Goal: Task Accomplishment & Management: Manage account settings

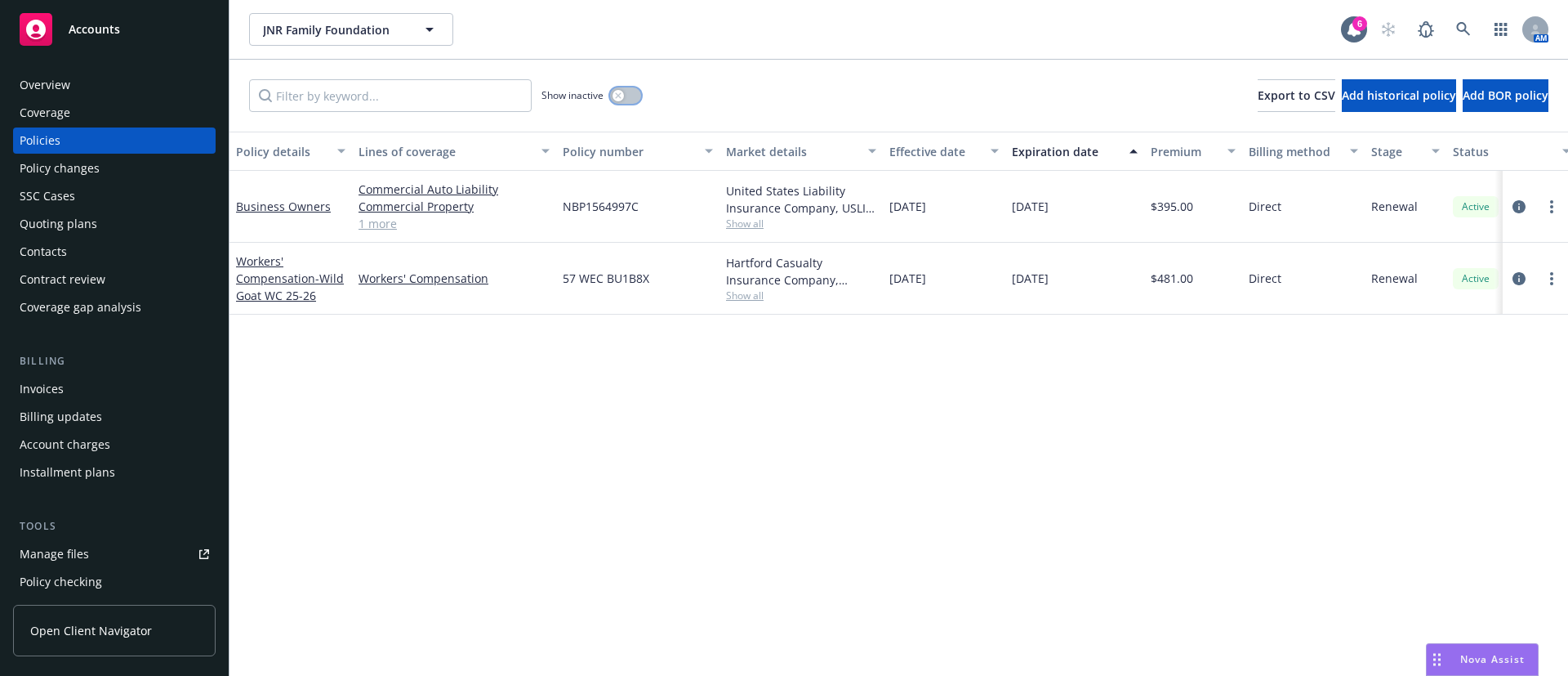
click at [625, 90] on button "button" at bounding box center [625, 96] width 31 height 17
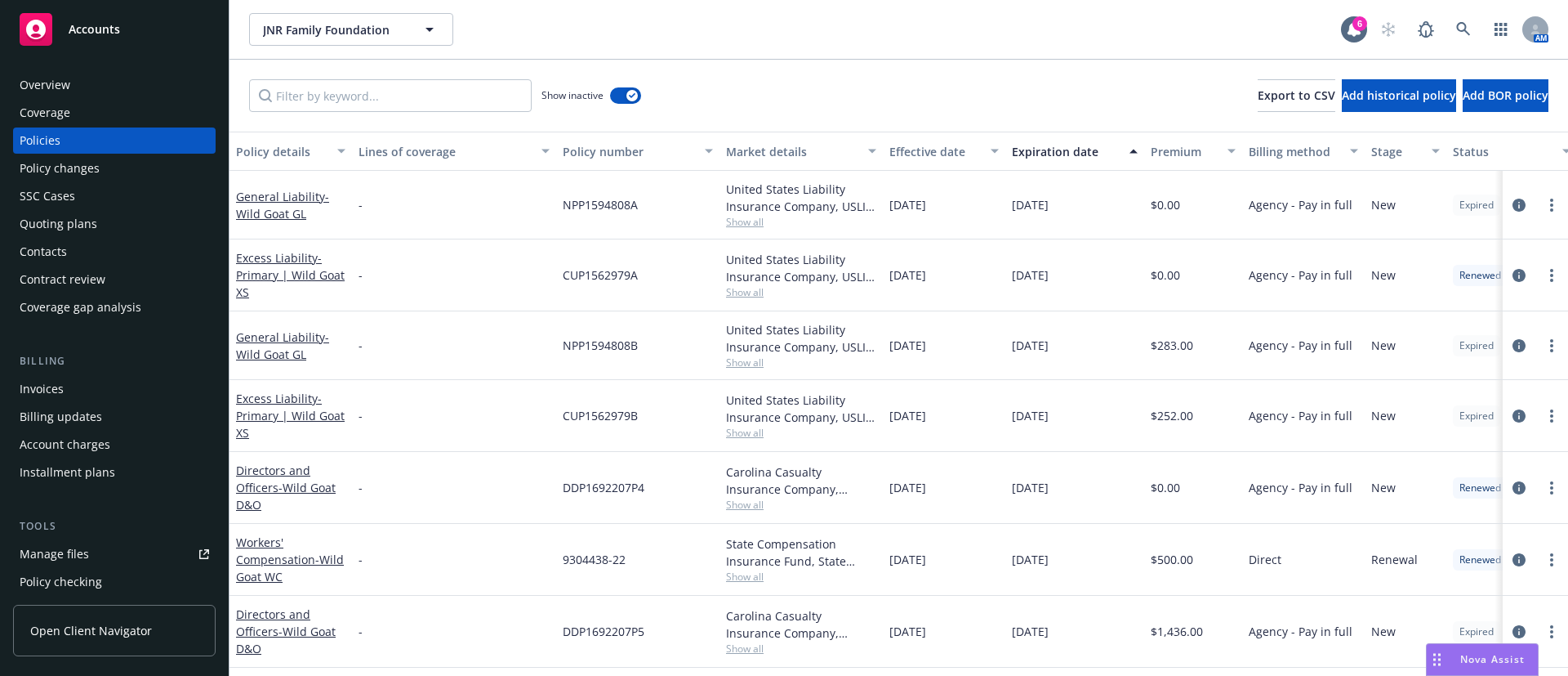
click at [1058, 156] on div "Expiration date" at bounding box center [1066, 152] width 108 height 17
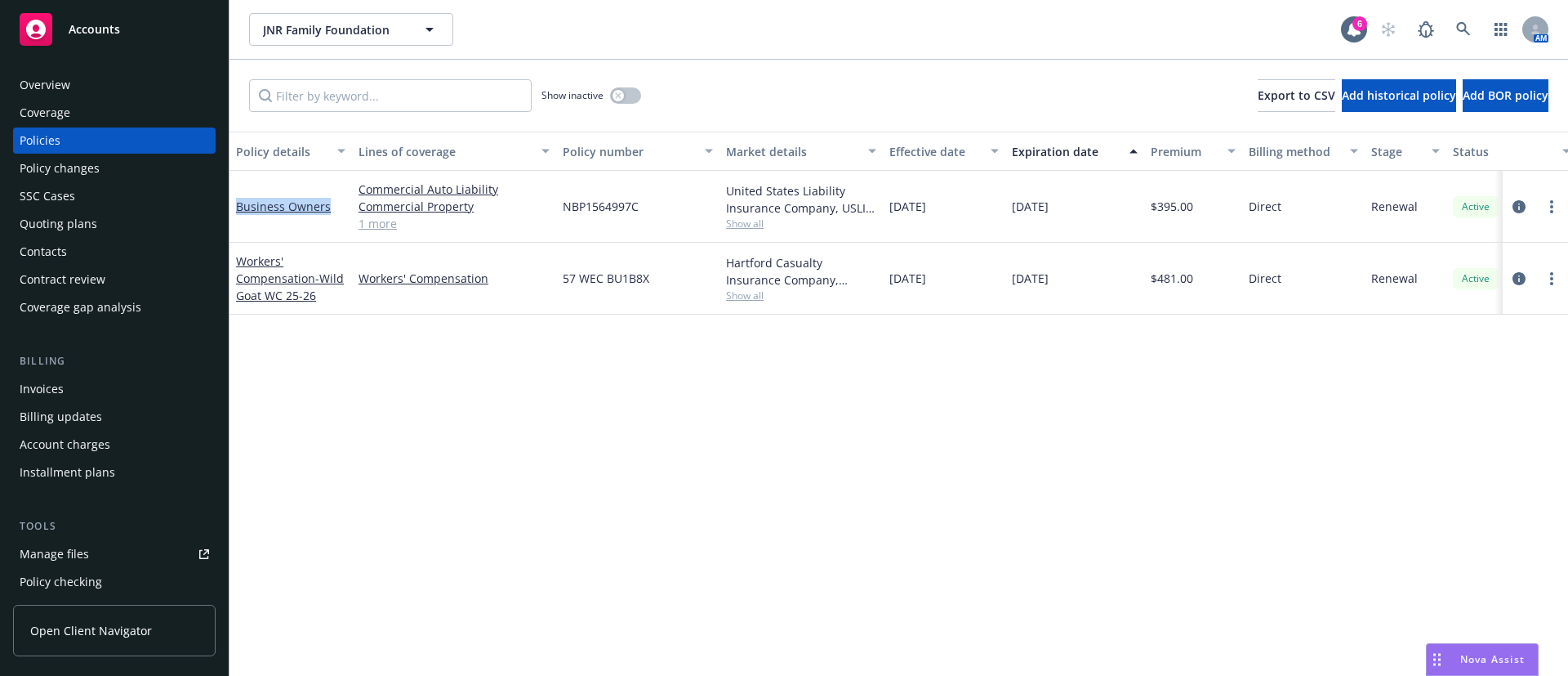
drag, startPoint x: 335, startPoint y: 208, endPoint x: 236, endPoint y: 215, distance: 99.2
click at [236, 215] on div "Business Owners" at bounding box center [290, 206] width 122 height 72
copy link "Business Owners"
click at [379, 282] on link "Workers' Compensation" at bounding box center [454, 278] width 191 height 17
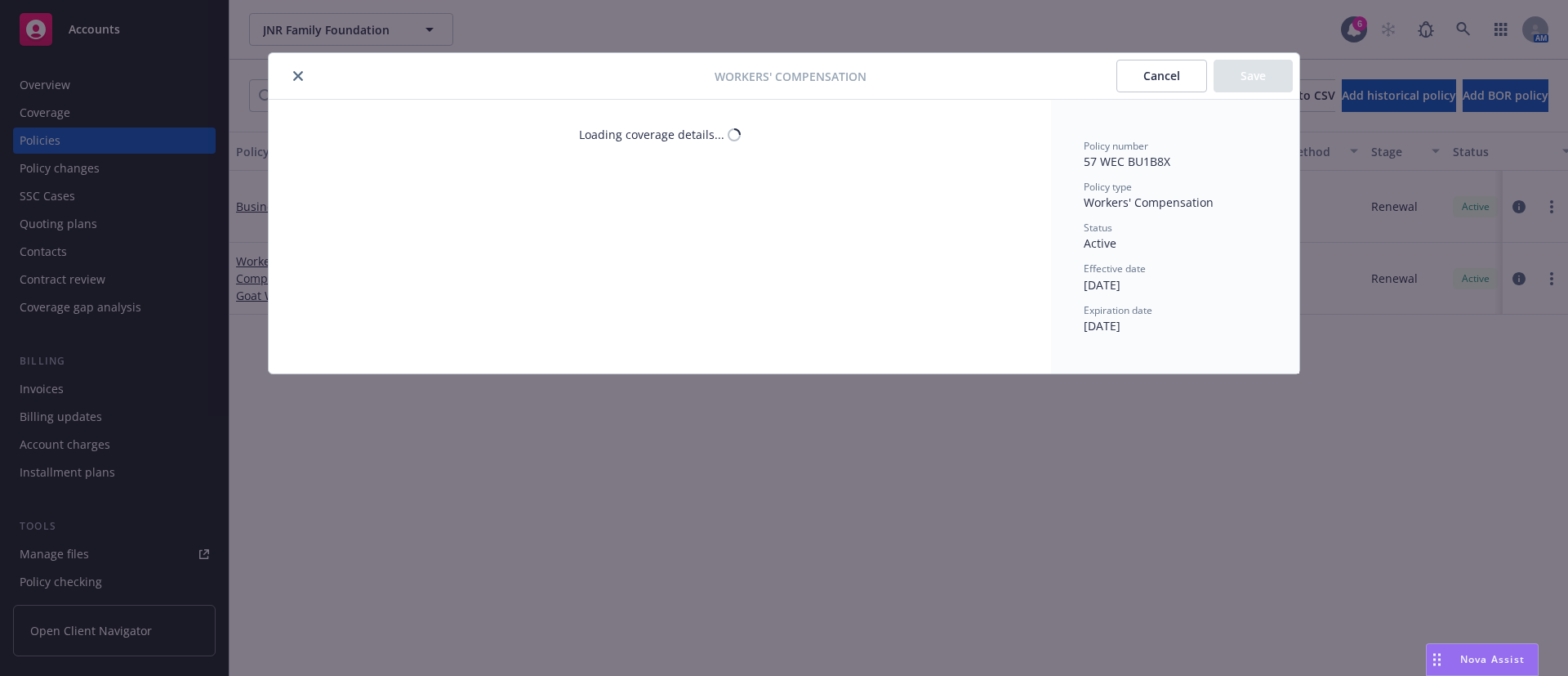
click at [389, 282] on div "Workers' Compensation Cancel Save Loading coverage details... Policy number 57 …" at bounding box center [784, 338] width 1568 height 676
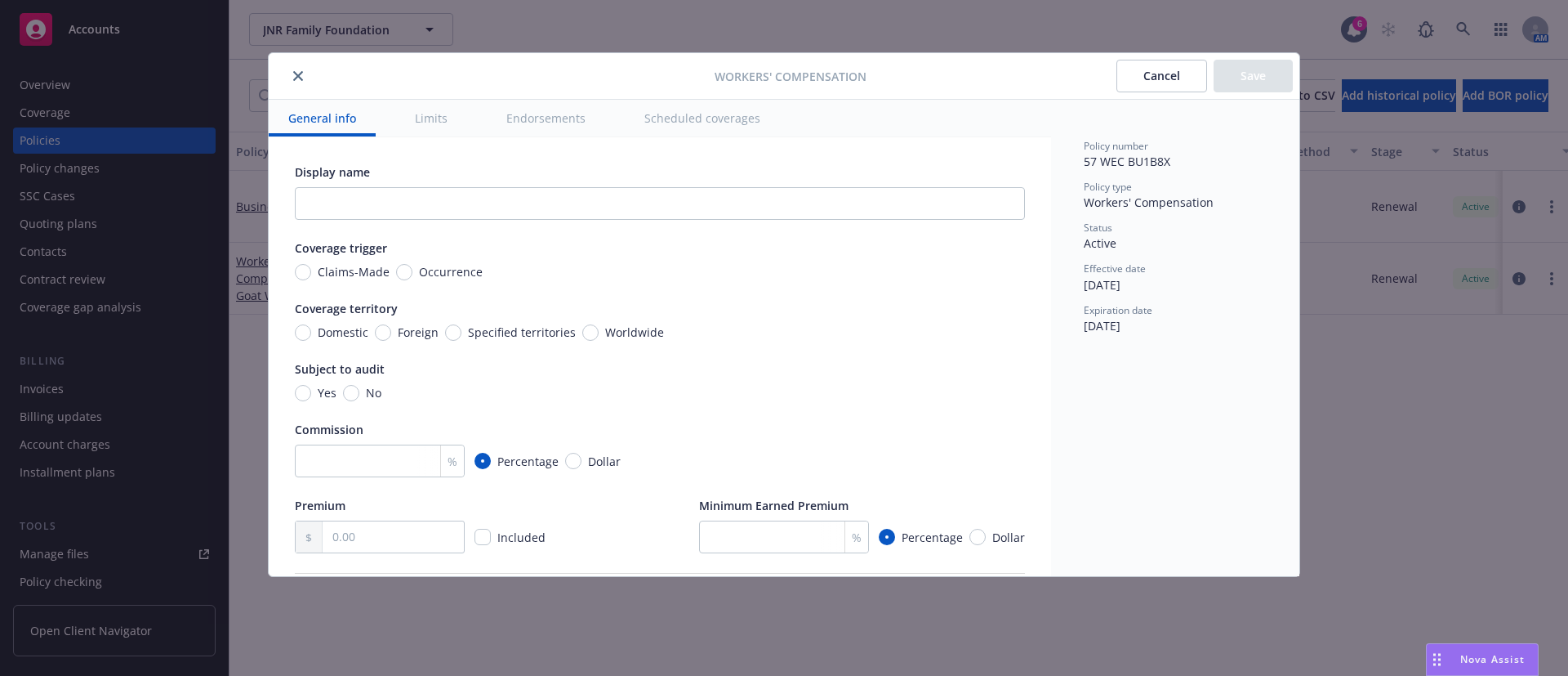
click at [301, 73] on icon "close" at bounding box center [298, 76] width 10 height 10
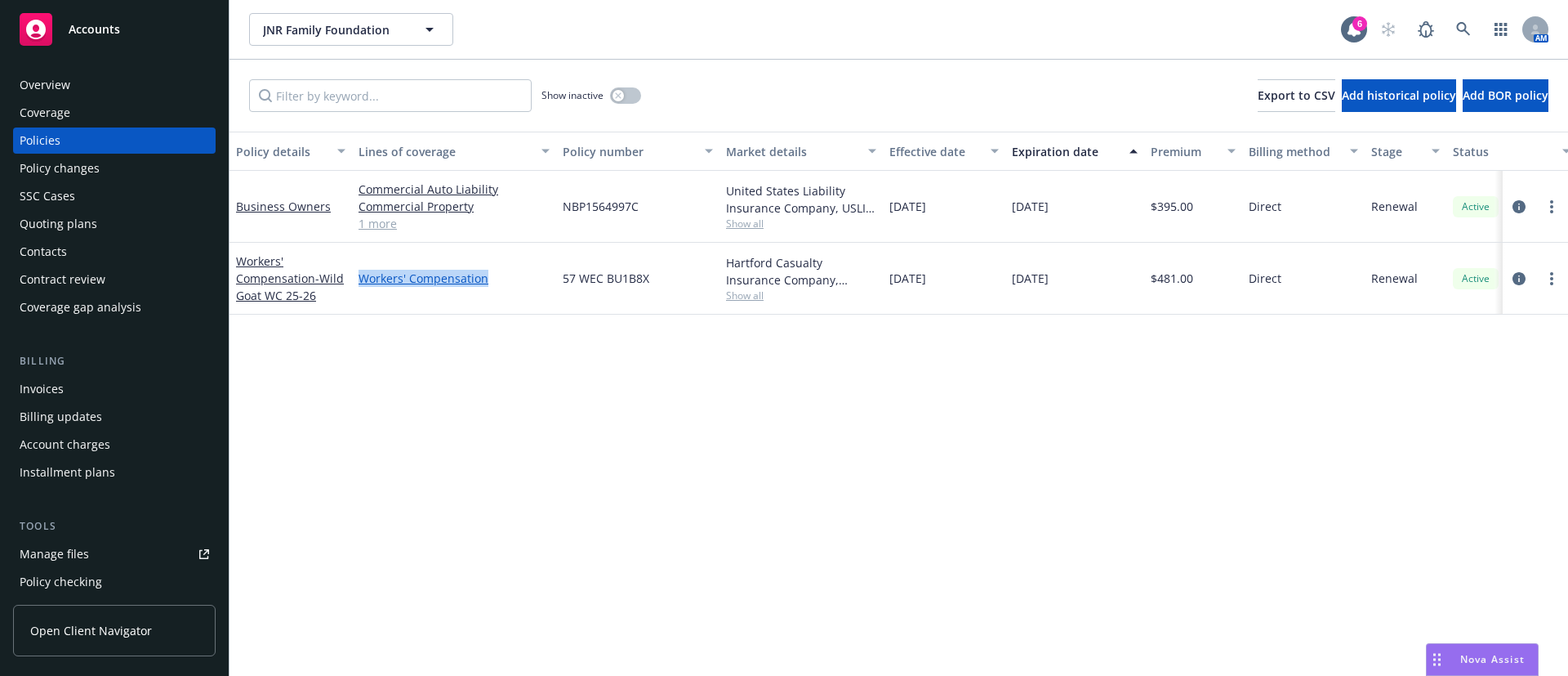
drag, startPoint x: 486, startPoint y: 274, endPoint x: 361, endPoint y: 281, distance: 125.2
click at [361, 281] on link "Workers' Compensation" at bounding box center [454, 278] width 191 height 17
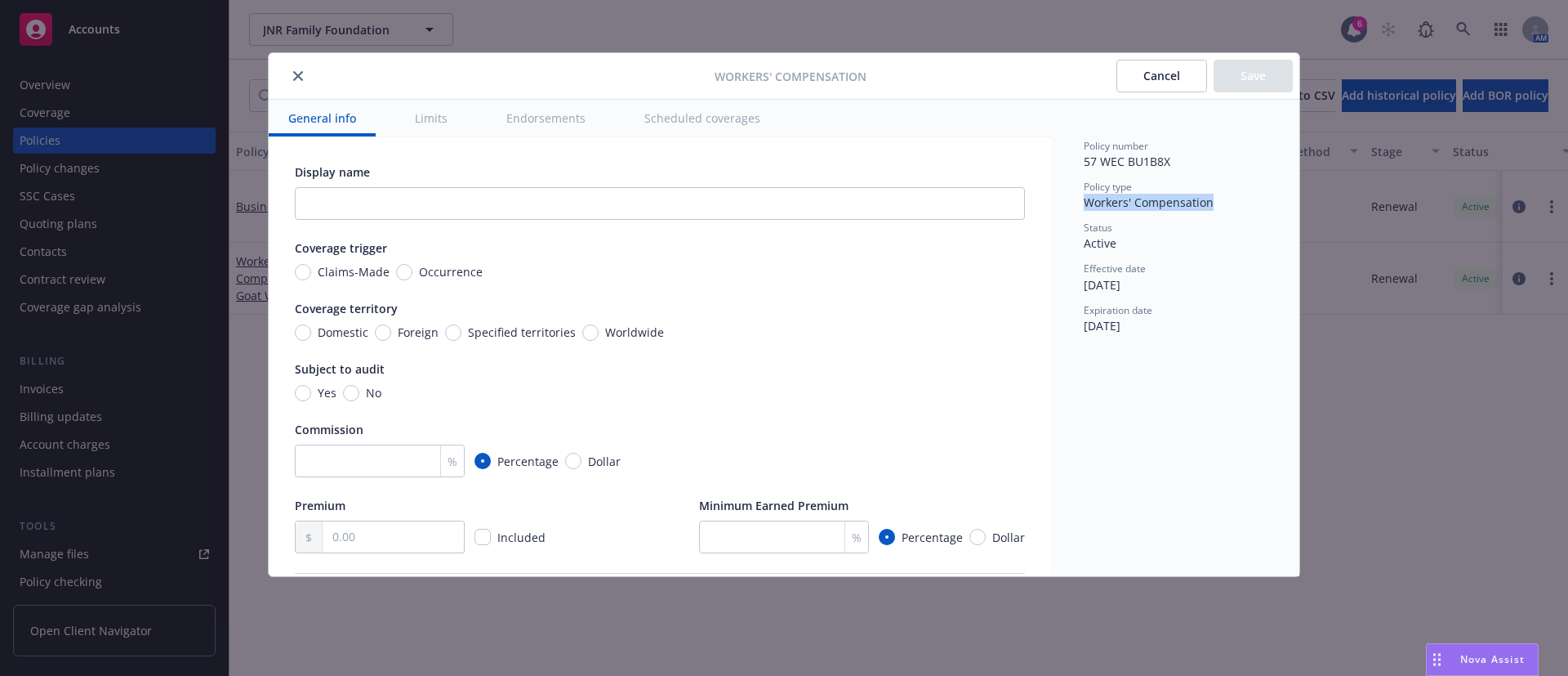
drag, startPoint x: 1230, startPoint y: 209, endPoint x: 1069, endPoint y: 202, distance: 161.2
click at [1069, 202] on div "Policy number 57 WEC BU1B8X Policy type Workers' Compensation Status Active Eff…" at bounding box center [1175, 338] width 248 height 476
copy span "Workers' Compensation"
drag, startPoint x: 303, startPoint y: 75, endPoint x: 274, endPoint y: 103, distance: 40.3
click at [303, 75] on button "close" at bounding box center [298, 76] width 20 height 20
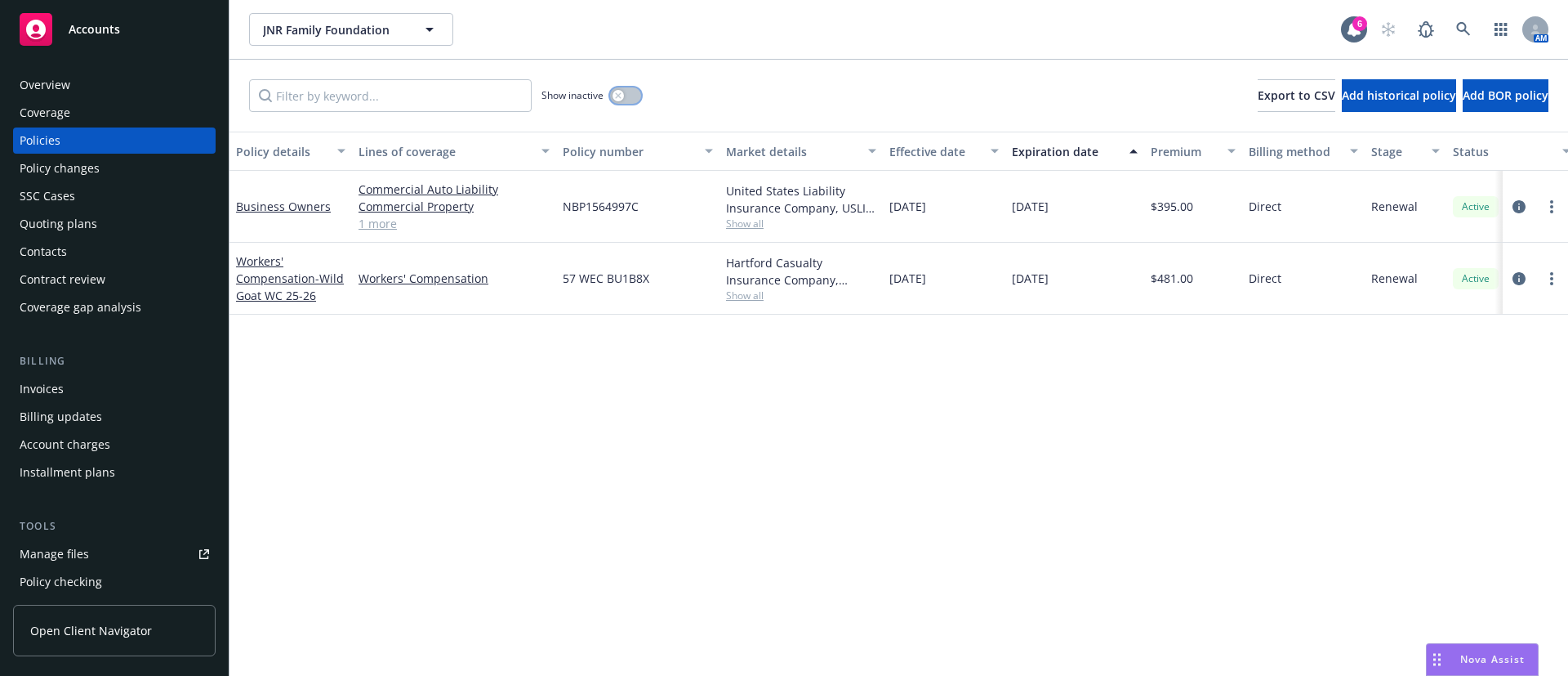
click at [628, 92] on button "button" at bounding box center [625, 96] width 31 height 17
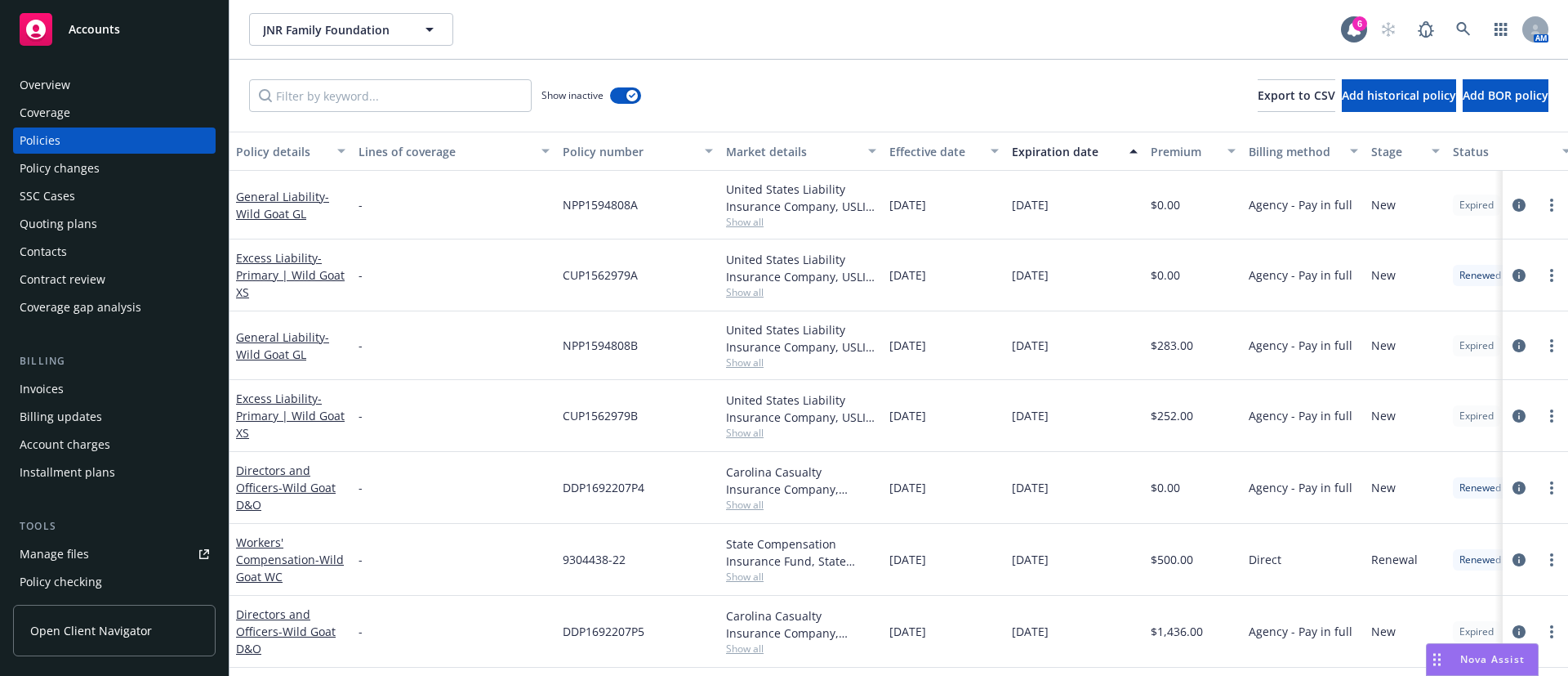
click at [1038, 152] on div "Expiration date" at bounding box center [1066, 152] width 108 height 17
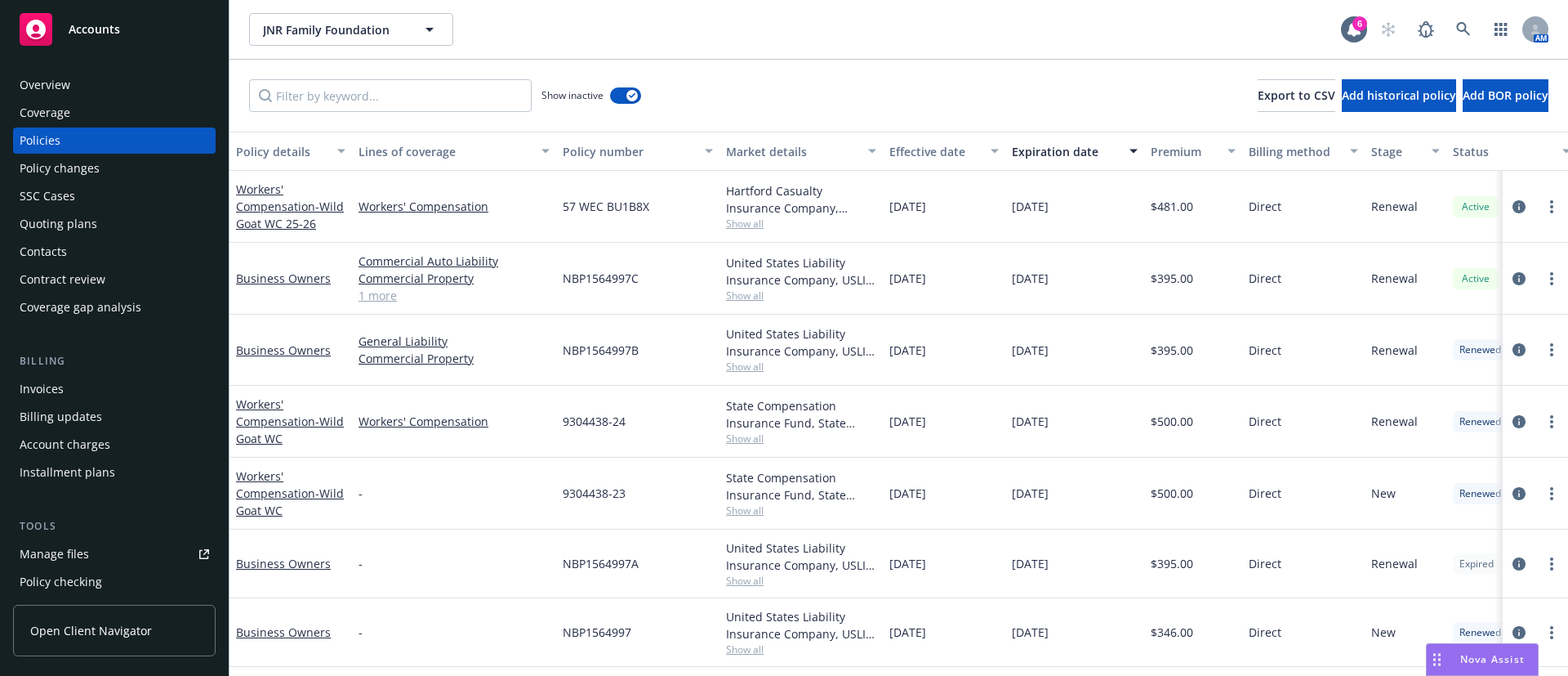
click at [1002, 101] on div "Show inactive Export to CSV Add historical policy Add BOR policy" at bounding box center [898, 96] width 1339 height 72
click at [987, 90] on div "Show inactive Export to CSV Add historical policy Add BOR policy" at bounding box center [898, 96] width 1339 height 72
click at [738, 434] on span "Show all" at bounding box center [801, 438] width 150 height 14
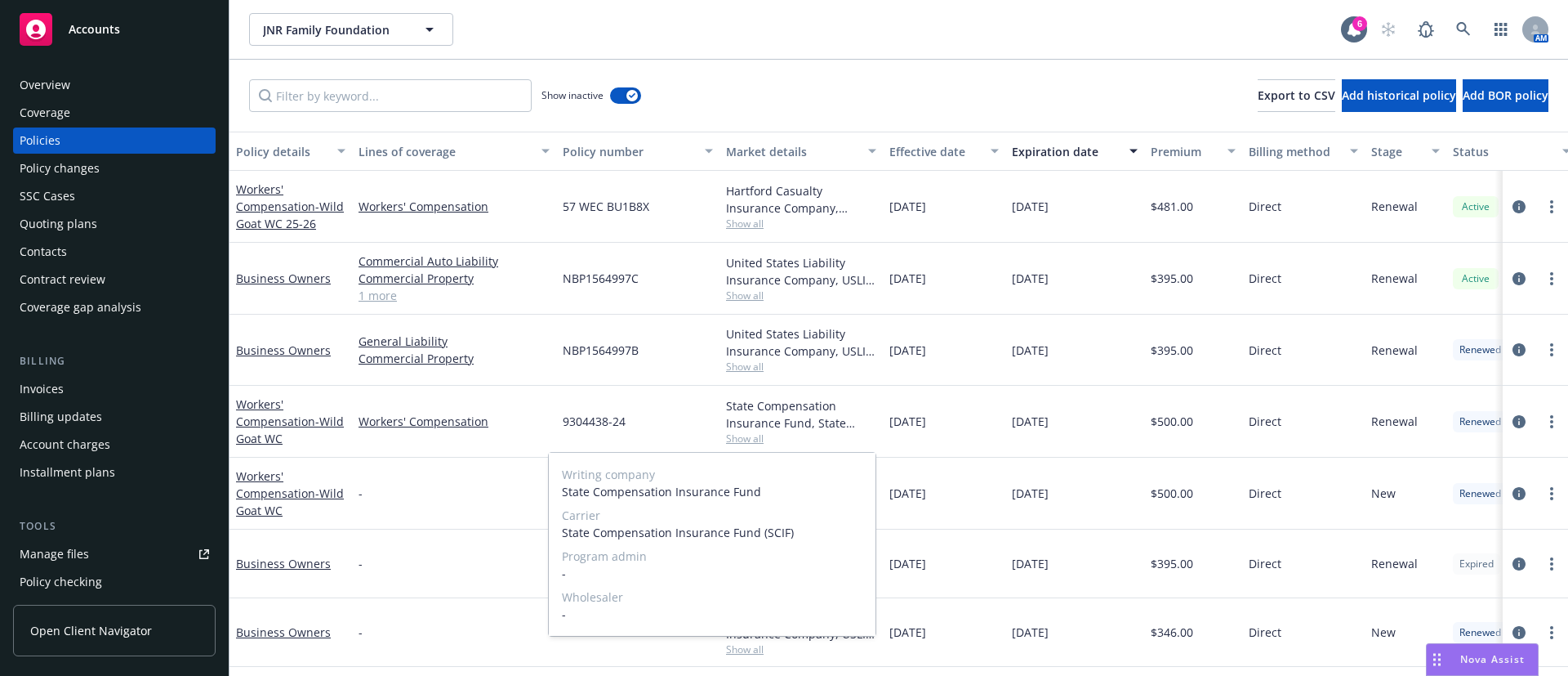
click at [744, 436] on span "Show all" at bounding box center [801, 438] width 150 height 14
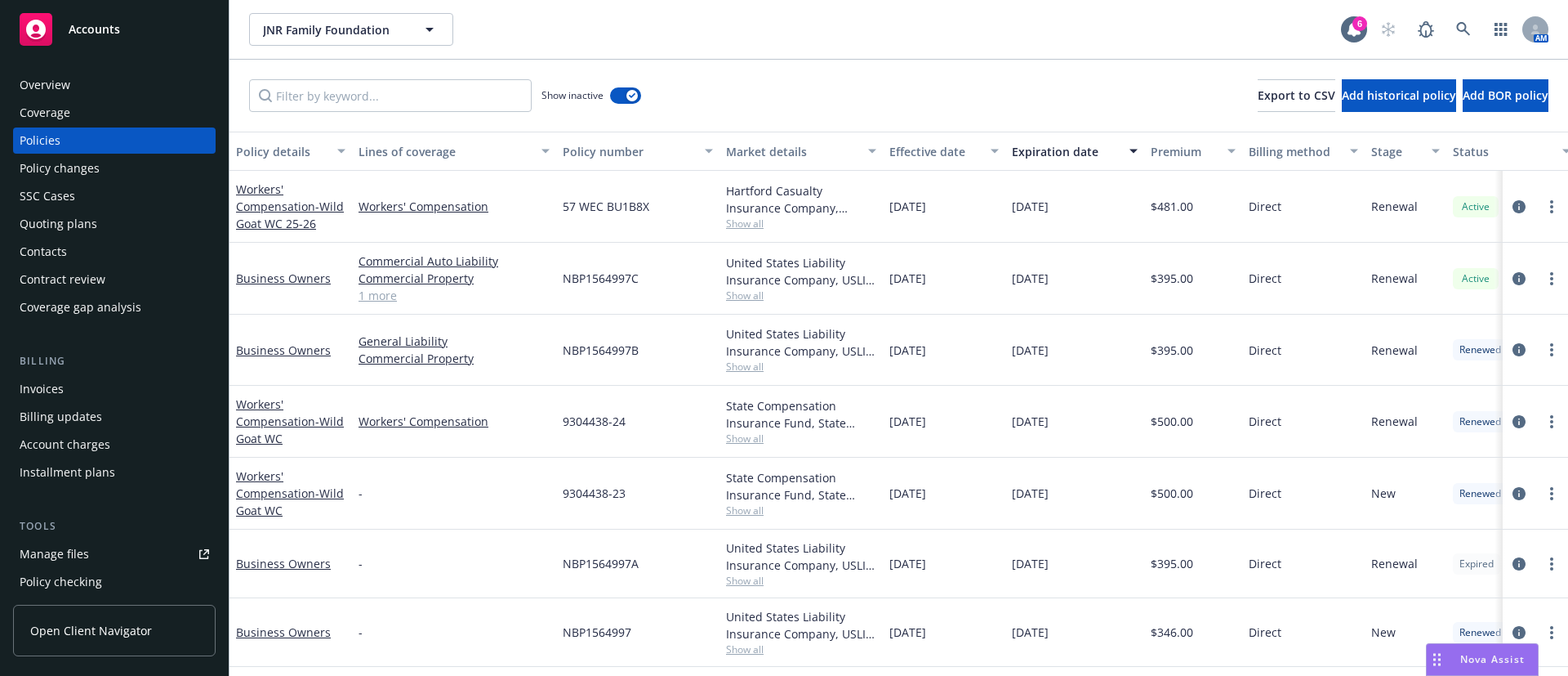
click at [733, 512] on span "Show all" at bounding box center [801, 510] width 150 height 14
click at [987, 498] on div "09/01/2023" at bounding box center [943, 493] width 122 height 72
click at [753, 441] on span "Show all" at bounding box center [801, 438] width 150 height 14
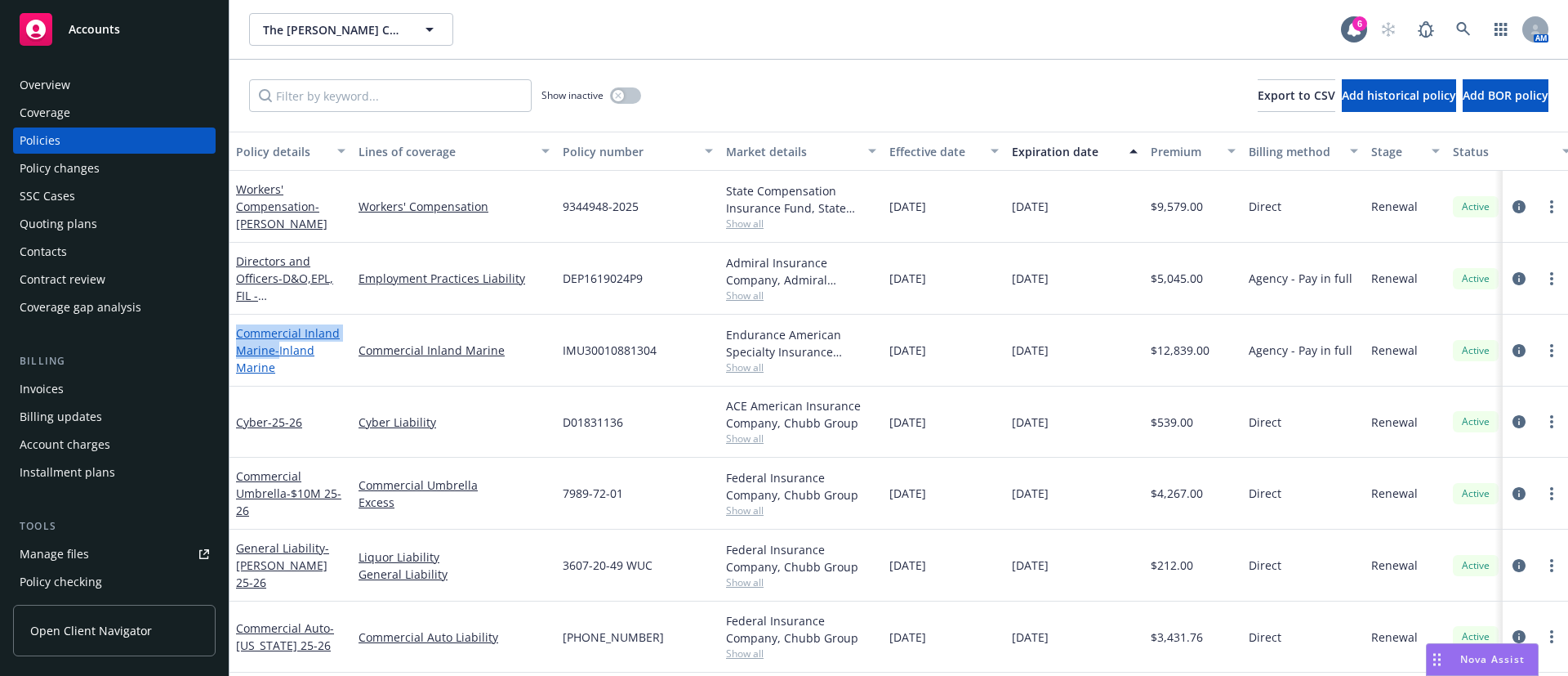
drag, startPoint x: 235, startPoint y: 330, endPoint x: 277, endPoint y: 354, distance: 48.4
click at [277, 354] on div "Commercial Inland Marine - Inland Marine" at bounding box center [290, 350] width 122 height 72
copy link "Commercial Inland Marine"
drag, startPoint x: 234, startPoint y: 254, endPoint x: 281, endPoint y: 278, distance: 52.8
click at [281, 278] on div "Directors and Officers - D&O,EPL, FIL - Capra" at bounding box center [290, 278] width 122 height 72
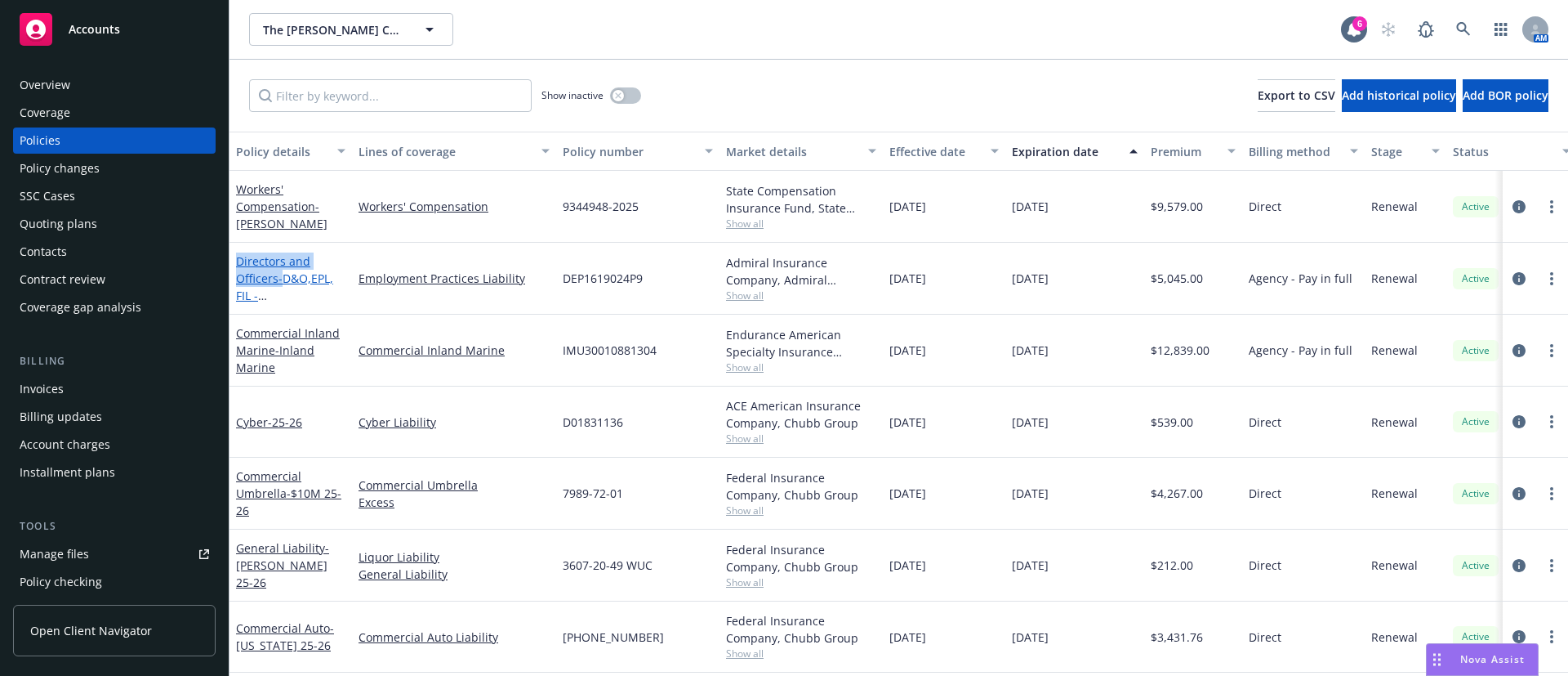
copy link "Directors and Officers"
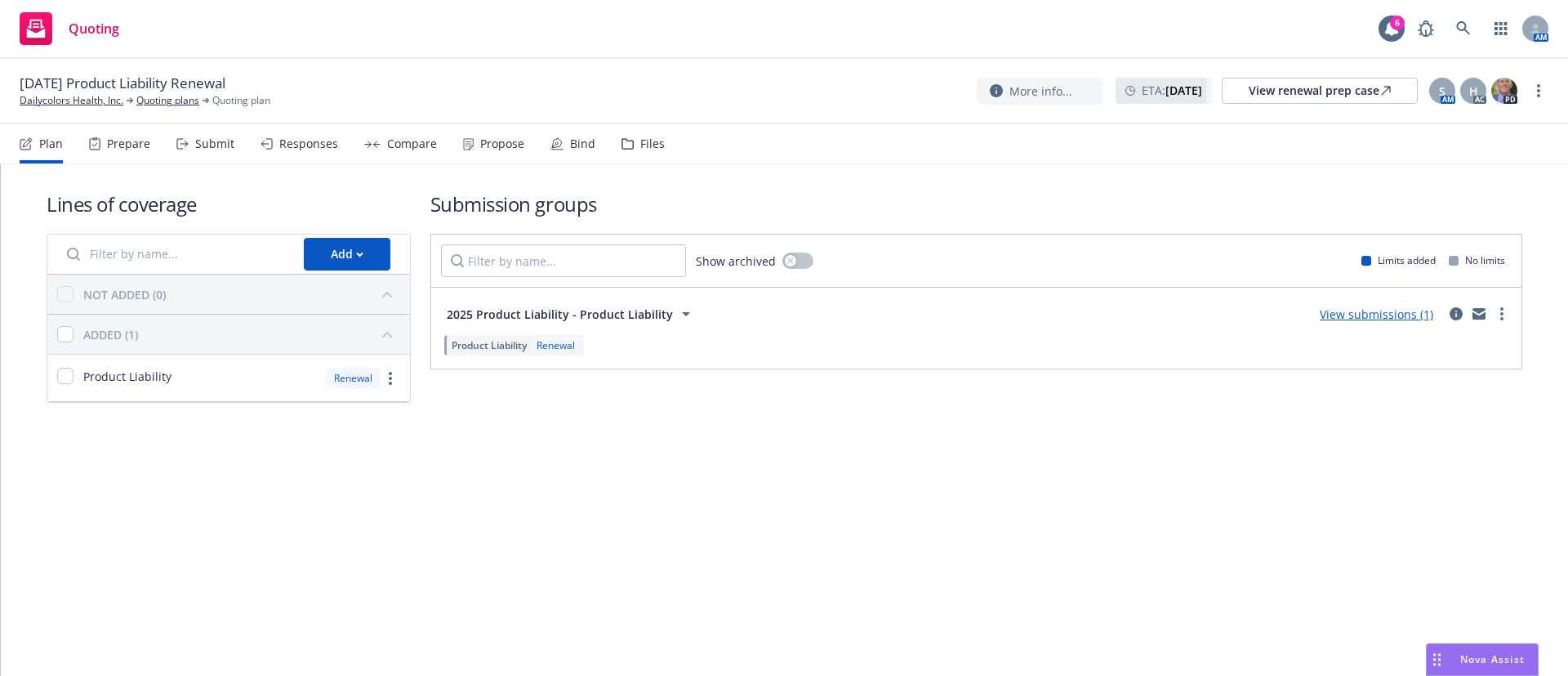
click at [477, 132] on div "Propose" at bounding box center [493, 143] width 62 height 39
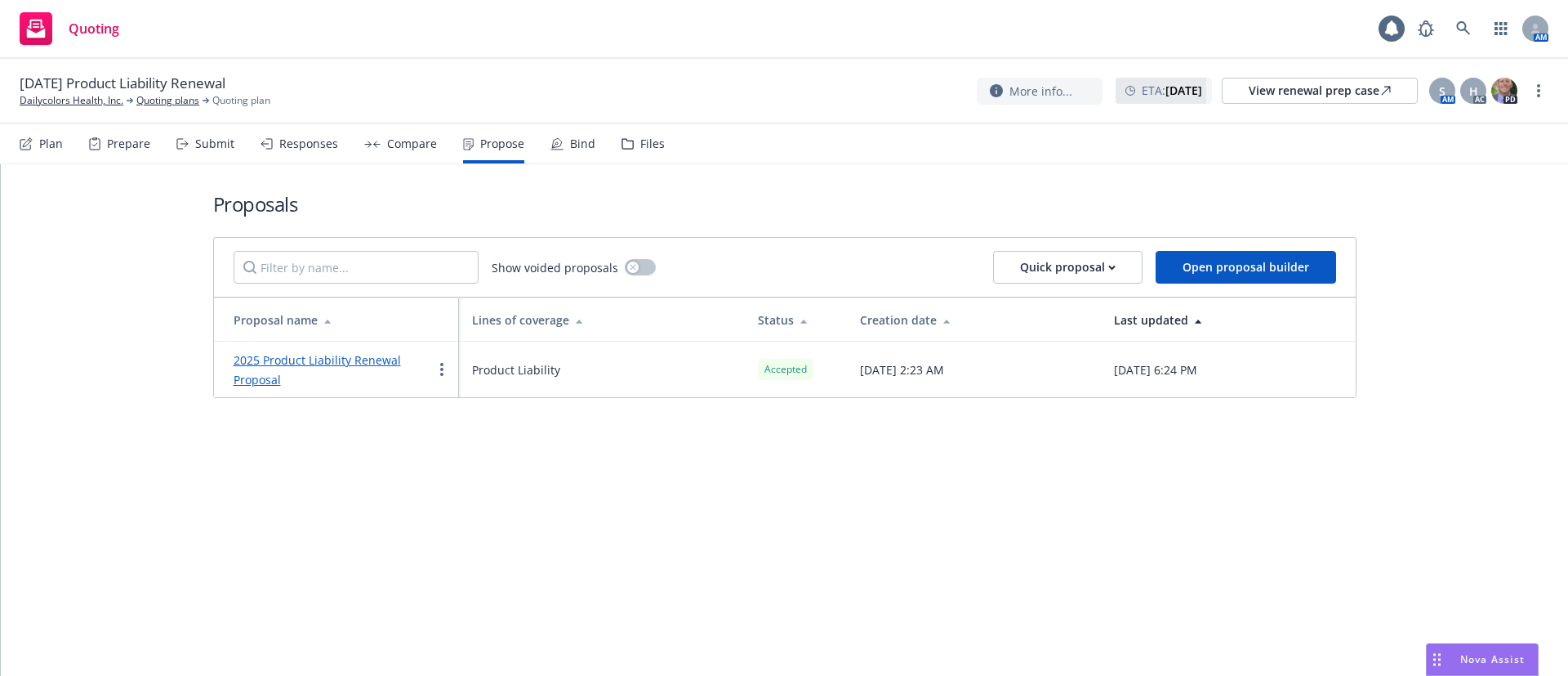
click at [586, 138] on div "Bind" at bounding box center [582, 143] width 25 height 13
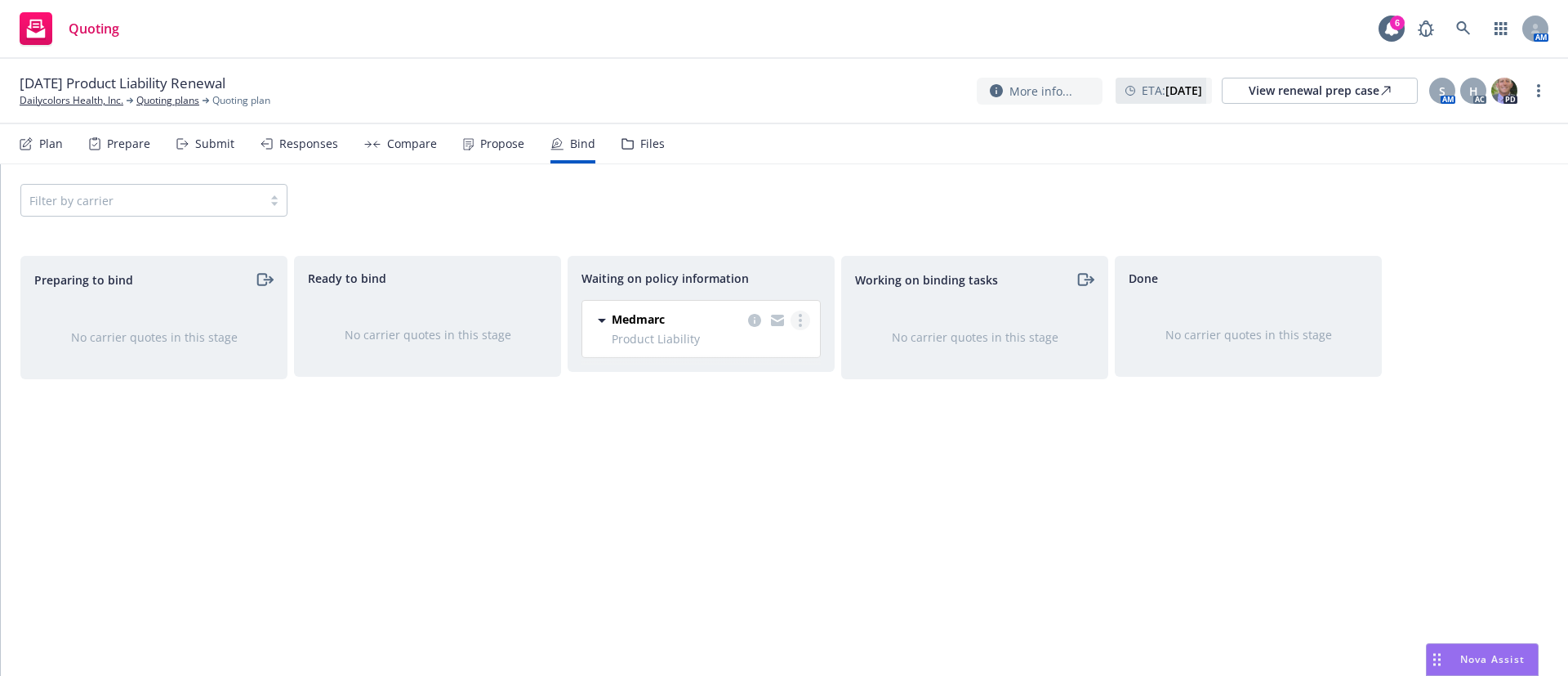
click at [798, 314] on icon "more" at bounding box center [800, 320] width 3 height 13
click at [758, 357] on span "Create policies" at bounding box center [722, 354] width 120 height 16
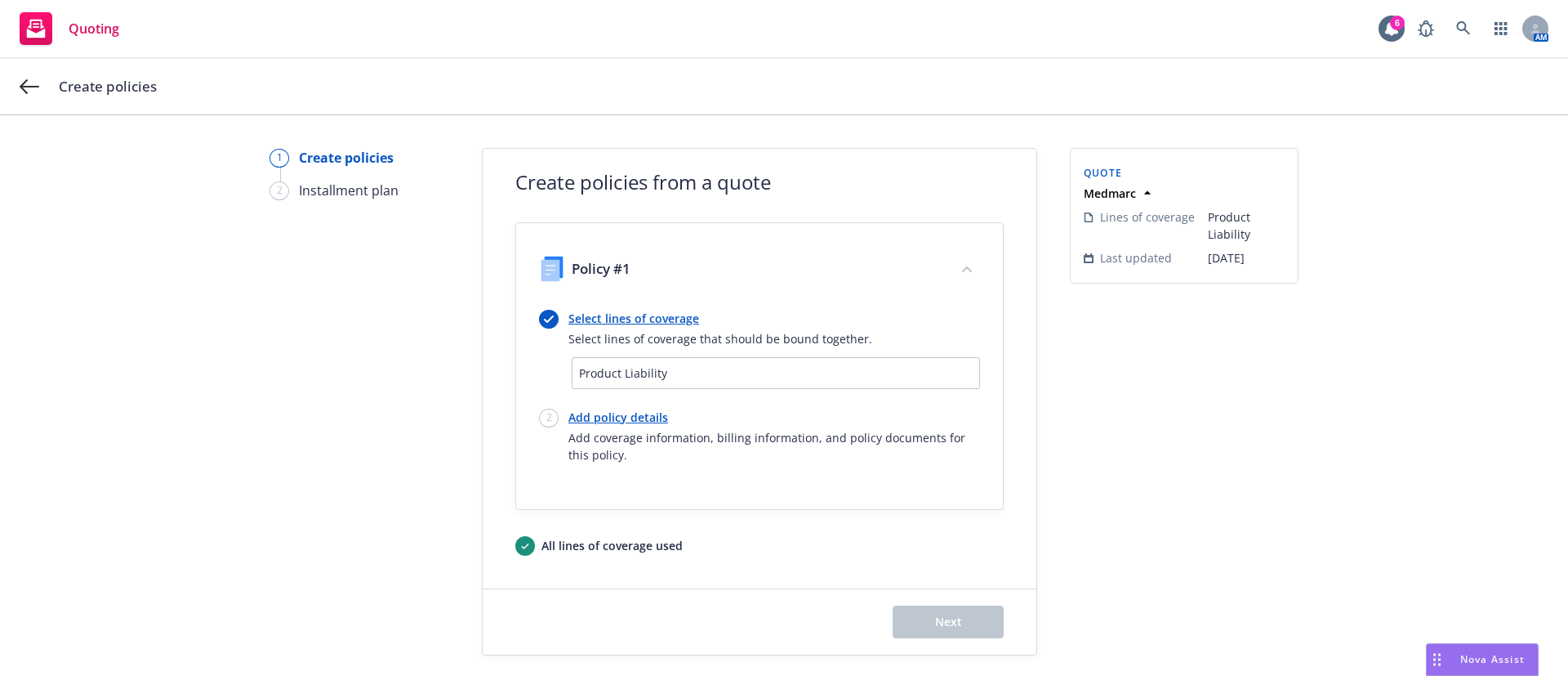
click at [626, 411] on link "Add policy details" at bounding box center [774, 417] width 412 height 17
select select "12"
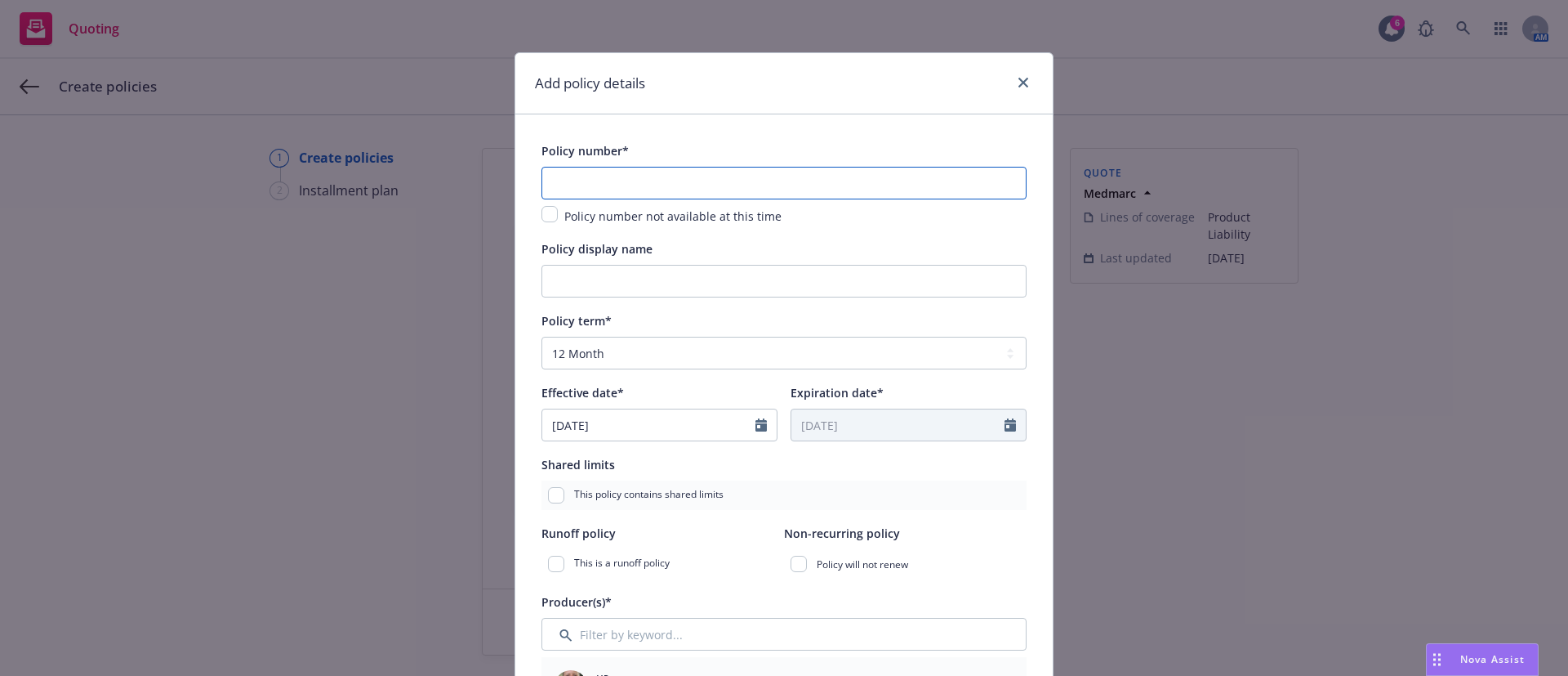
click at [672, 182] on input "text" at bounding box center [784, 183] width 485 height 33
paste input "N25CA380132"
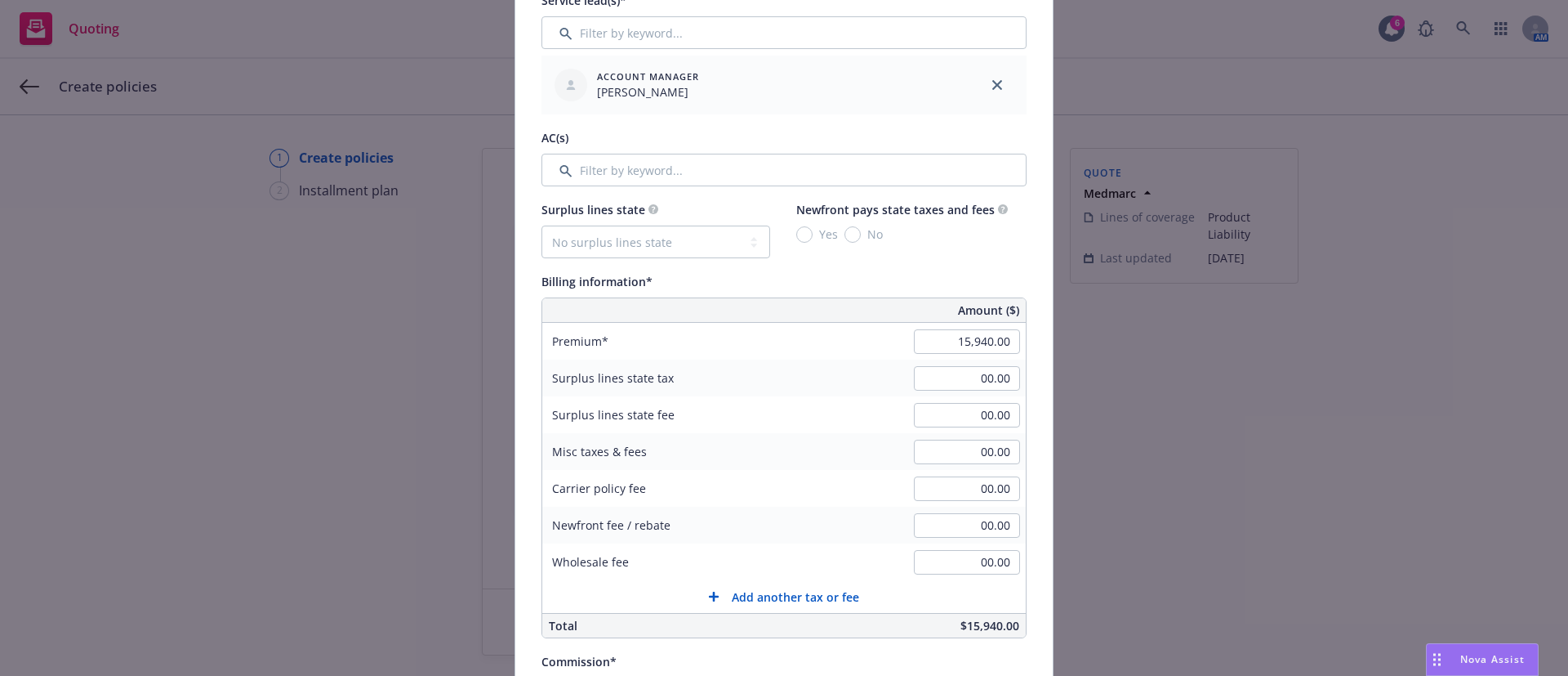
scroll to position [858, 0]
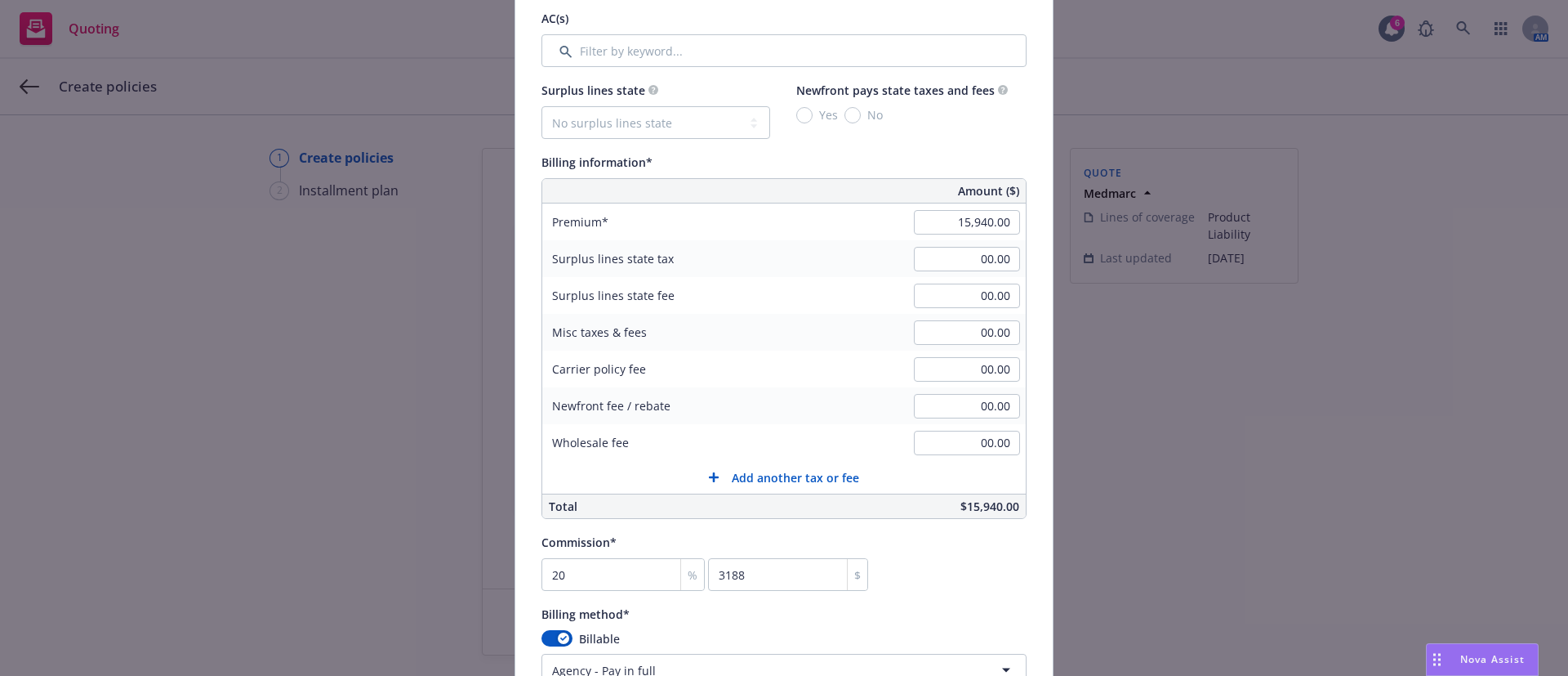
type input "N25CA380132"
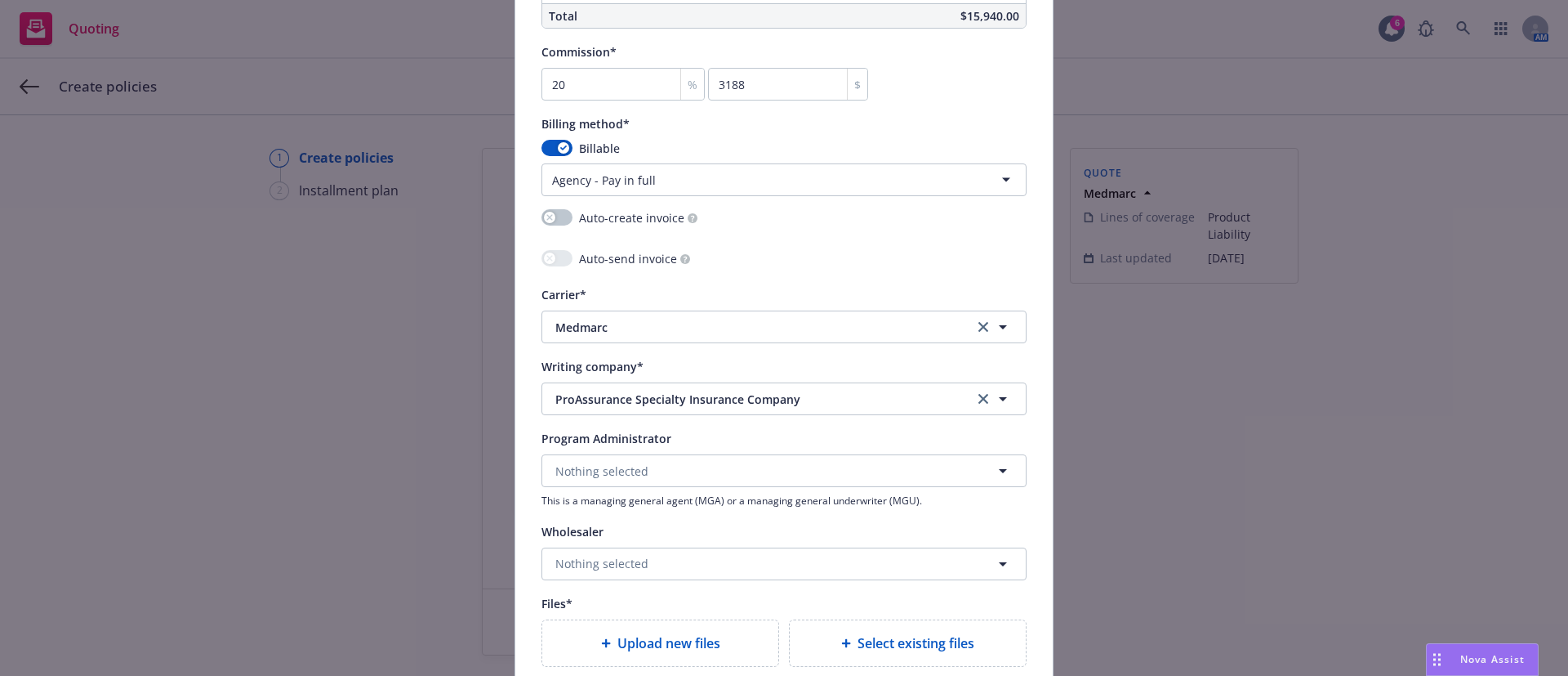
scroll to position [1593, 0]
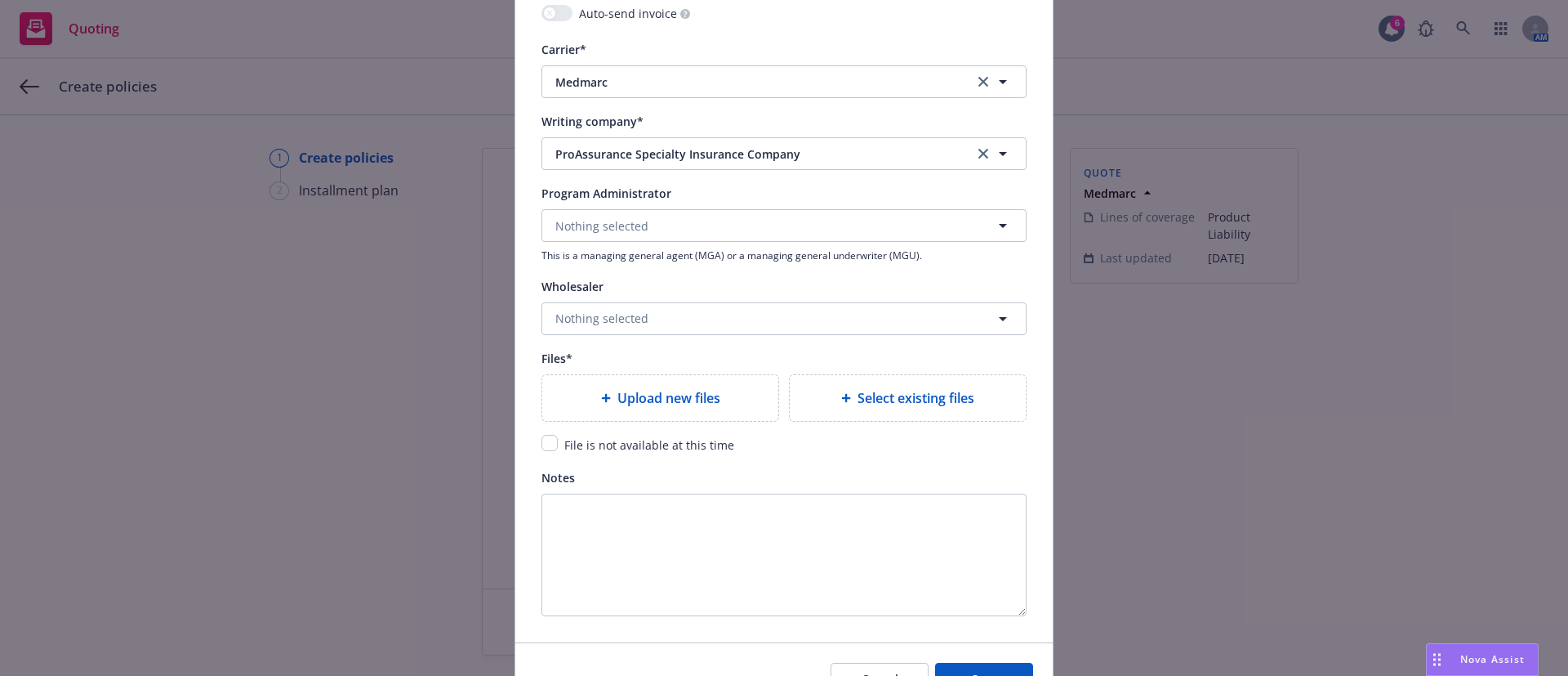
click at [582, 397] on div "Upload new files" at bounding box center [660, 398] width 210 height 20
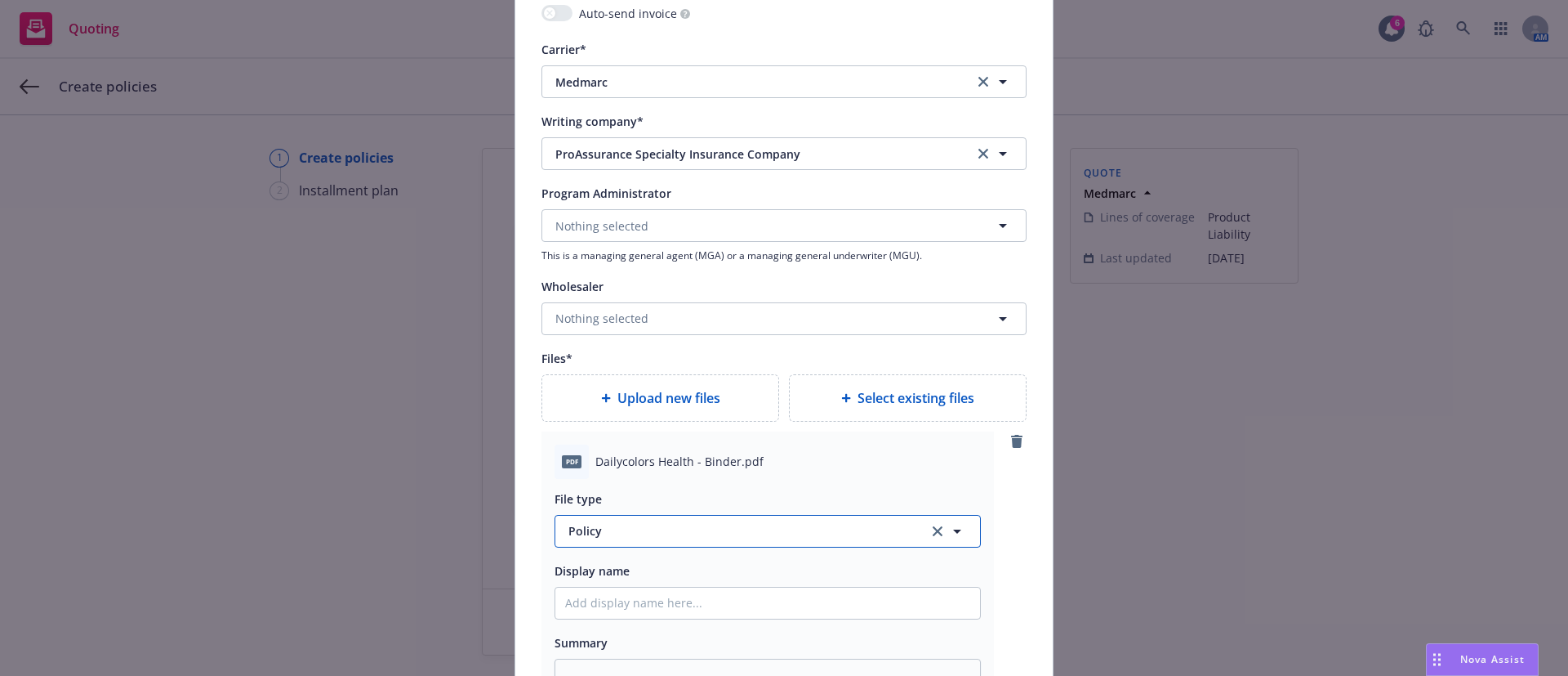
click at [600, 525] on span "Policy" at bounding box center [738, 531] width 341 height 17
type input "bi"
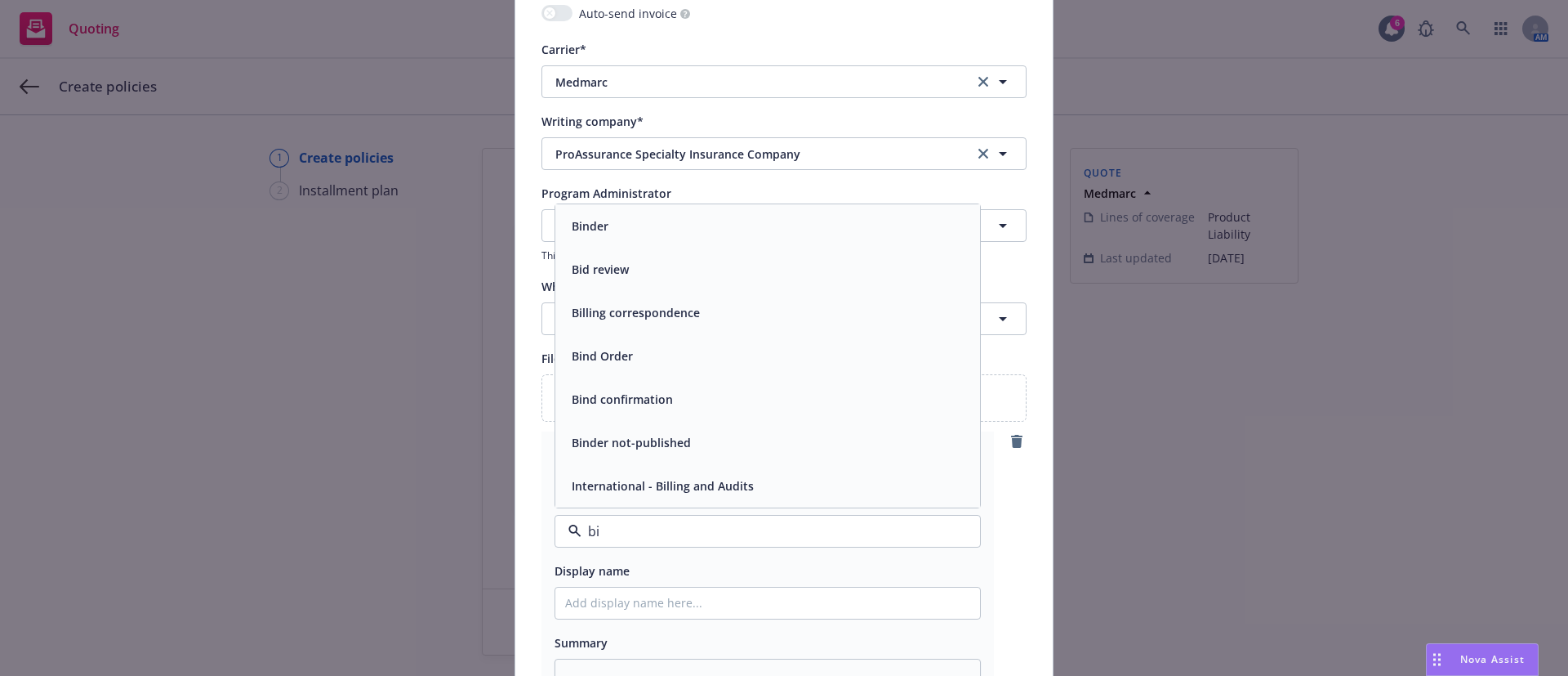
click at [648, 231] on div "Binder" at bounding box center [768, 225] width 405 height 23
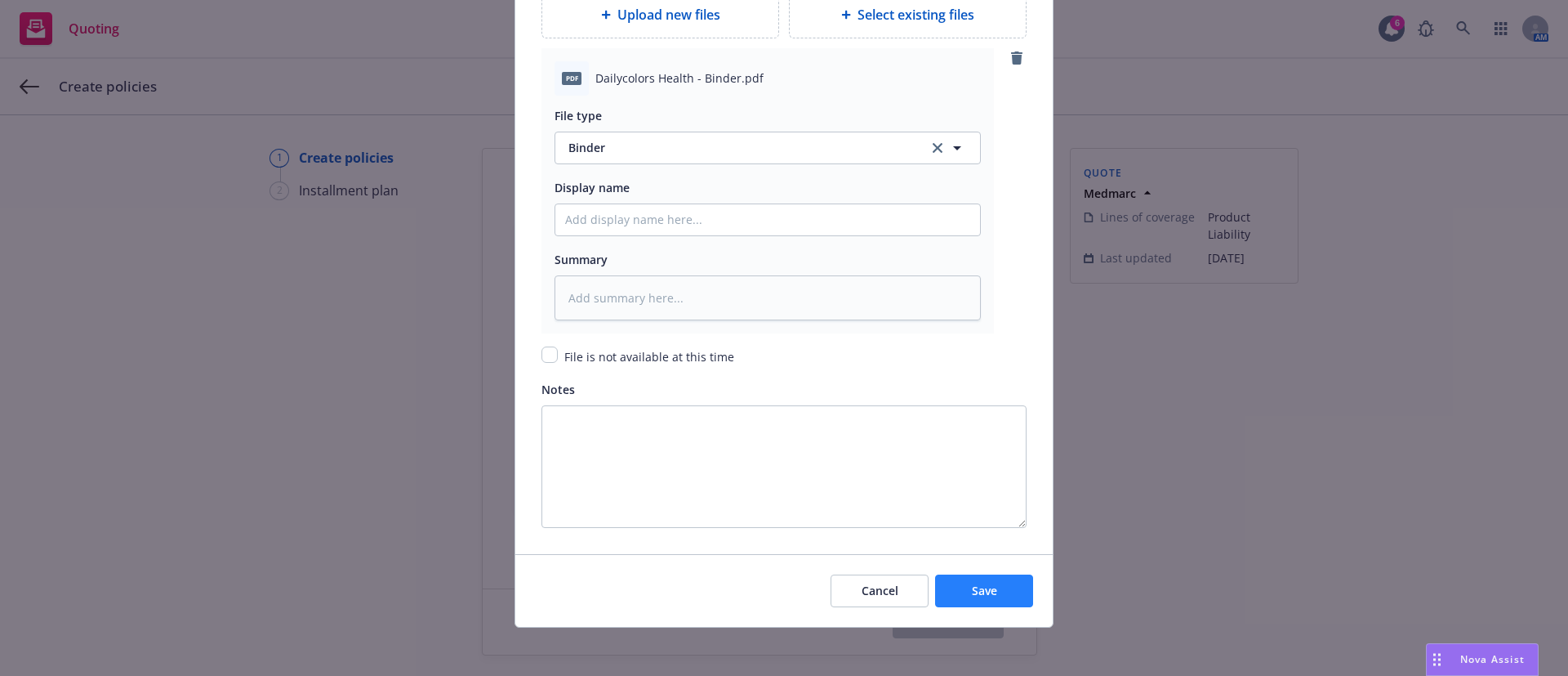
scroll to position [1980, 0]
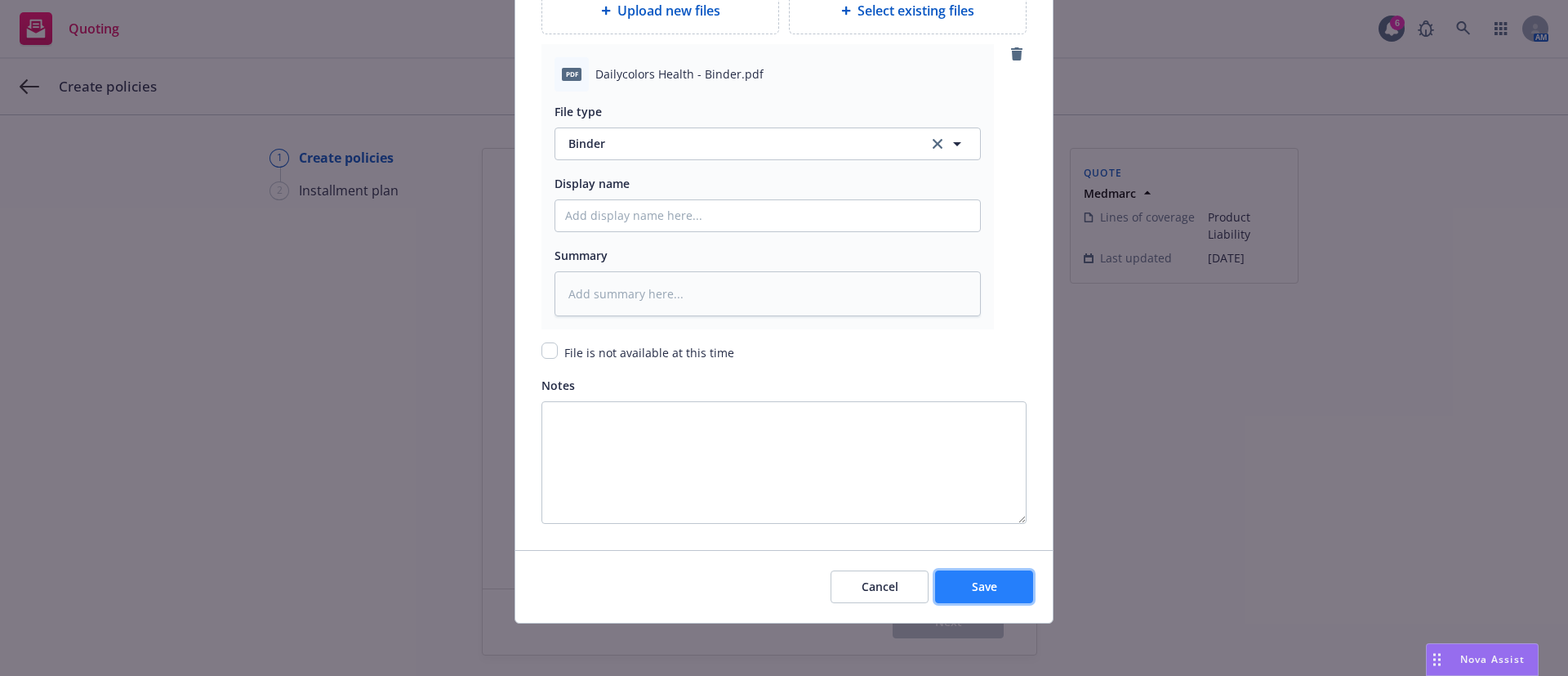
click at [1007, 587] on button "Save" at bounding box center [983, 587] width 98 height 33
type textarea "x"
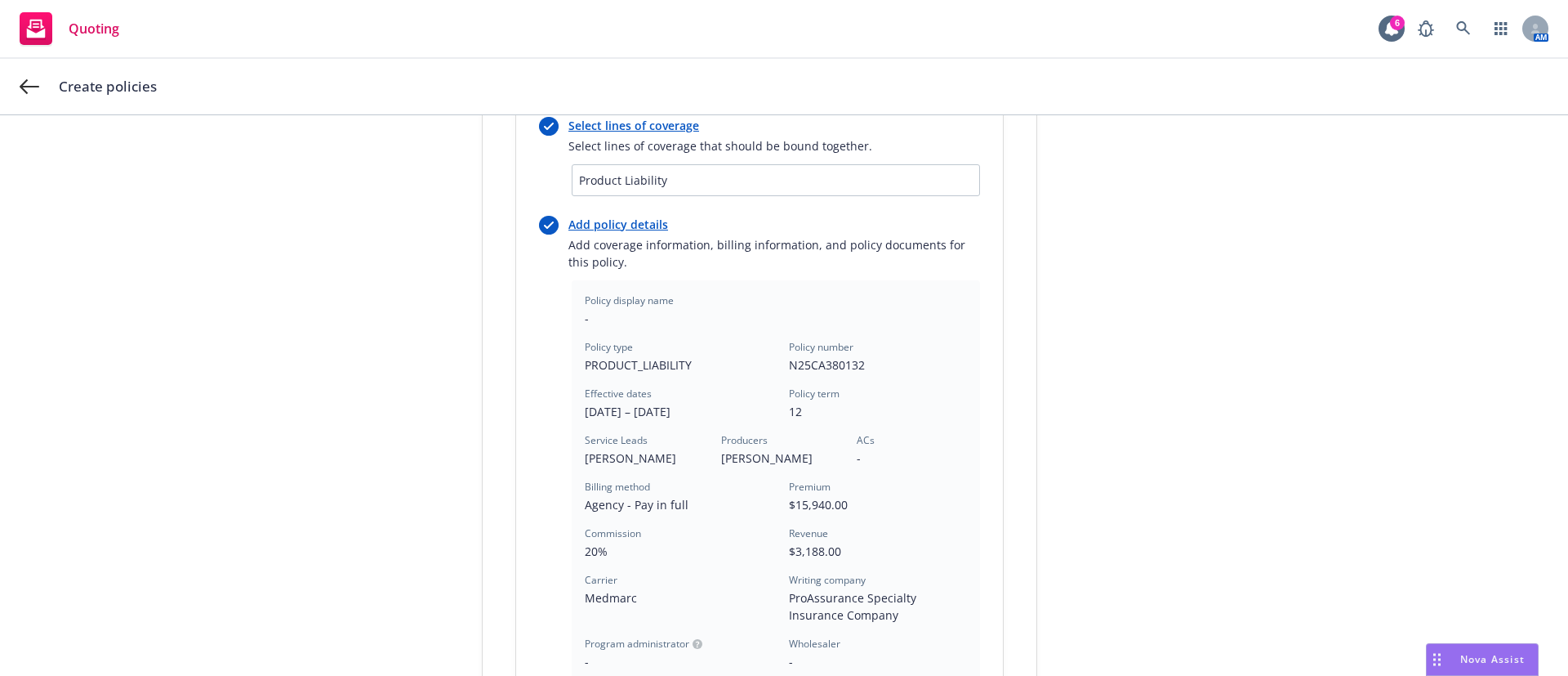
scroll to position [471, 0]
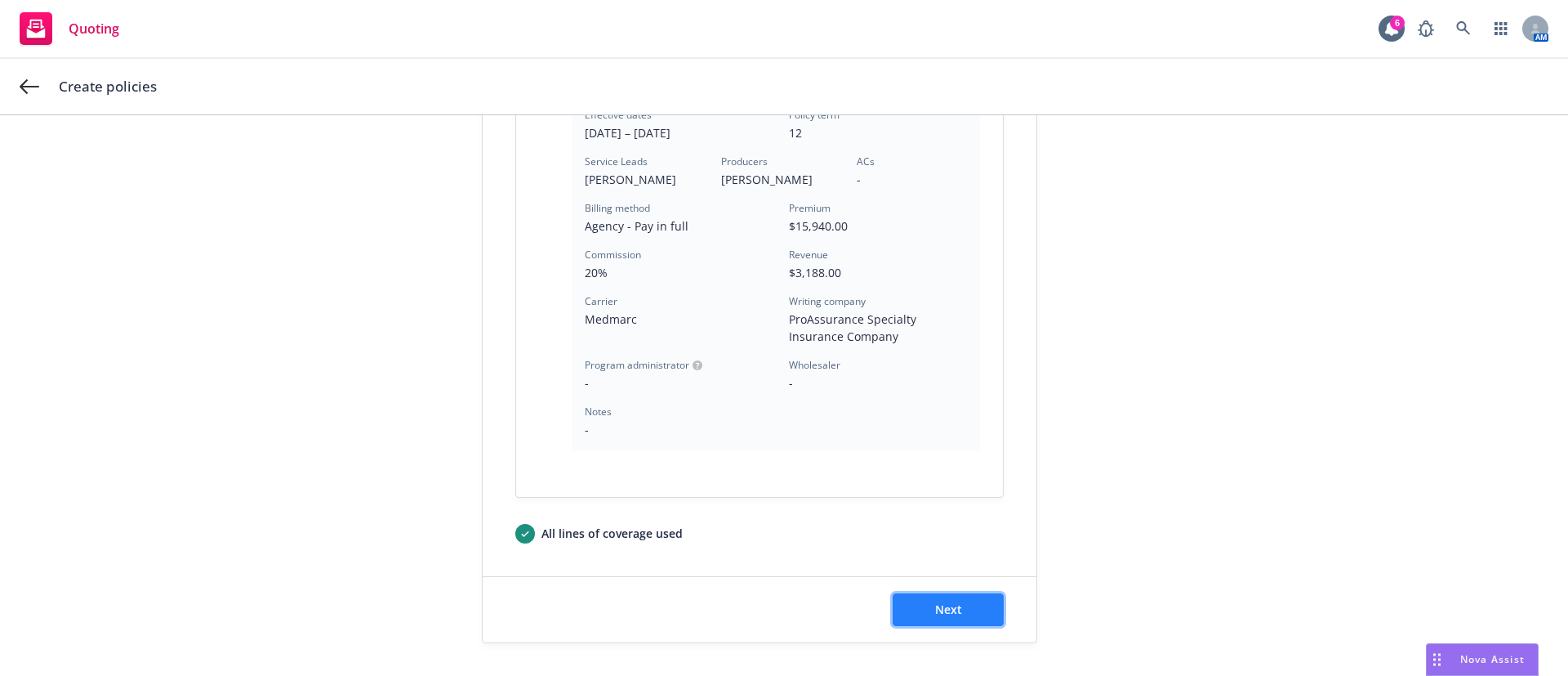
click at [949, 604] on span "Next" at bounding box center [948, 609] width 27 height 16
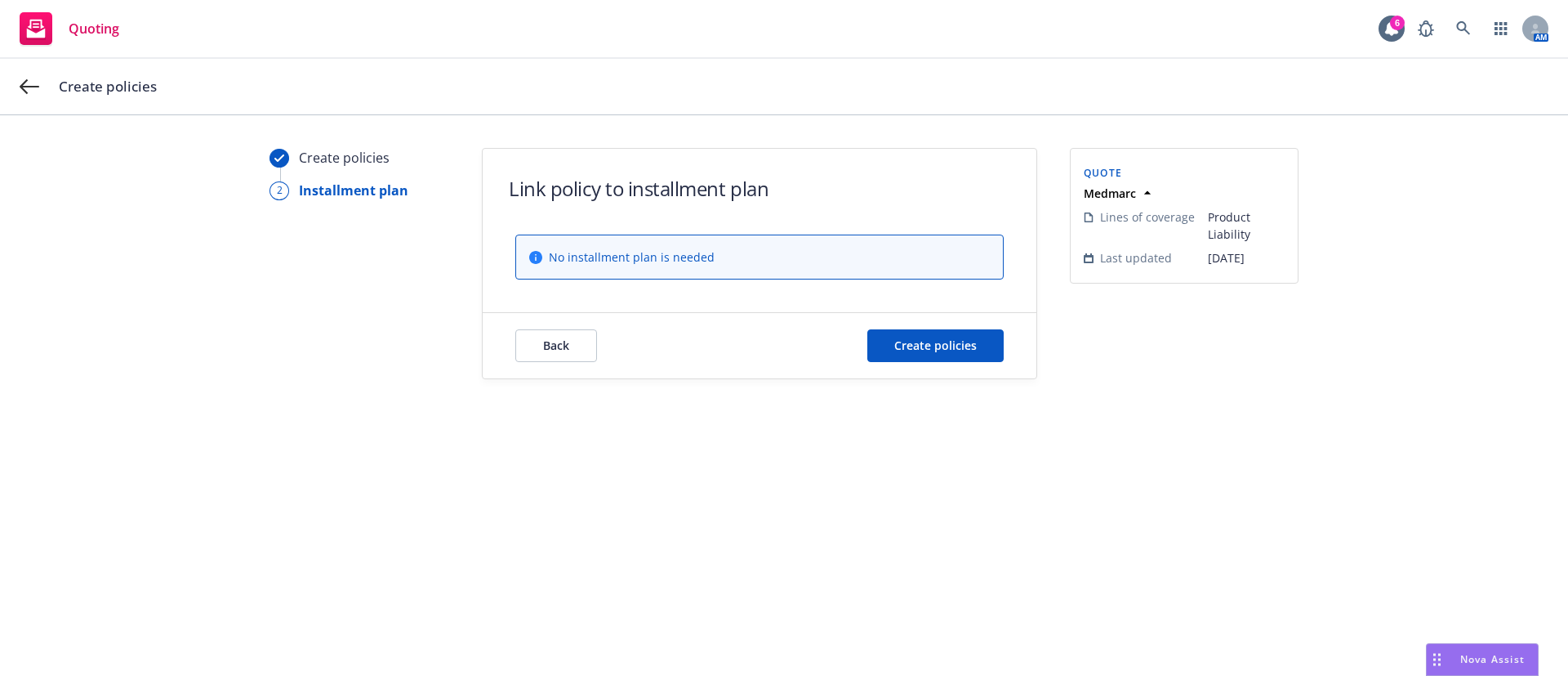
scroll to position [0, 0]
click at [939, 354] on button "Create policies" at bounding box center [935, 346] width 136 height 33
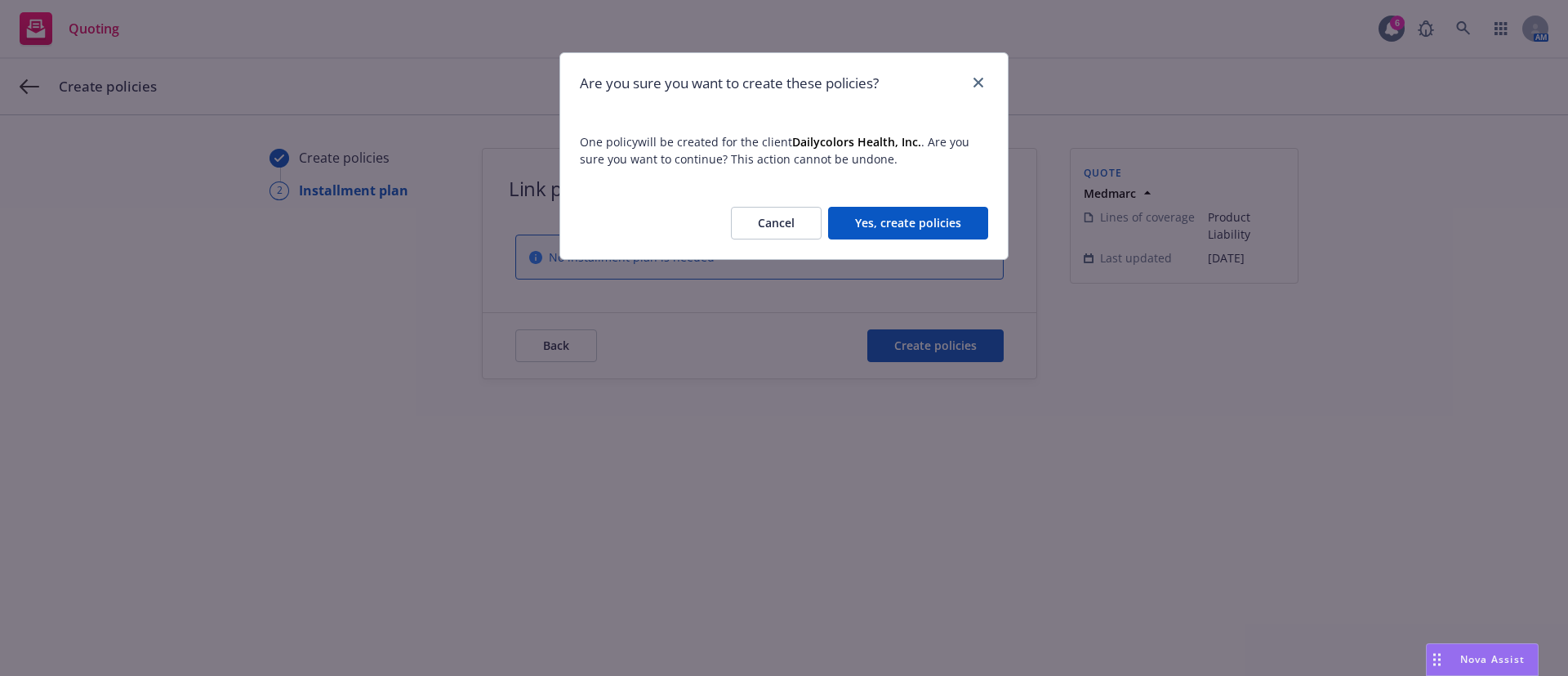
click at [910, 213] on button "Yes, create policies" at bounding box center [908, 223] width 160 height 33
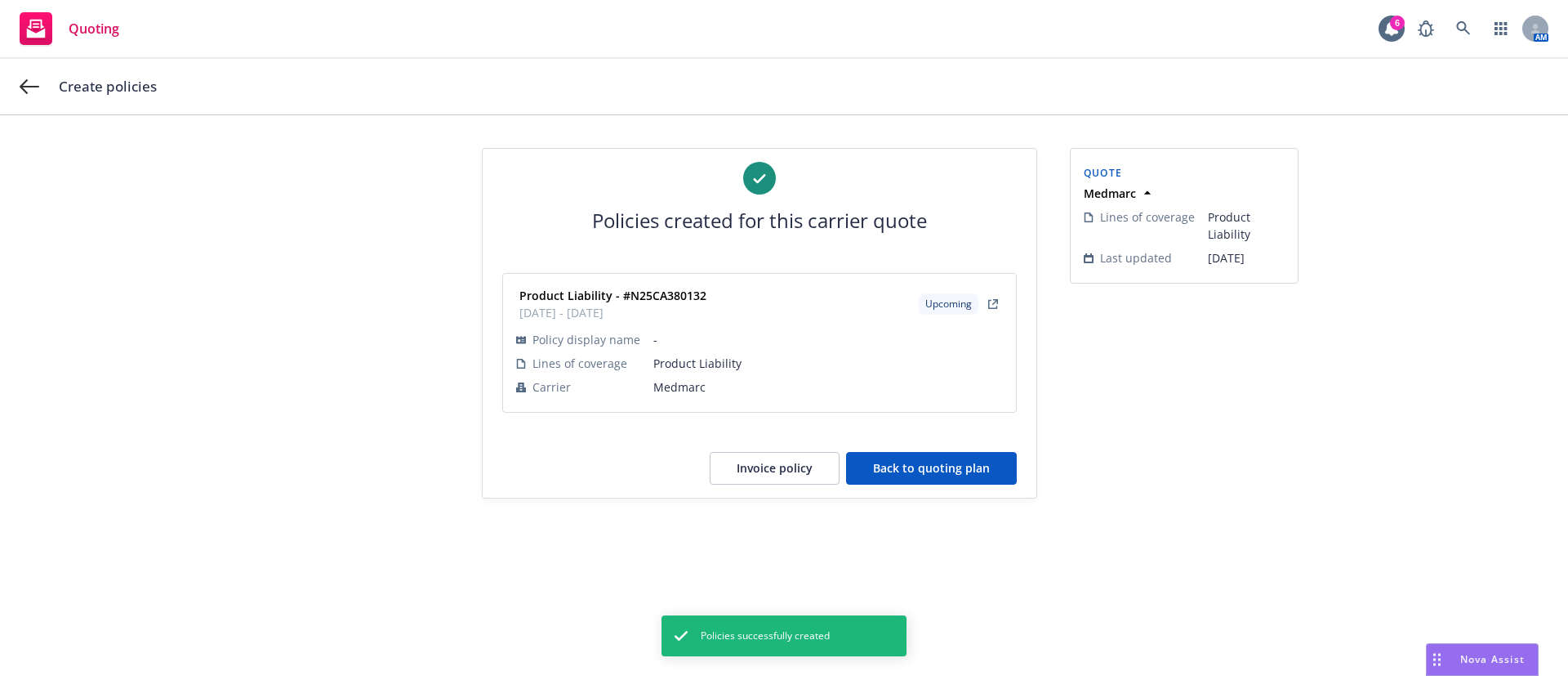
click at [920, 468] on button "Back to quoting plan" at bounding box center [931, 468] width 170 height 33
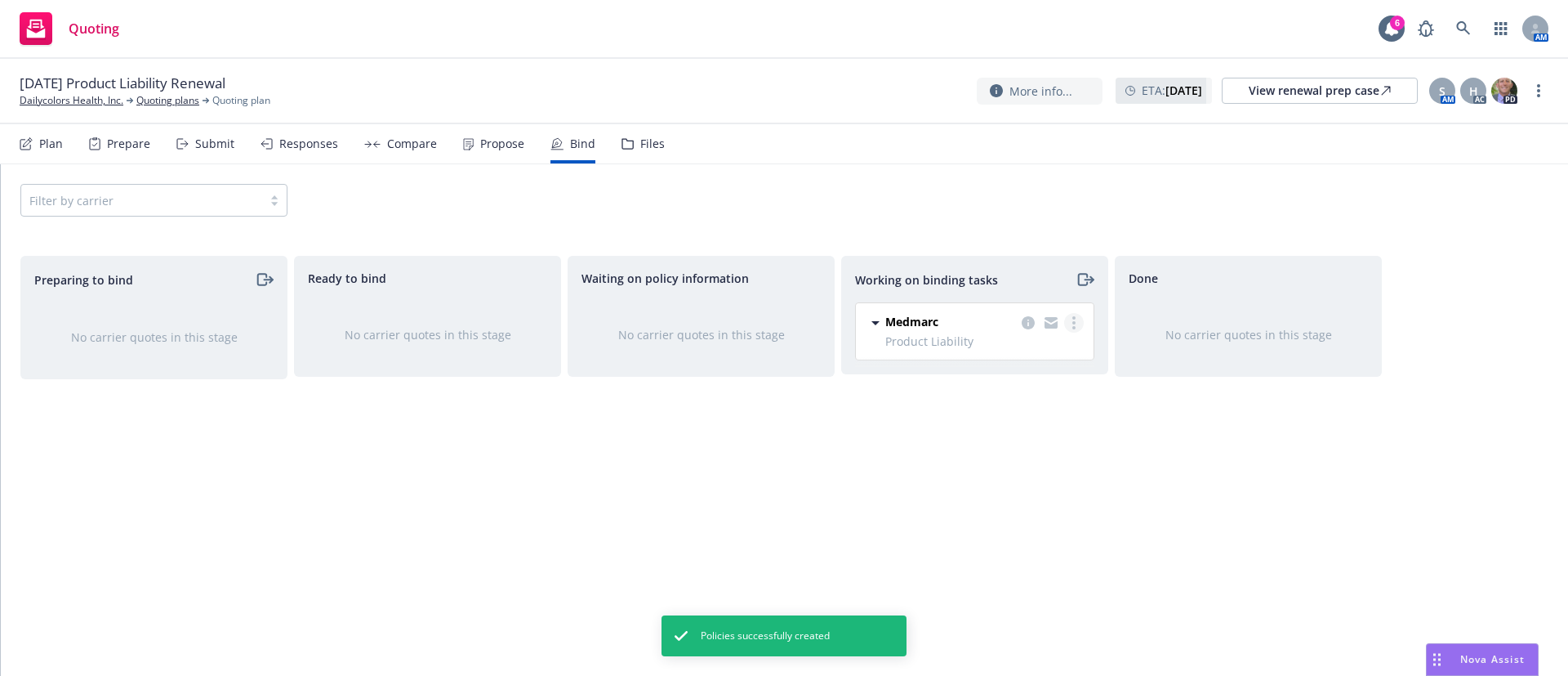
click at [1074, 319] on circle "more" at bounding box center [1074, 318] width 3 height 3
click at [1030, 389] on span "Move to done" at bounding box center [991, 388] width 114 height 16
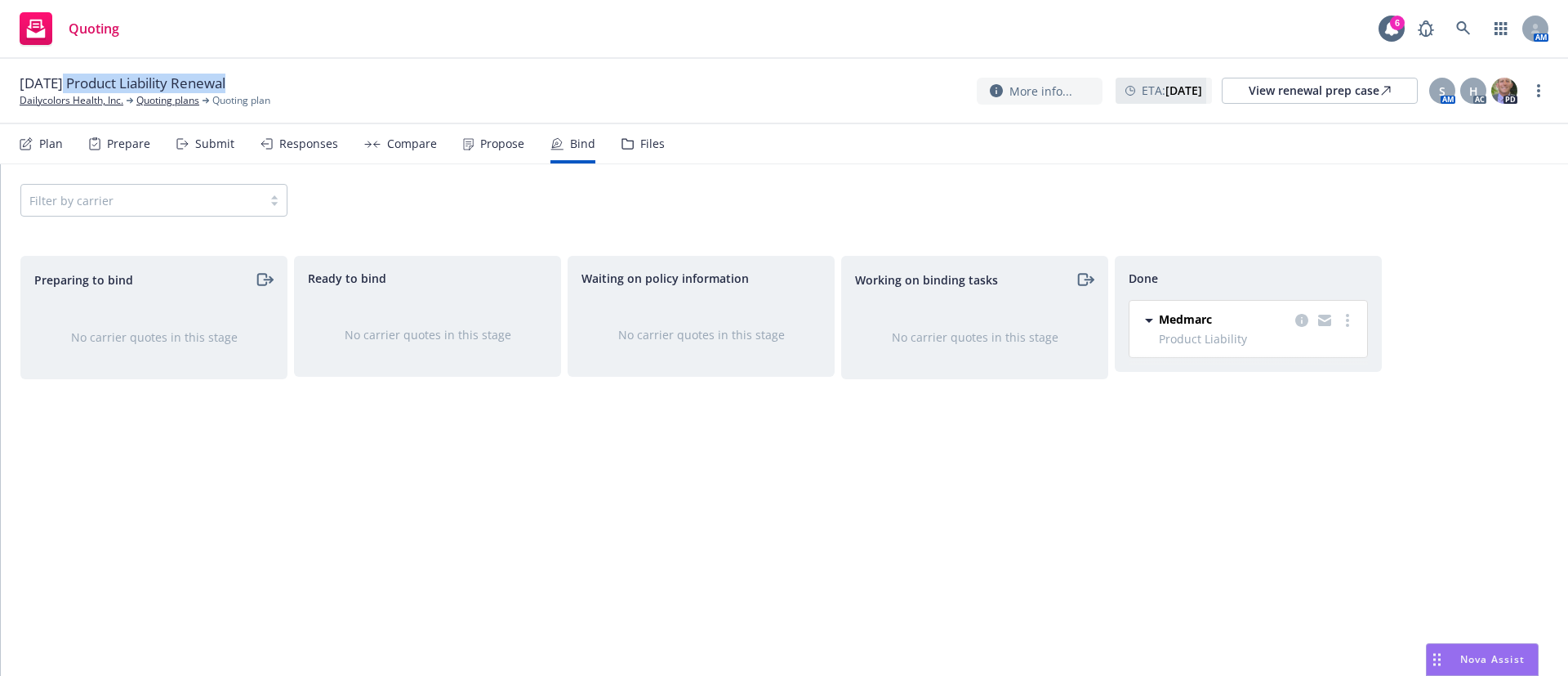
drag, startPoint x: 252, startPoint y: 81, endPoint x: 62, endPoint y: 81, distance: 190.0
click at [62, 81] on div "[DATE] Product Liability Renewal" at bounding box center [129, 83] width 219 height 20
copy div "25 Product Liability Renewal"
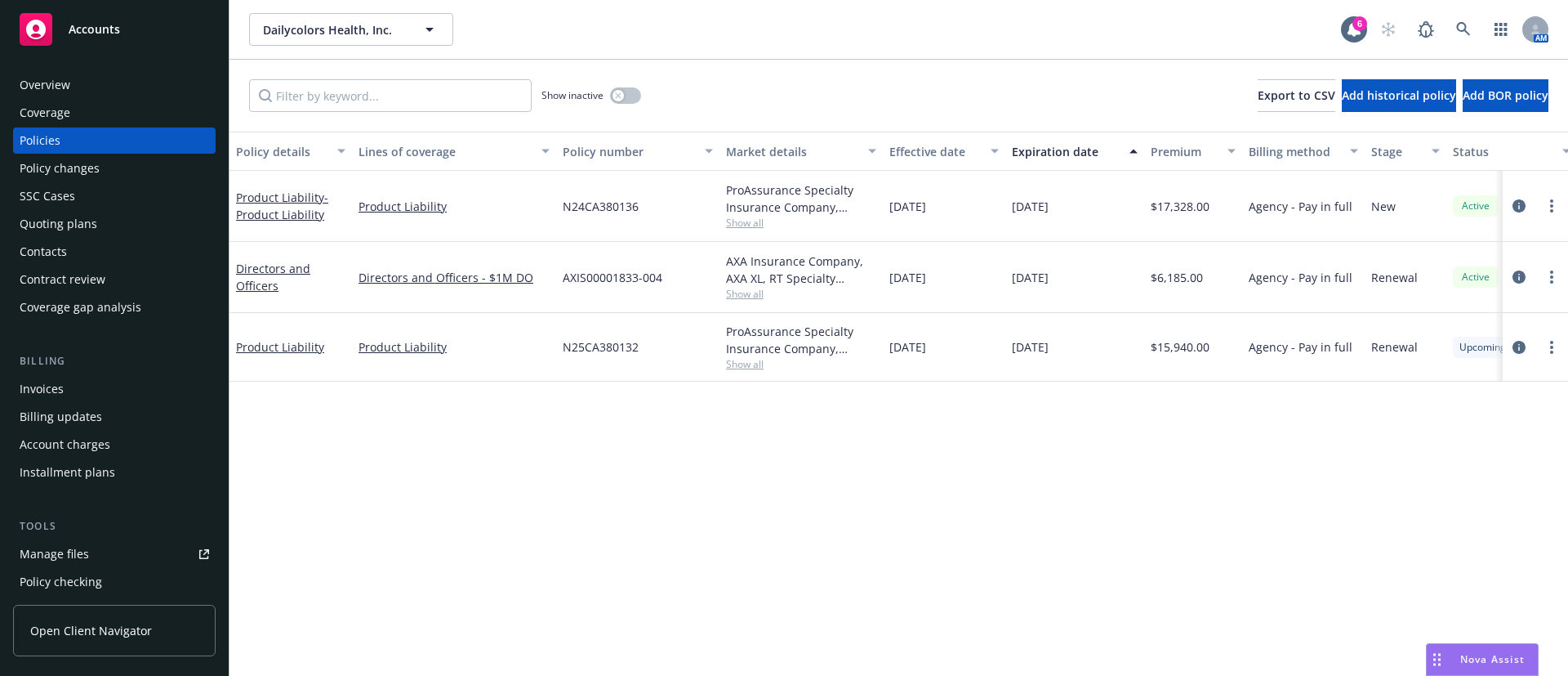
click at [62, 389] on div "Invoices" at bounding box center [42, 388] width 44 height 26
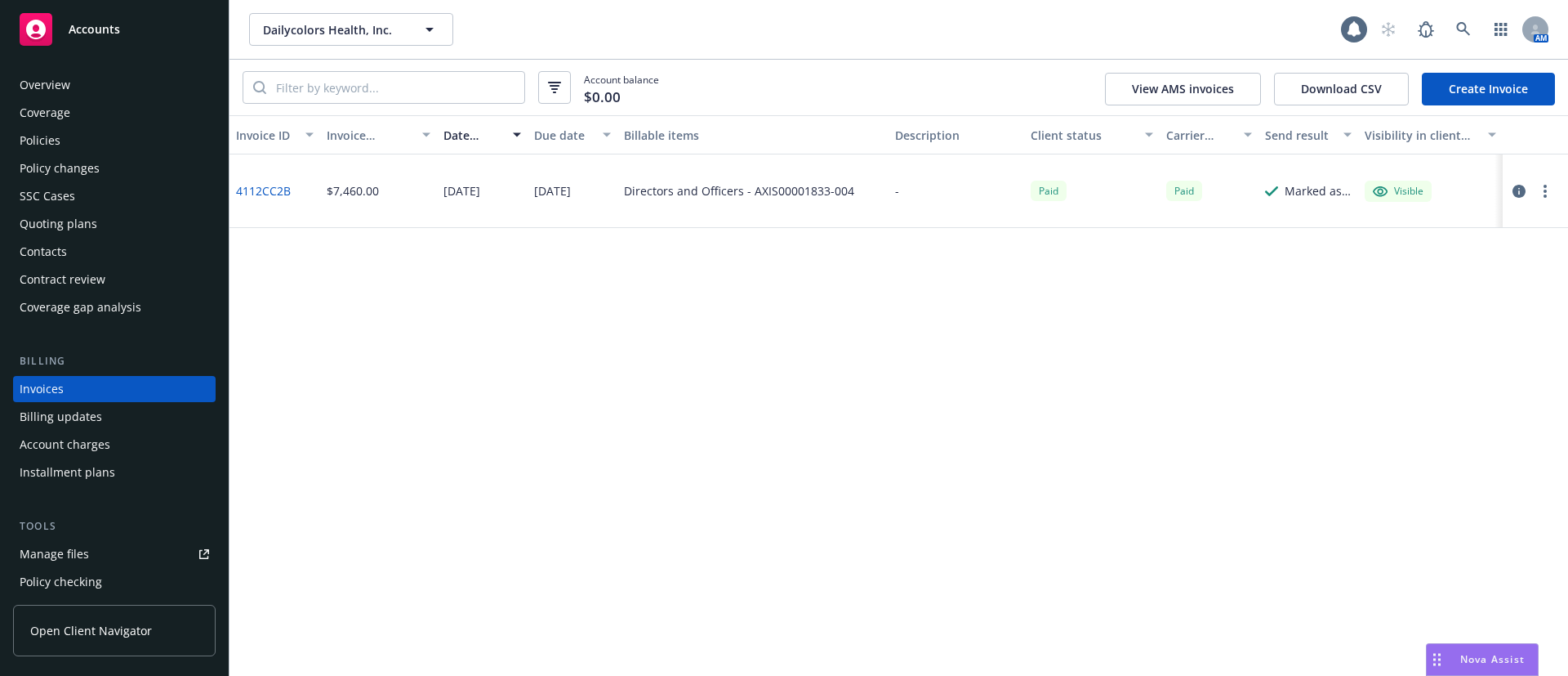
scroll to position [25, 0]
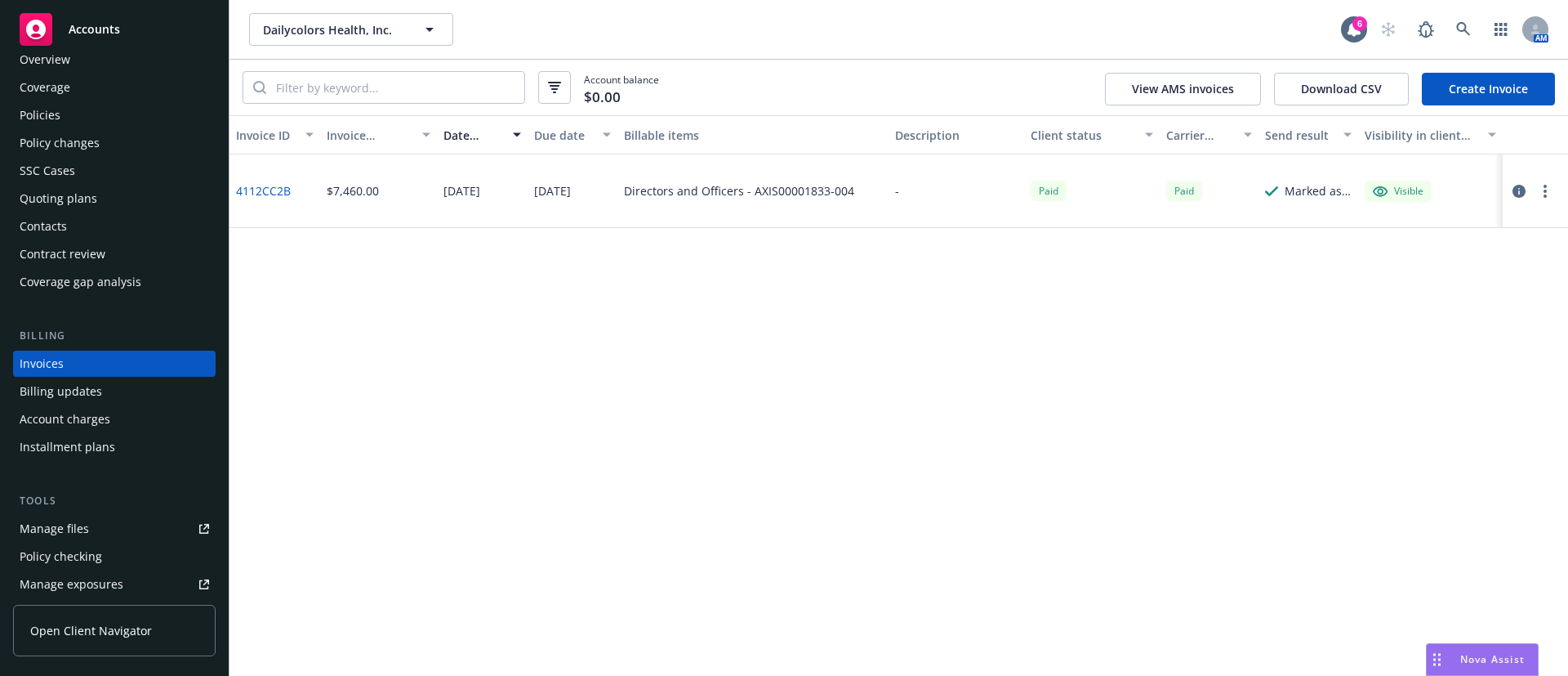
click at [1482, 83] on link "Create Invoice" at bounding box center [1488, 89] width 133 height 33
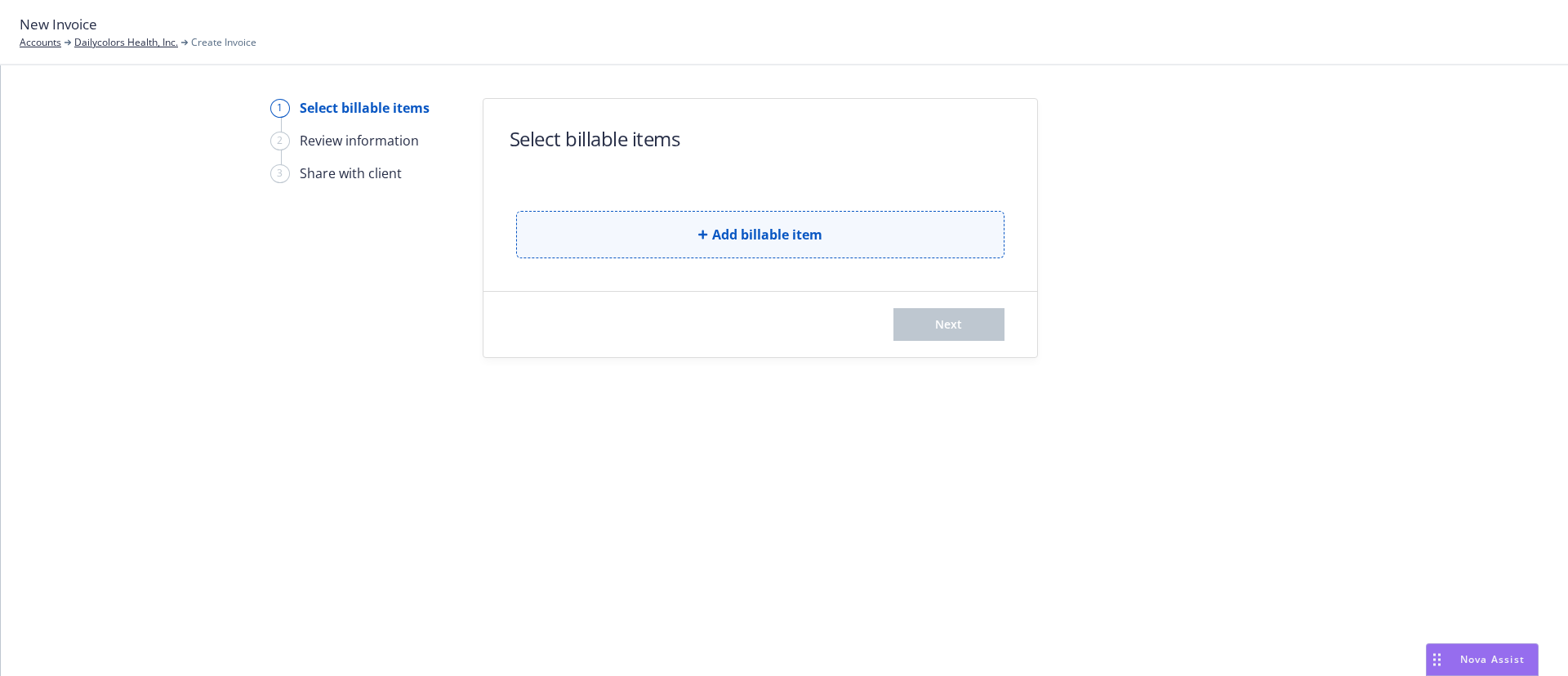
click at [867, 230] on button "Add billable item" at bounding box center [760, 235] width 488 height 48
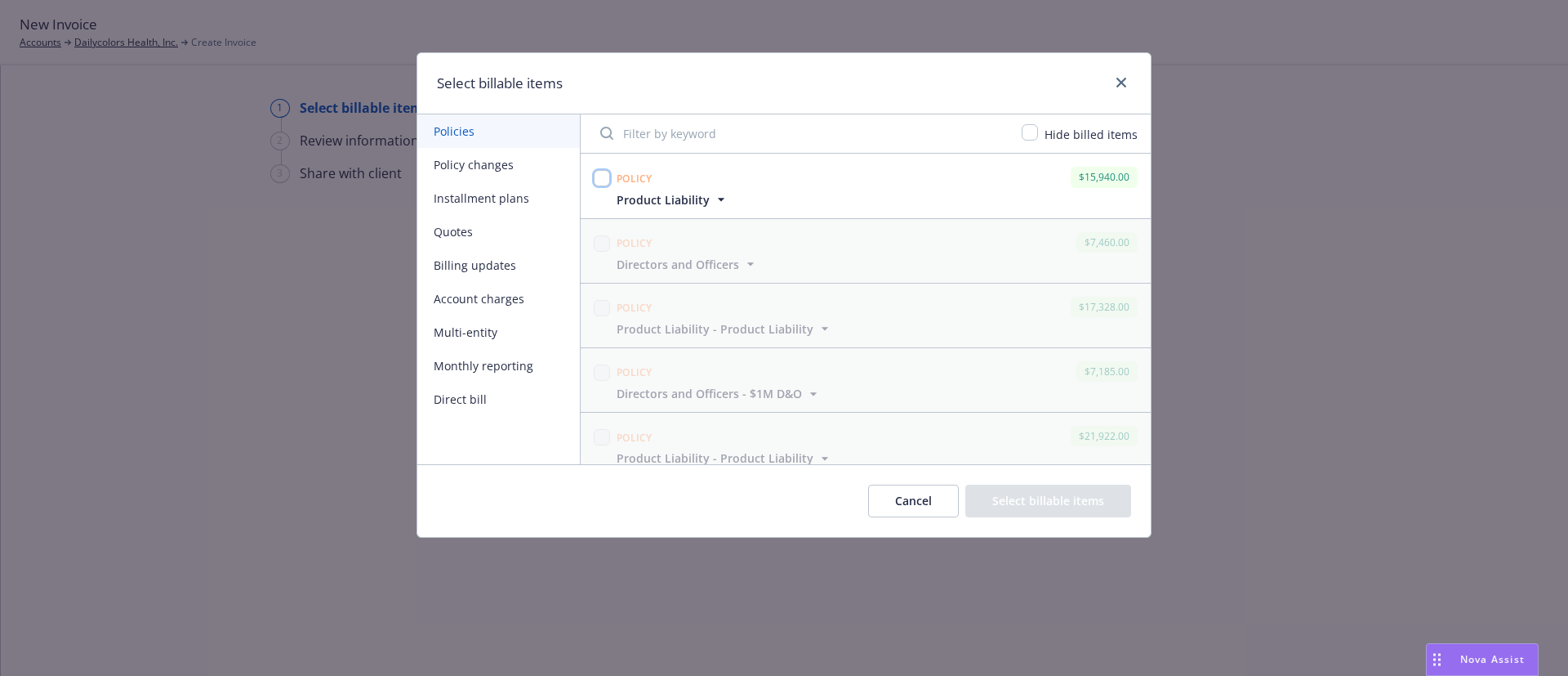
click at [599, 177] on input "checkbox" at bounding box center [602, 178] width 17 height 17
checkbox input "true"
click at [1044, 503] on button "Select billable items" at bounding box center [1048, 501] width 166 height 33
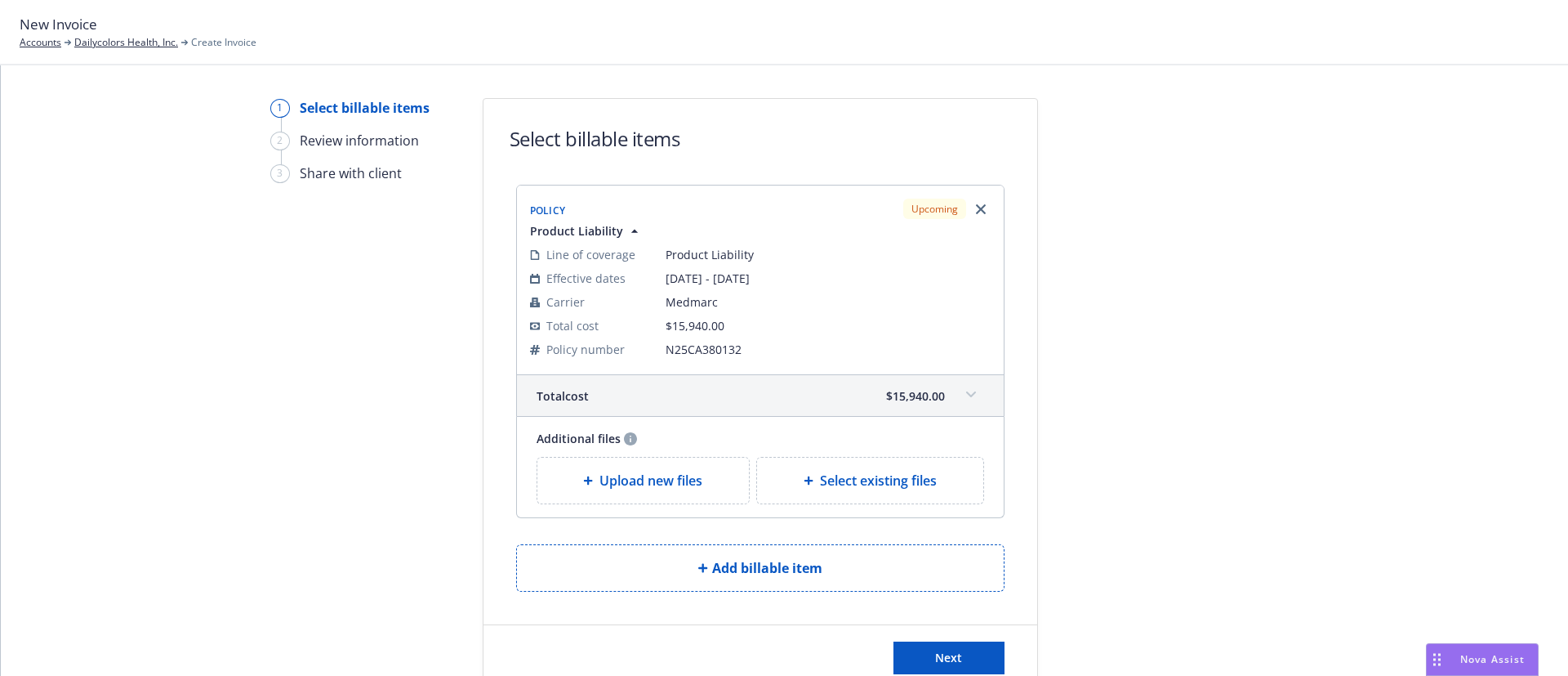
click at [672, 477] on span "Upload new files" at bounding box center [651, 480] width 103 height 20
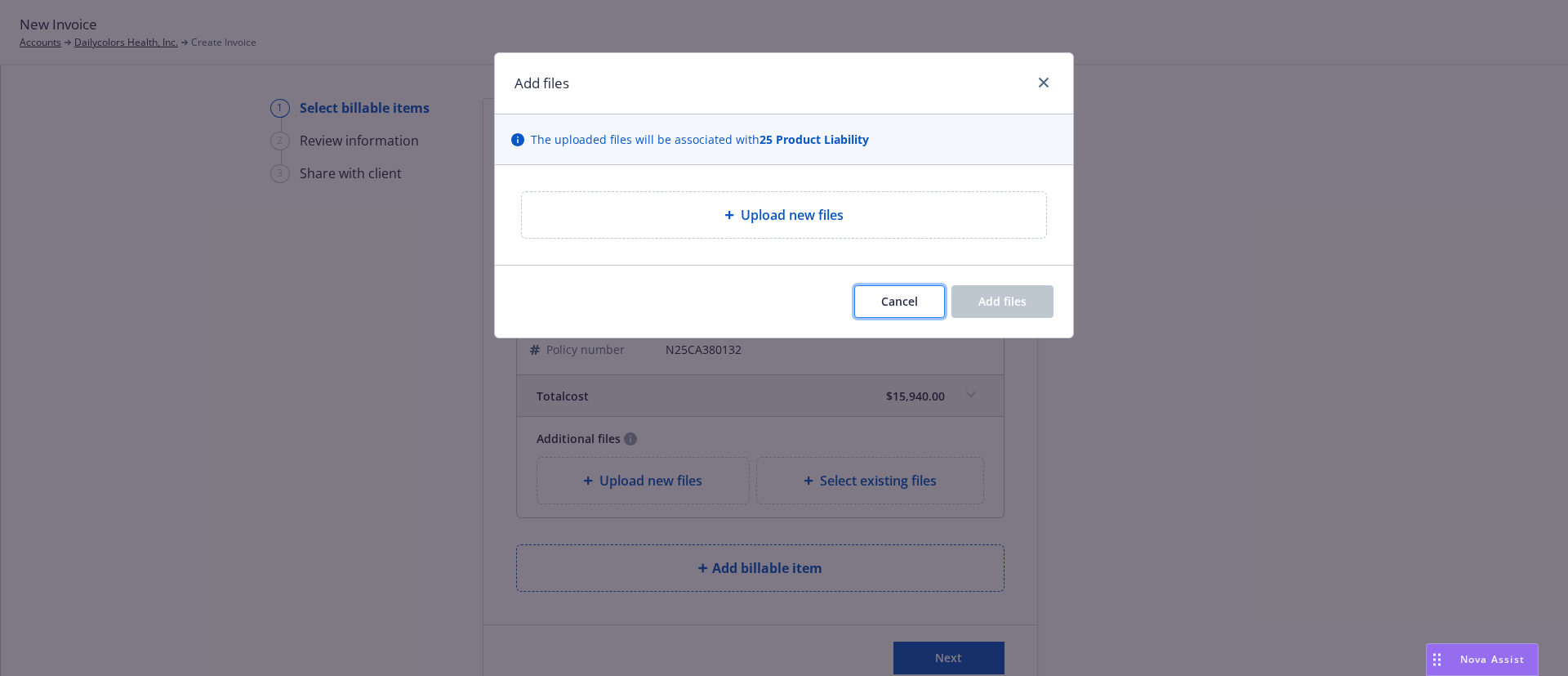
click at [922, 308] on button "Cancel" at bounding box center [899, 302] width 90 height 33
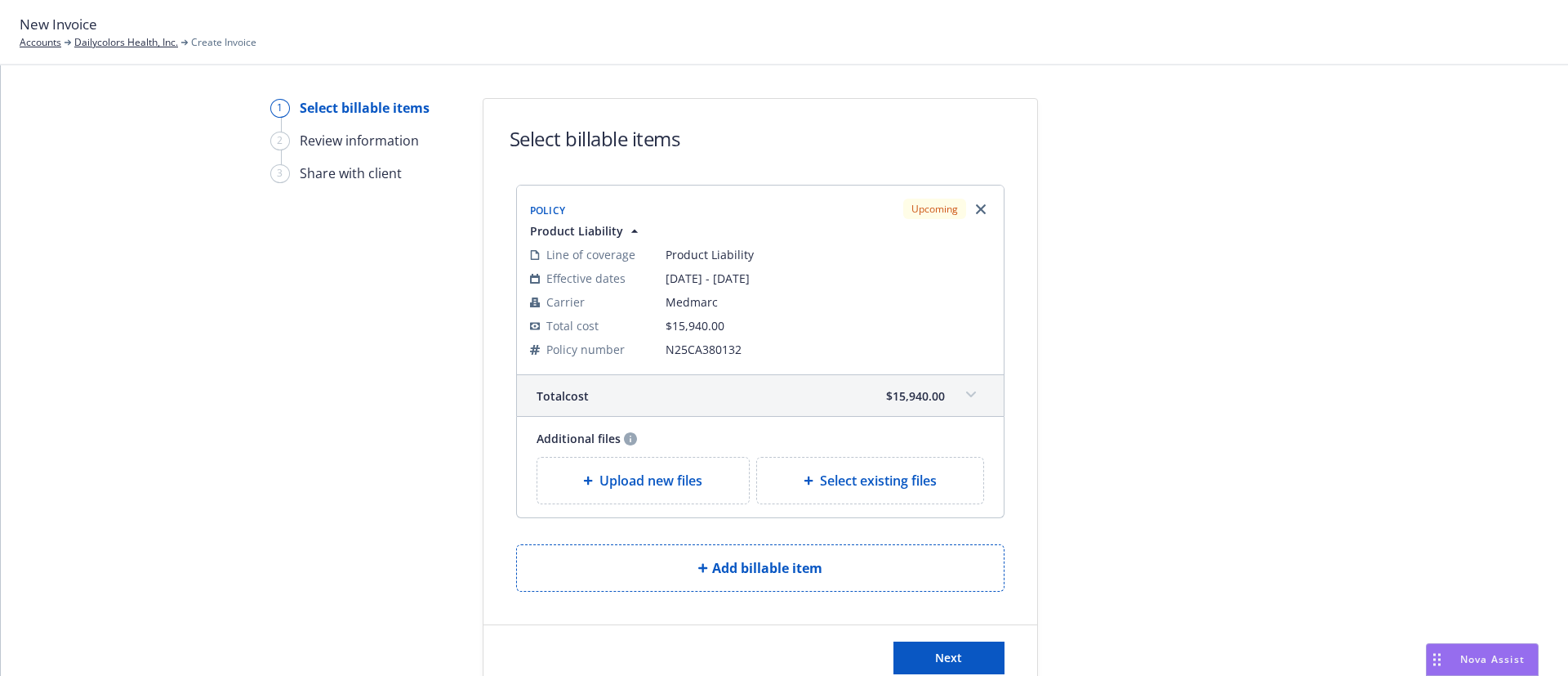
click at [617, 467] on div "Upload new files" at bounding box center [644, 480] width 212 height 46
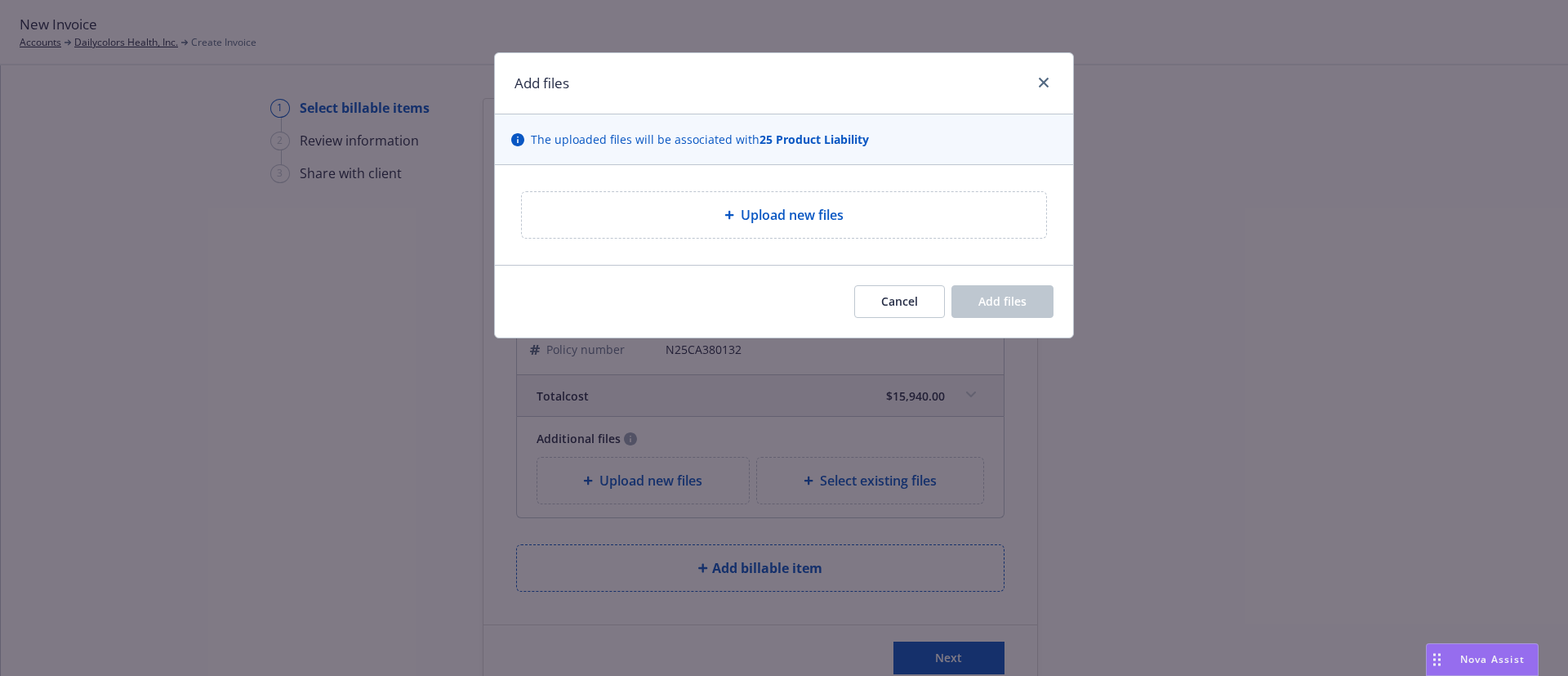
click at [691, 225] on div "Upload new files" at bounding box center [784, 215] width 525 height 46
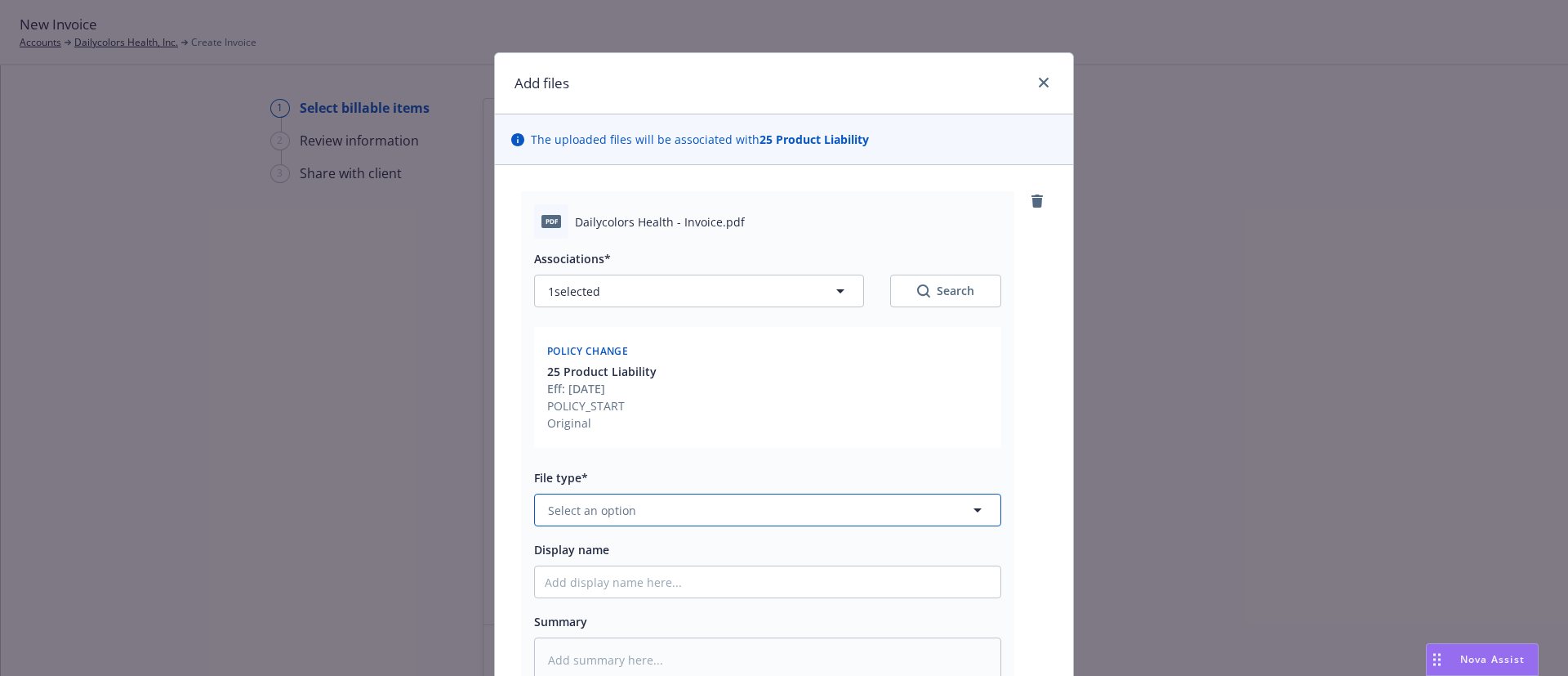
click at [684, 517] on button "Select an option" at bounding box center [768, 510] width 467 height 33
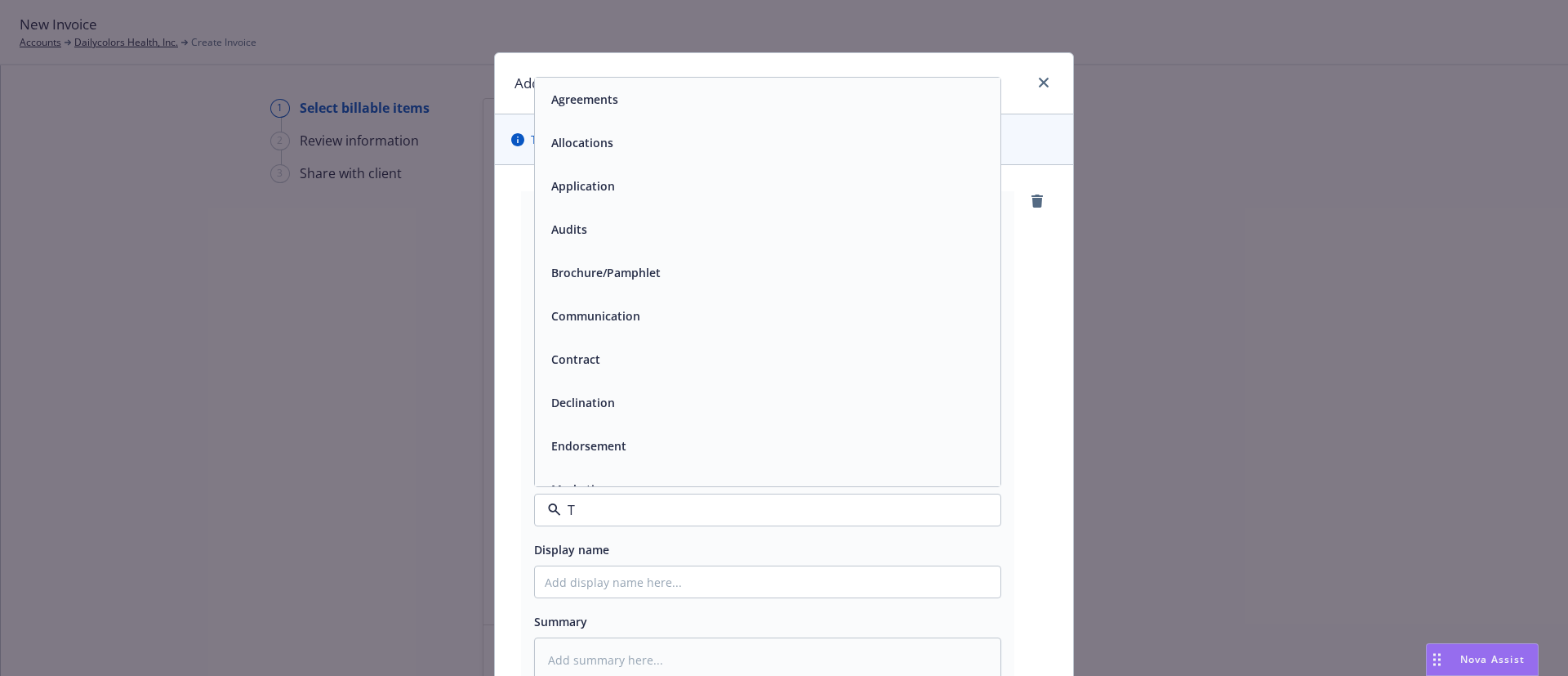
type input "TH"
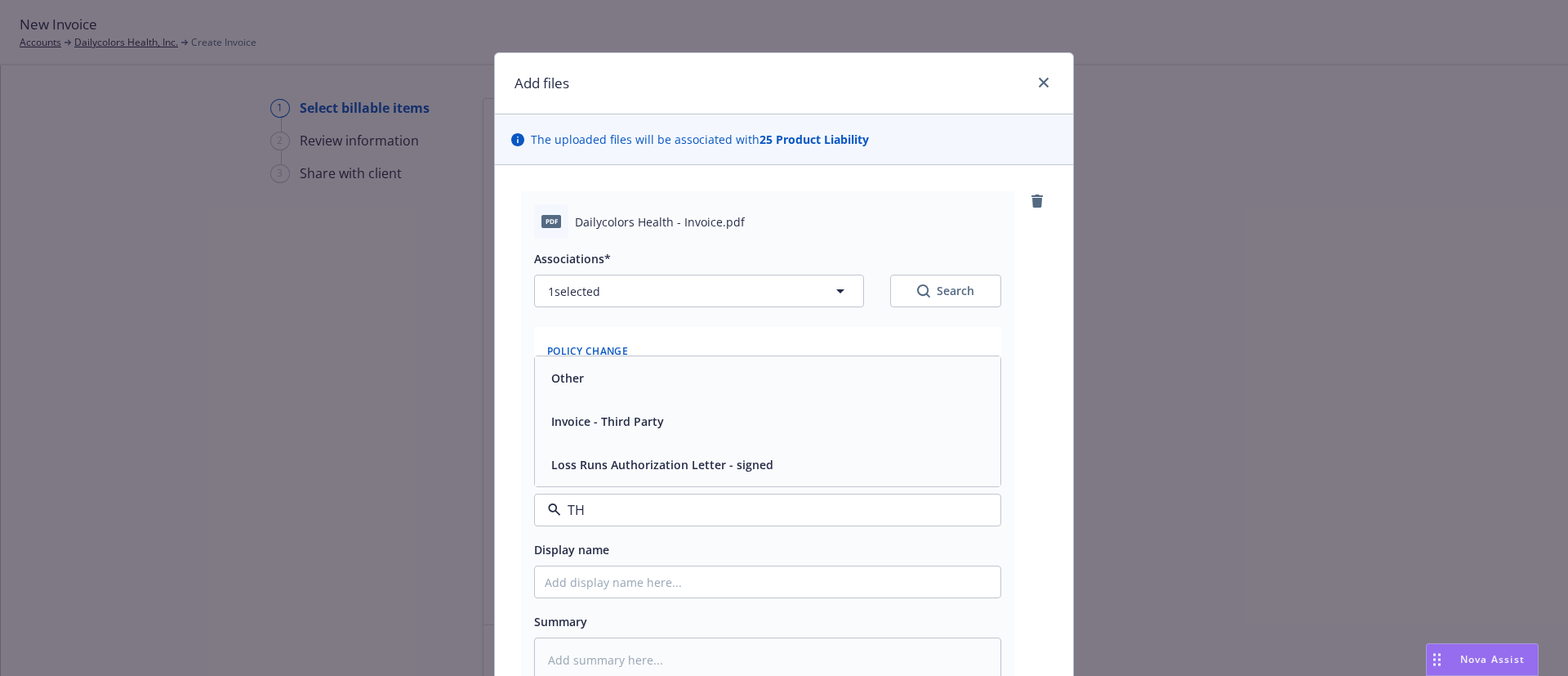
click at [667, 419] on div "Invoice - Third Party" at bounding box center [767, 421] width 446 height 23
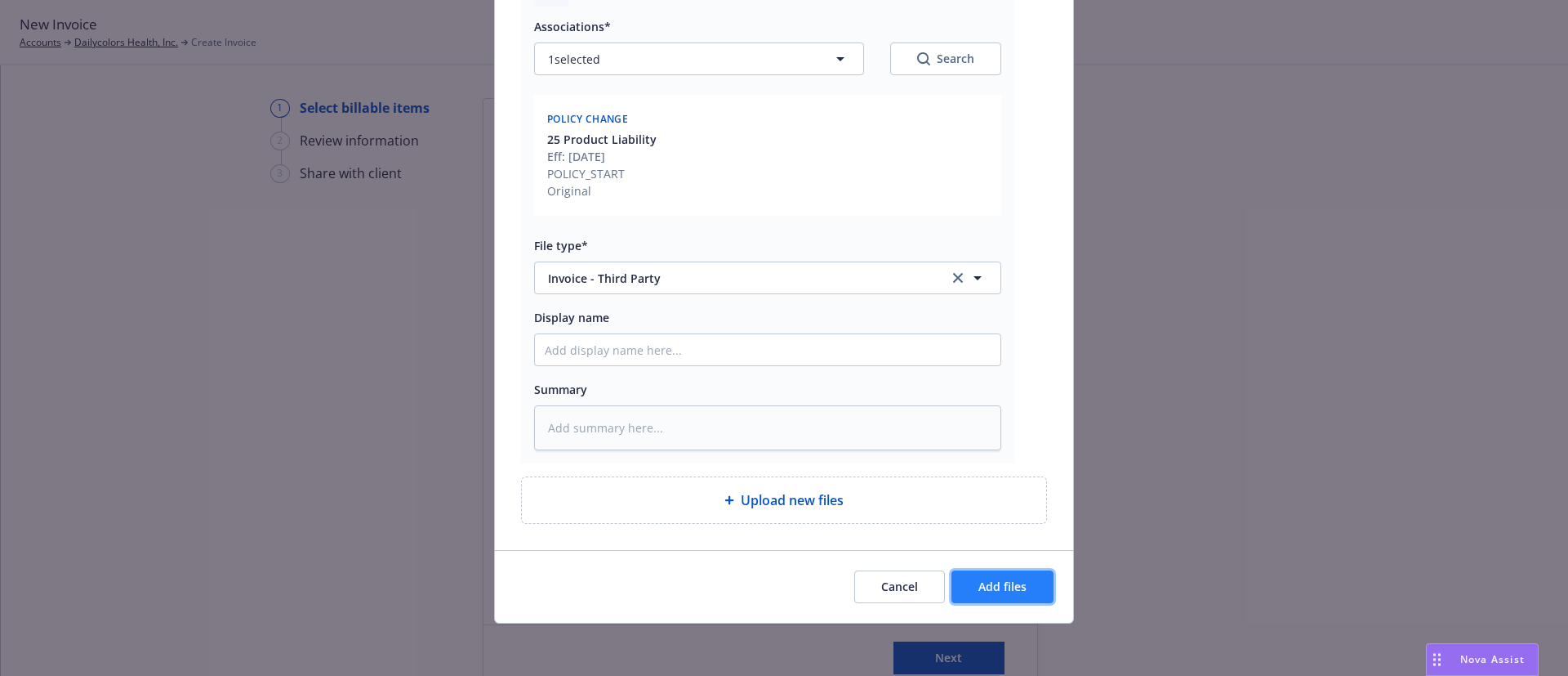
click at [1001, 597] on button "Add files" at bounding box center [1002, 587] width 103 height 33
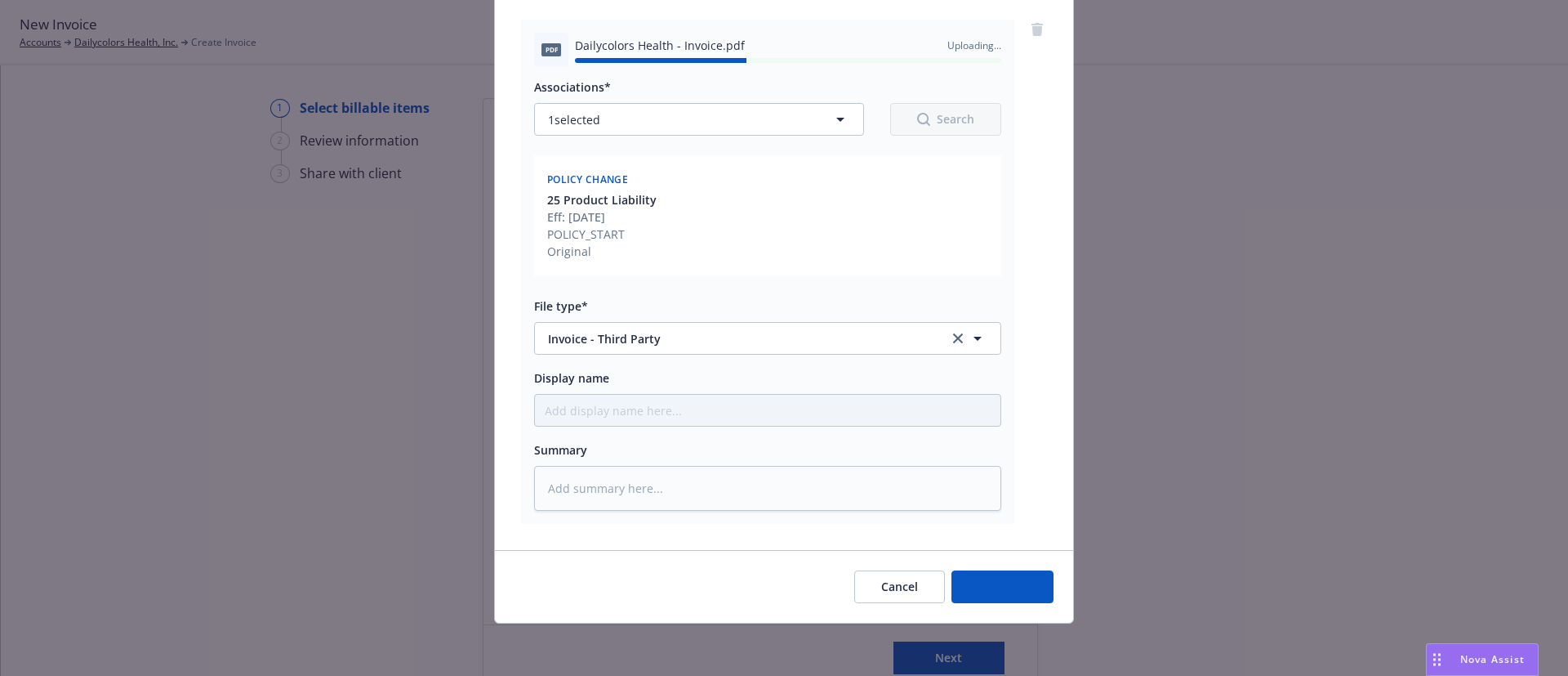
type textarea "x"
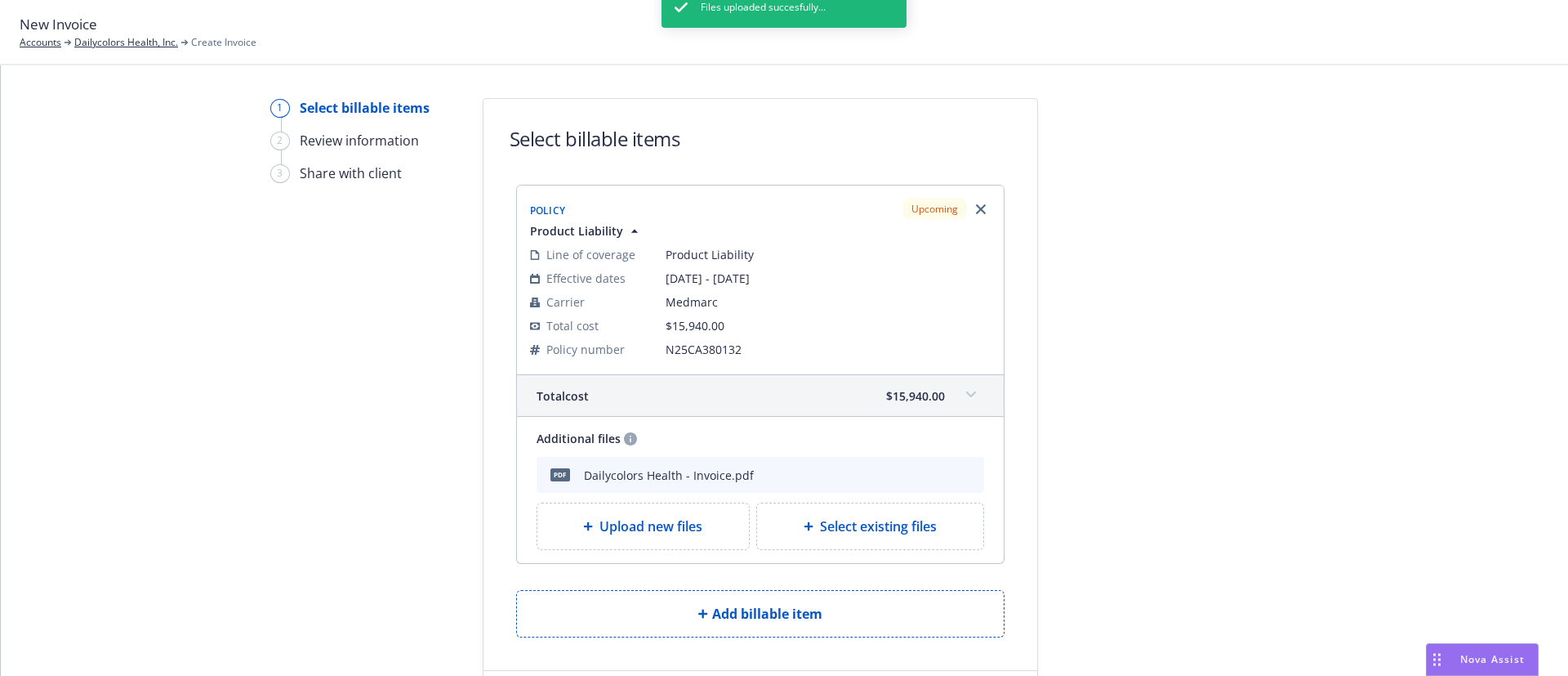
scroll to position [94, 0]
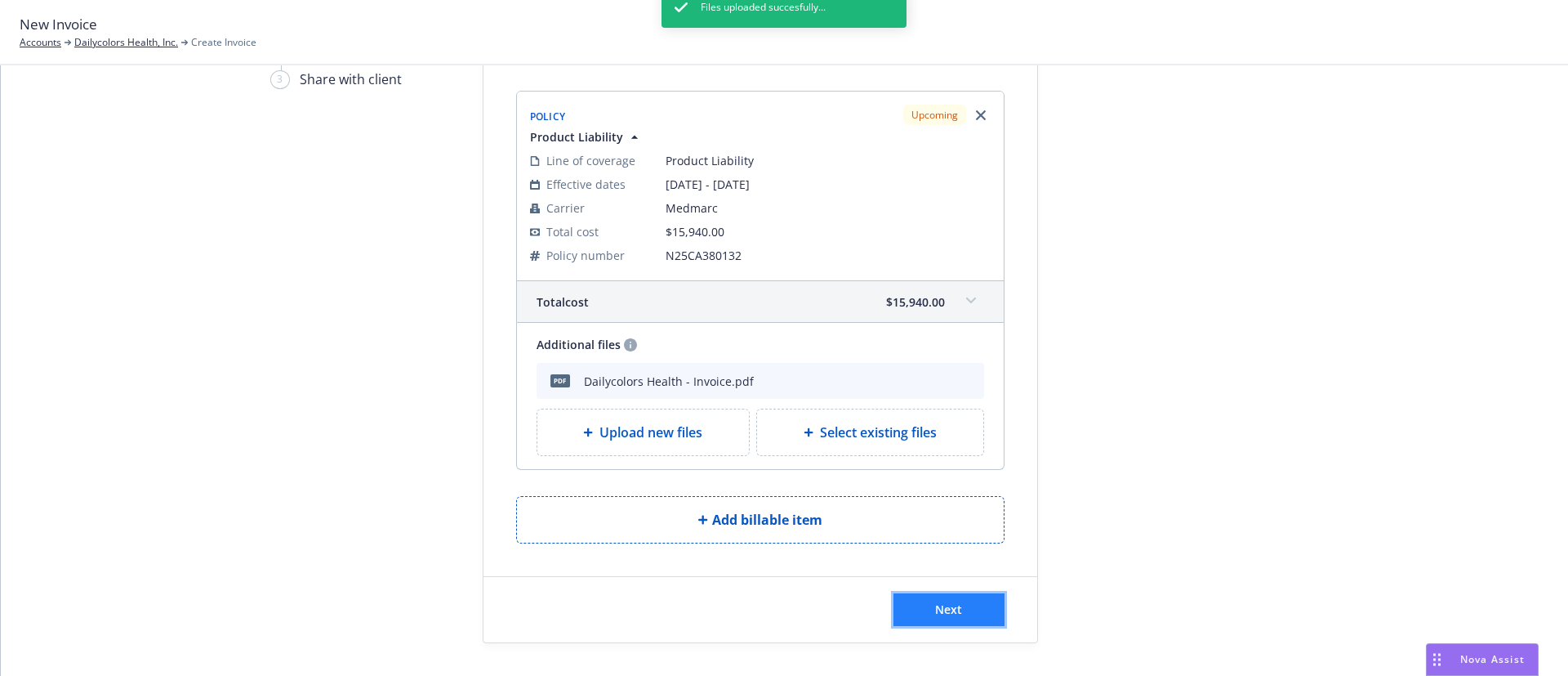
click at [958, 603] on button "Next" at bounding box center [949, 610] width 111 height 33
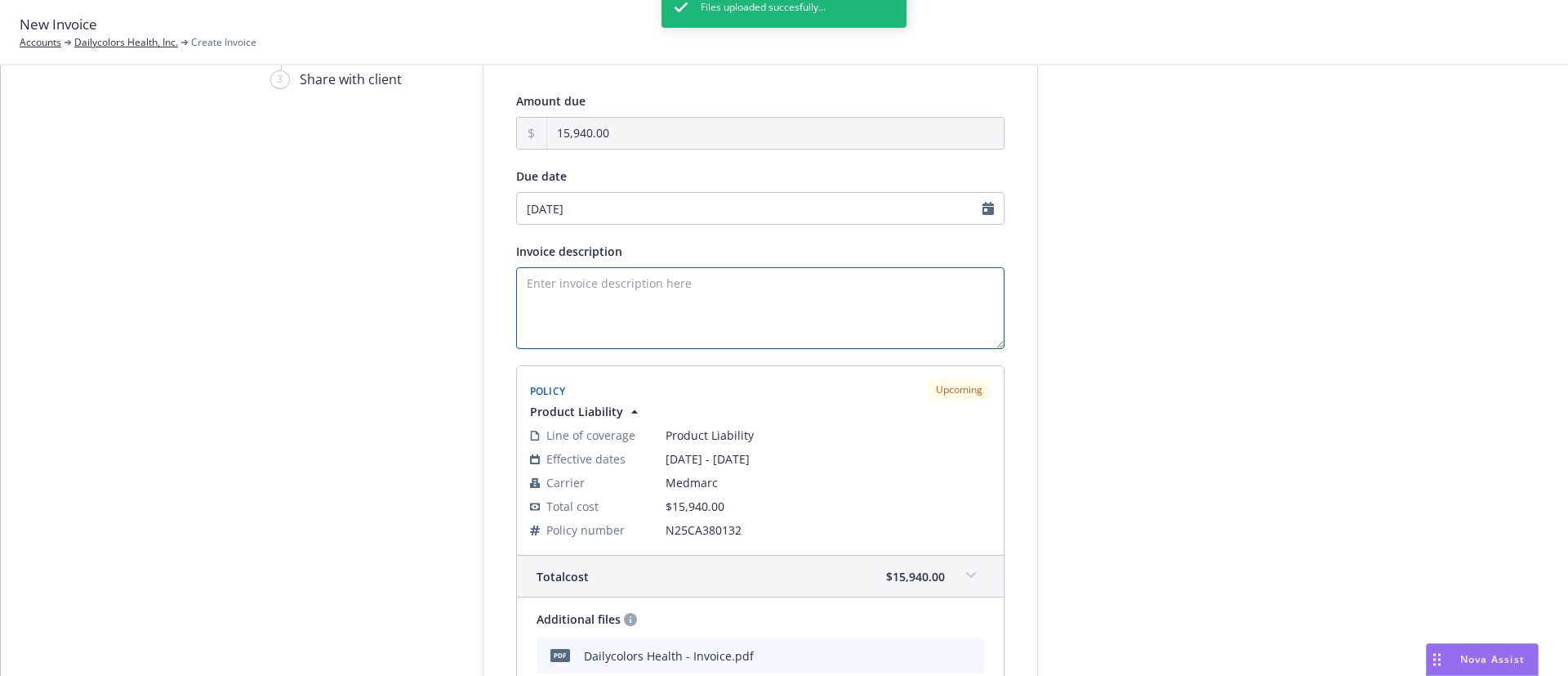
click at [645, 317] on textarea "Invoice description" at bounding box center [760, 308] width 488 height 82
paste textarea "25 Product Liability Renewal"
click at [527, 285] on textarea "25 Product Liability Renewal" at bounding box center [760, 308] width 488 height 82
click at [721, 284] on textarea "25-26 Product Liability Renewal" at bounding box center [760, 308] width 488 height 82
type textarea "25-26 Product Liability Renewal"
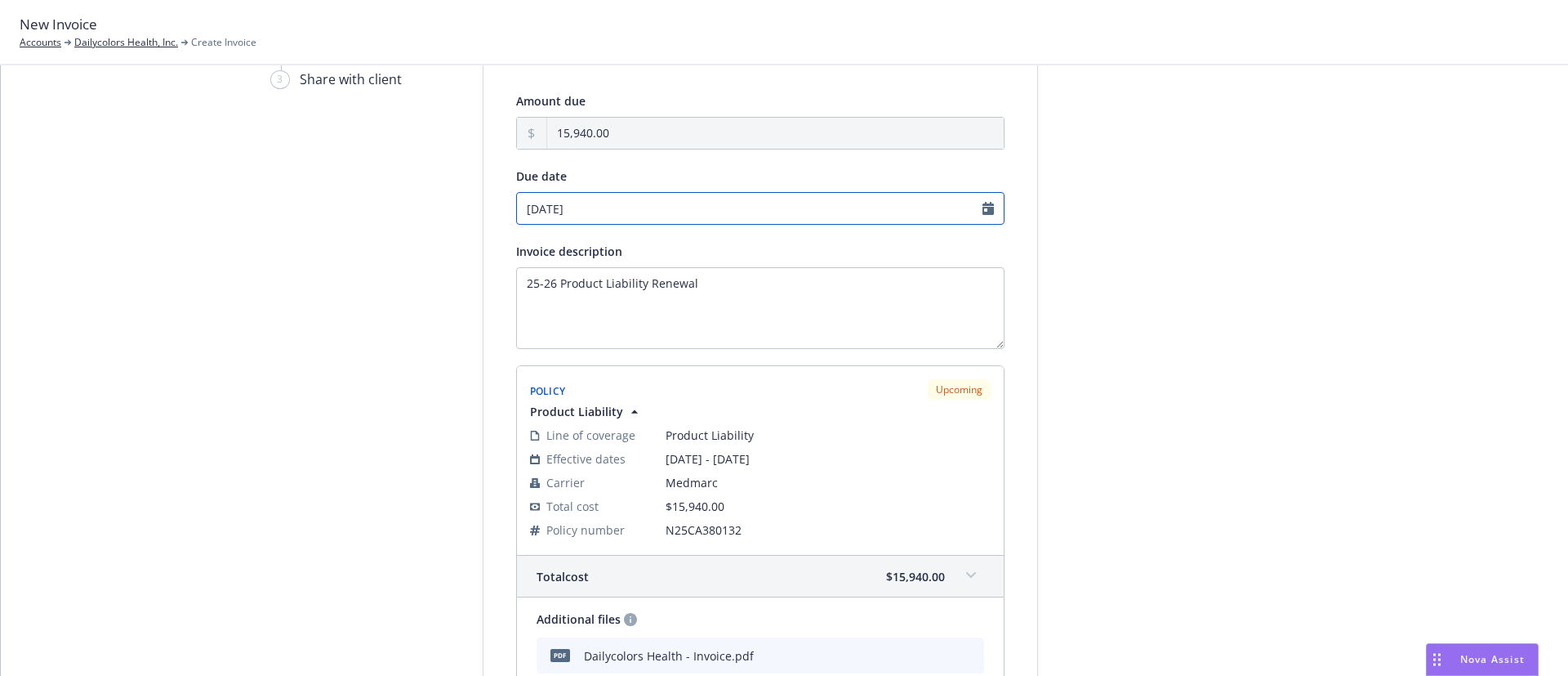
click at [648, 211] on input "[DATE]" at bounding box center [760, 209] width 488 height 33
select select "September"
select select "2025"
click at [648, 208] on input "[DATE]" at bounding box center [760, 209] width 488 height 33
select select "September"
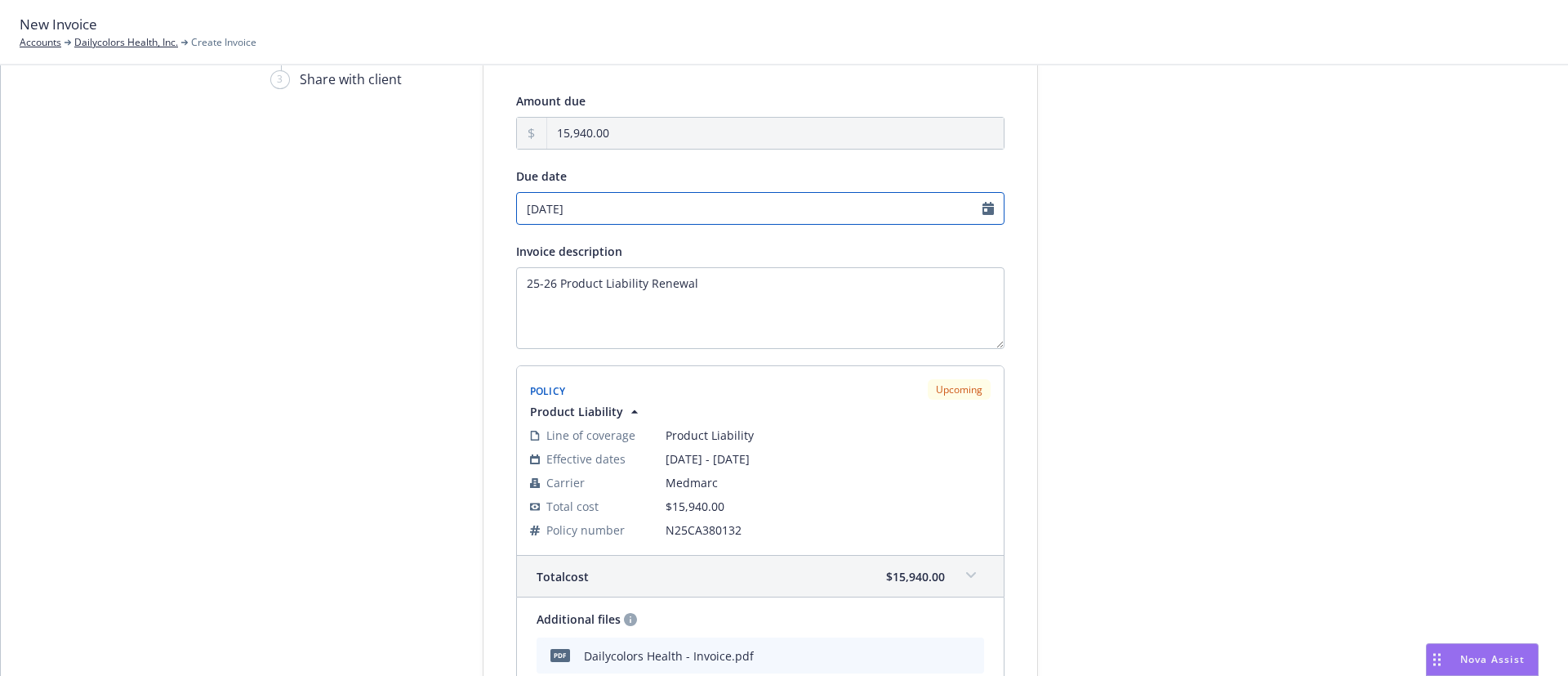
select select "2025"
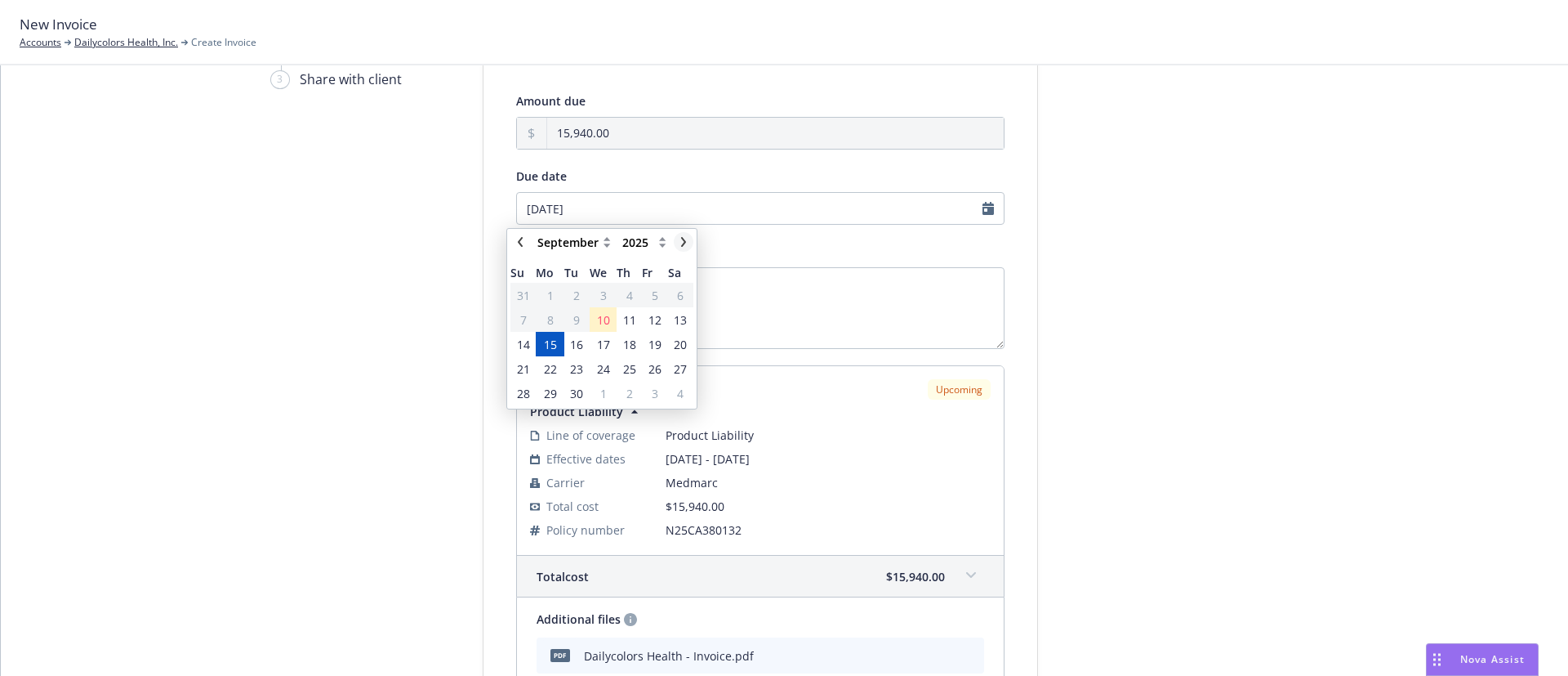
click at [685, 238] on icon "chevronRight" at bounding box center [683, 242] width 10 height 10
select select "October"
click at [608, 341] on span "15" at bounding box center [603, 344] width 13 height 17
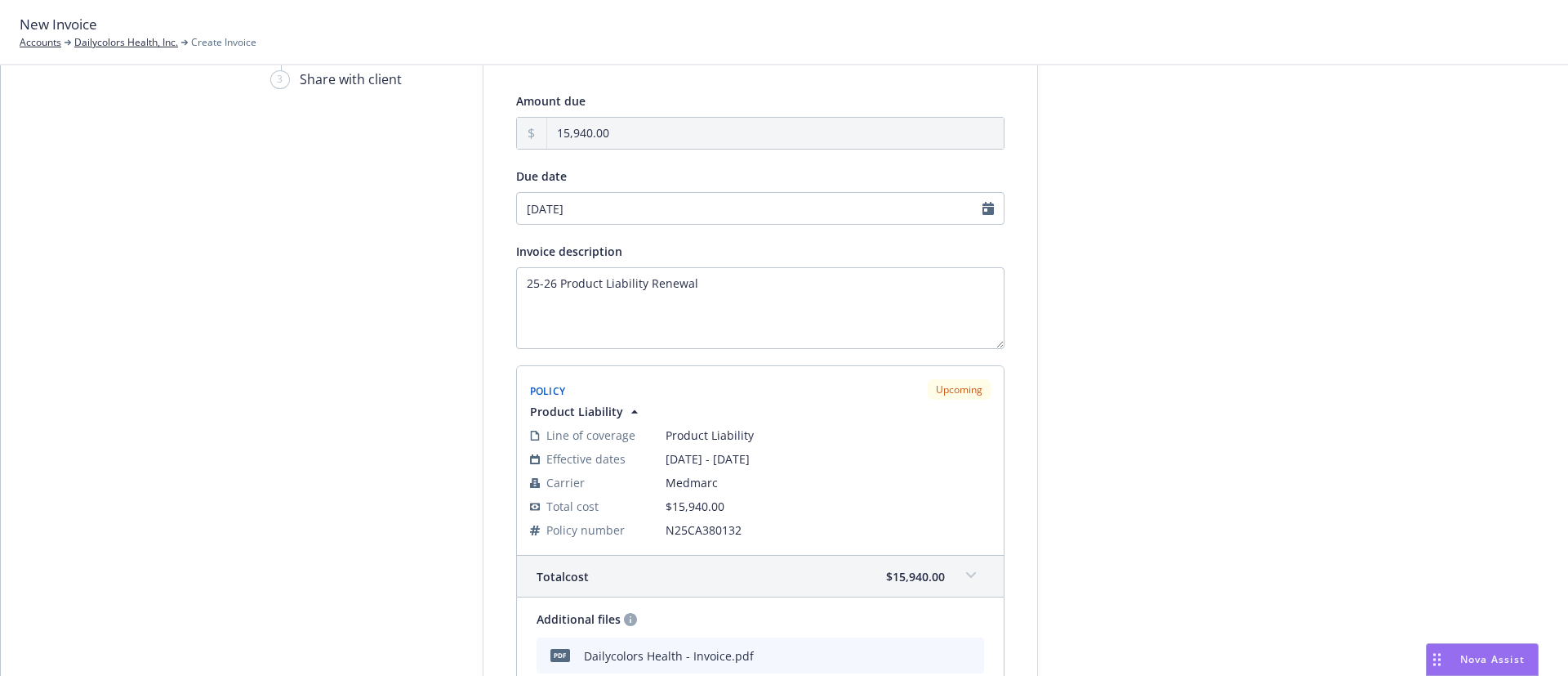
type input "10/15/2025"
click at [1218, 315] on div at bounding box center [1185, 424] width 228 height 839
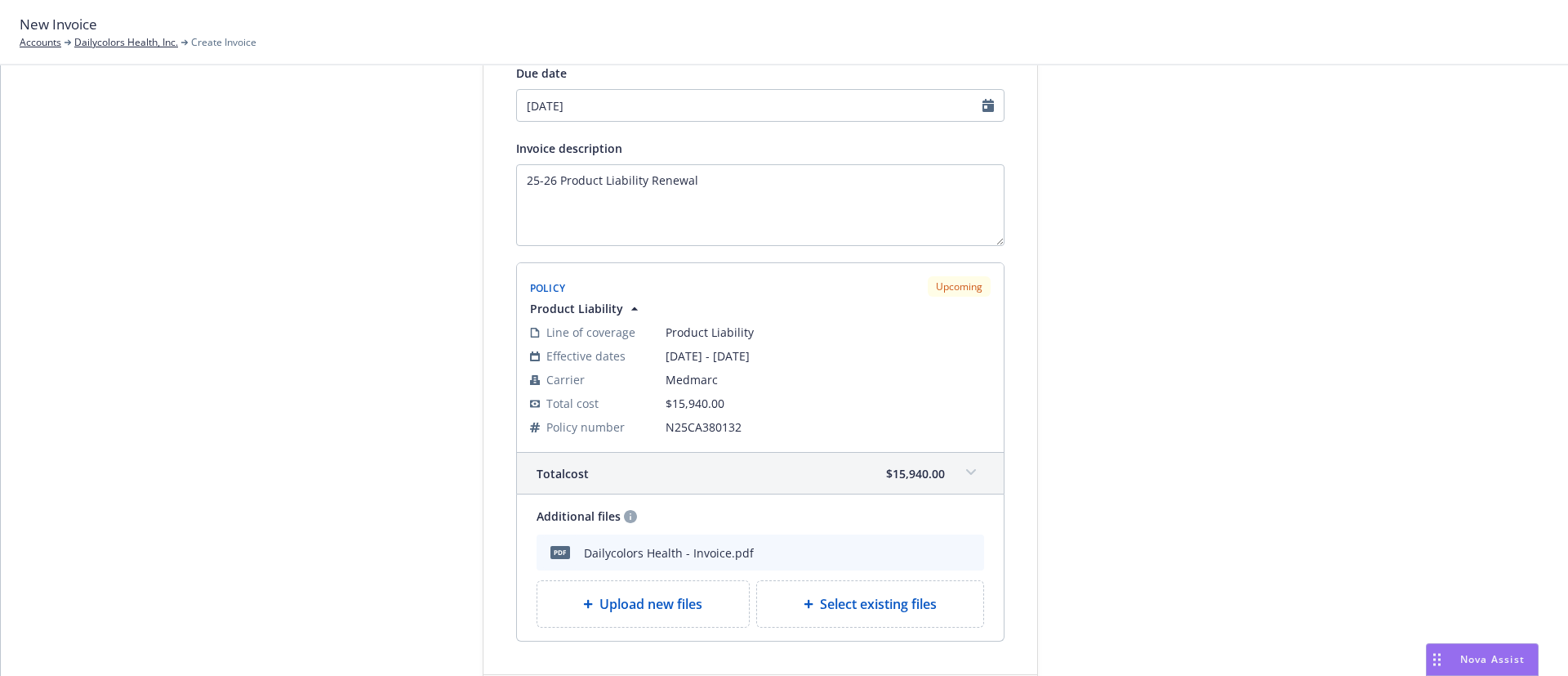
scroll to position [295, 0]
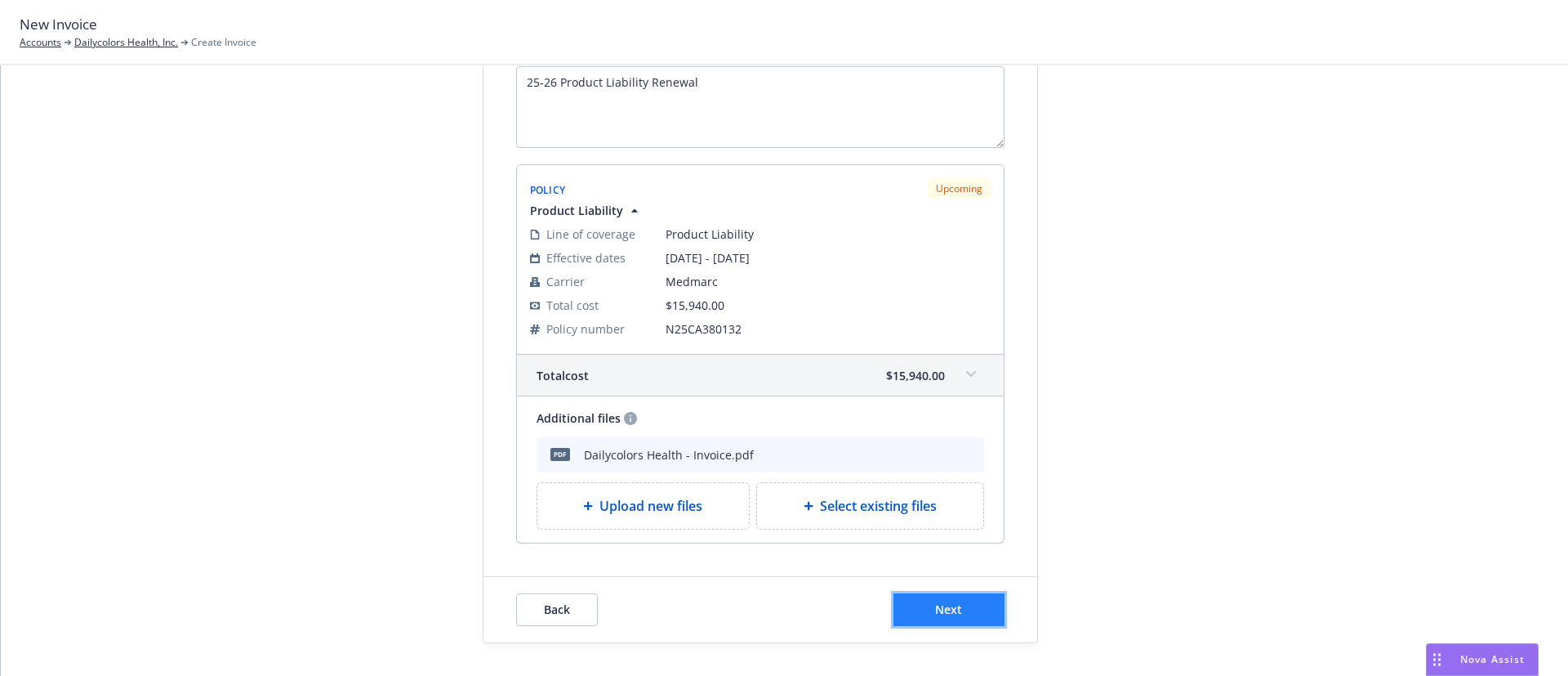
click at [949, 608] on span "Next" at bounding box center [948, 609] width 27 height 16
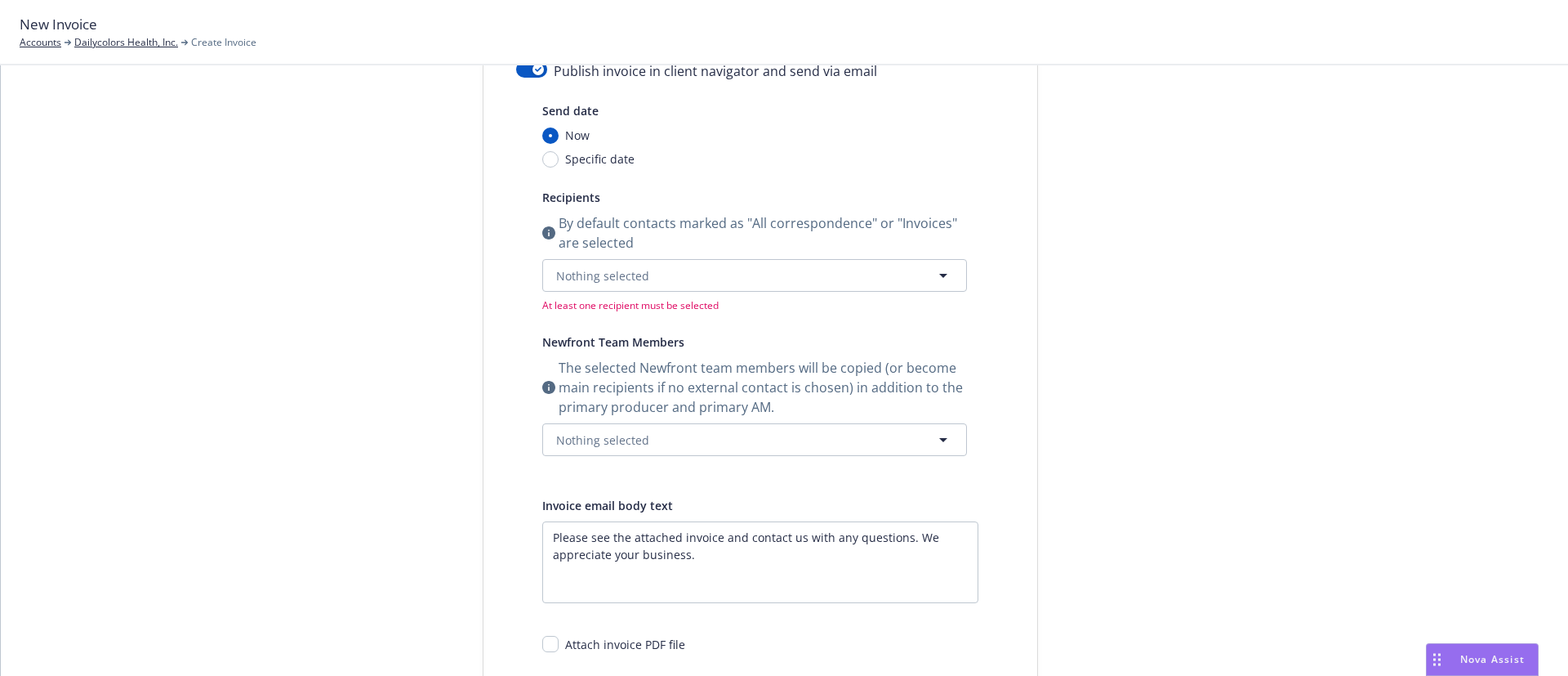
scroll to position [0, 0]
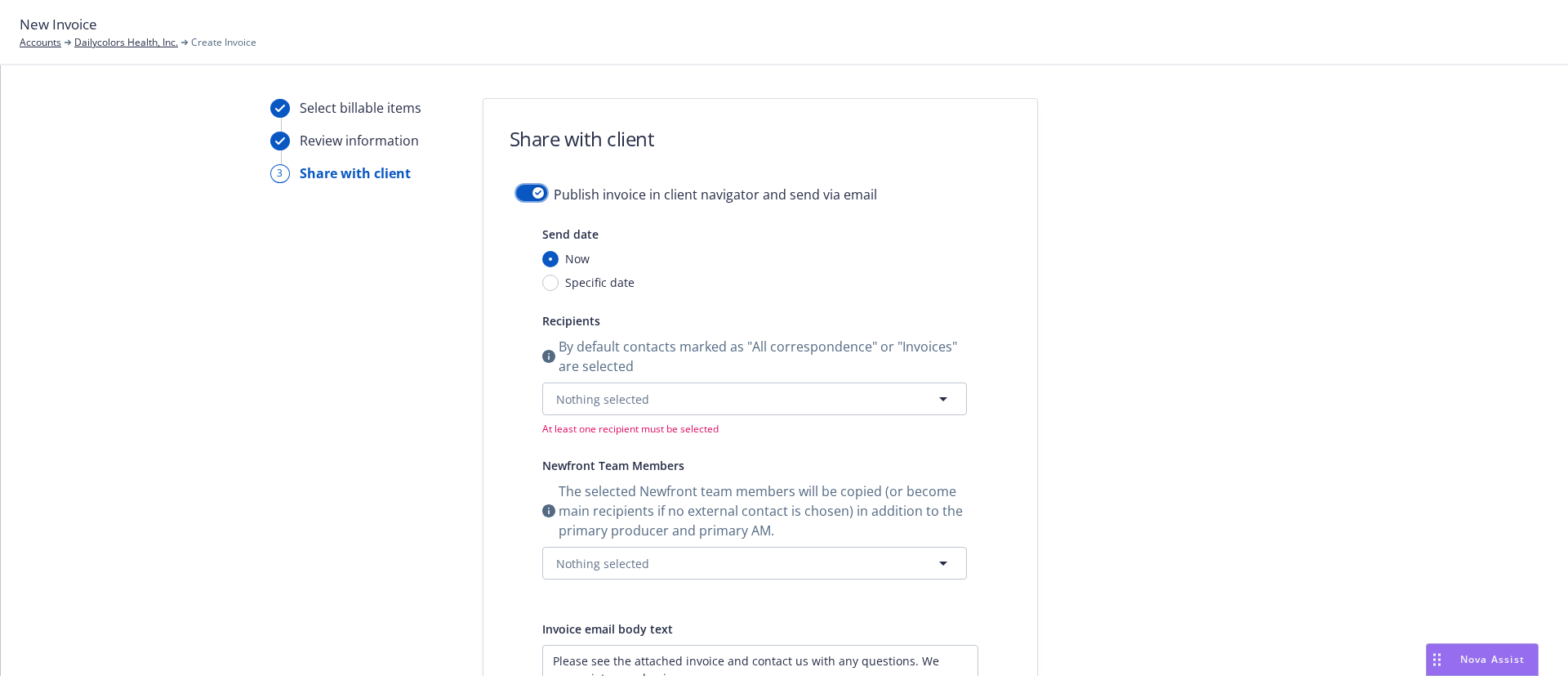
click at [516, 198] on button "button" at bounding box center [532, 192] width 31 height 17
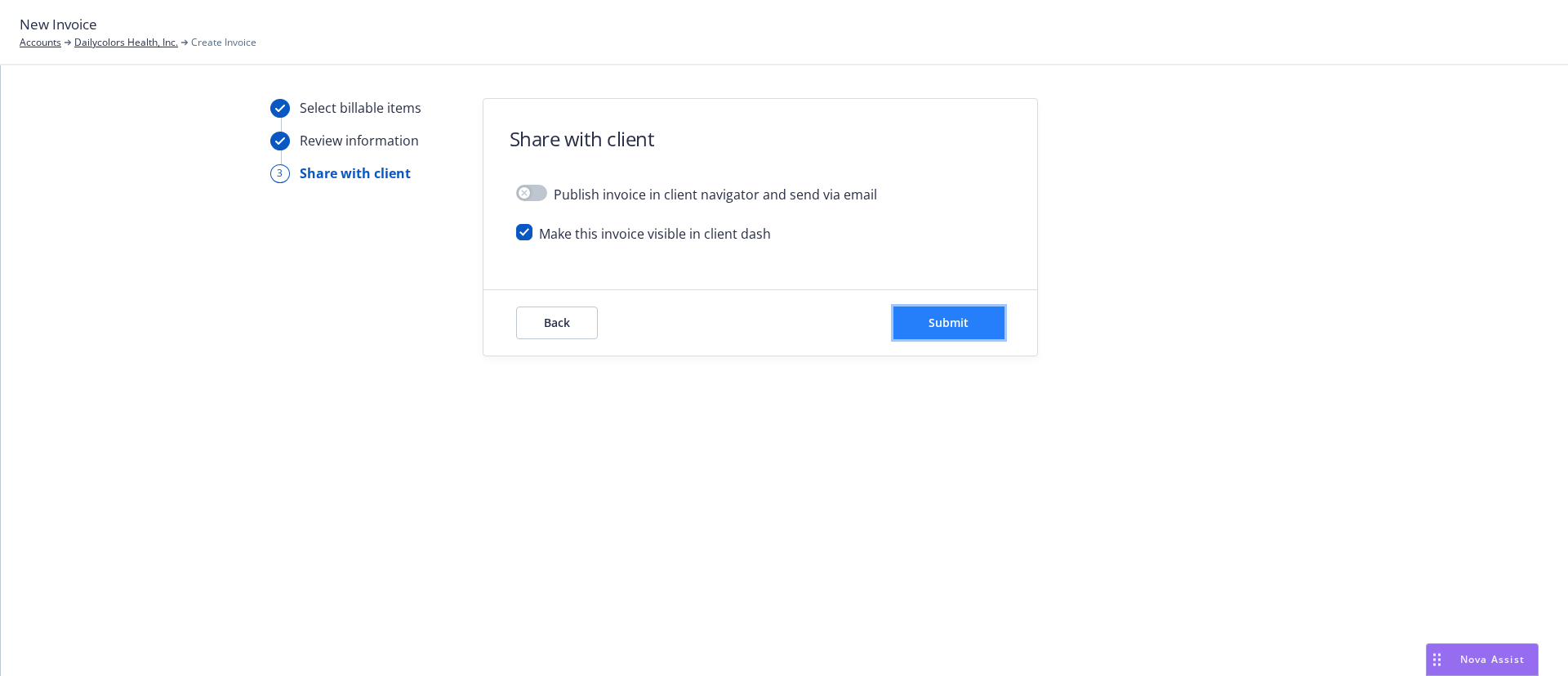
click at [910, 329] on button "Submit" at bounding box center [949, 323] width 111 height 33
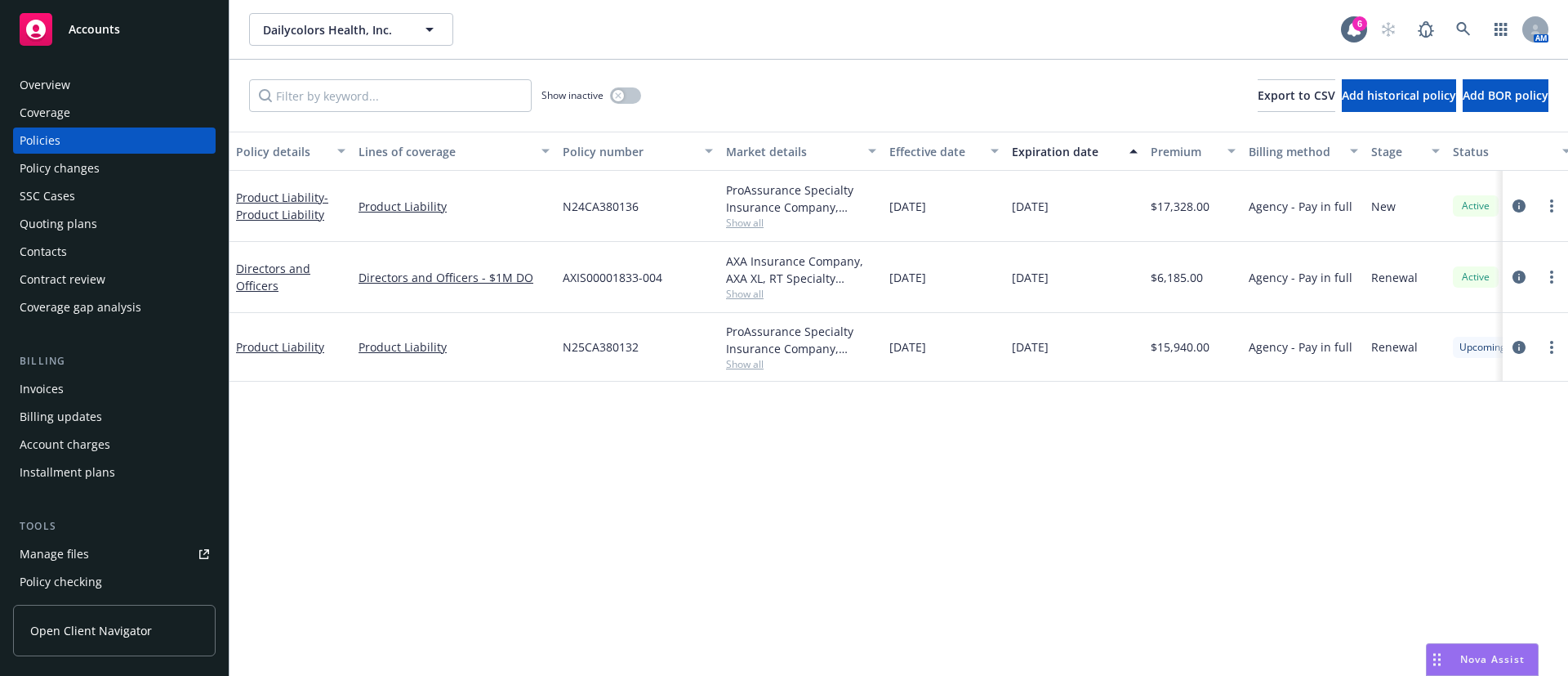
click at [141, 232] on div "Quoting plans" at bounding box center [115, 224] width 189 height 26
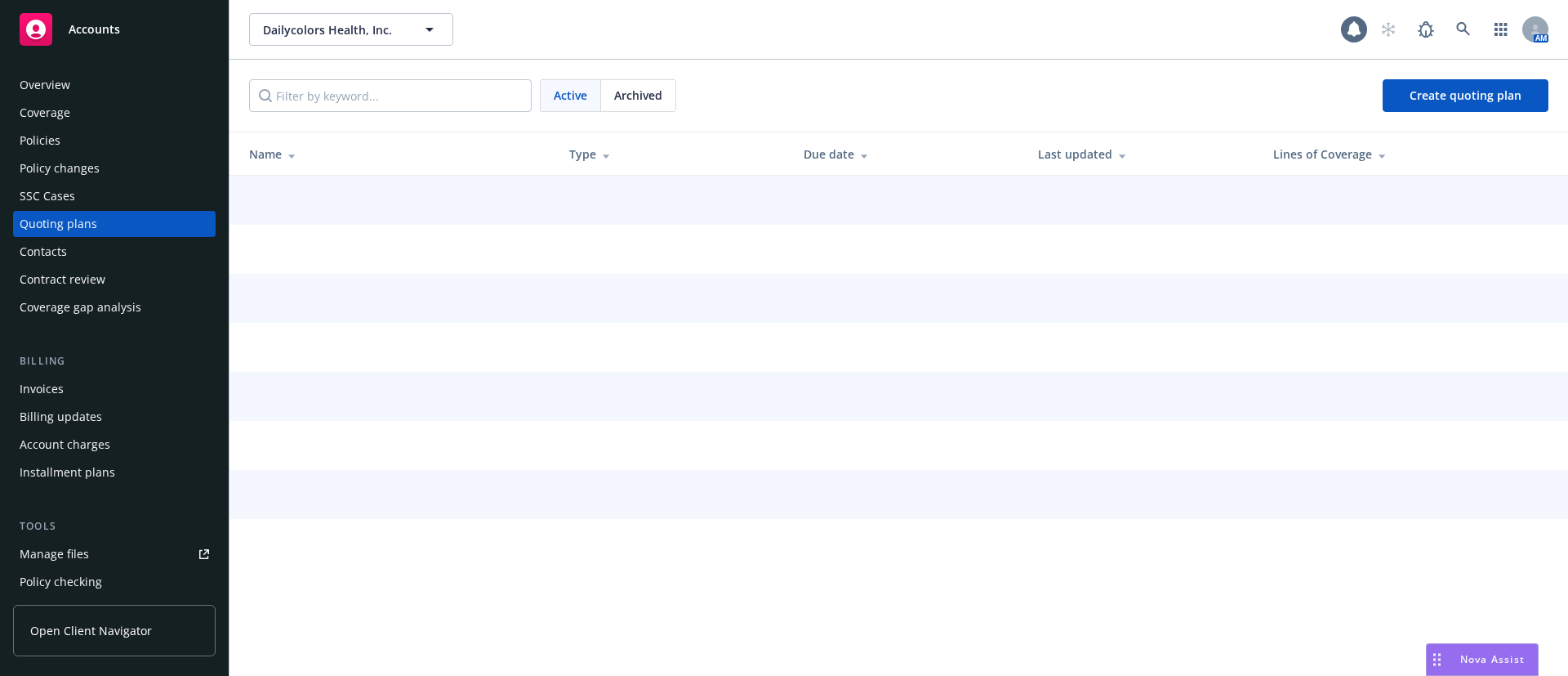
click at [131, 247] on div "Contacts" at bounding box center [115, 252] width 189 height 26
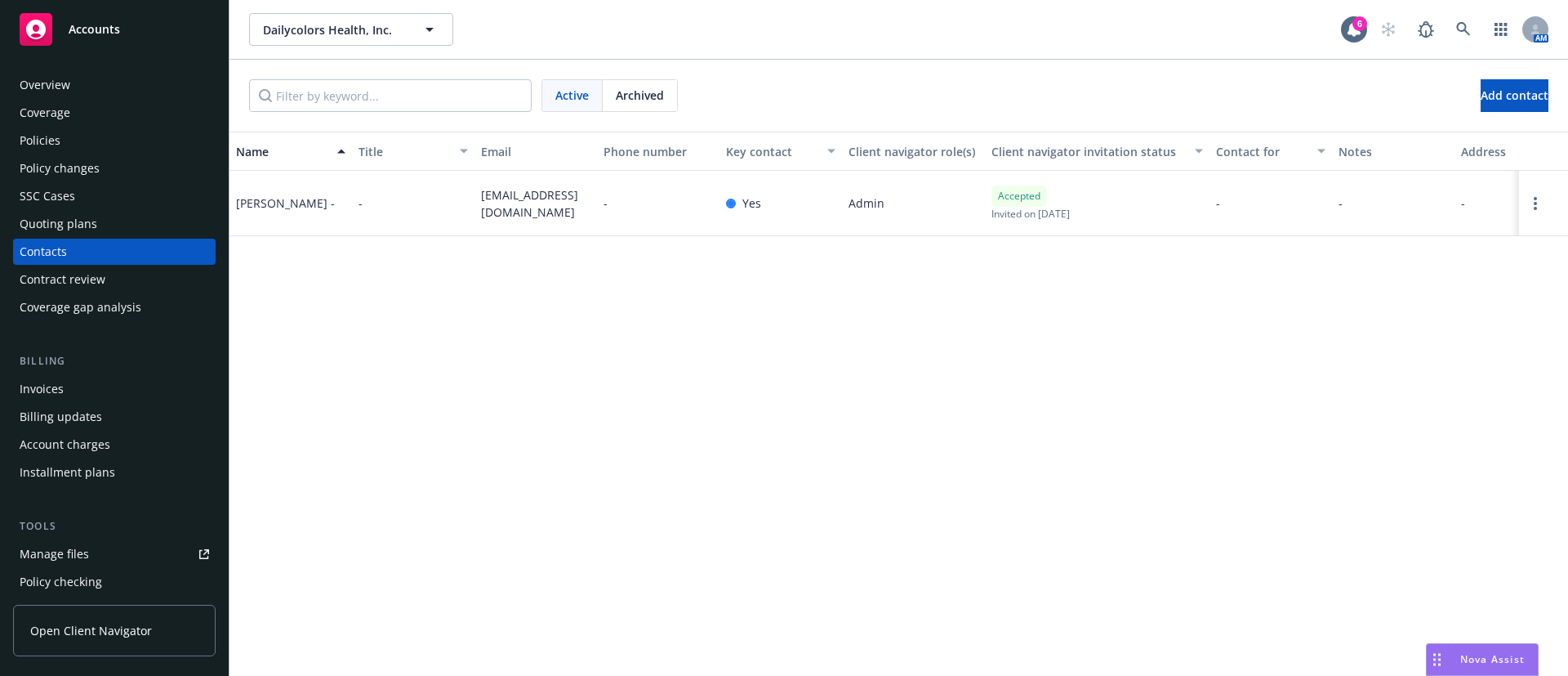
click at [520, 190] on span "[EMAIL_ADDRESS][DOMAIN_NAME]" at bounding box center [536, 202] width 109 height 34
copy span "[EMAIL_ADDRESS][DOMAIN_NAME]"
click at [248, 205] on div "[PERSON_NAME] -" at bounding box center [286, 203] width 99 height 17
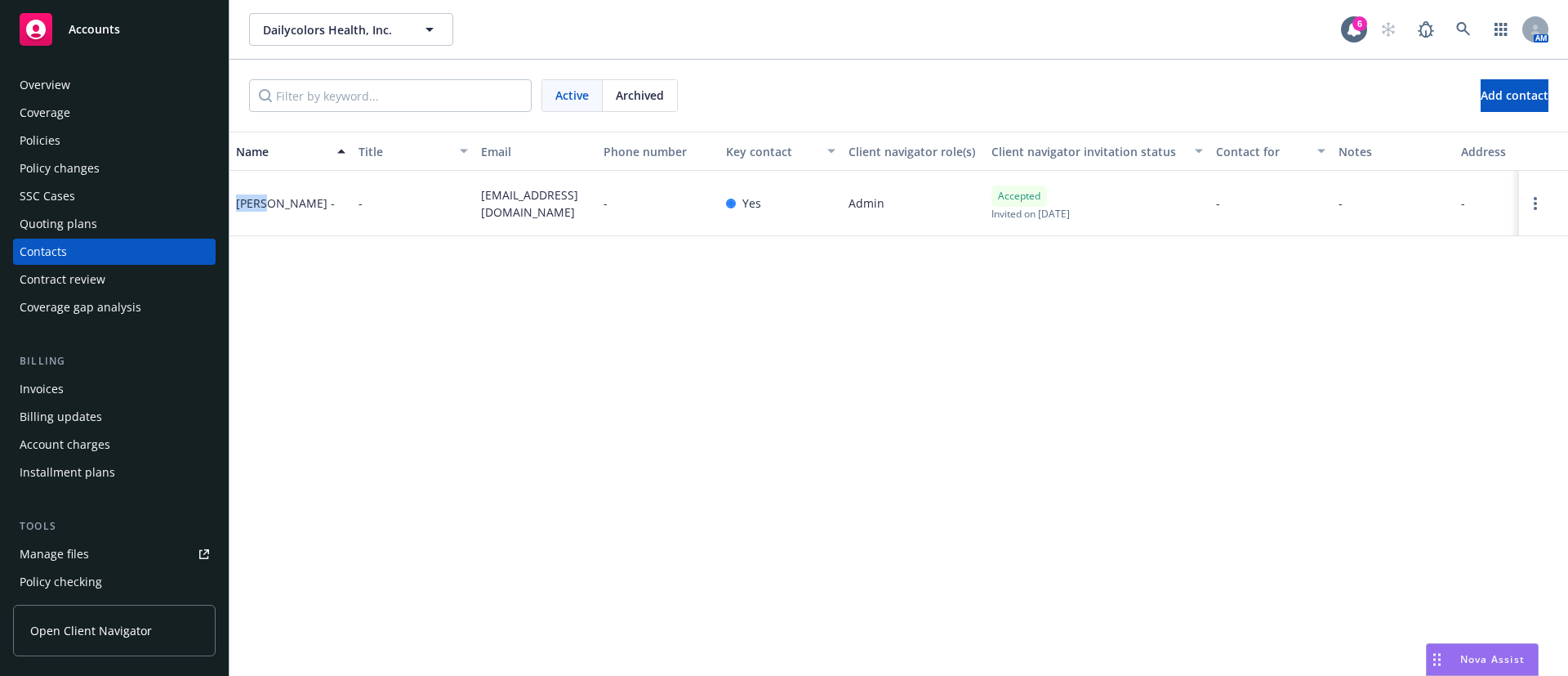
click at [248, 205] on div "[PERSON_NAME] -" at bounding box center [286, 203] width 99 height 17
copy div "[PERSON_NAME]"
click at [100, 222] on div "Quoting plans" at bounding box center [115, 224] width 189 height 26
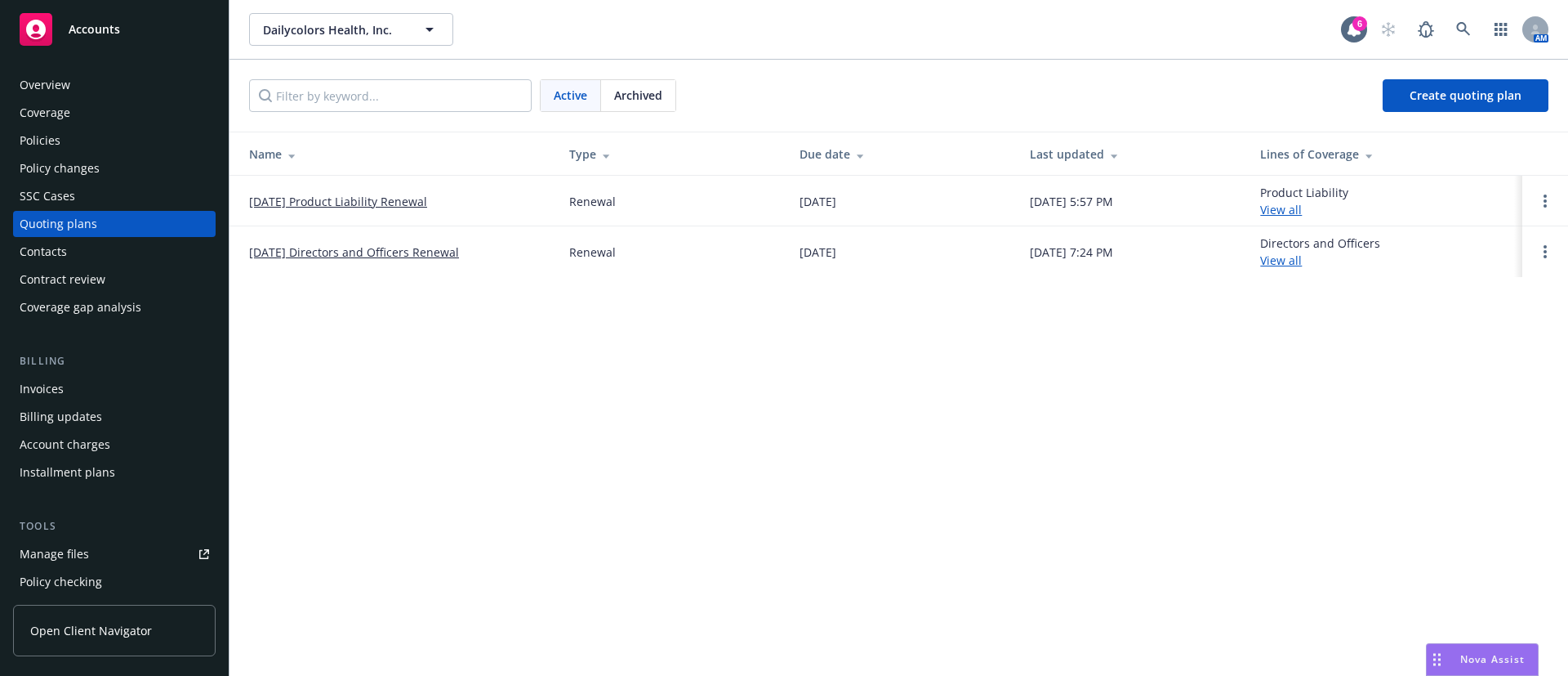
drag, startPoint x: 448, startPoint y: 200, endPoint x: 297, endPoint y: 205, distance: 151.1
click at [297, 205] on div "[DATE] Product Liability Renewal" at bounding box center [396, 202] width 294 height 17
copy link "Product Liability Renewal"
drag, startPoint x: 88, startPoint y: 406, endPoint x: 89, endPoint y: 397, distance: 9.1
click at [88, 404] on div "Billing updates" at bounding box center [61, 416] width 83 height 26
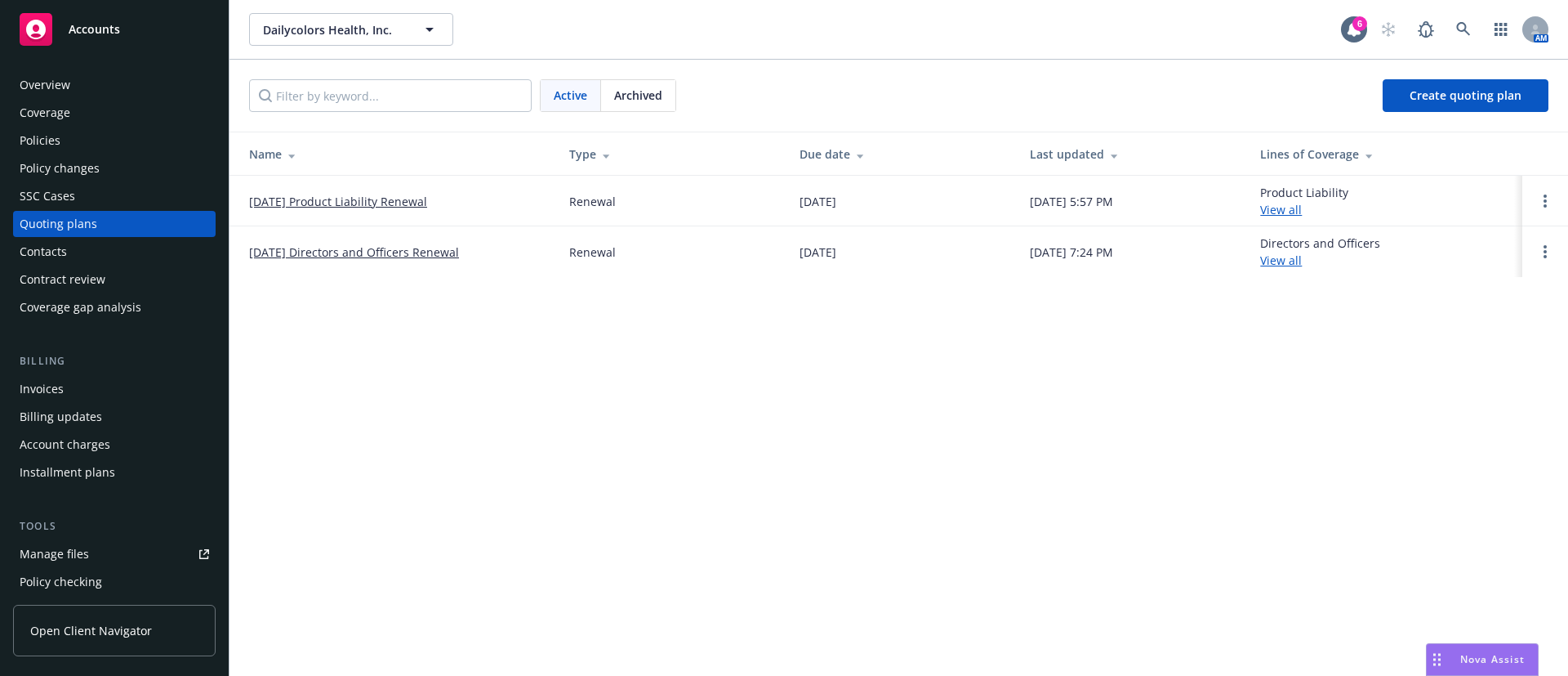
click at [94, 392] on div "Invoices" at bounding box center [115, 388] width 189 height 26
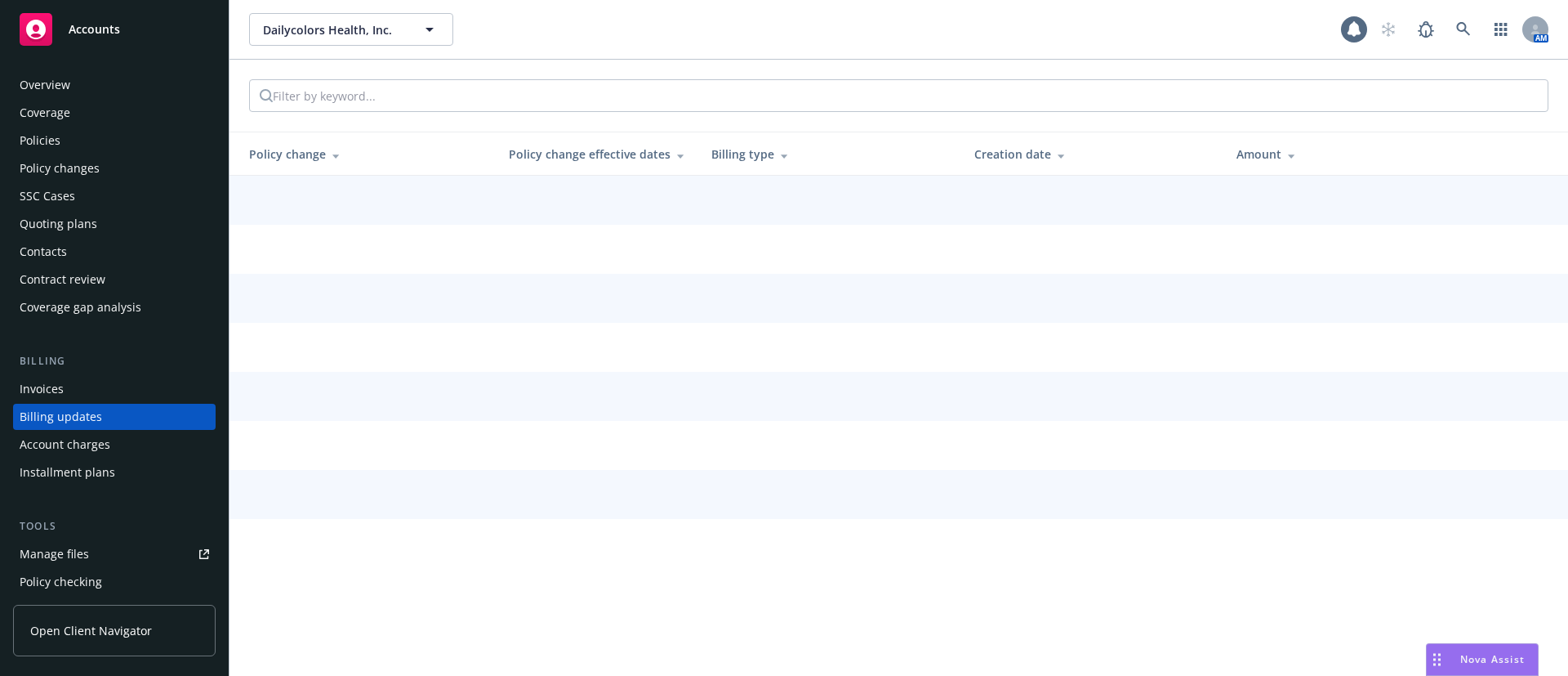
scroll to position [53, 0]
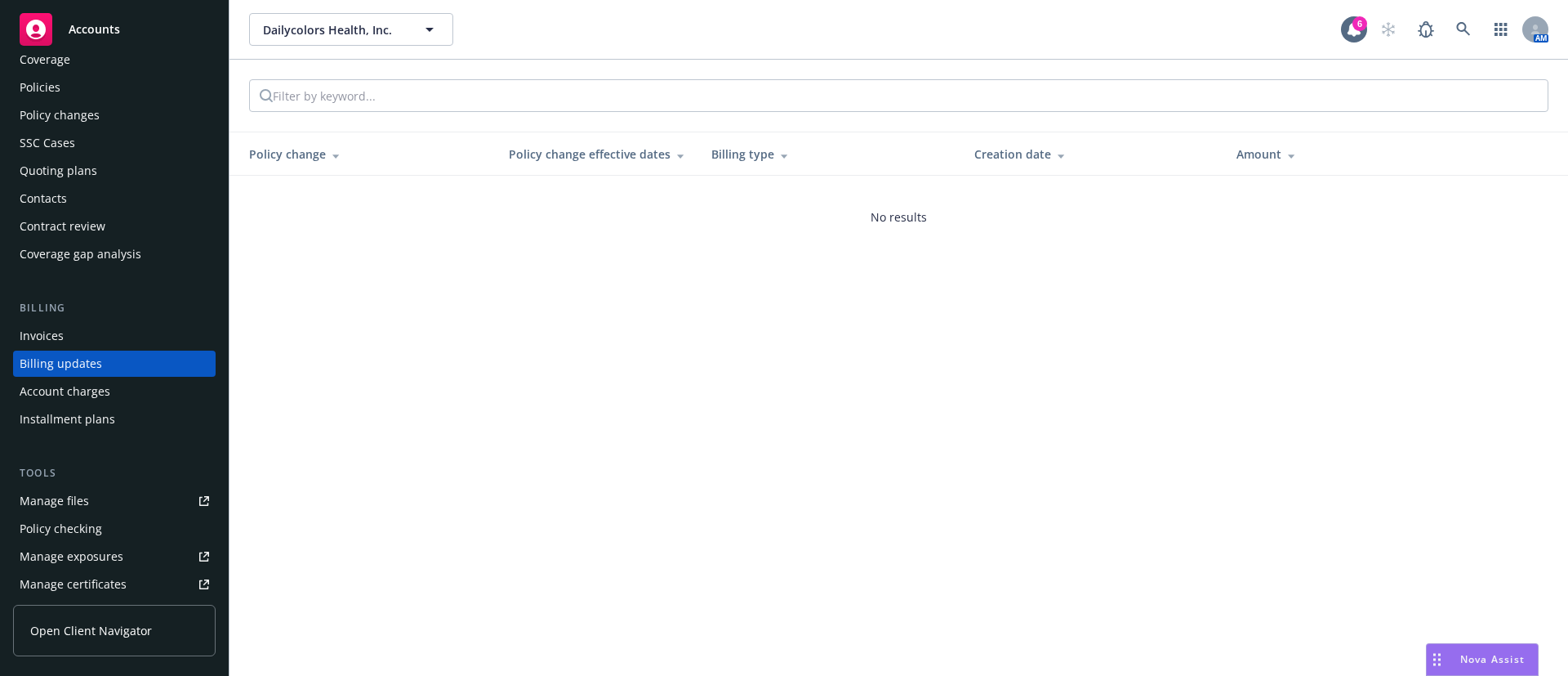
click at [97, 340] on div "Invoices" at bounding box center [115, 335] width 189 height 26
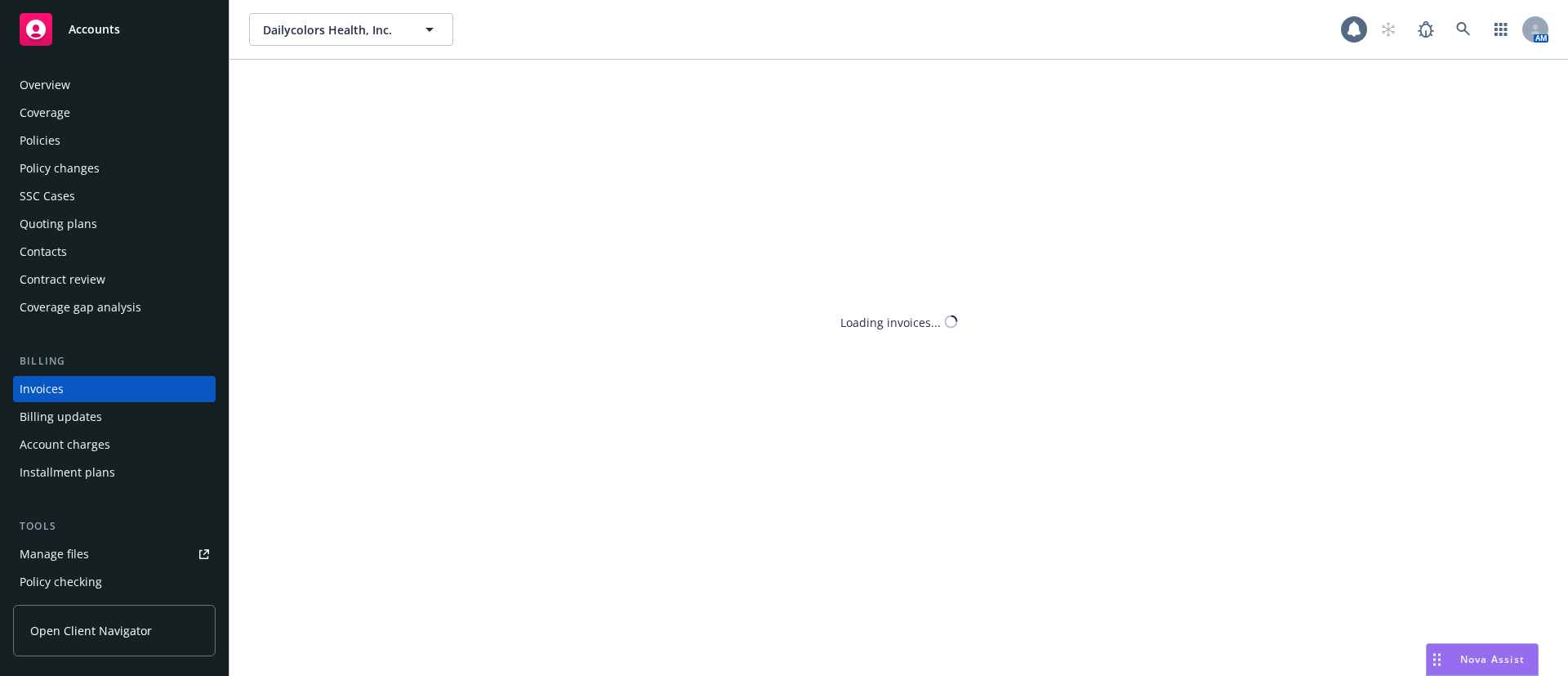
scroll to position [25, 0]
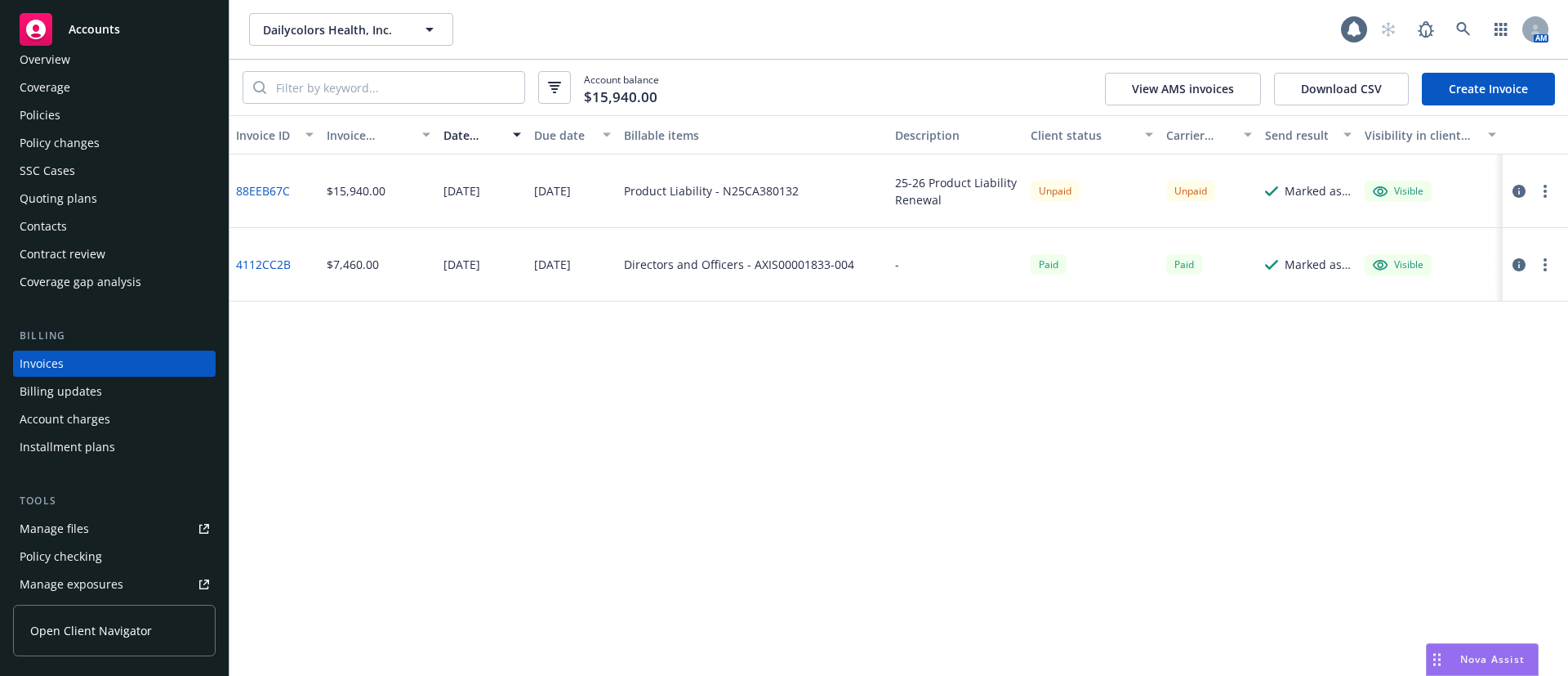
click at [1544, 194] on icon "button" at bounding box center [1545, 190] width 3 height 13
click at [1449, 416] on link "Copy logging email" at bounding box center [1450, 421] width 208 height 33
click at [255, 184] on link "88EEB67C" at bounding box center [263, 191] width 54 height 17
click at [92, 202] on div "Quoting plans" at bounding box center [58, 198] width 77 height 26
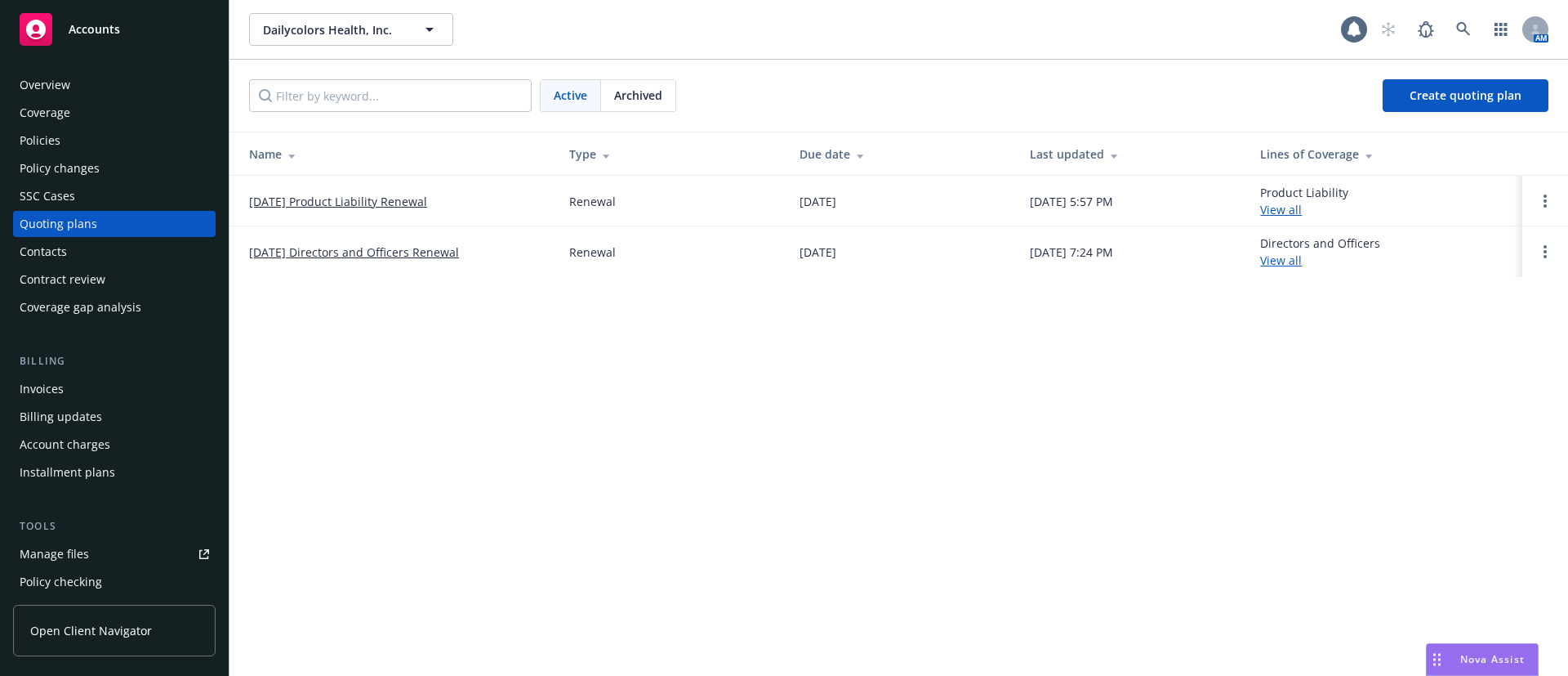
click at [361, 199] on link "09/15/25 Product Liability Renewal" at bounding box center [338, 202] width 178 height 17
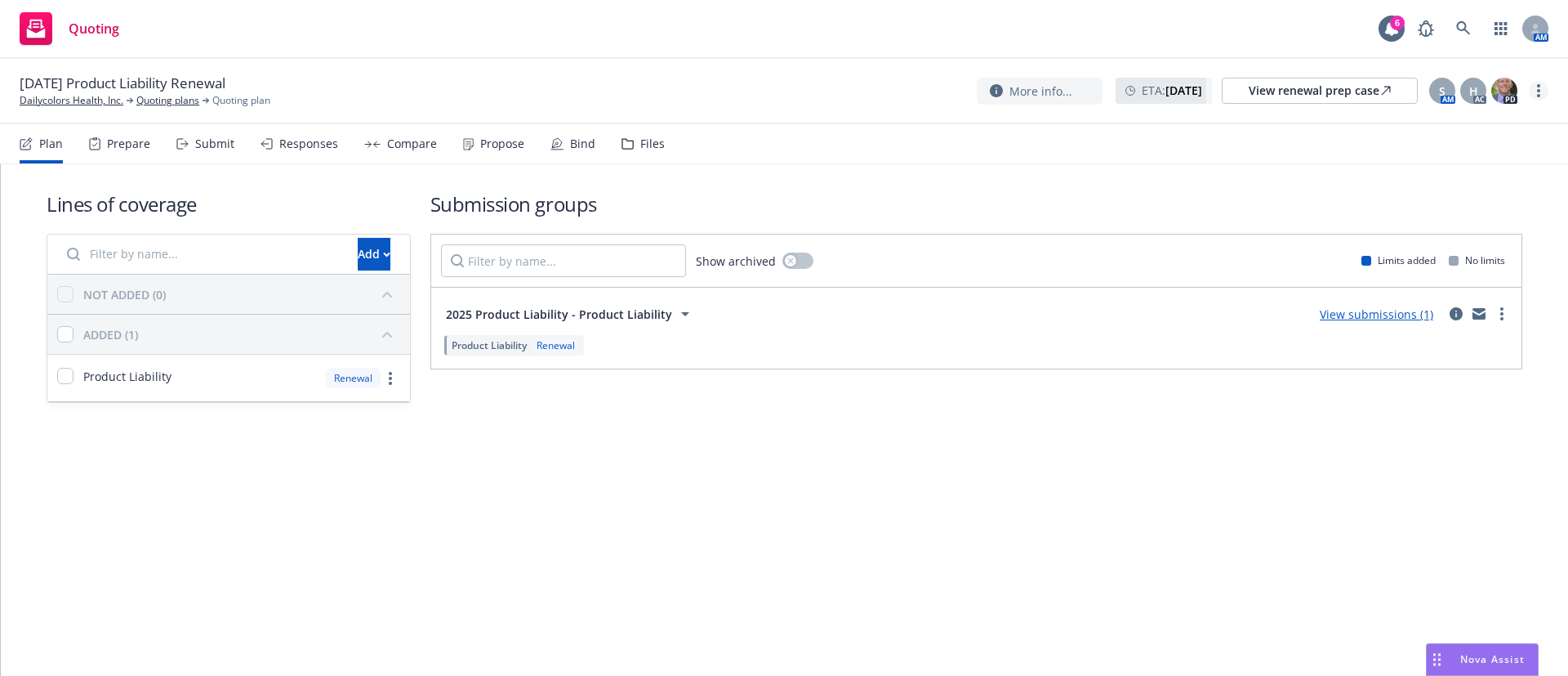
click at [1545, 90] on link "more" at bounding box center [1538, 90] width 20 height 20
click at [1504, 247] on link "Archive quoting plan" at bounding box center [1457, 255] width 182 height 33
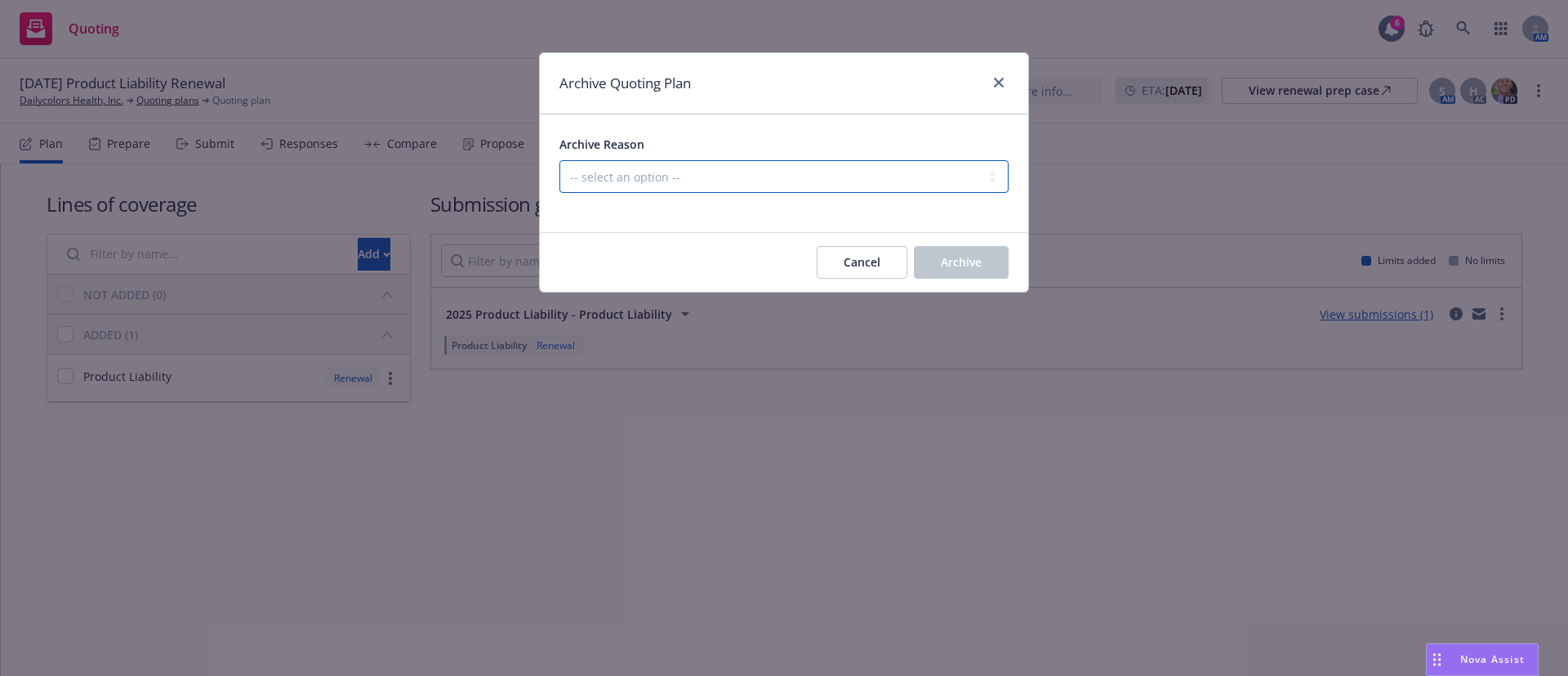
click at [843, 182] on select "-- select an option -- All policies in this renewal plan are auto-renewed Creat…" at bounding box center [784, 176] width 449 height 33
select select "ARCHIVED_RENEWAL_COMPLETED"
click at [559, 160] on select "-- select an option -- All policies in this renewal plan are auto-renewed Creat…" at bounding box center [784, 176] width 449 height 33
click at [952, 261] on span "Archive" at bounding box center [961, 262] width 41 height 16
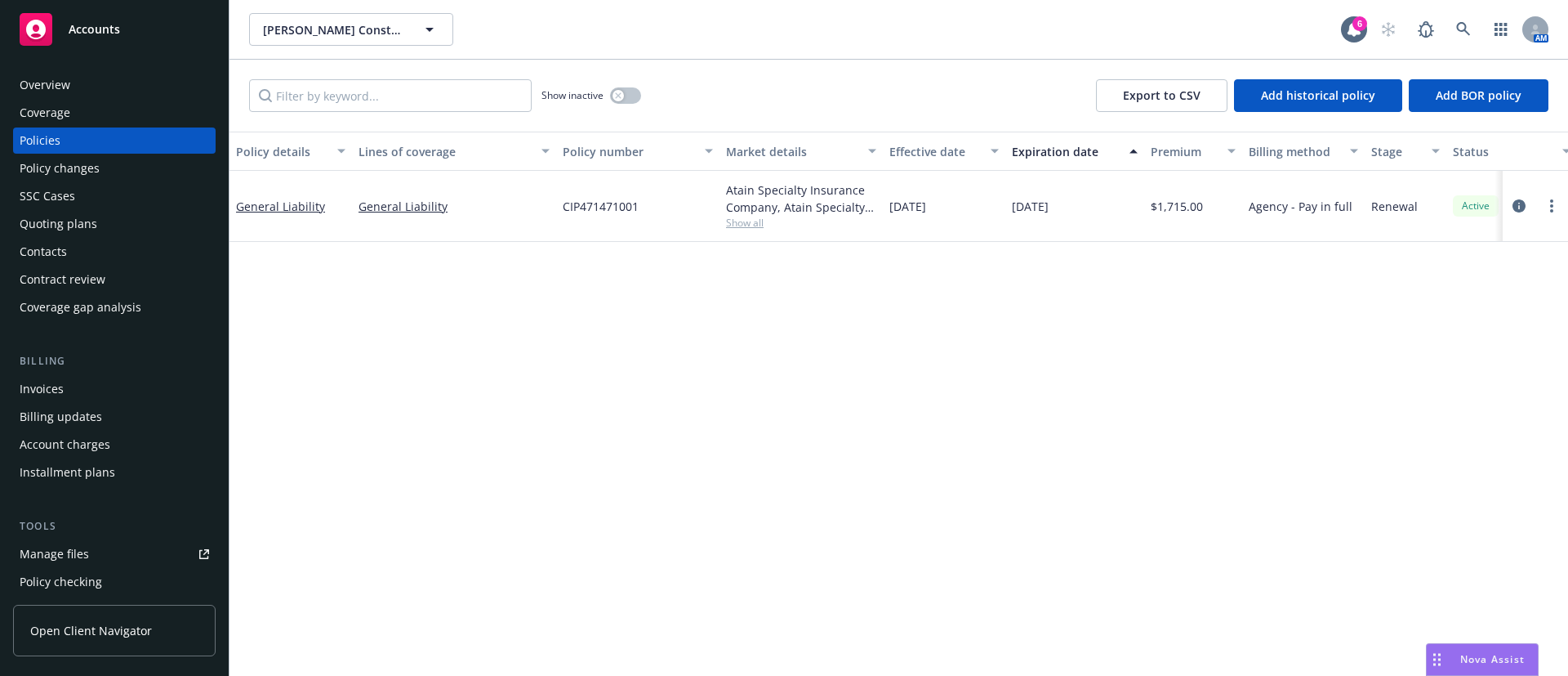
click at [637, 86] on div "Show inactive" at bounding box center [591, 96] width 100 height 33
click at [627, 89] on button "button" at bounding box center [625, 96] width 31 height 17
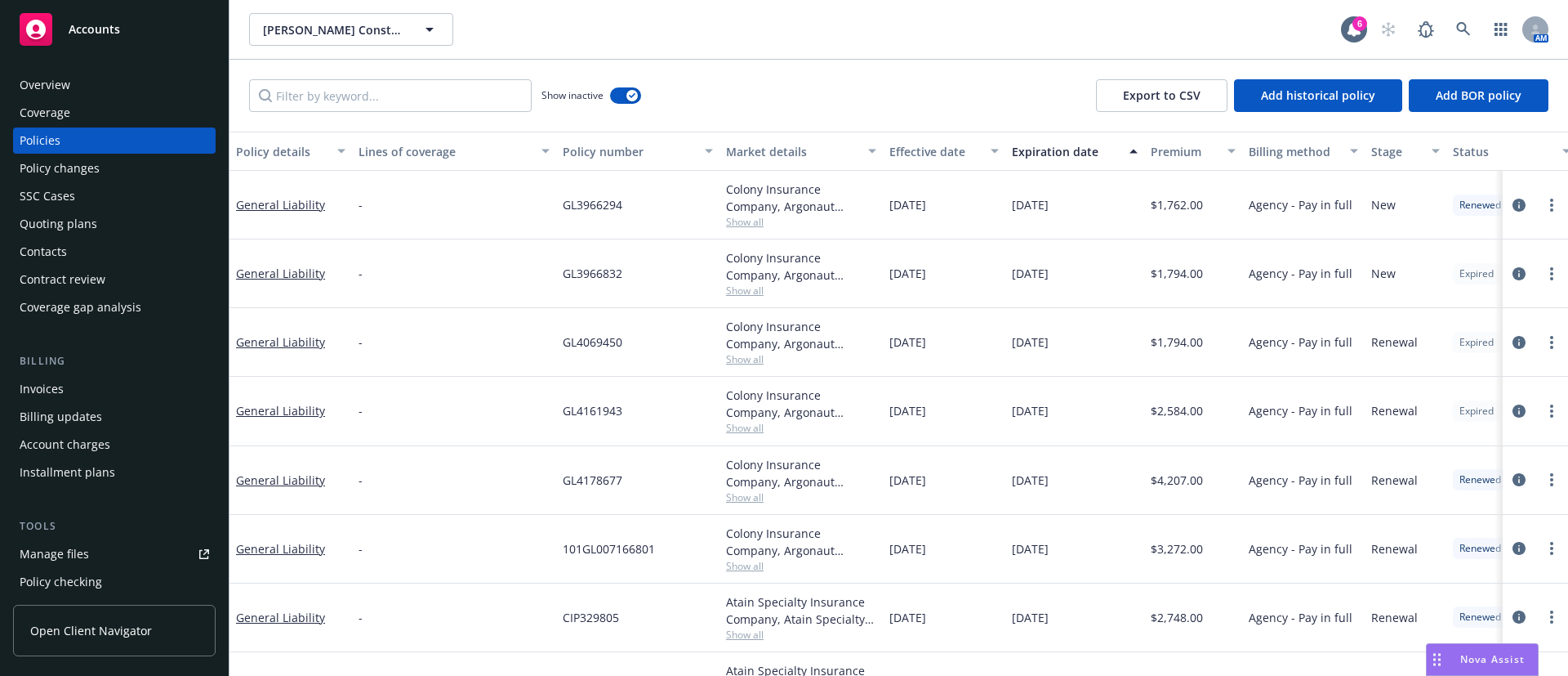
click at [1070, 153] on div "Expiration date" at bounding box center [1066, 152] width 108 height 17
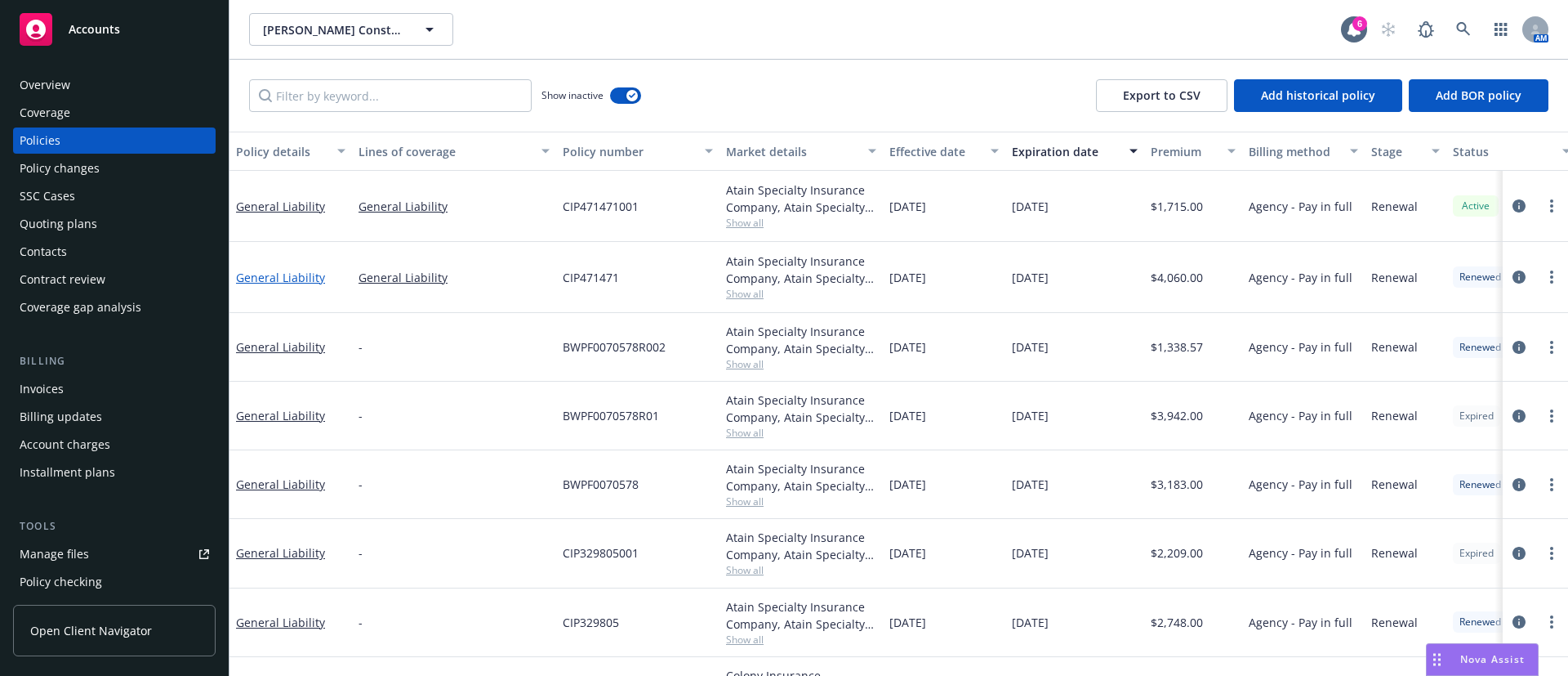
click at [284, 281] on link "General Liability" at bounding box center [281, 277] width 89 height 16
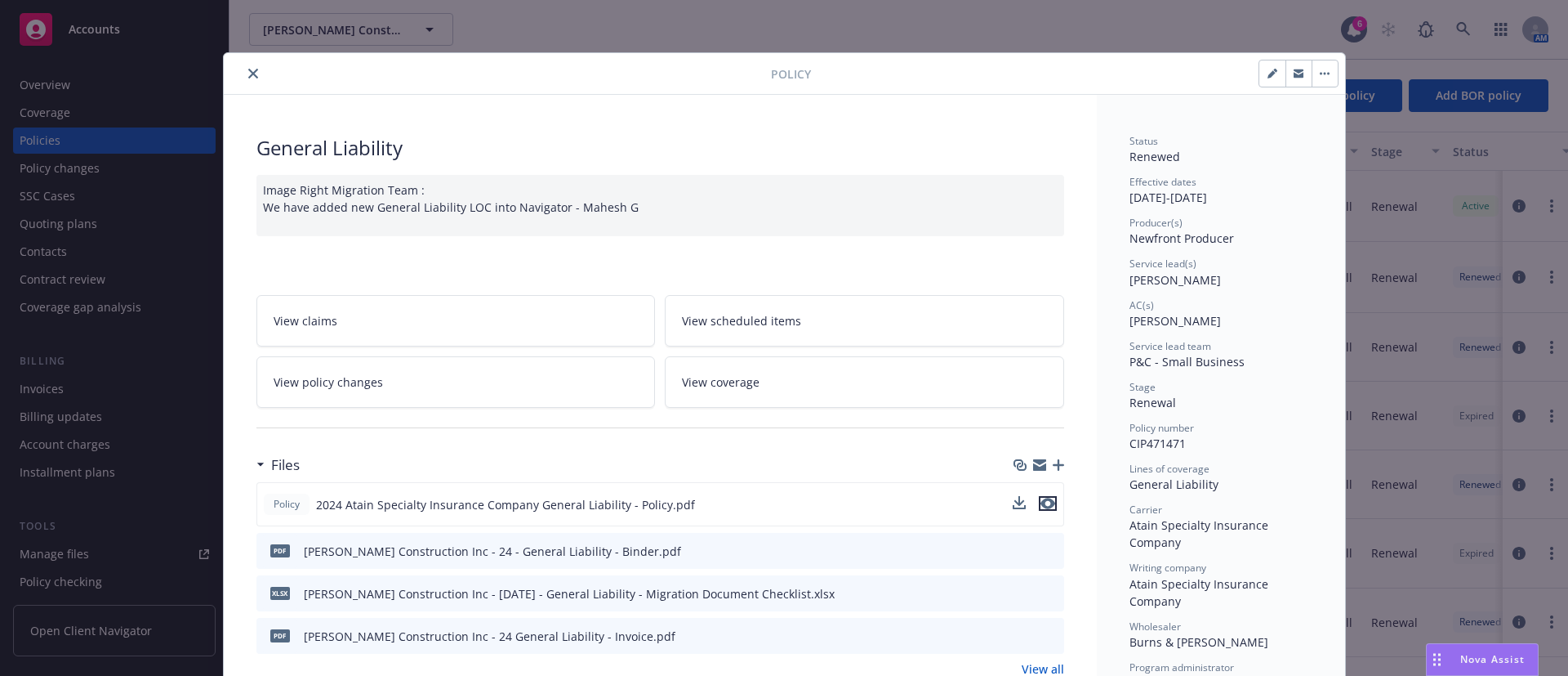
click at [1041, 504] on icon "preview file" at bounding box center [1048, 503] width 15 height 11
click at [243, 65] on button "close" at bounding box center [253, 73] width 20 height 20
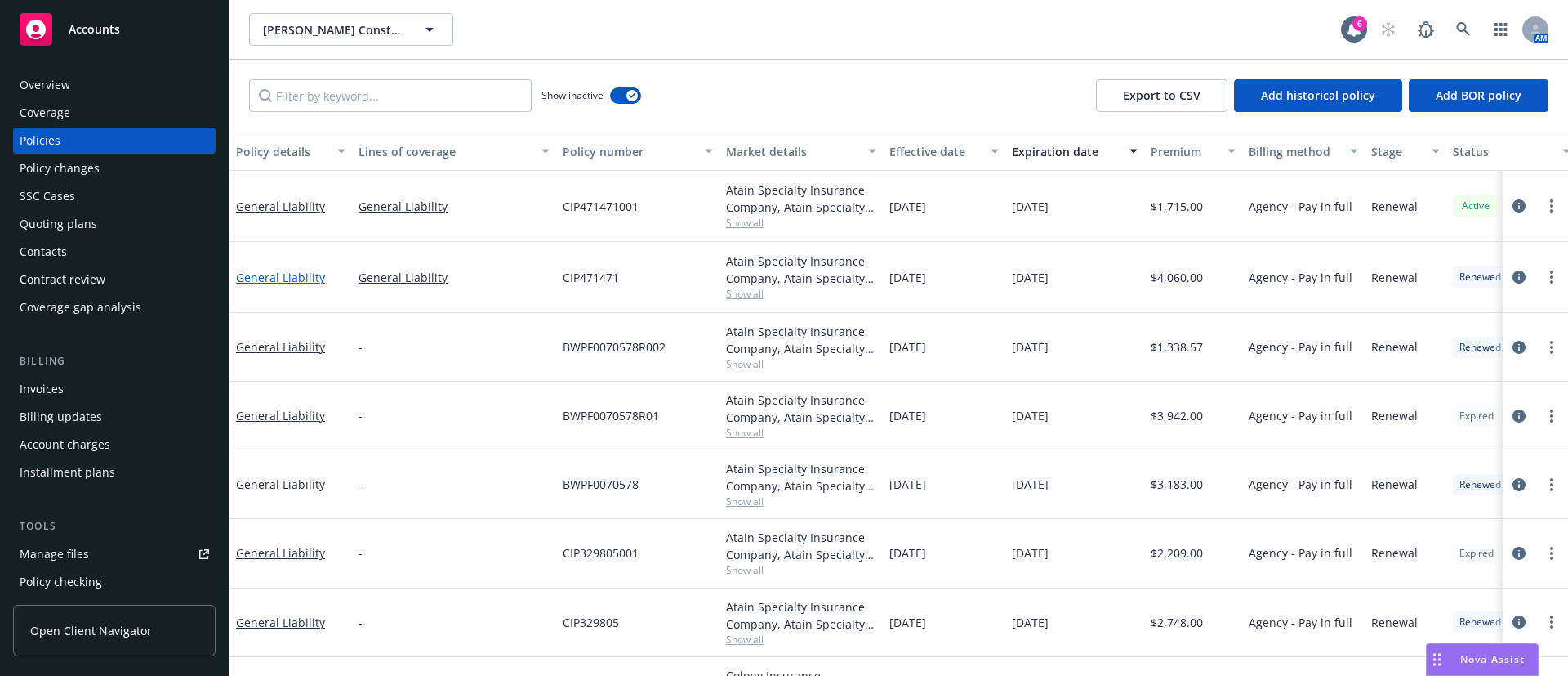
click at [281, 280] on link "General Liability" at bounding box center [281, 277] width 89 height 16
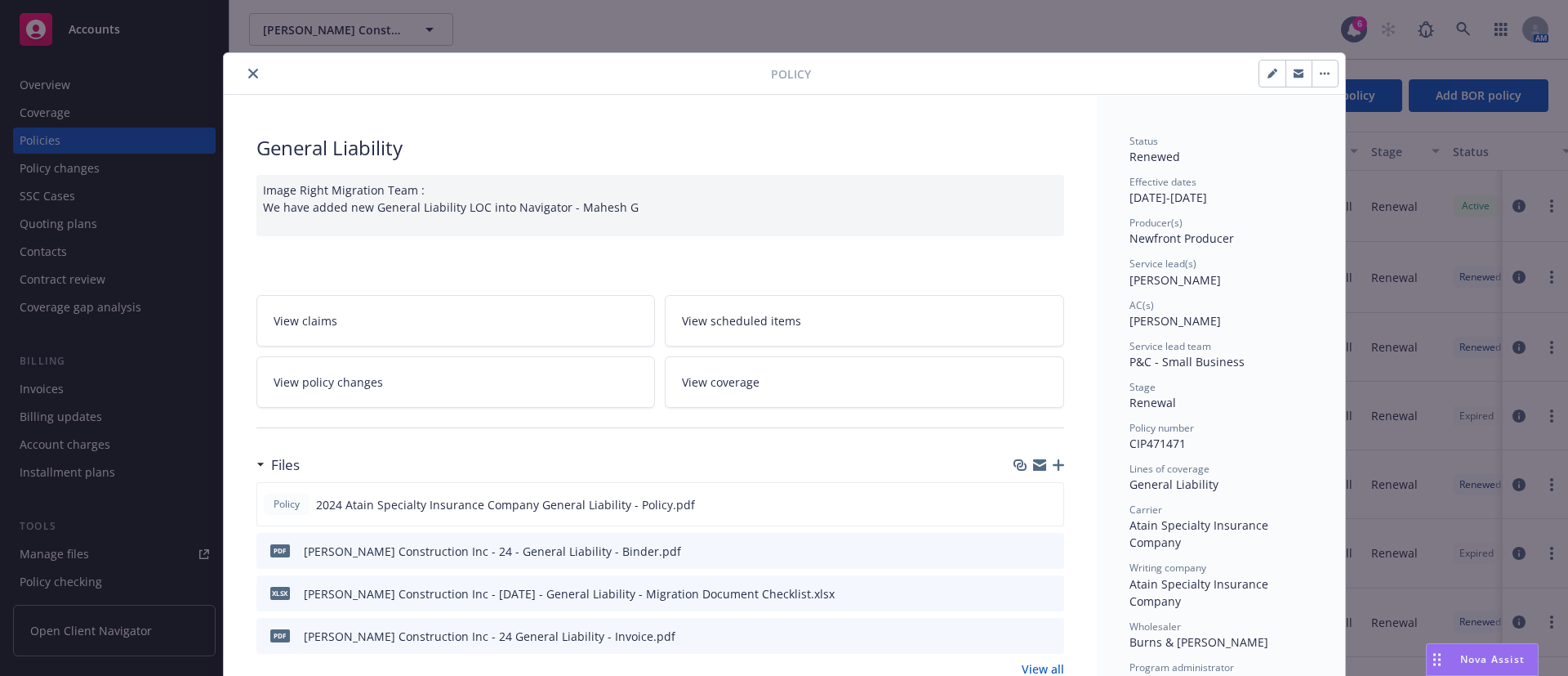
scroll to position [49, 0]
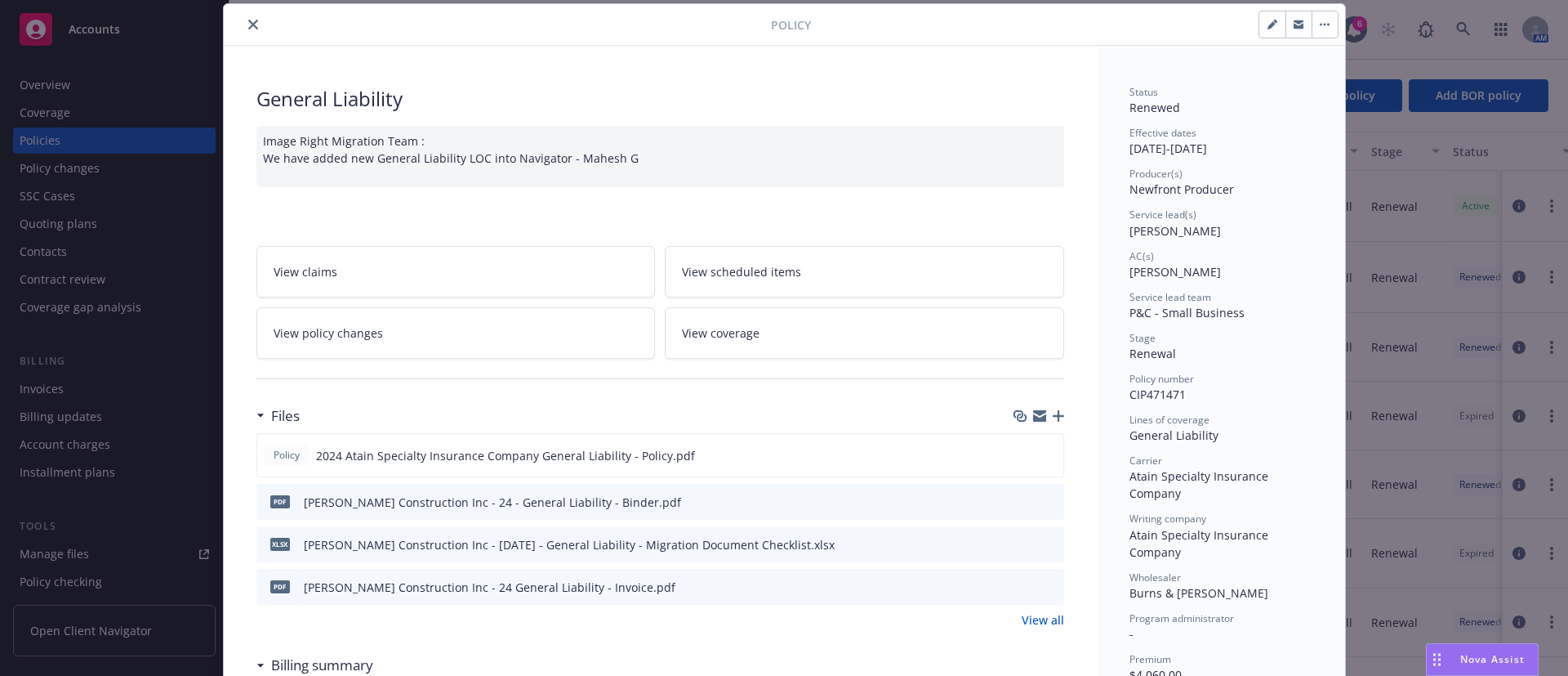
click at [248, 21] on icon "close" at bounding box center [253, 24] width 10 height 10
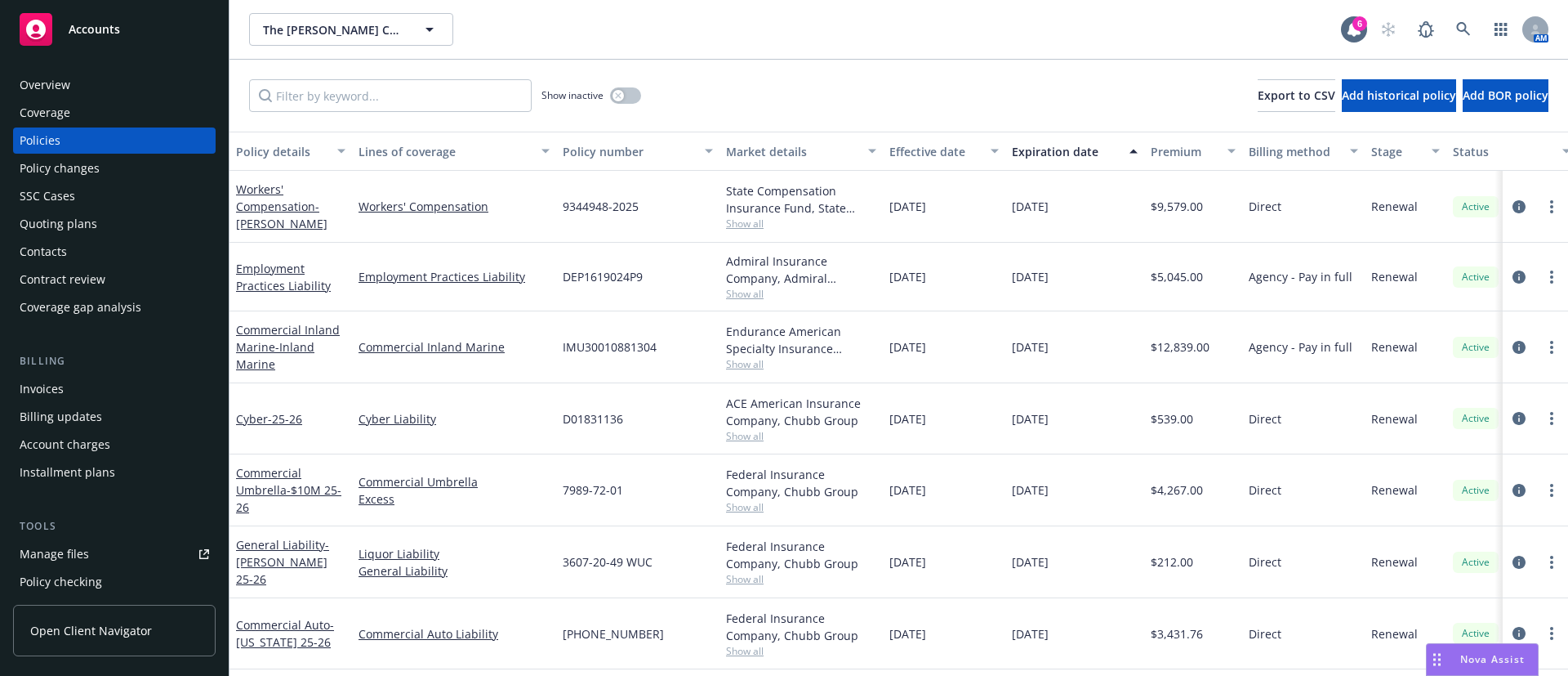
click at [93, 380] on div "Invoices" at bounding box center [115, 388] width 189 height 26
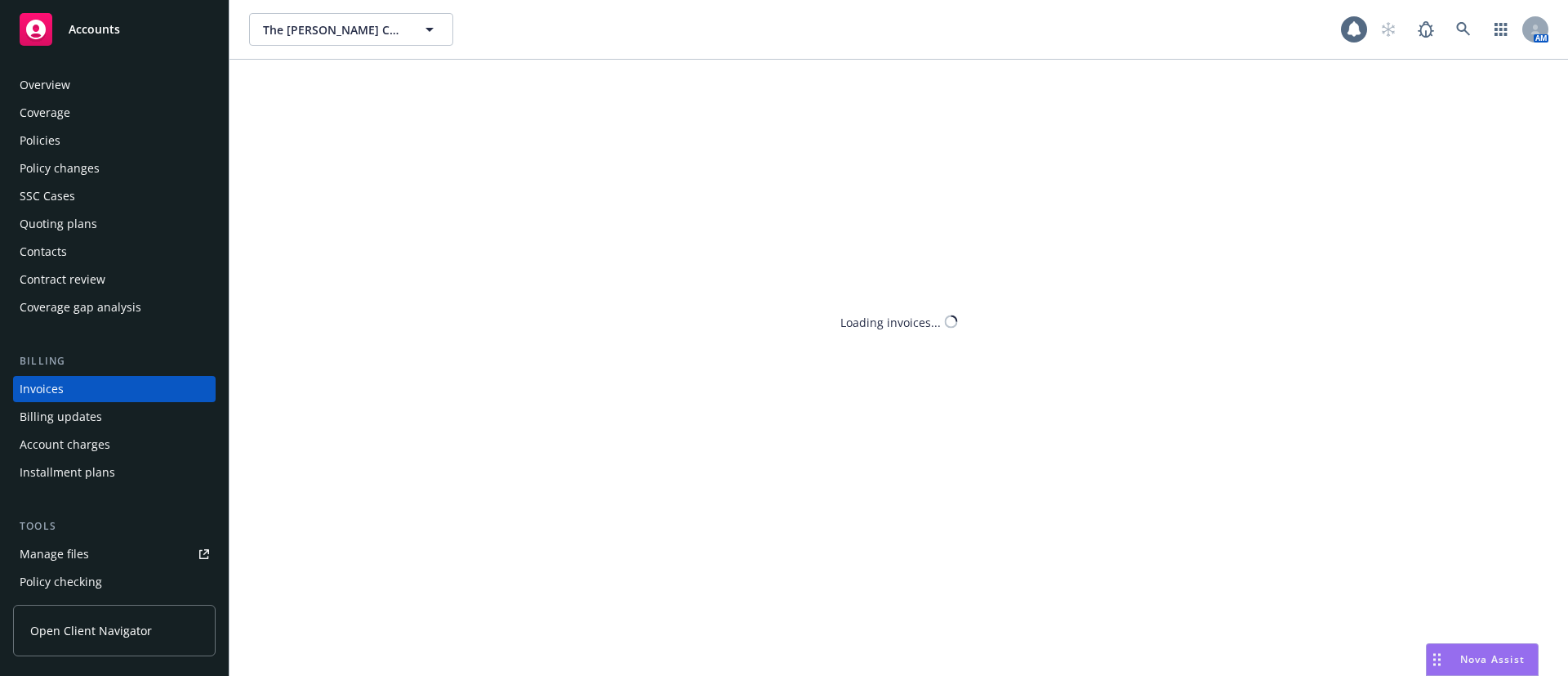
scroll to position [25, 0]
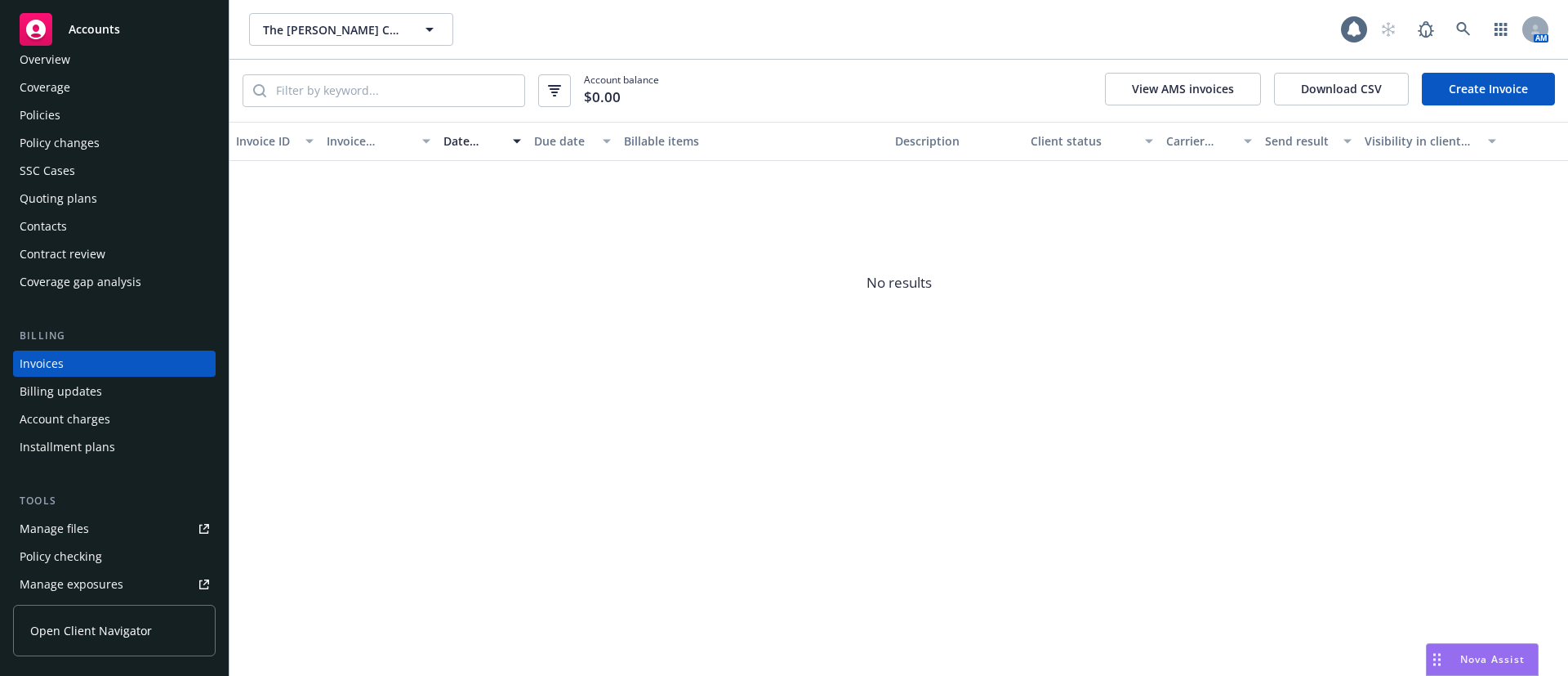
click at [1465, 86] on link "Create Invoice" at bounding box center [1488, 89] width 133 height 33
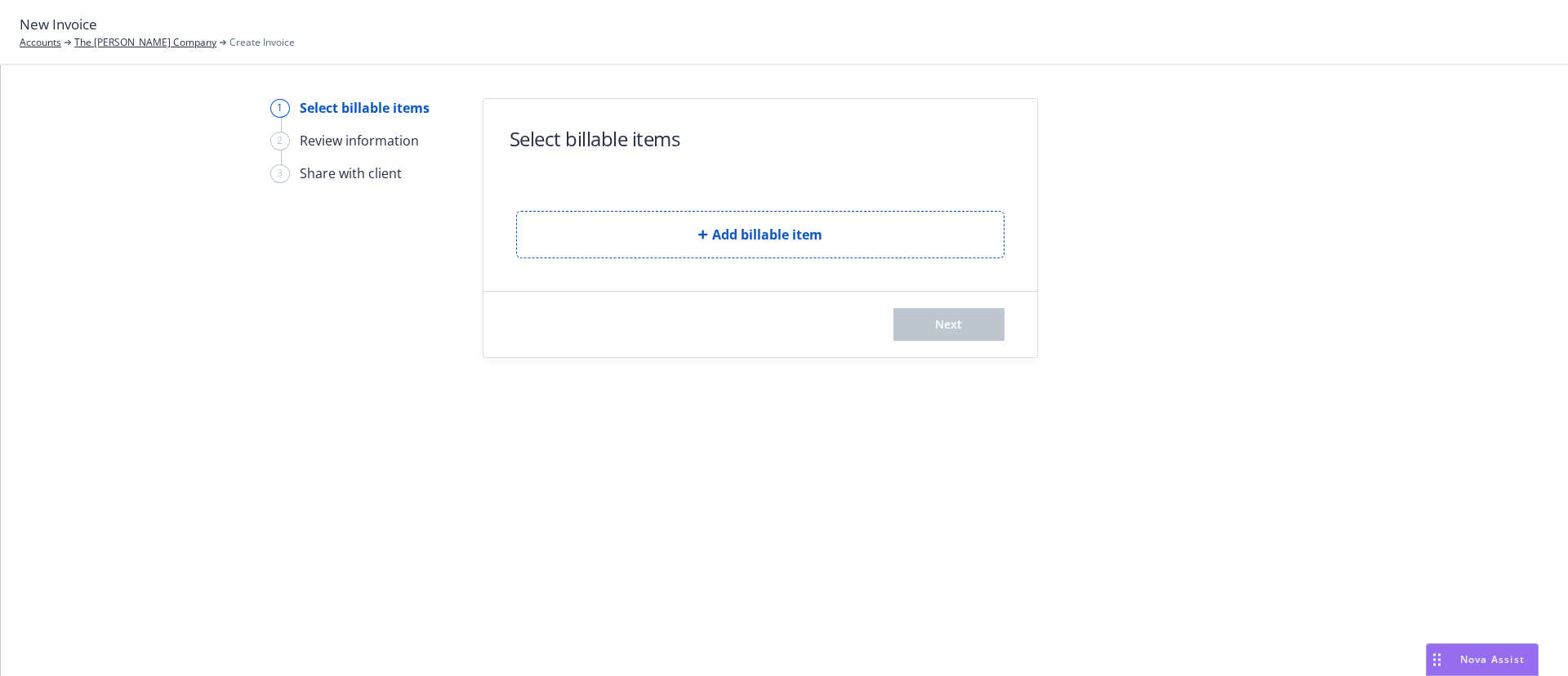
click at [573, 266] on form "Select billable items Add billable item Next" at bounding box center [760, 228] width 553 height 258
click at [574, 246] on button "Add billable item" at bounding box center [760, 235] width 488 height 48
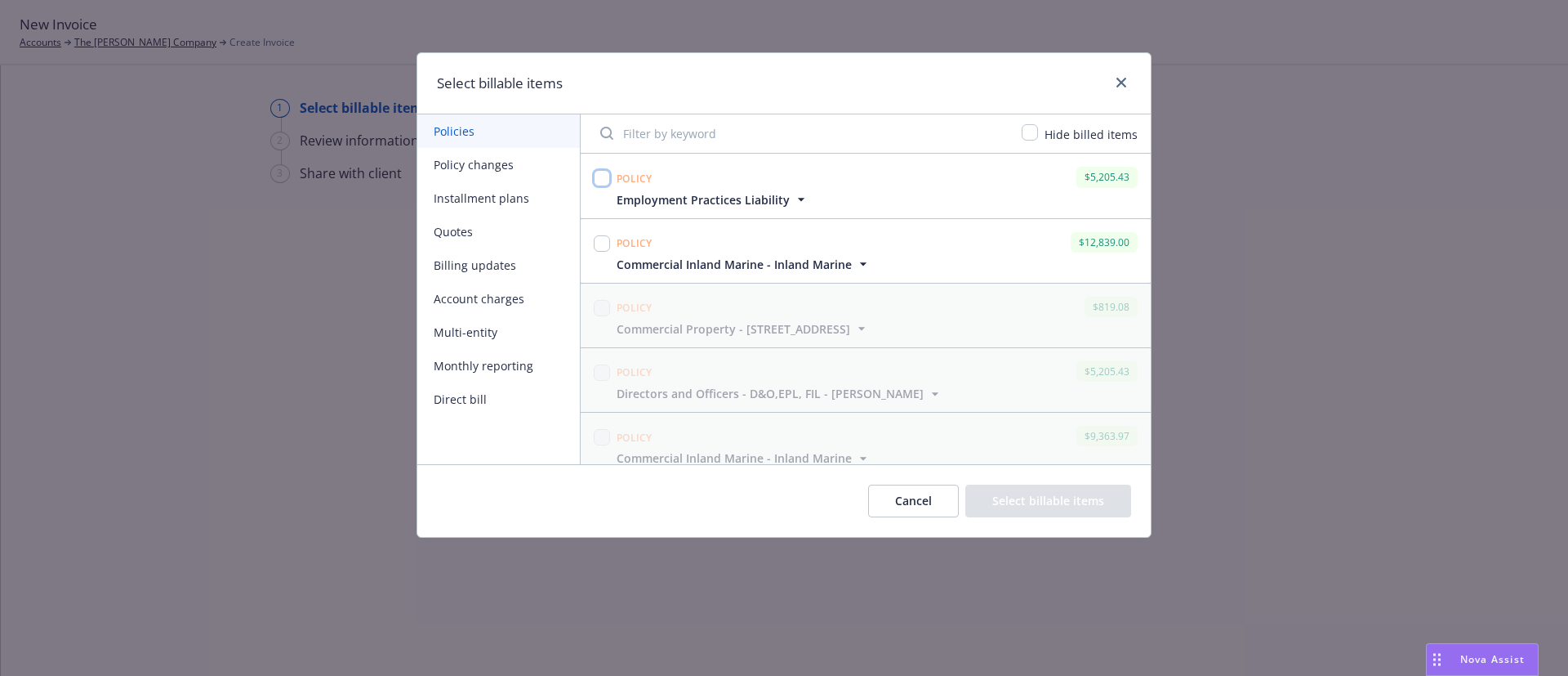
click at [605, 177] on input "checkbox" at bounding box center [602, 178] width 17 height 17
checkbox input "true"
click at [601, 239] on input "checkbox" at bounding box center [602, 243] width 17 height 17
checkbox input "true"
click at [1027, 494] on button "Select billable items" at bounding box center [1048, 501] width 166 height 33
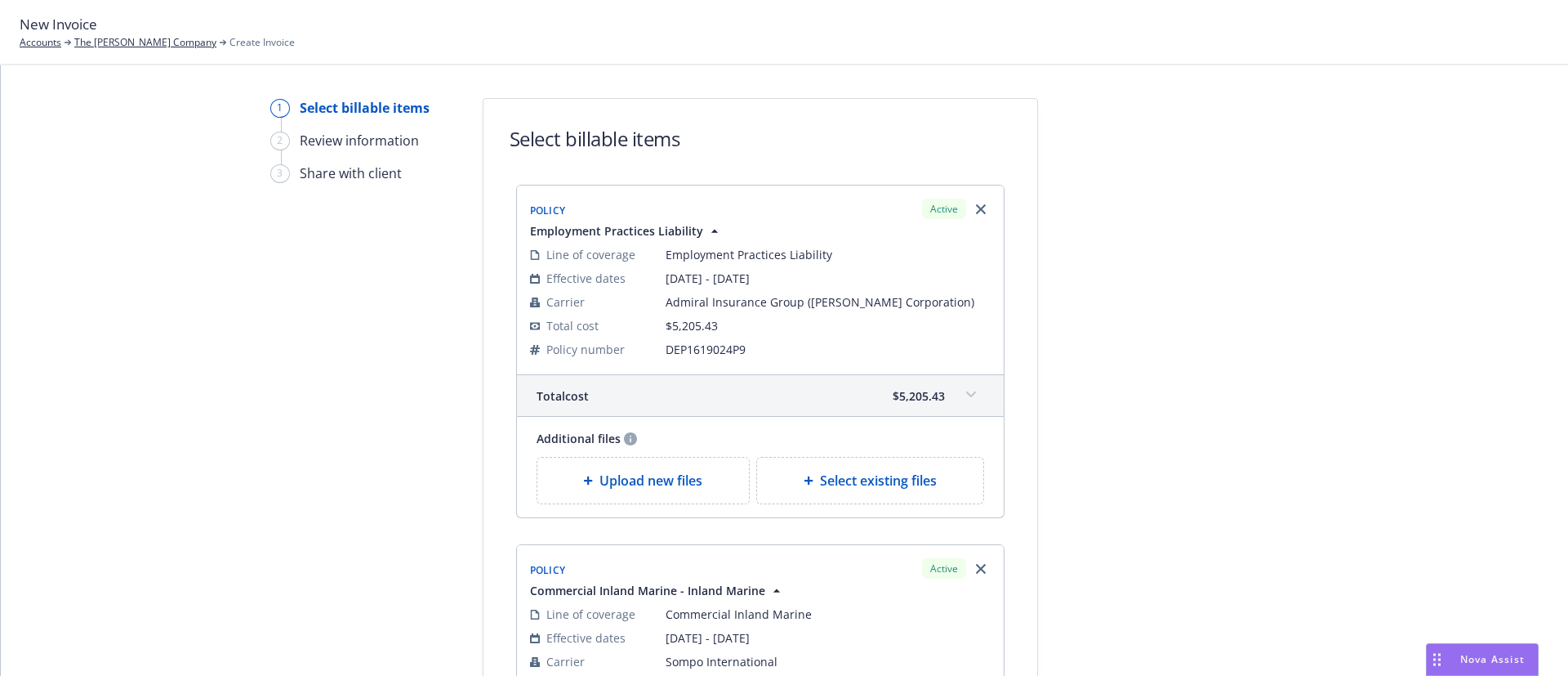
click at [656, 492] on div "Upload new files" at bounding box center [644, 480] width 212 height 46
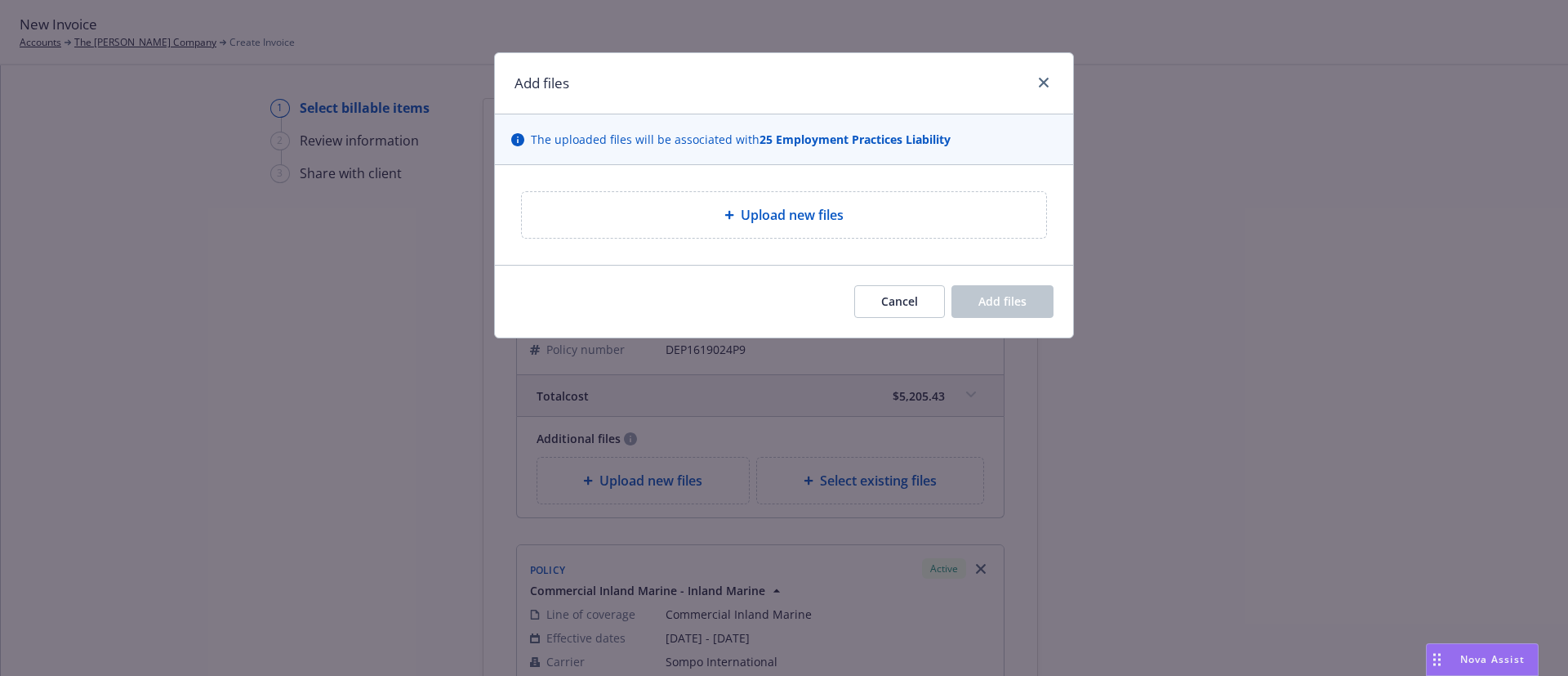
click at [763, 188] on div "Upload new files" at bounding box center [784, 215] width 579 height 100
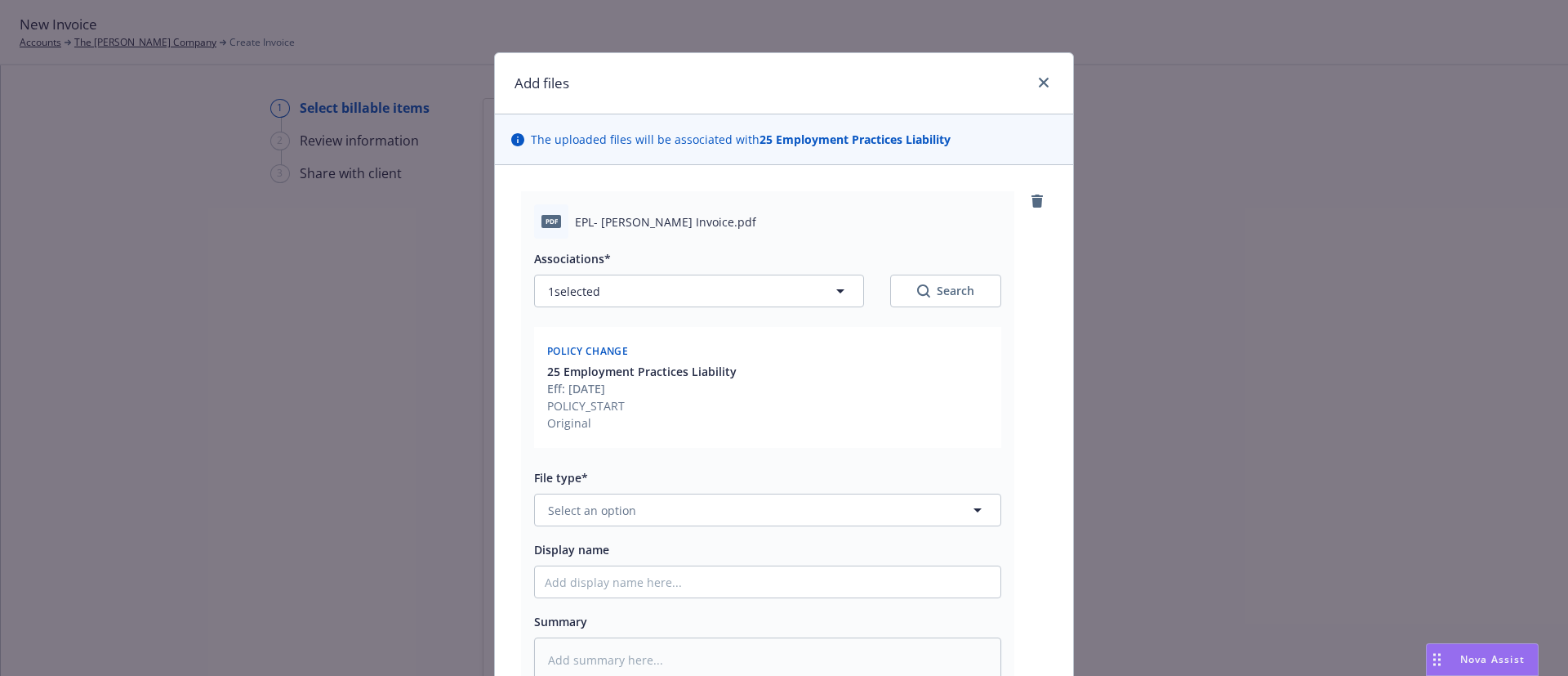
type textarea "x"
click at [681, 510] on button "Select an option" at bounding box center [768, 510] width 467 height 33
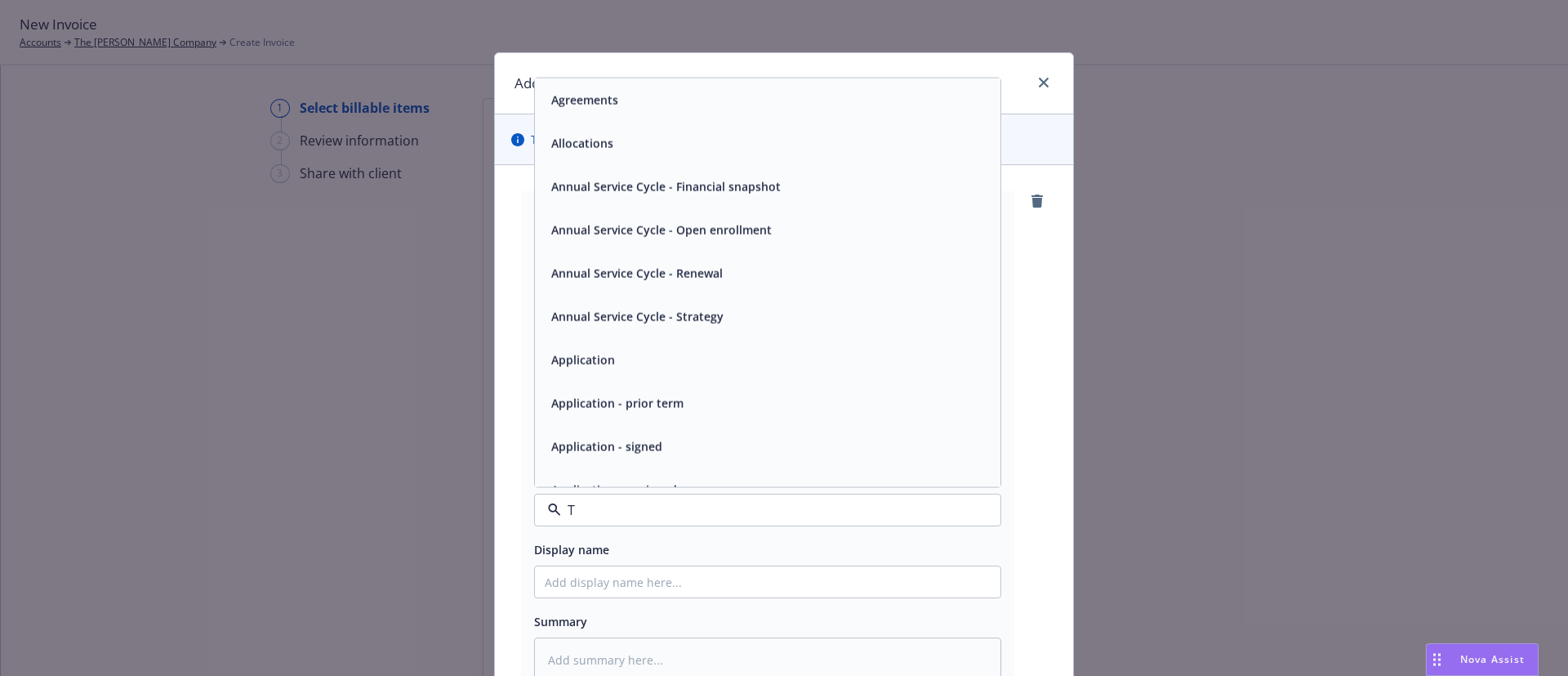
type input "TH"
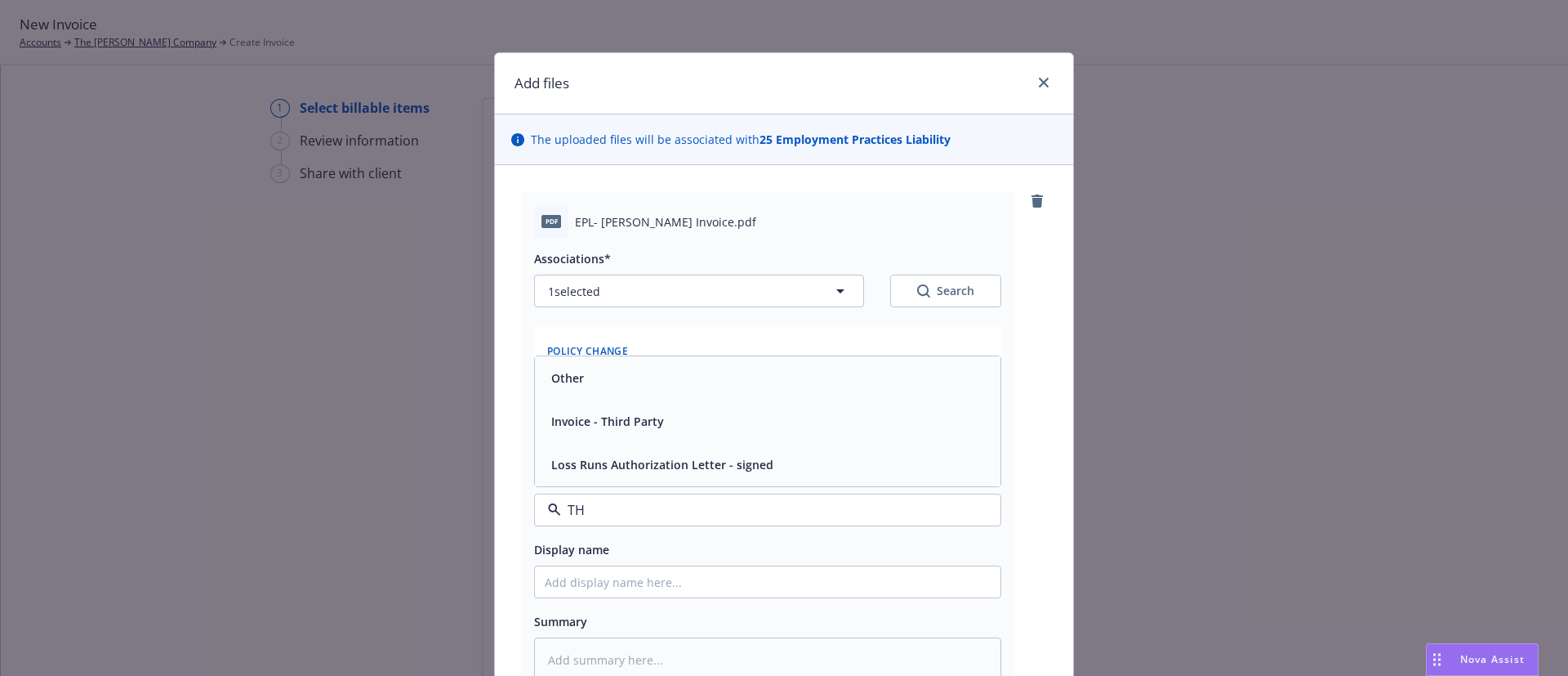
click at [605, 416] on span "Invoice - Third Party" at bounding box center [608, 421] width 113 height 17
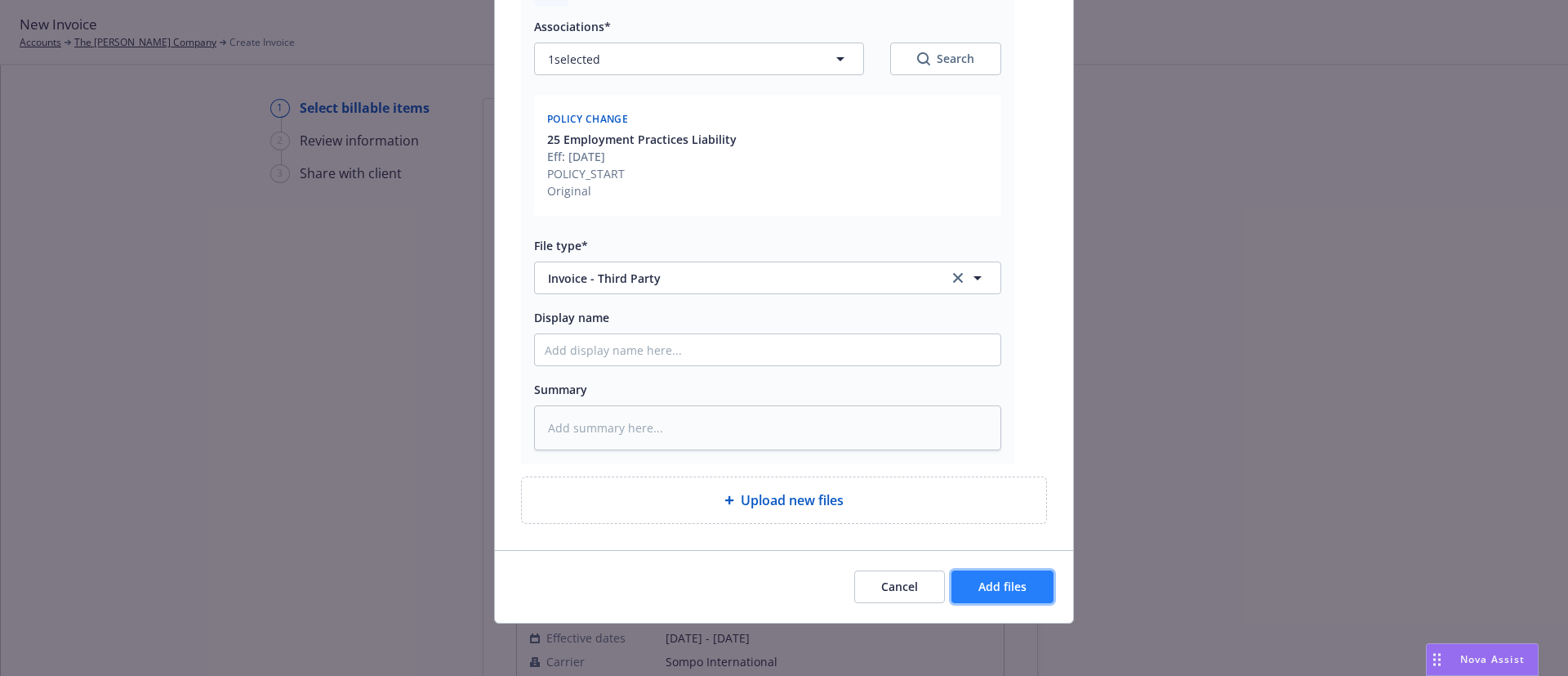
click at [1026, 600] on button "Add files" at bounding box center [1002, 587] width 103 height 33
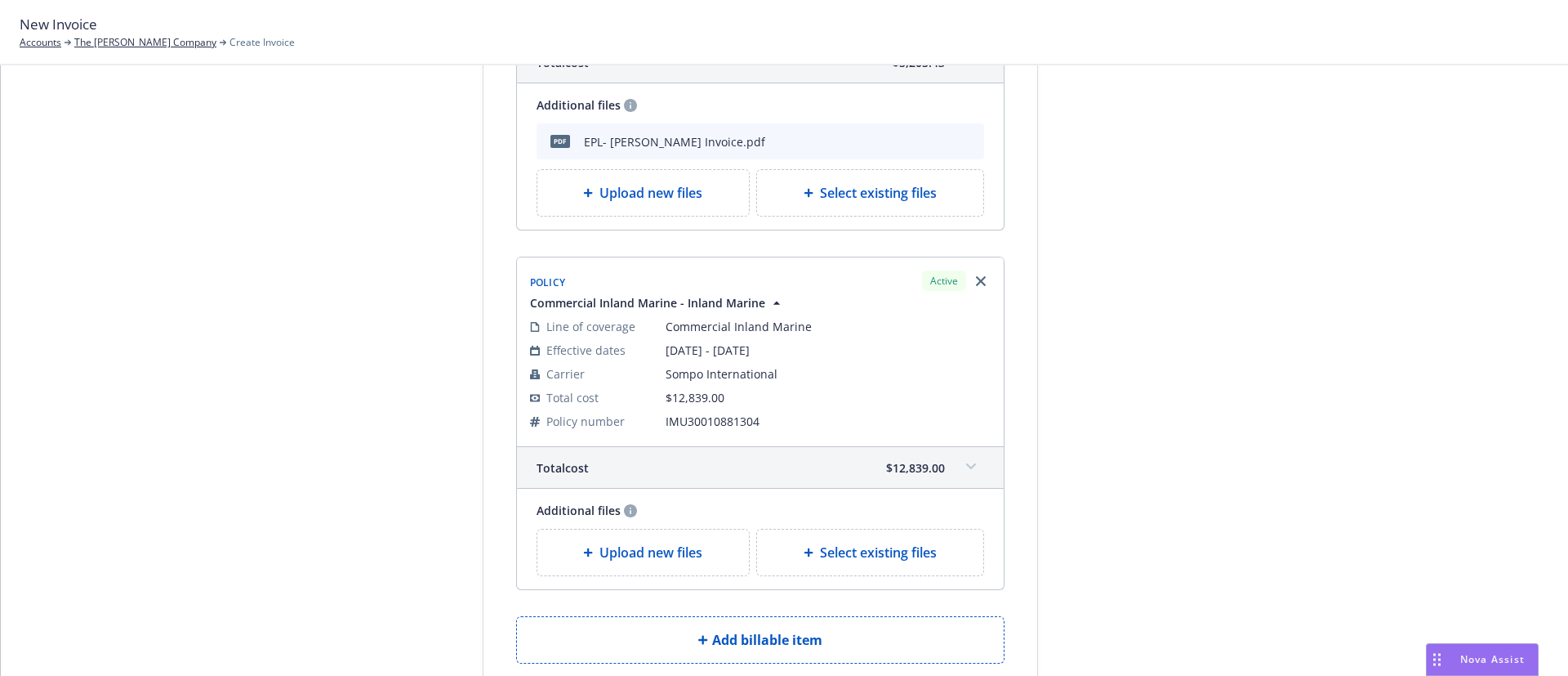
scroll to position [454, 0]
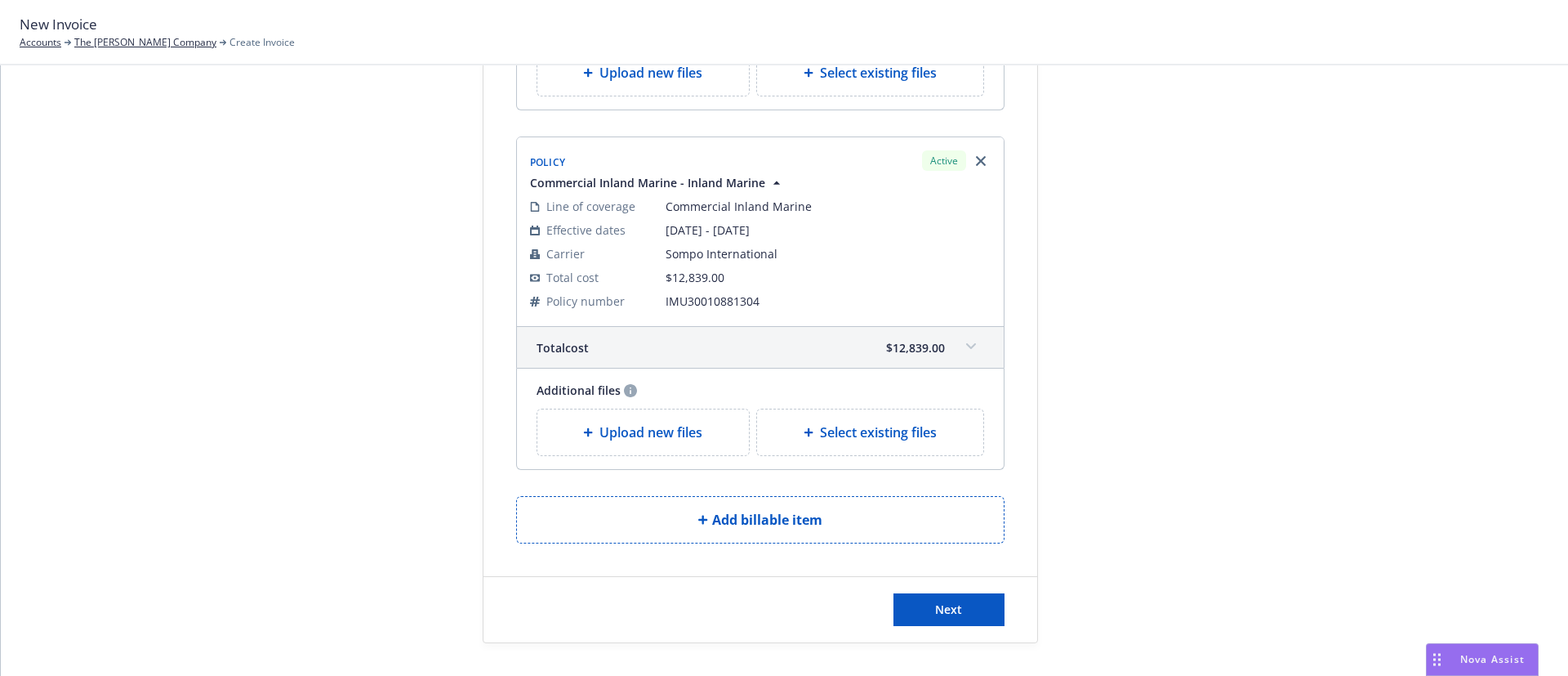
click at [606, 430] on span "Upload new files" at bounding box center [651, 432] width 103 height 20
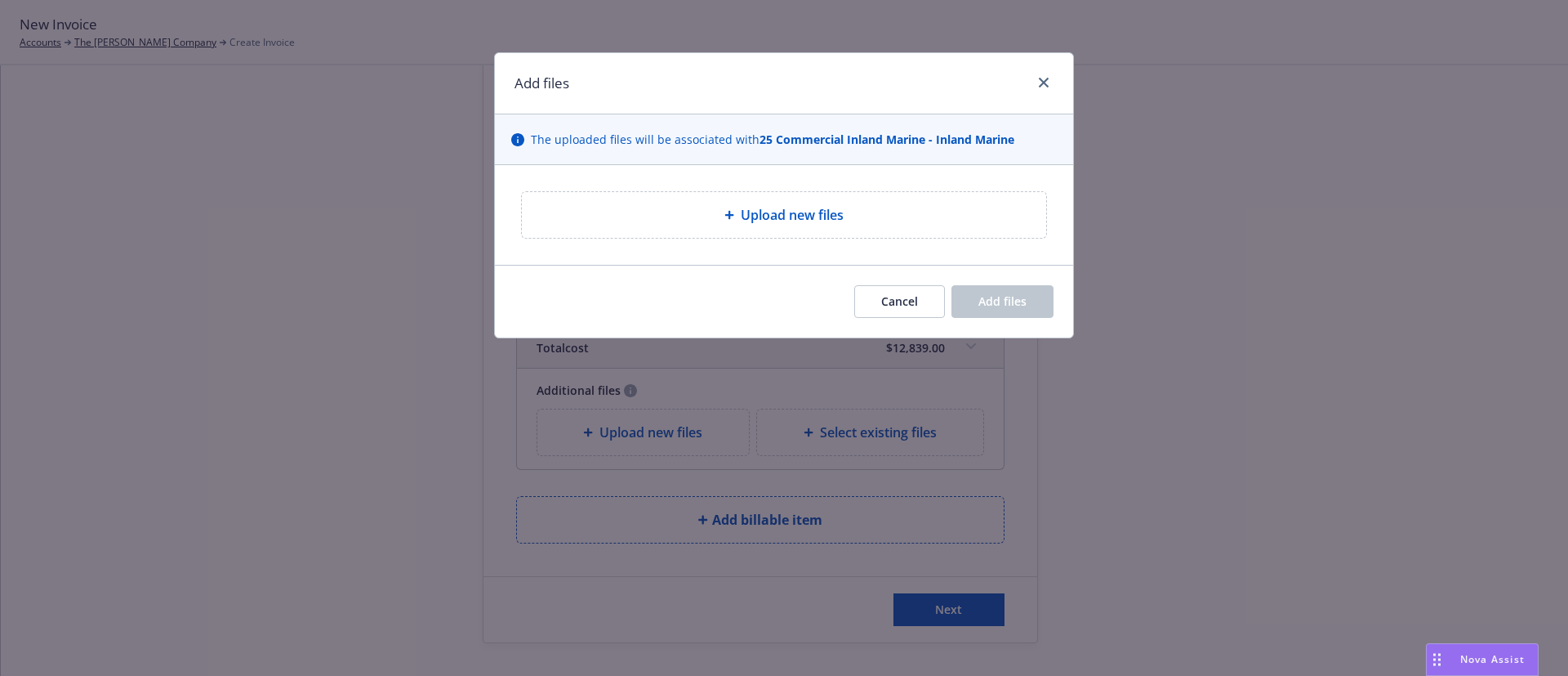
type textarea "x"
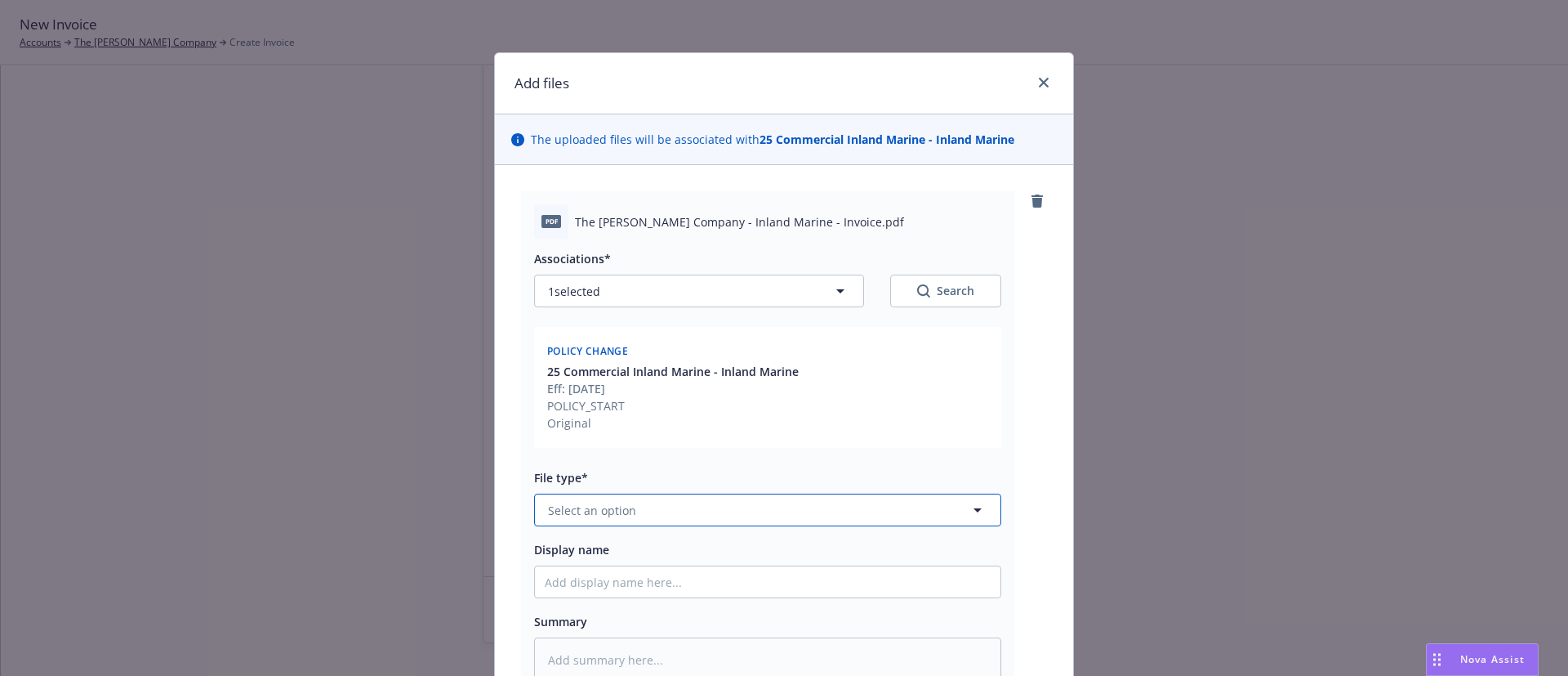
click at [617, 509] on span "Select an option" at bounding box center [592, 510] width 89 height 17
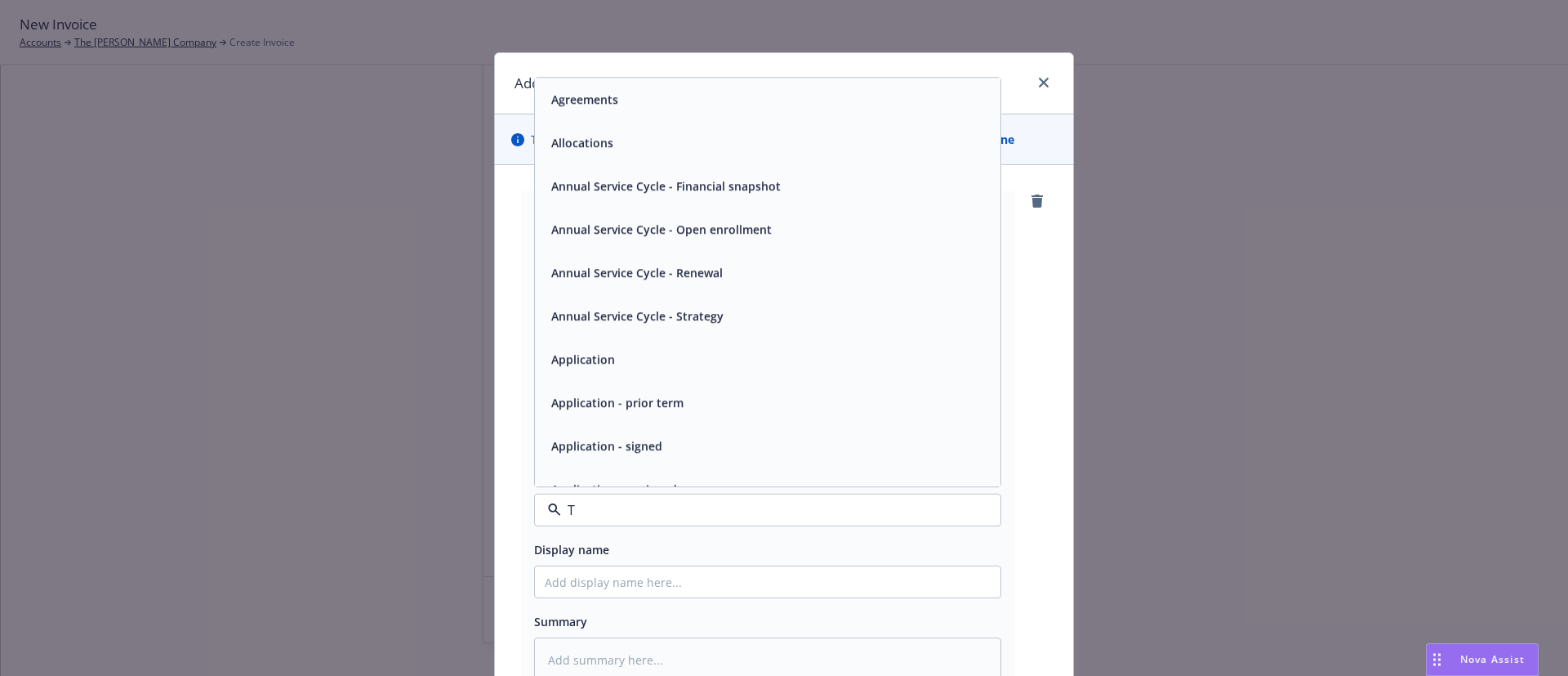
type input "TH"
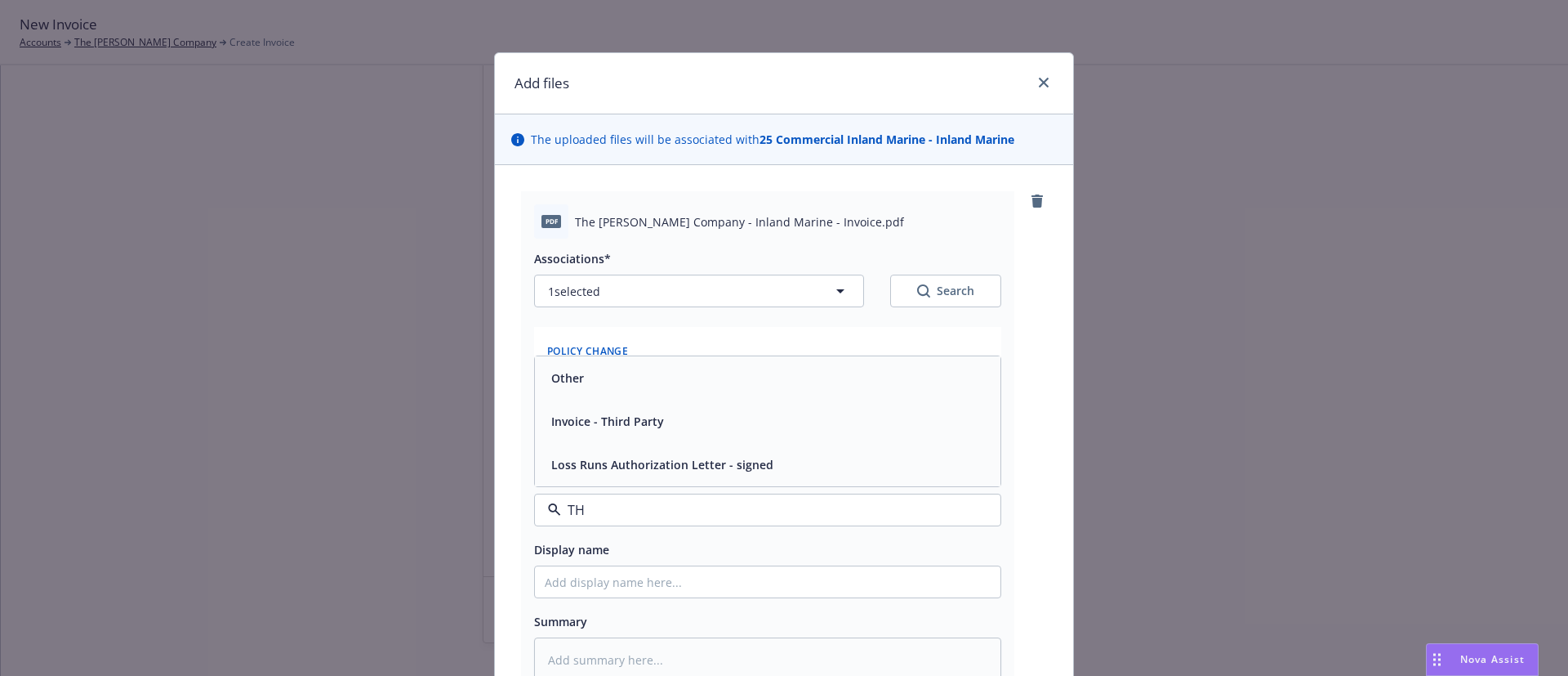
click at [638, 407] on div "Invoice - Third Party" at bounding box center [768, 421] width 466 height 43
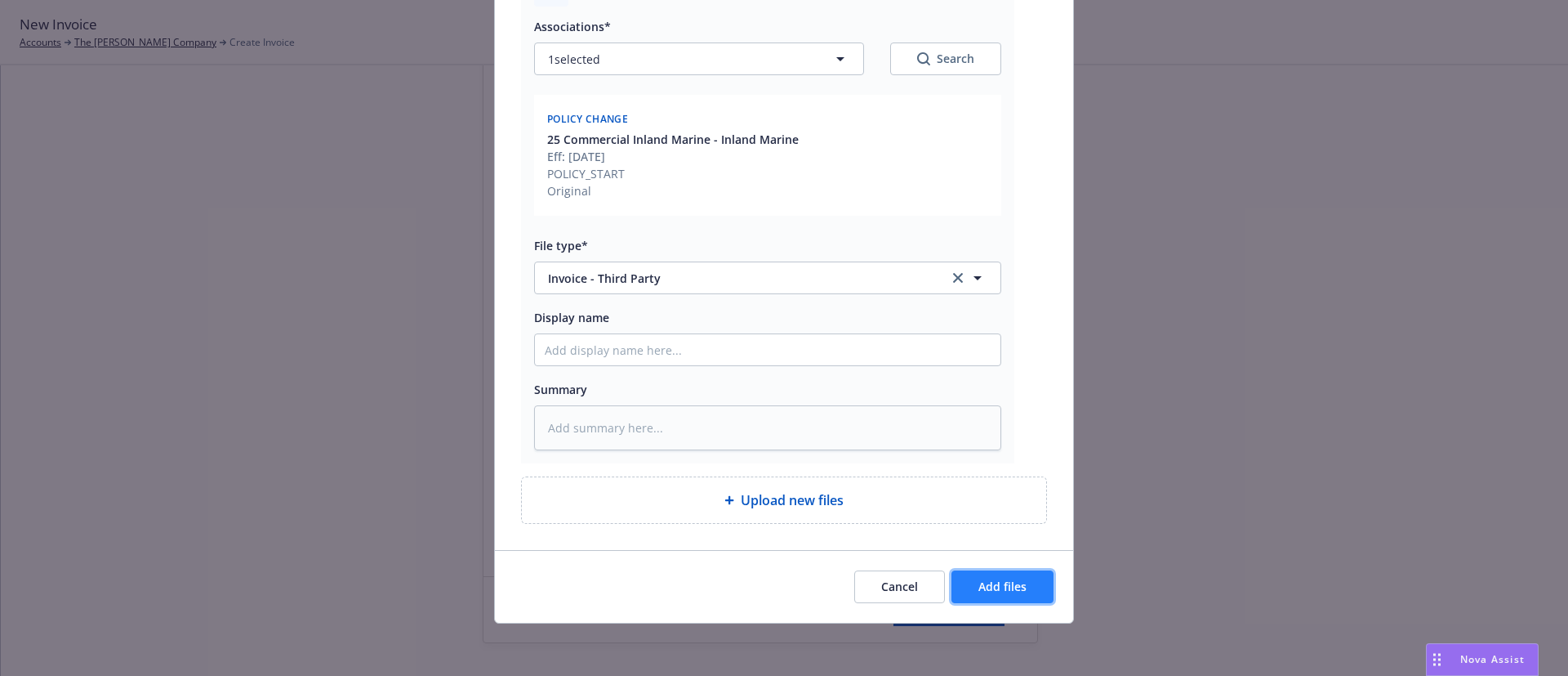
click at [1000, 585] on span "Add files" at bounding box center [1002, 587] width 48 height 16
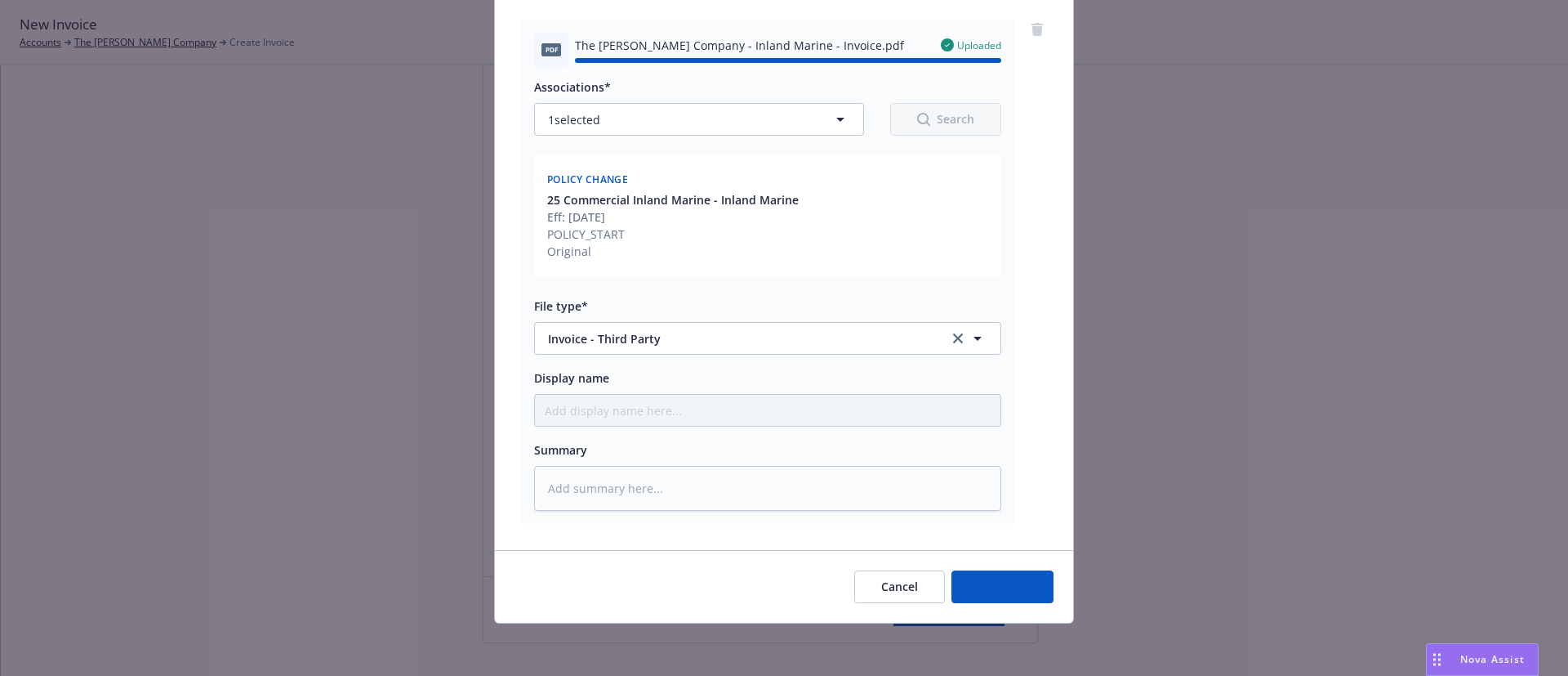
type textarea "x"
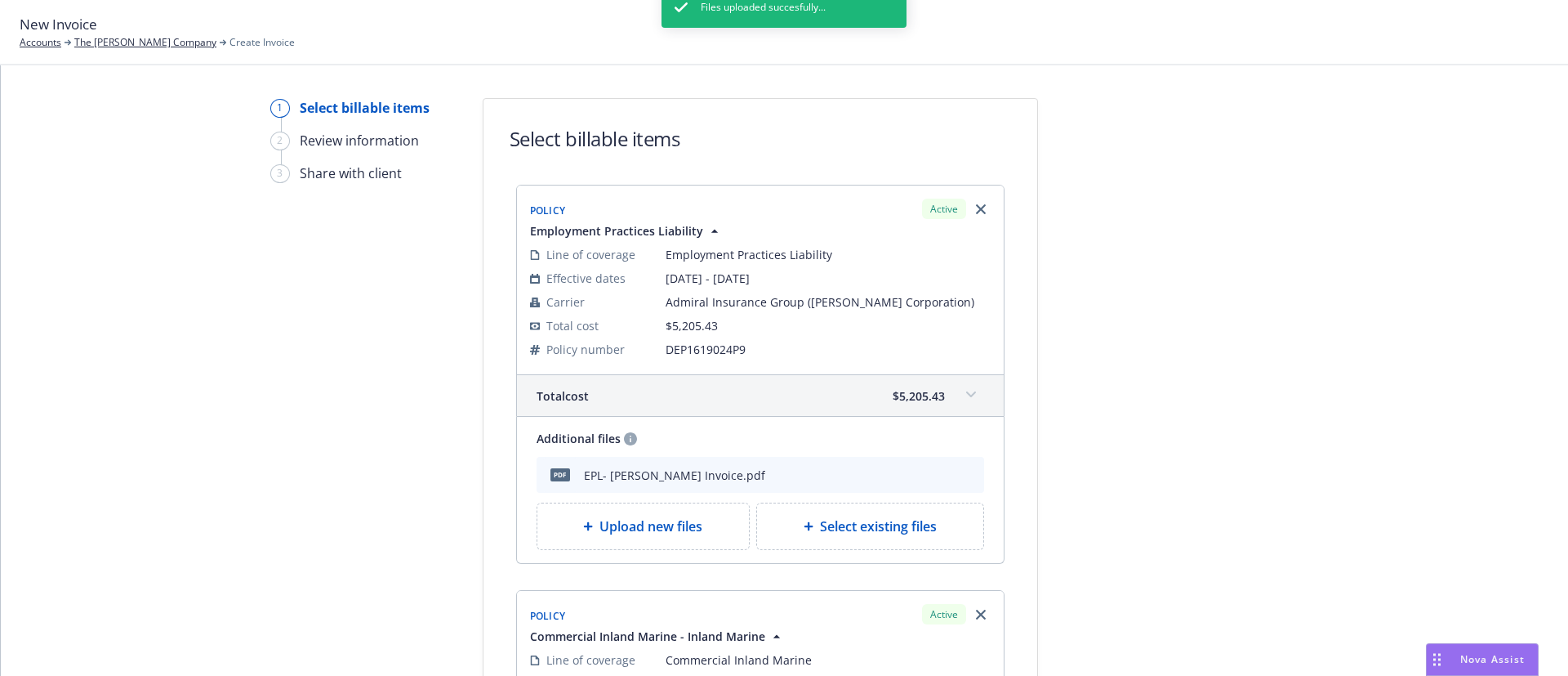
scroll to position [499, 0]
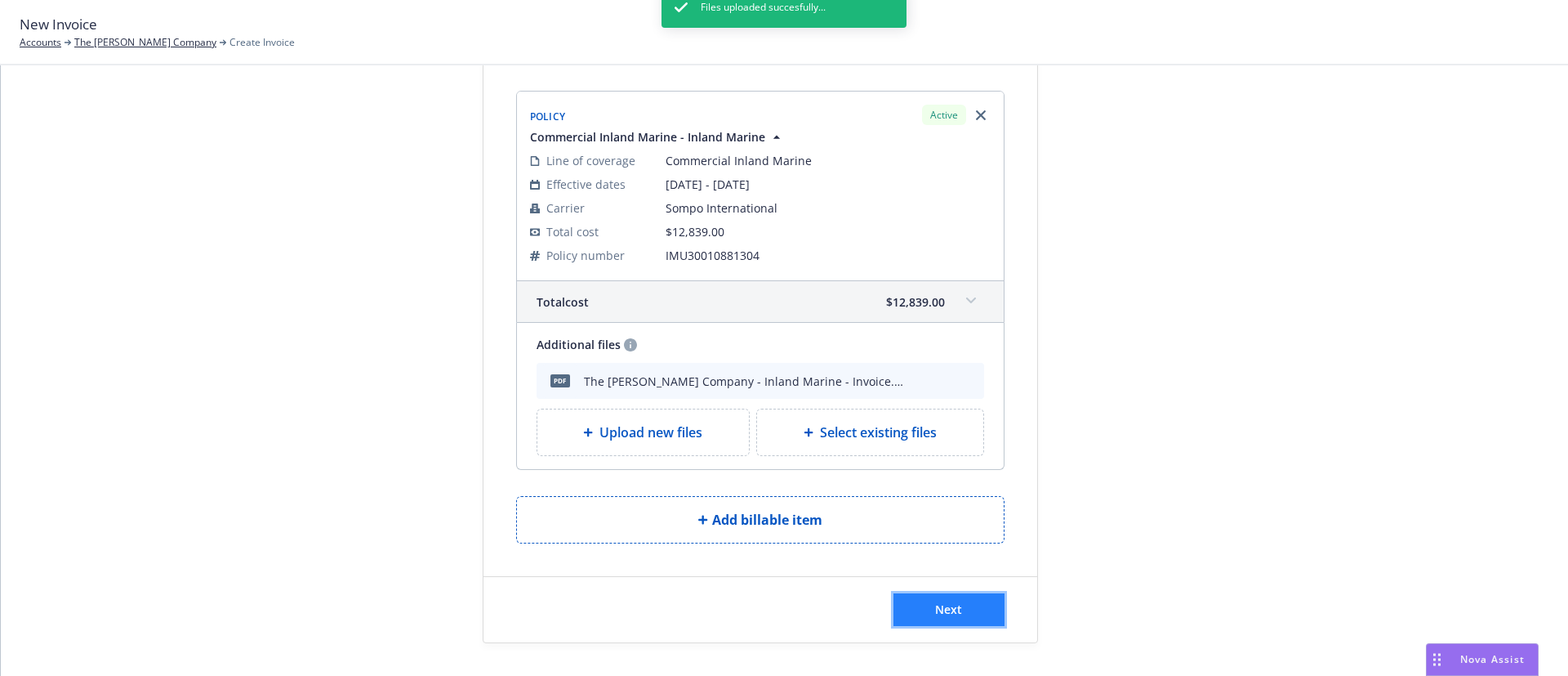
click at [965, 617] on button "Next" at bounding box center [949, 610] width 111 height 33
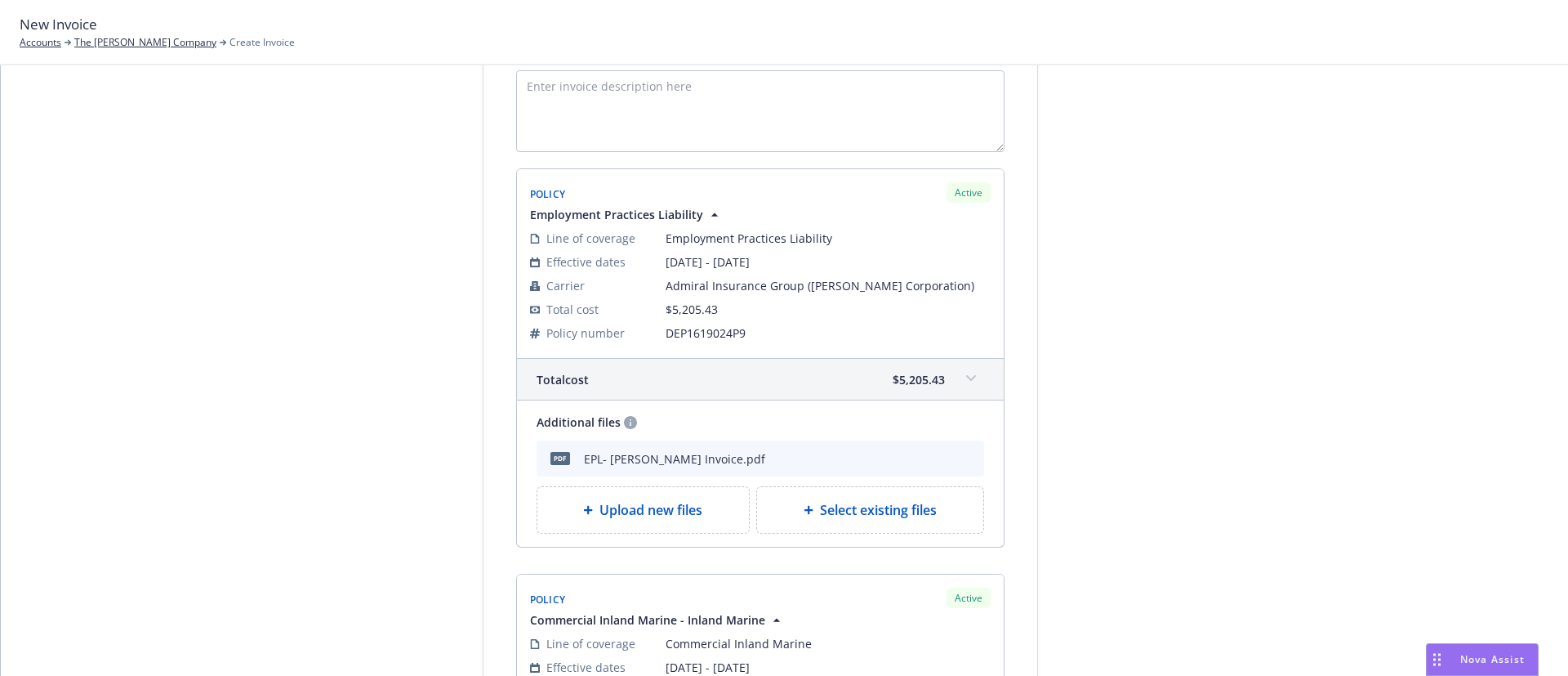
scroll to position [0, 0]
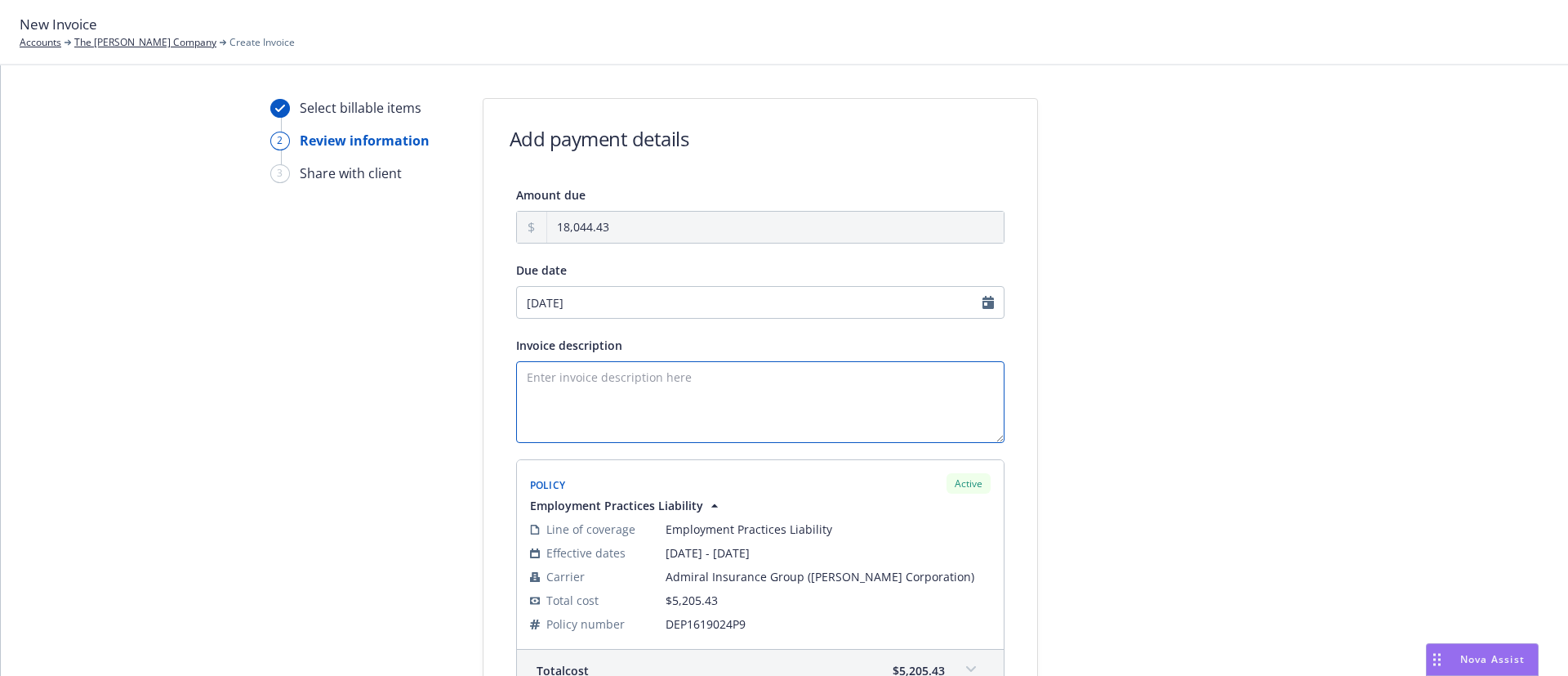
click at [556, 388] on textarea "Invoice description" at bounding box center [760, 402] width 488 height 82
type textarea "25-26 EPL and Inland Marine Renewal"
click at [638, 315] on div "09/24/2025" at bounding box center [760, 302] width 488 height 33
select select "September"
select select "2025"
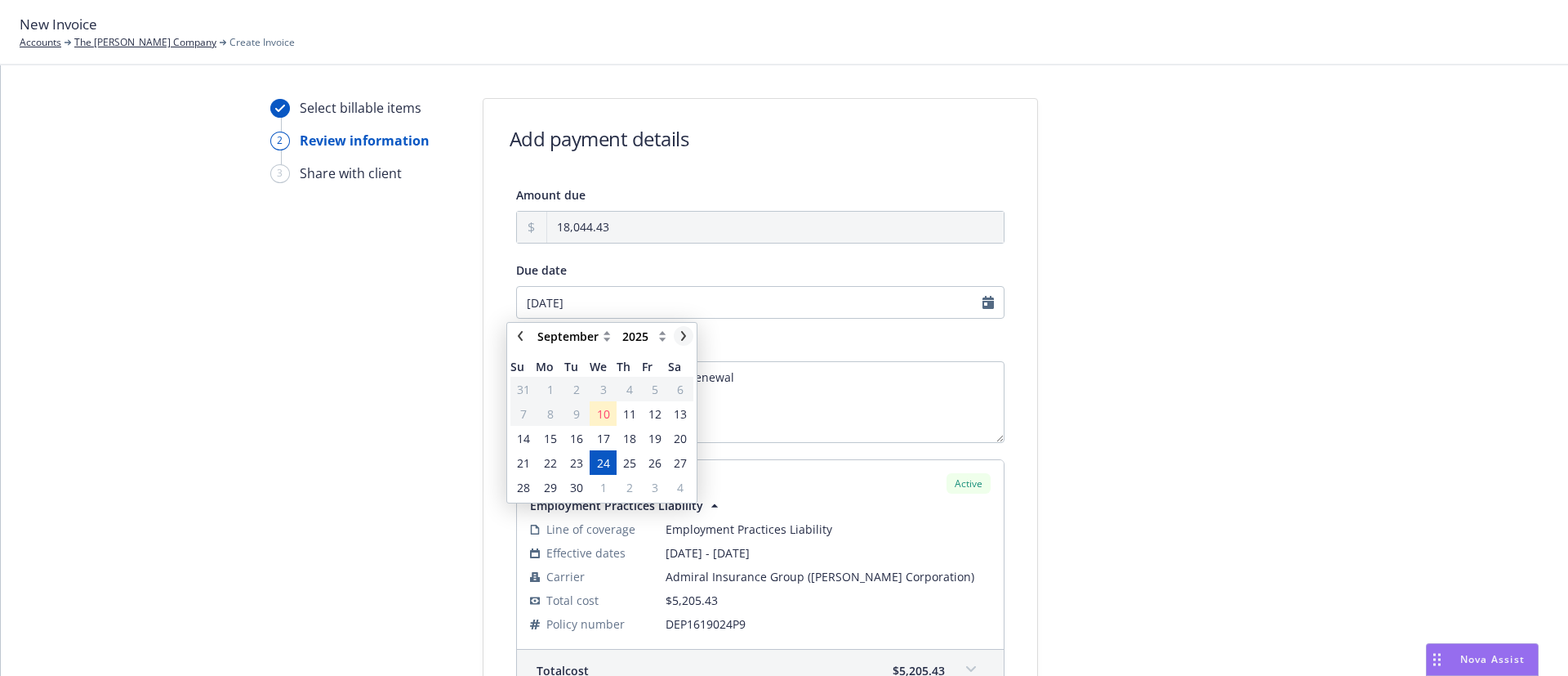
click at [684, 331] on icon "chevronRight" at bounding box center [683, 335] width 10 height 10
select select "October"
click at [634, 437] on span "16" at bounding box center [629, 439] width 13 height 17
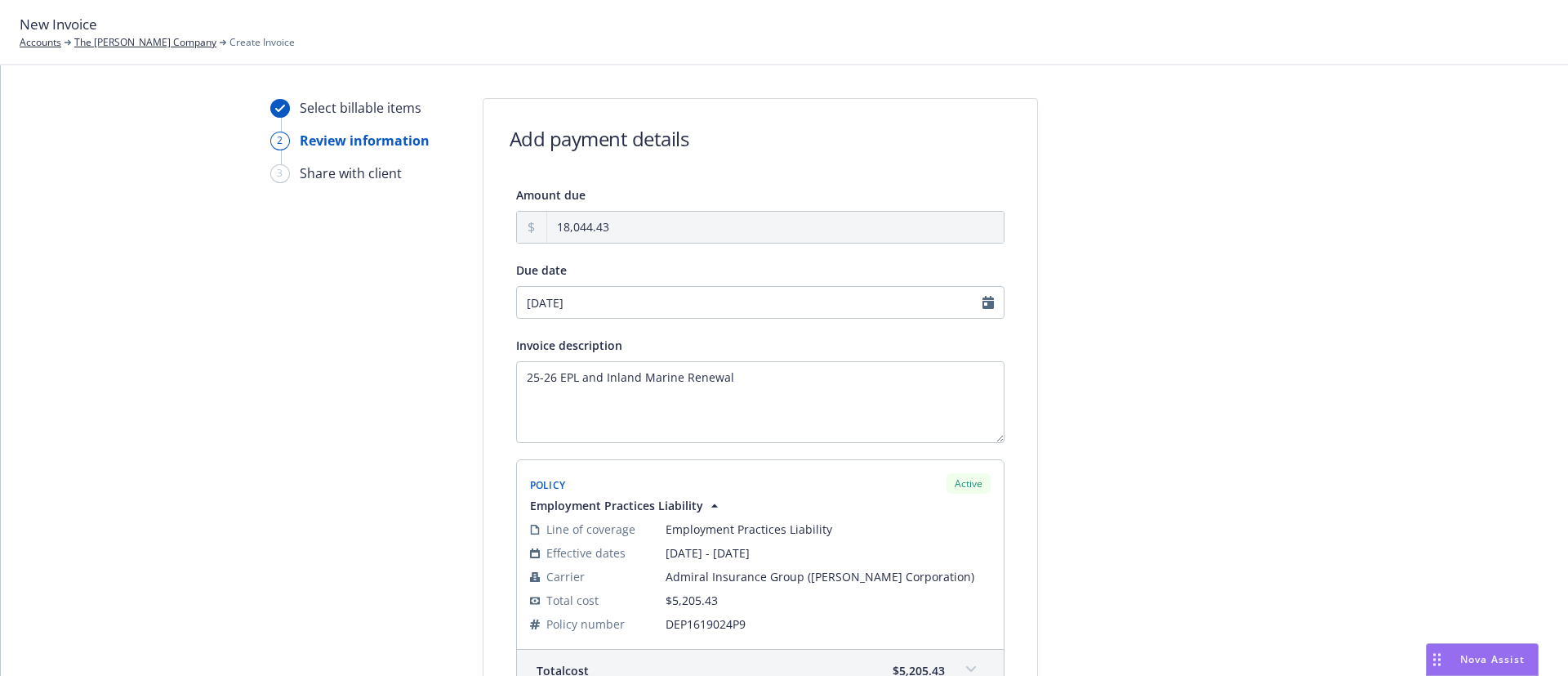
type input "10/16/2025"
click at [781, 397] on textarea "25-26 EPL and Inland Marine Renewal" at bounding box center [760, 402] width 488 height 82
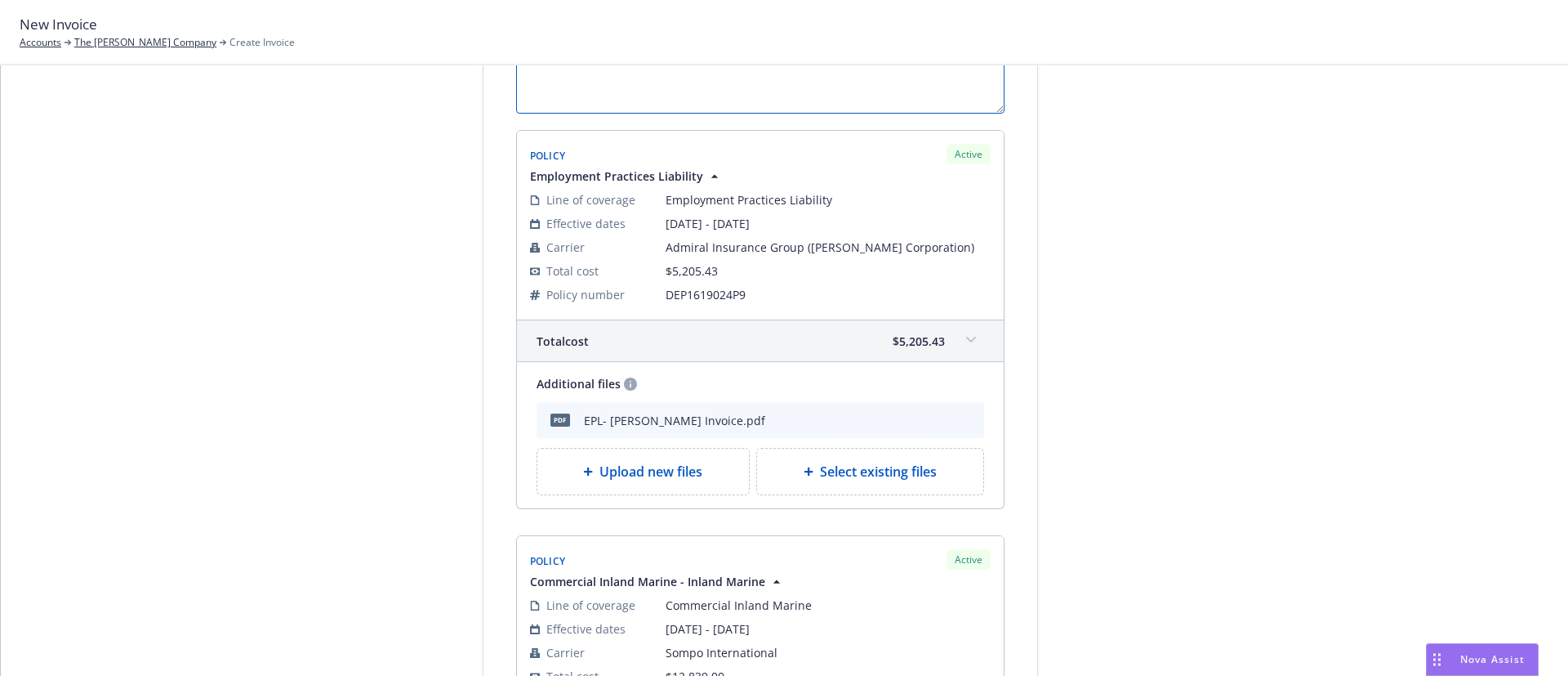
scroll to position [700, 0]
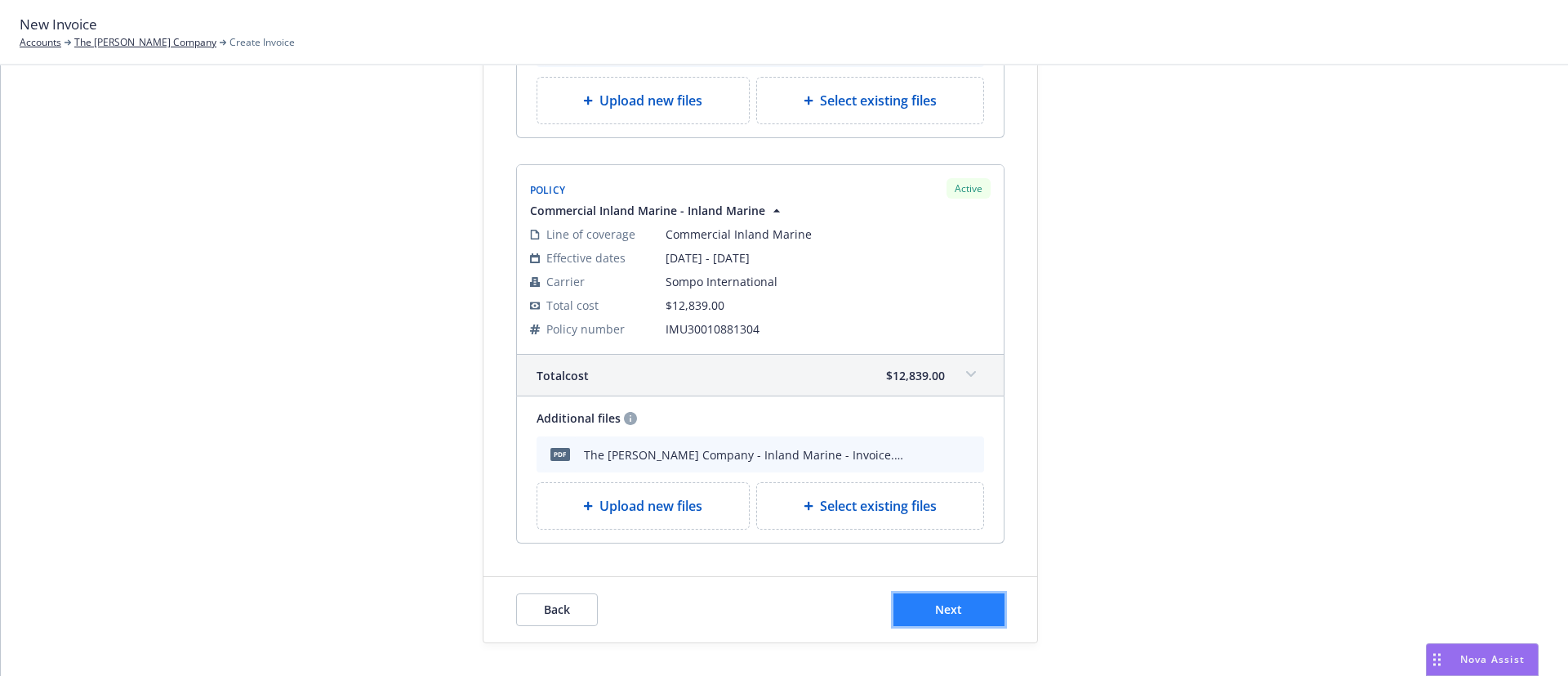
click at [949, 606] on span "Next" at bounding box center [948, 609] width 27 height 16
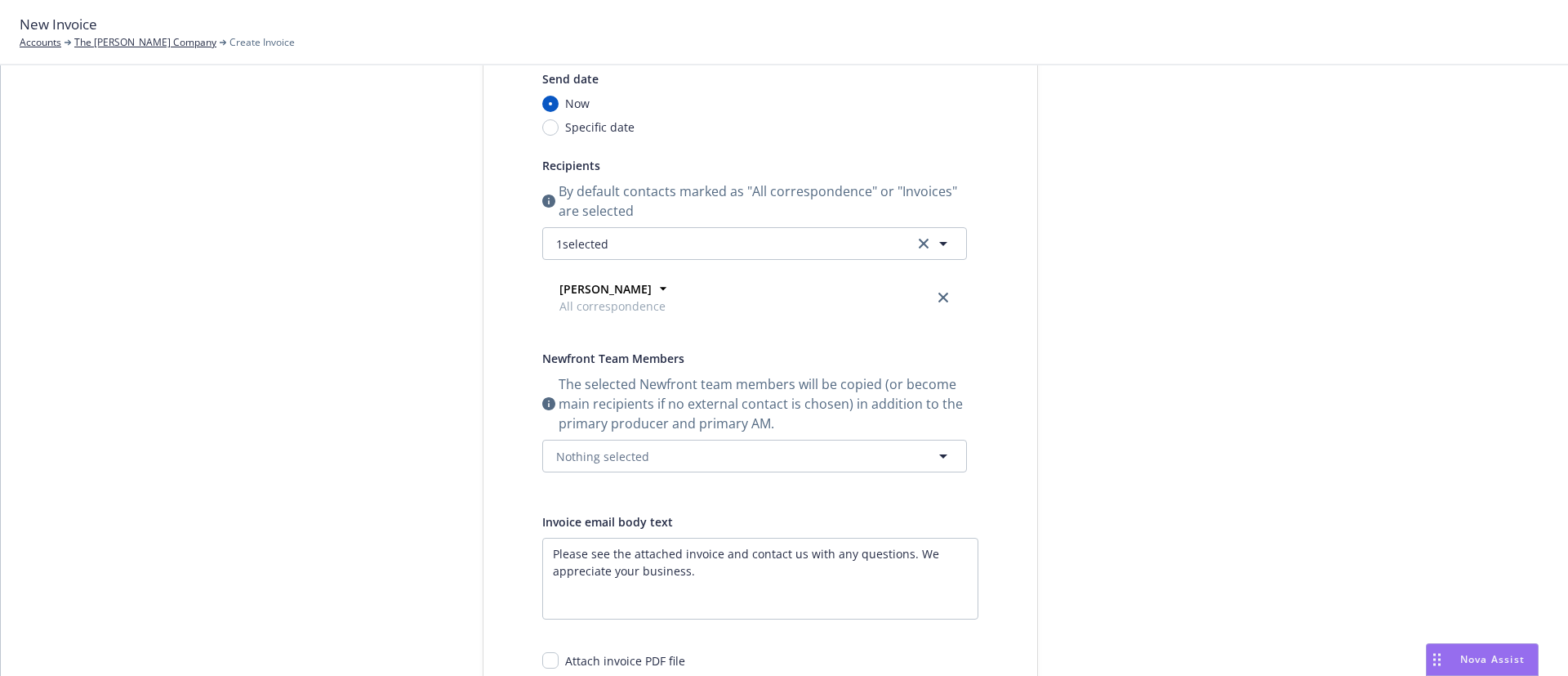
scroll to position [0, 0]
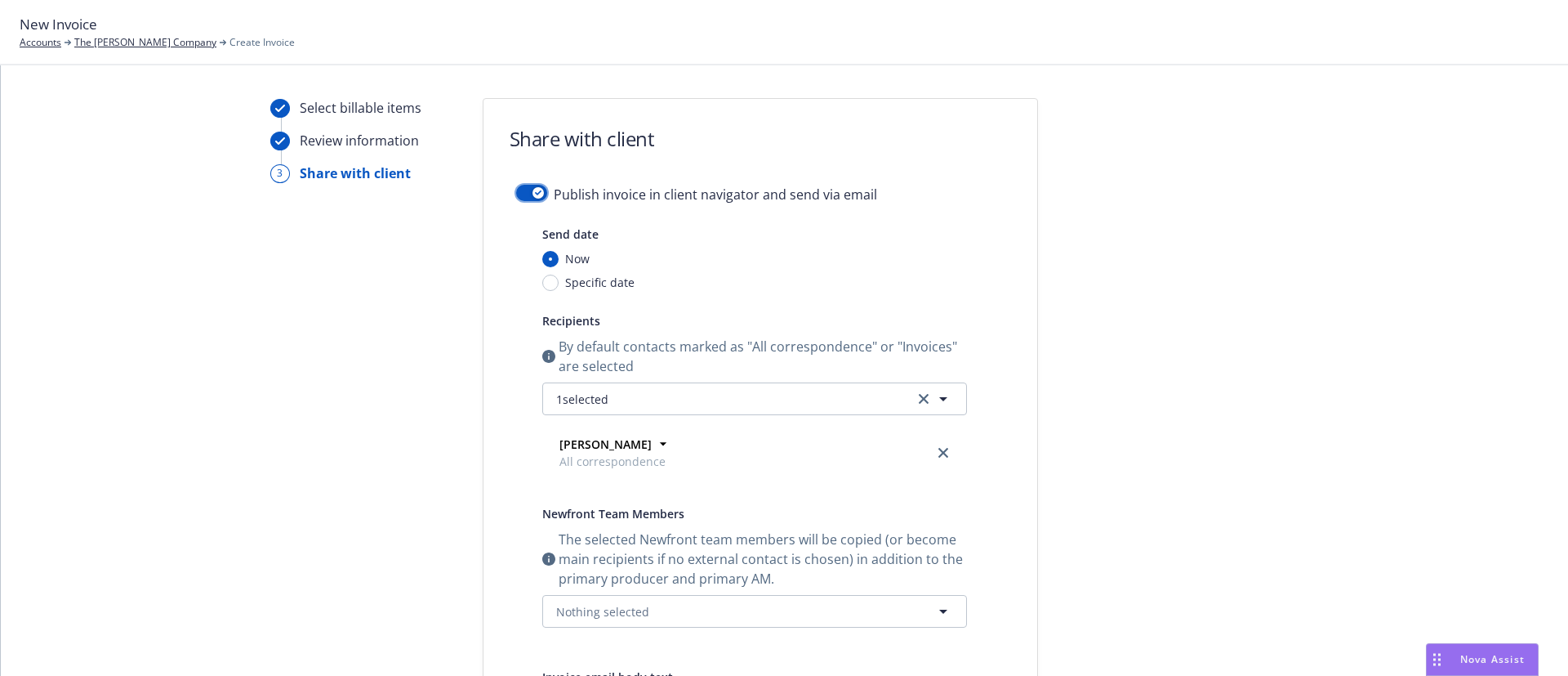
click at [516, 187] on button "button" at bounding box center [532, 192] width 31 height 17
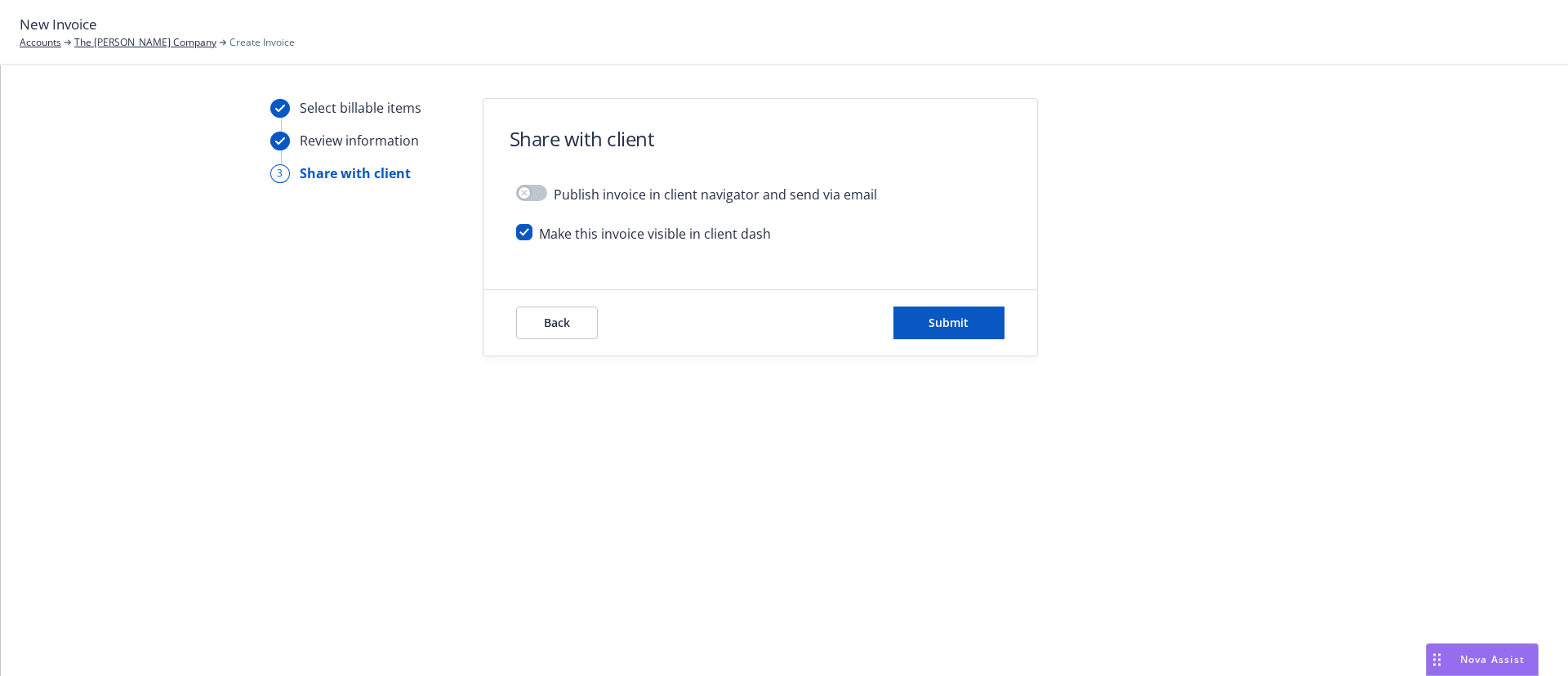
click at [938, 295] on div "Back Submit" at bounding box center [760, 322] width 553 height 65
click at [946, 324] on span "Submit" at bounding box center [949, 322] width 40 height 16
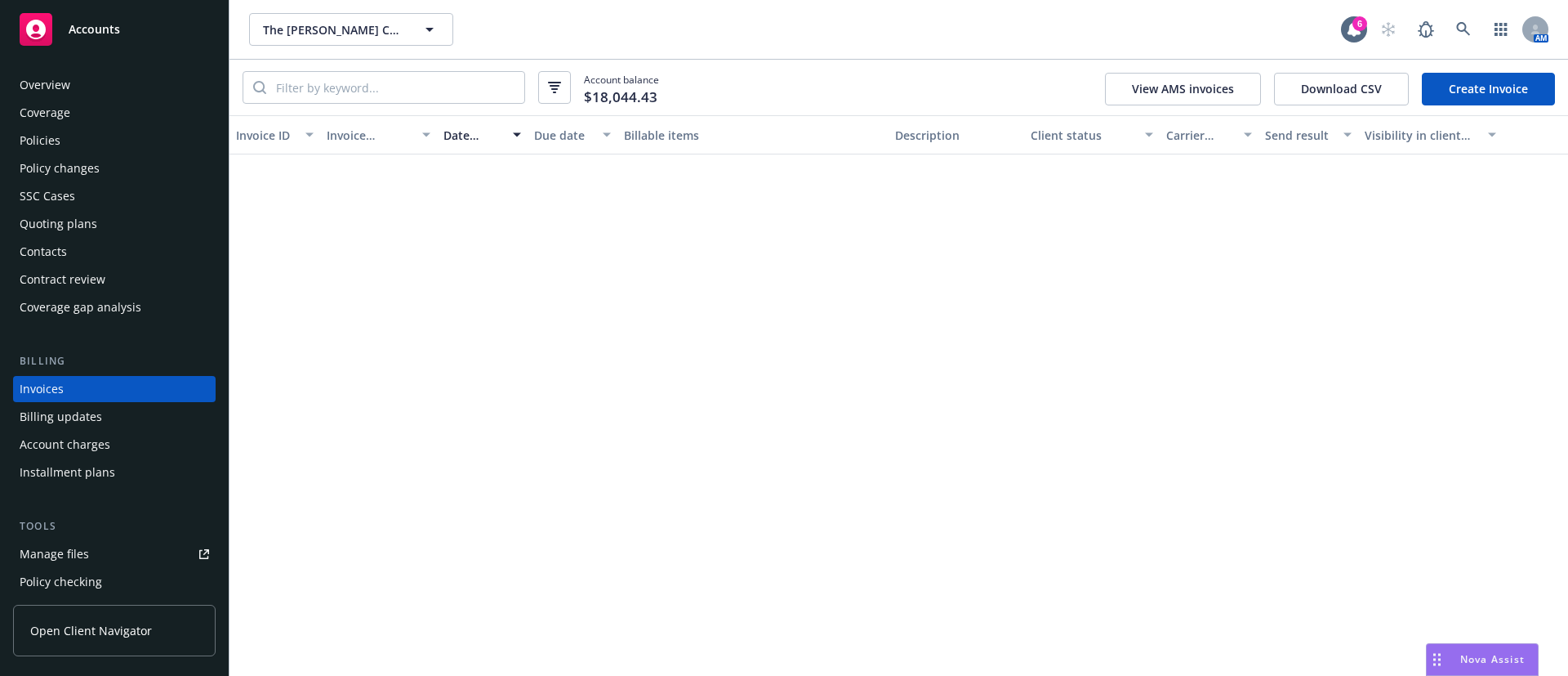
scroll to position [25, 0]
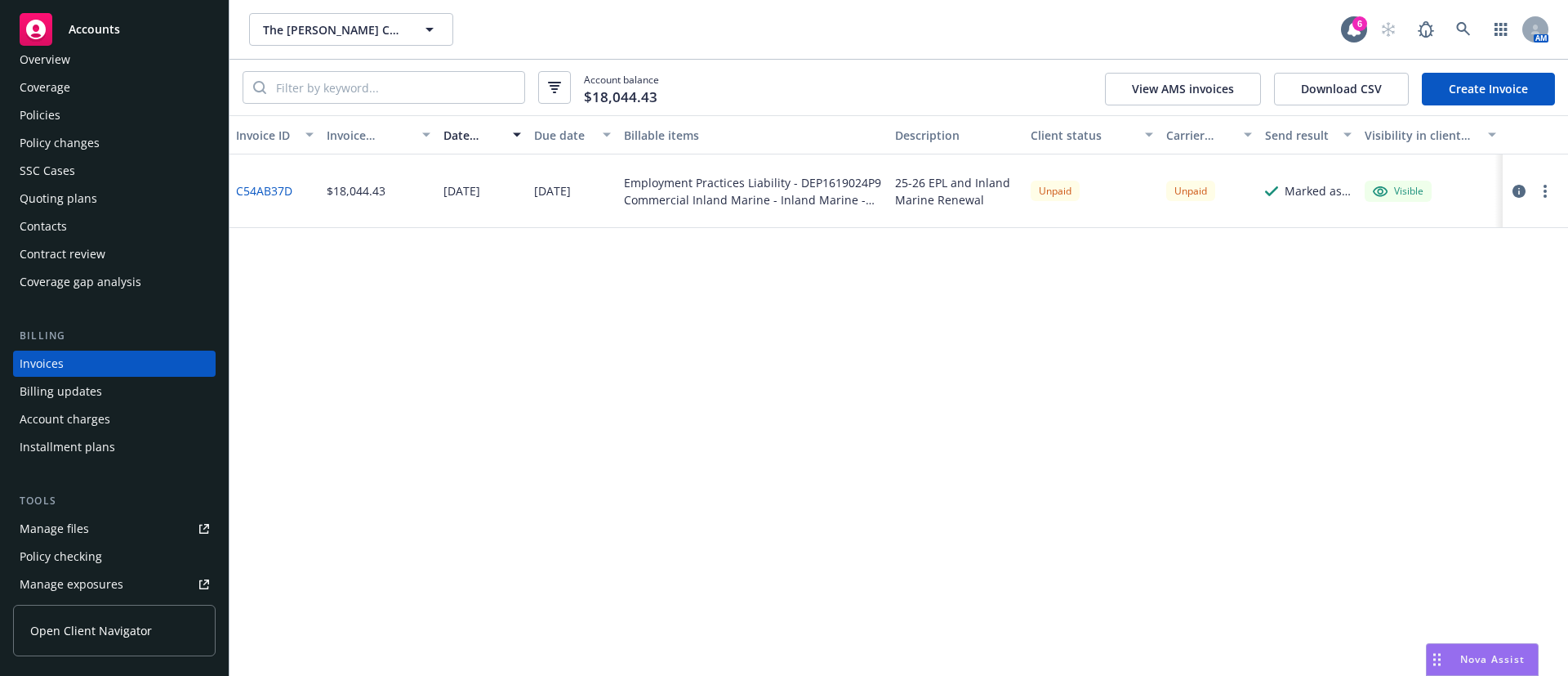
click at [100, 235] on div "Contacts" at bounding box center [115, 226] width 189 height 26
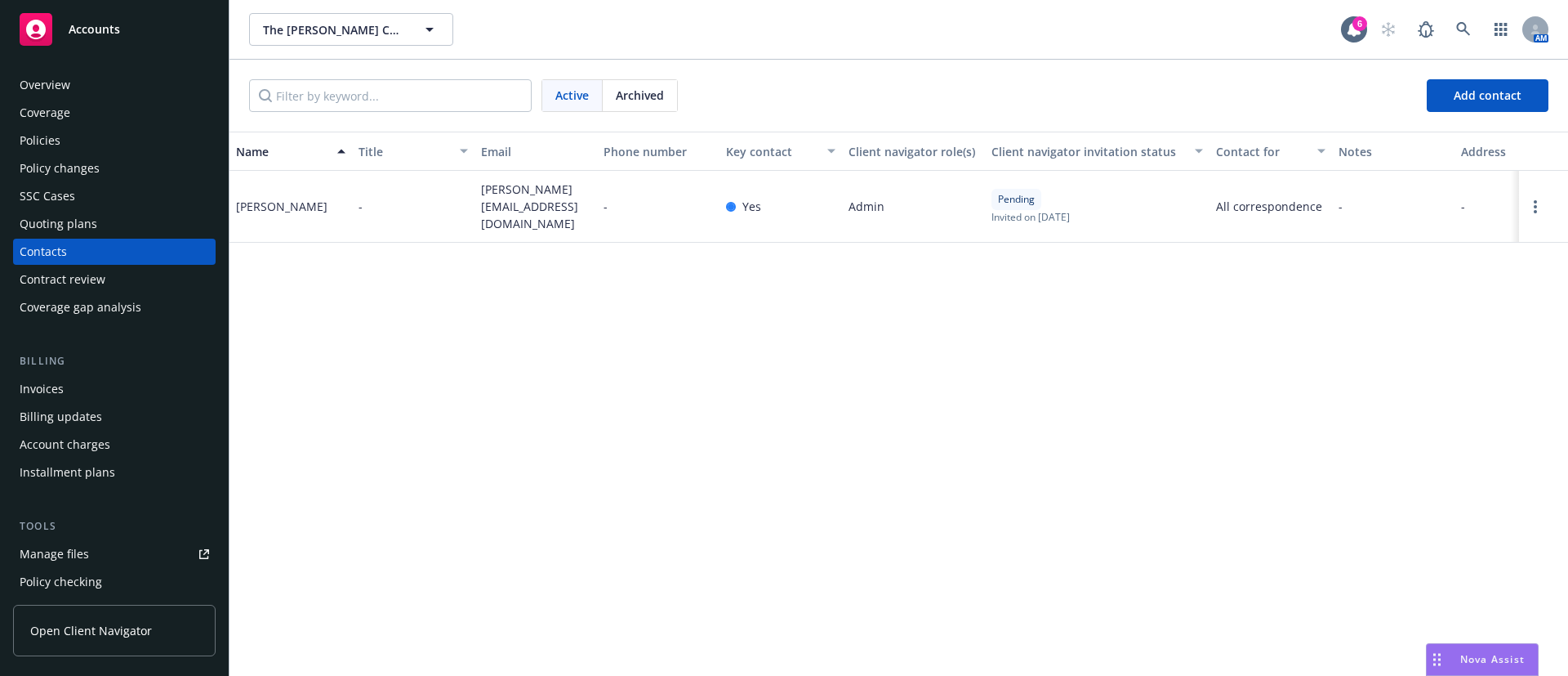
click at [535, 196] on span "[PERSON_NAME][EMAIL_ADDRESS][DOMAIN_NAME]" at bounding box center [536, 206] width 109 height 51
copy span "[PERSON_NAME][EMAIL_ADDRESS][DOMAIN_NAME]"
click at [102, 389] on div "Invoices" at bounding box center [115, 388] width 189 height 26
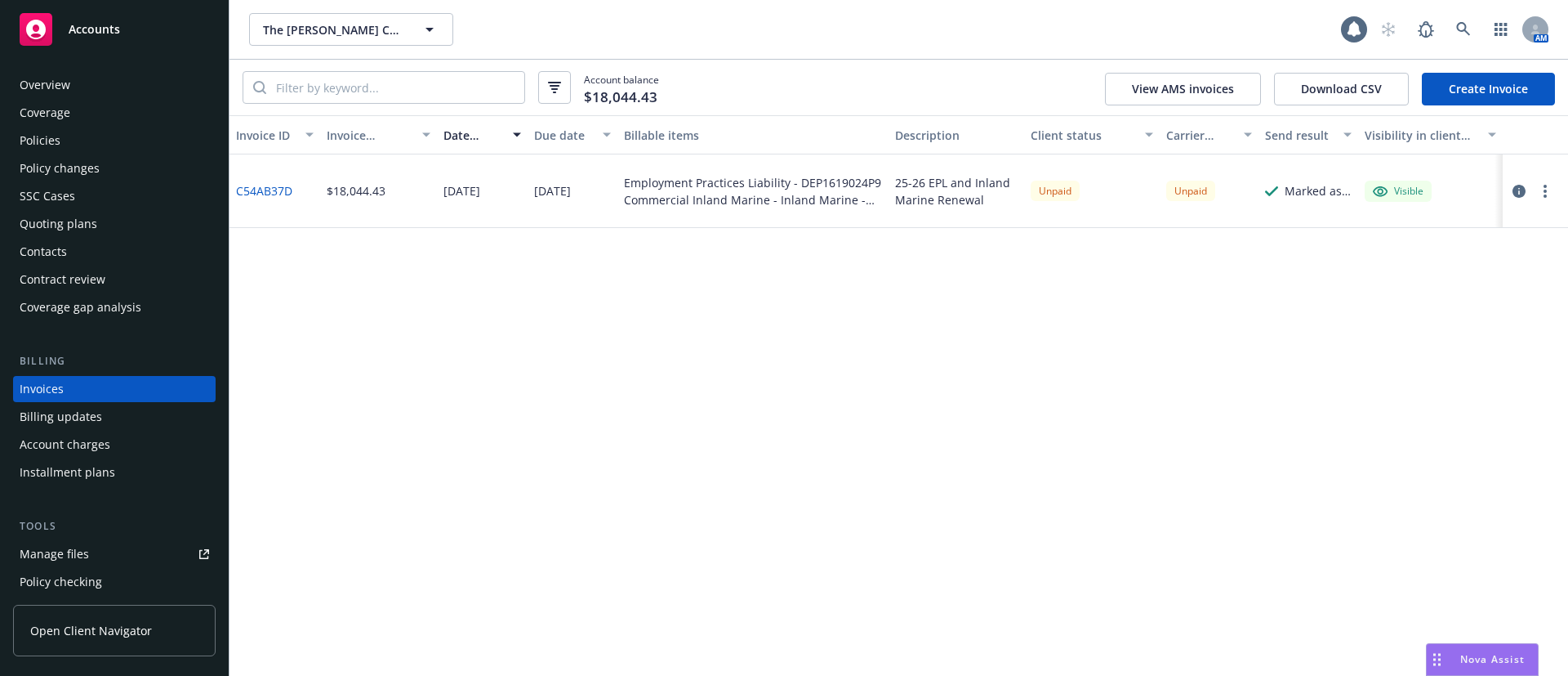
scroll to position [25, 0]
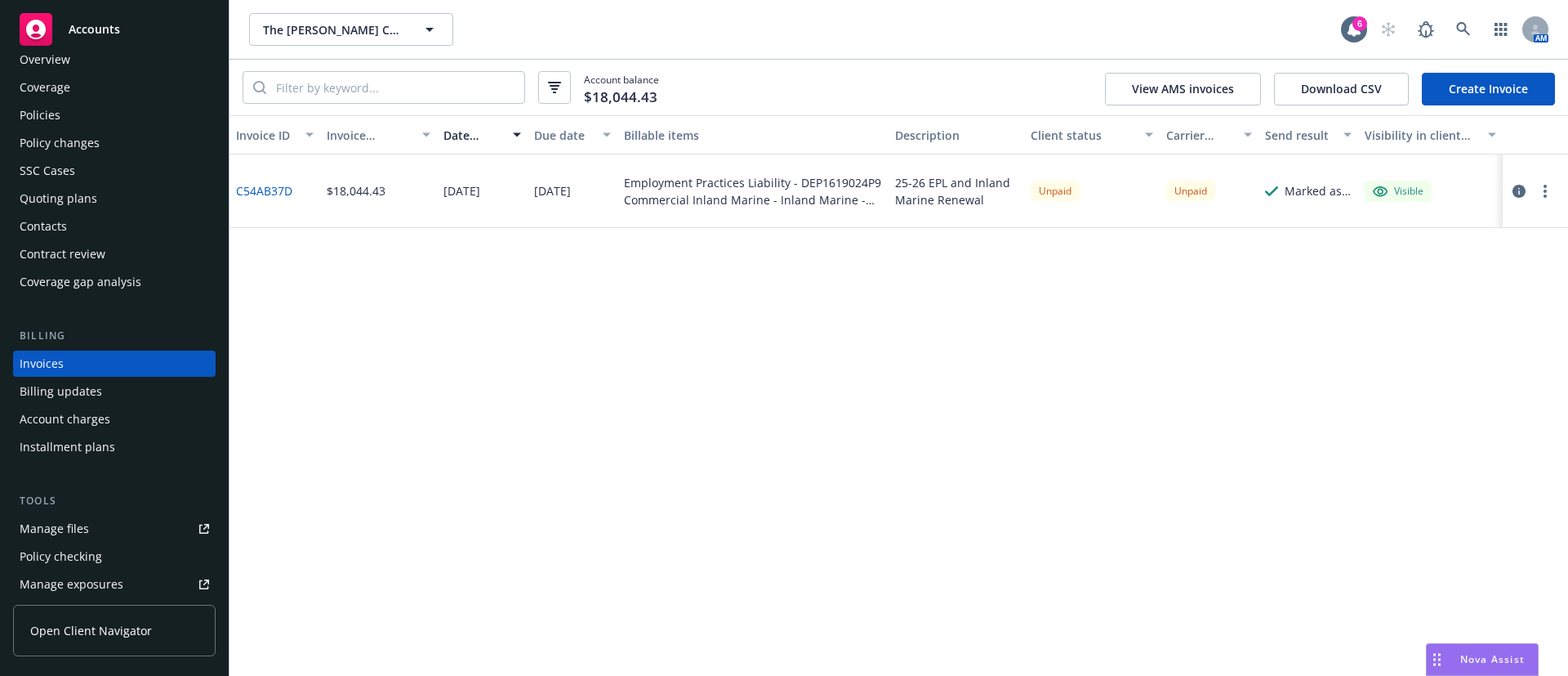
click at [1541, 197] on button "button" at bounding box center [1545, 191] width 20 height 20
click at [1432, 422] on link "Copy logging email" at bounding box center [1450, 421] width 208 height 33
click at [83, 111] on div "Policies" at bounding box center [115, 116] width 189 height 26
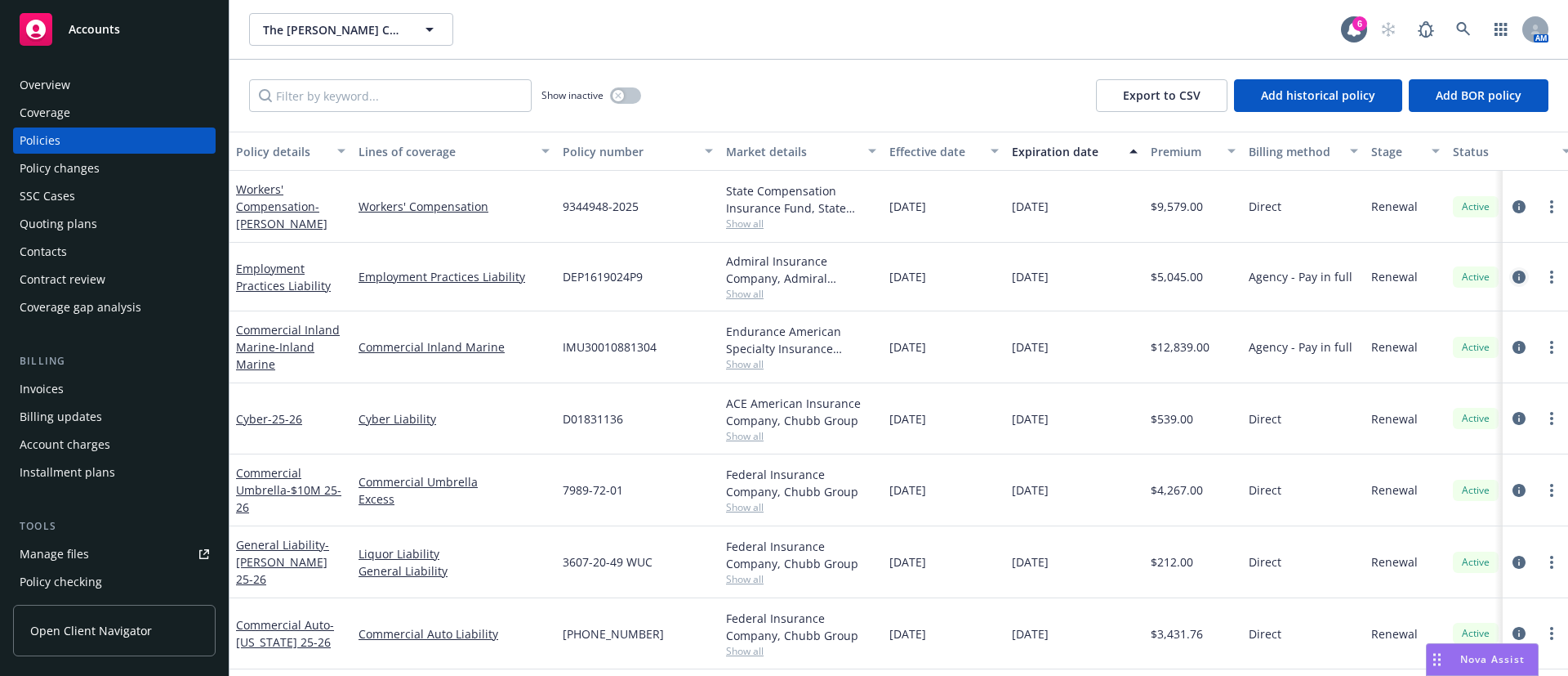
click at [1512, 277] on icon "circleInformation" at bounding box center [1518, 276] width 13 height 13
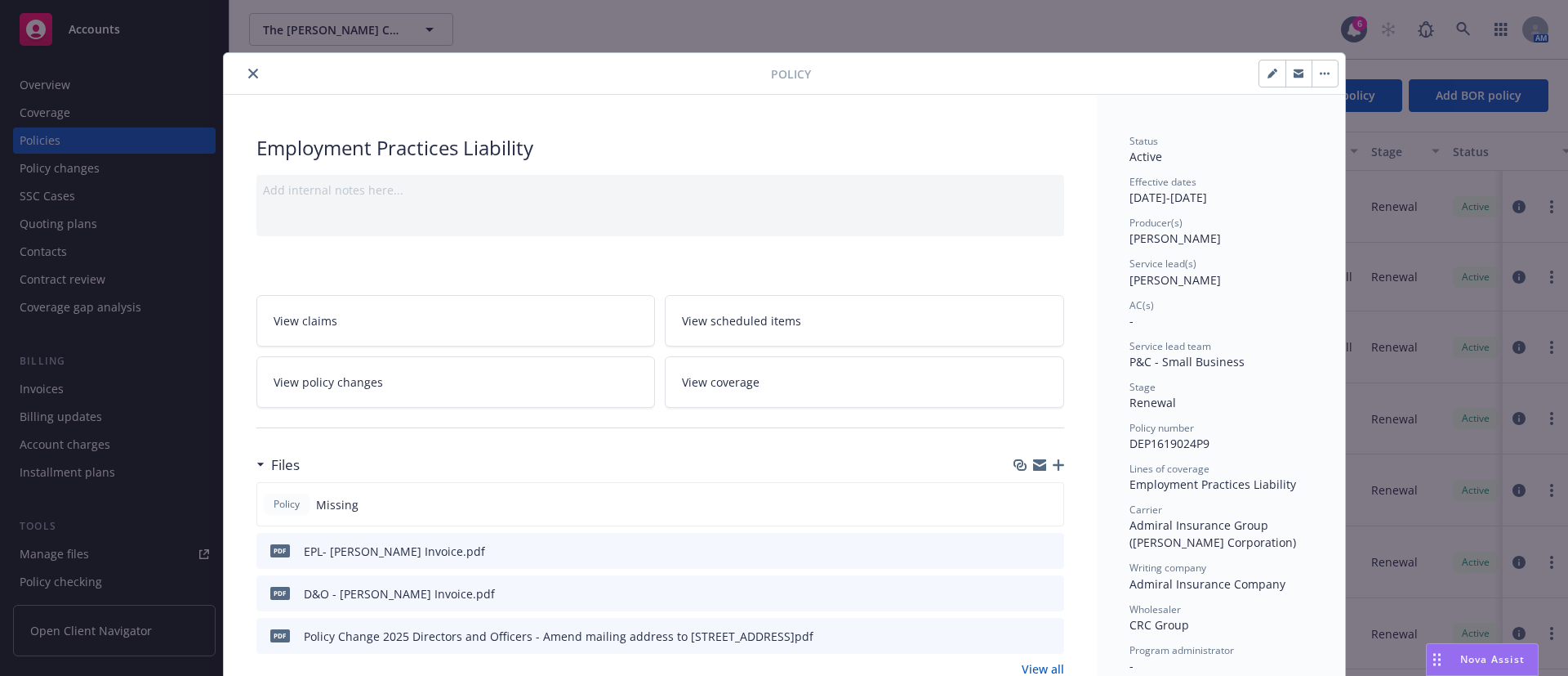
click at [248, 72] on icon "close" at bounding box center [253, 73] width 10 height 10
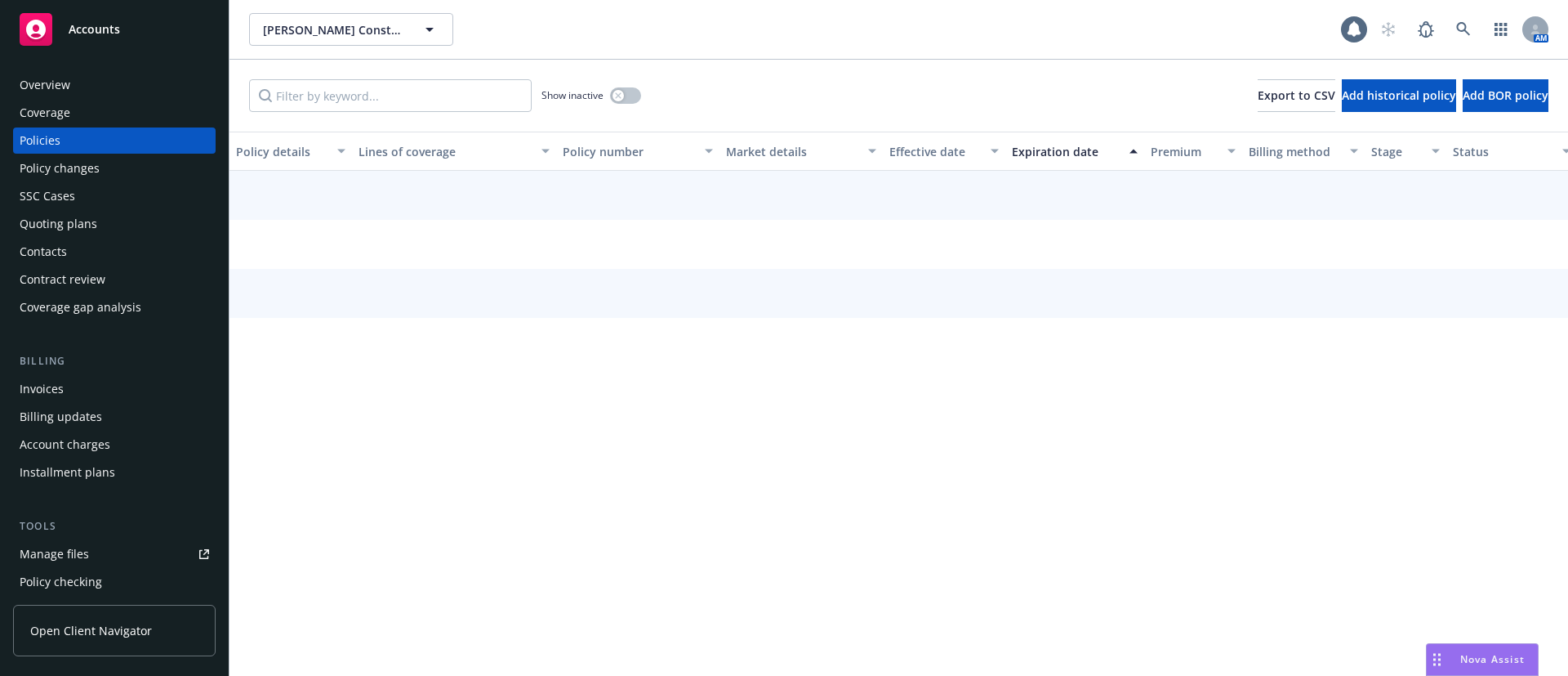
click at [109, 256] on div "Contacts" at bounding box center [115, 252] width 189 height 26
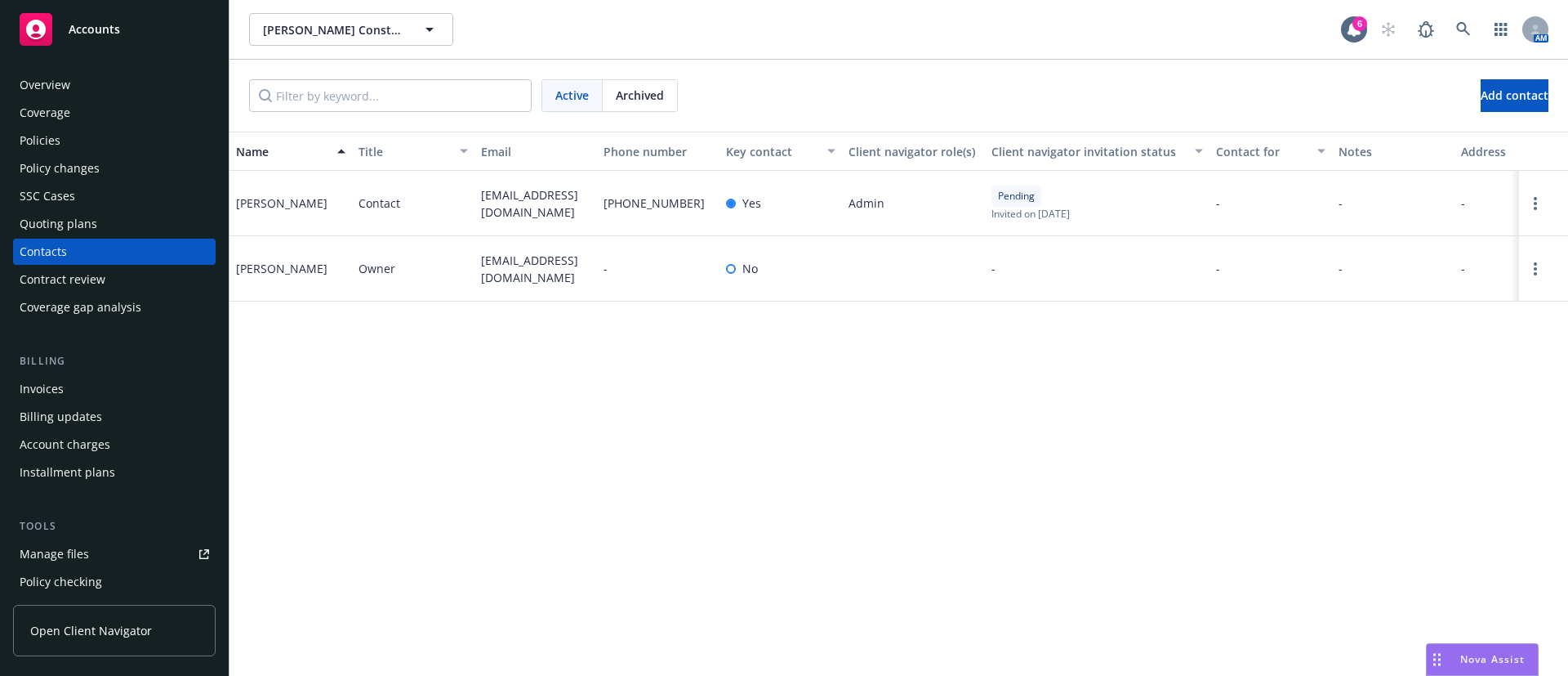
click at [535, 275] on span "[EMAIL_ADDRESS][DOMAIN_NAME]" at bounding box center [536, 268] width 109 height 34
click at [535, 275] on span "[EMAIL_ADDRESS][DOMAIN_NAME]" at bounding box center [536, 268] width 109 height 34
copy span "[EMAIL_ADDRESS][DOMAIN_NAME]"
click at [66, 143] on div "Policies" at bounding box center [115, 141] width 189 height 26
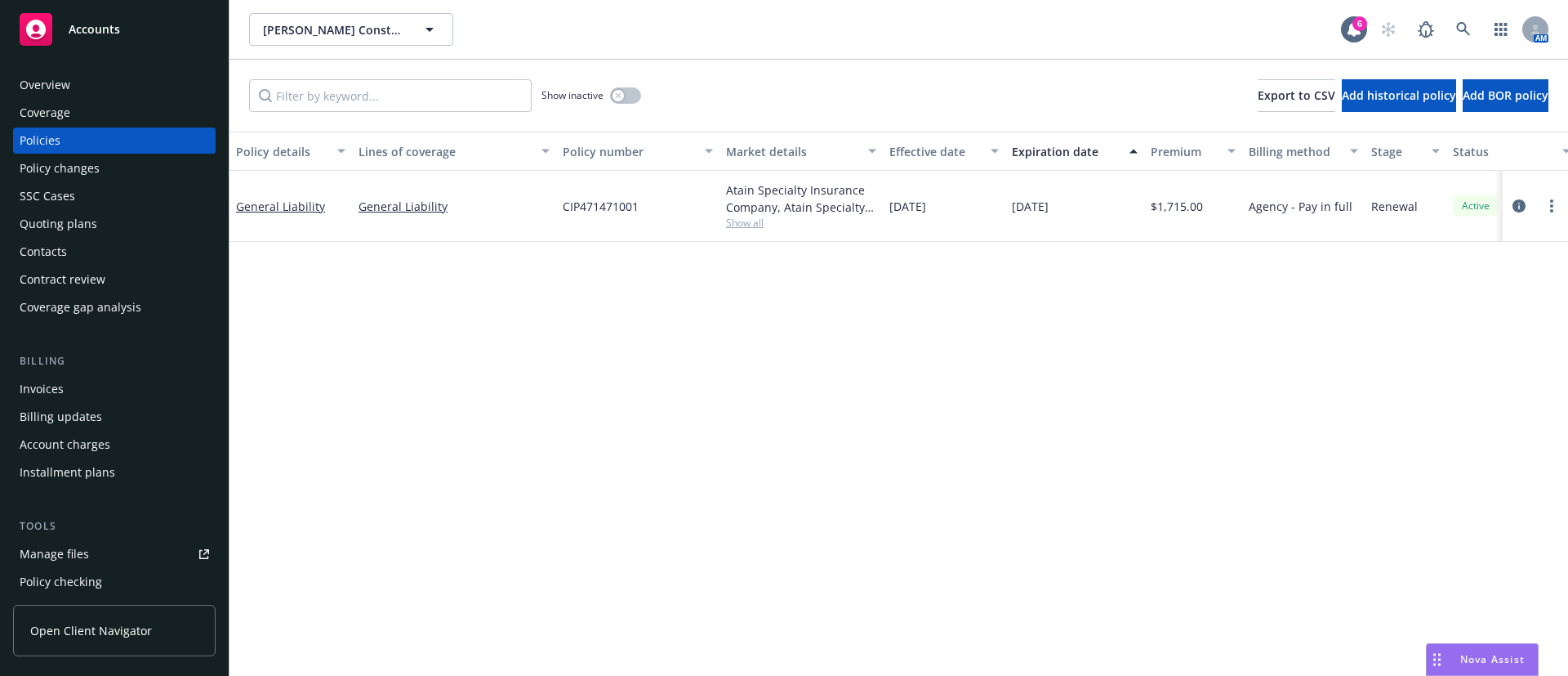
click at [748, 226] on span "Show all" at bounding box center [801, 222] width 150 height 14
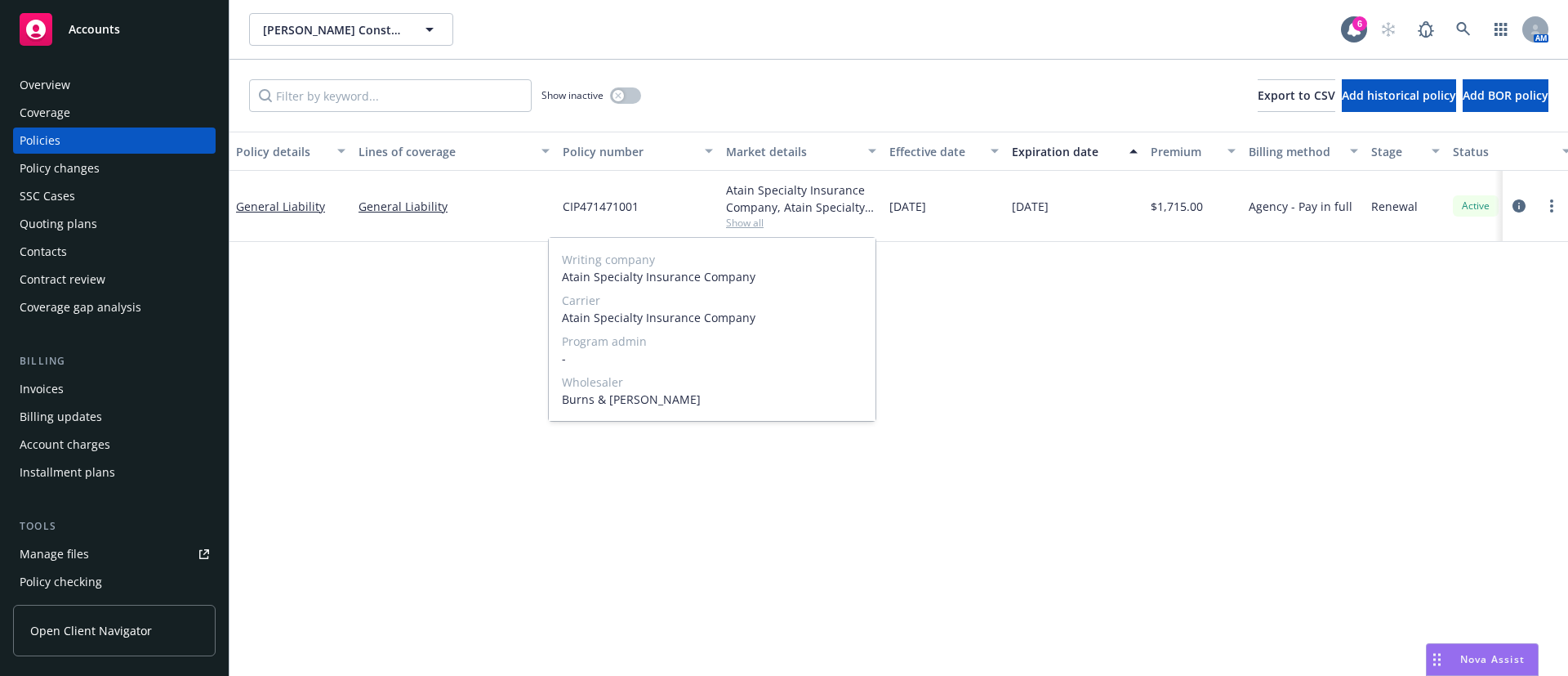
click at [601, 402] on span "Burns & [PERSON_NAME]" at bounding box center [712, 399] width 301 height 17
click at [601, 401] on span "Burns & [PERSON_NAME]" at bounding box center [712, 399] width 301 height 17
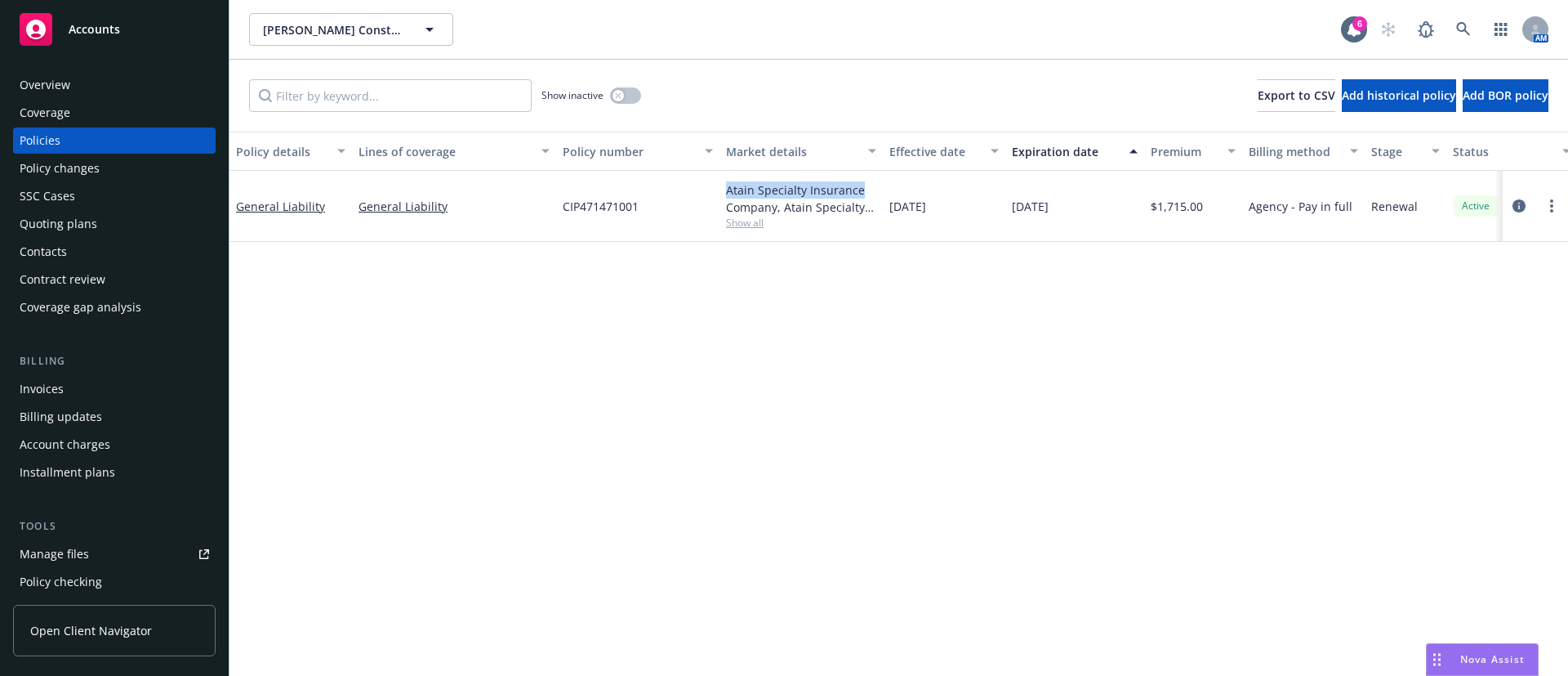
drag, startPoint x: 724, startPoint y: 189, endPoint x: 846, endPoint y: 188, distance: 122.0
click at [864, 189] on div "Atain Specialty Insurance Company, Atain Specialty Insurance Company, Burns & […" at bounding box center [801, 206] width 163 height 71
copy div "Atain Specialty Insurance"
drag, startPoint x: 334, startPoint y: 208, endPoint x: 239, endPoint y: 215, distance: 95.3
click at [239, 215] on div "General Liability" at bounding box center [290, 206] width 122 height 71
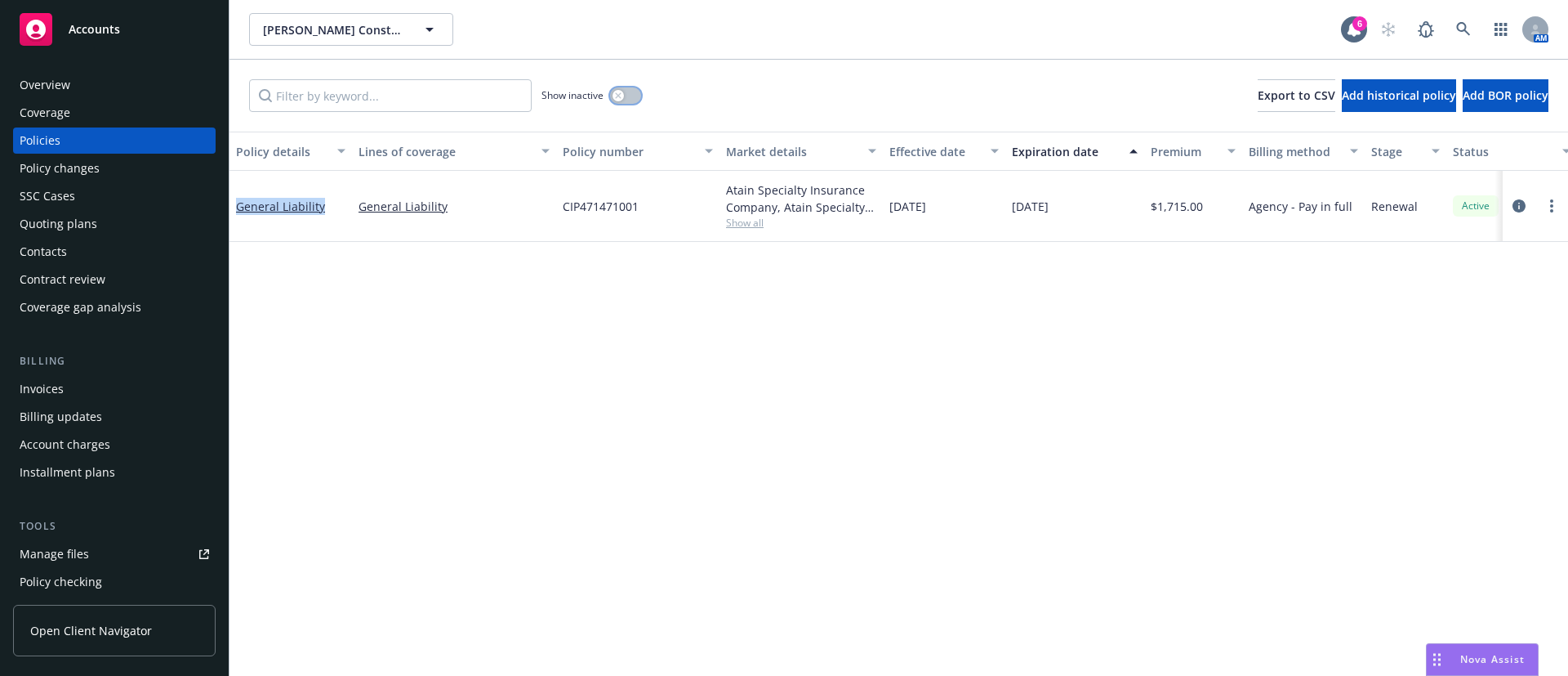
click at [635, 96] on button "button" at bounding box center [625, 96] width 31 height 17
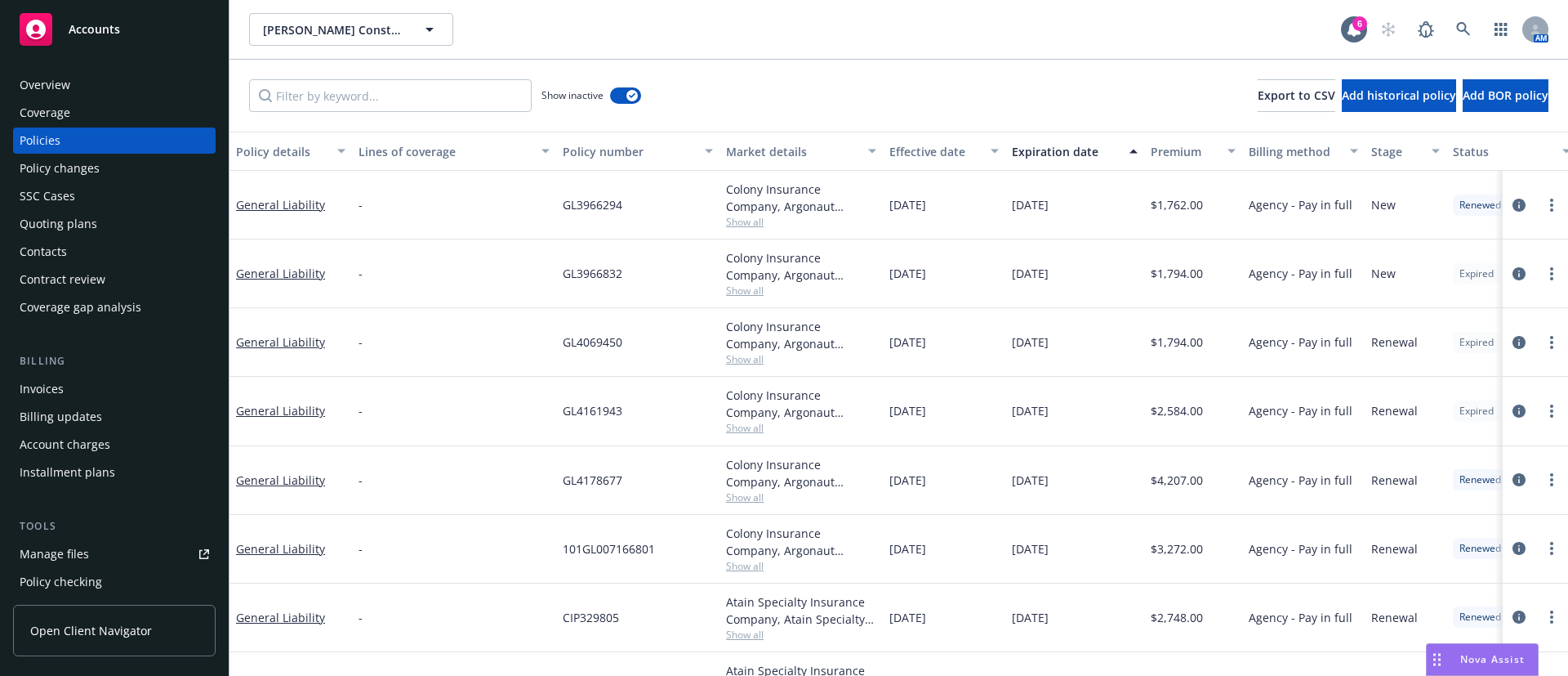
click at [1050, 153] on div "Expiration date" at bounding box center [1066, 152] width 108 height 17
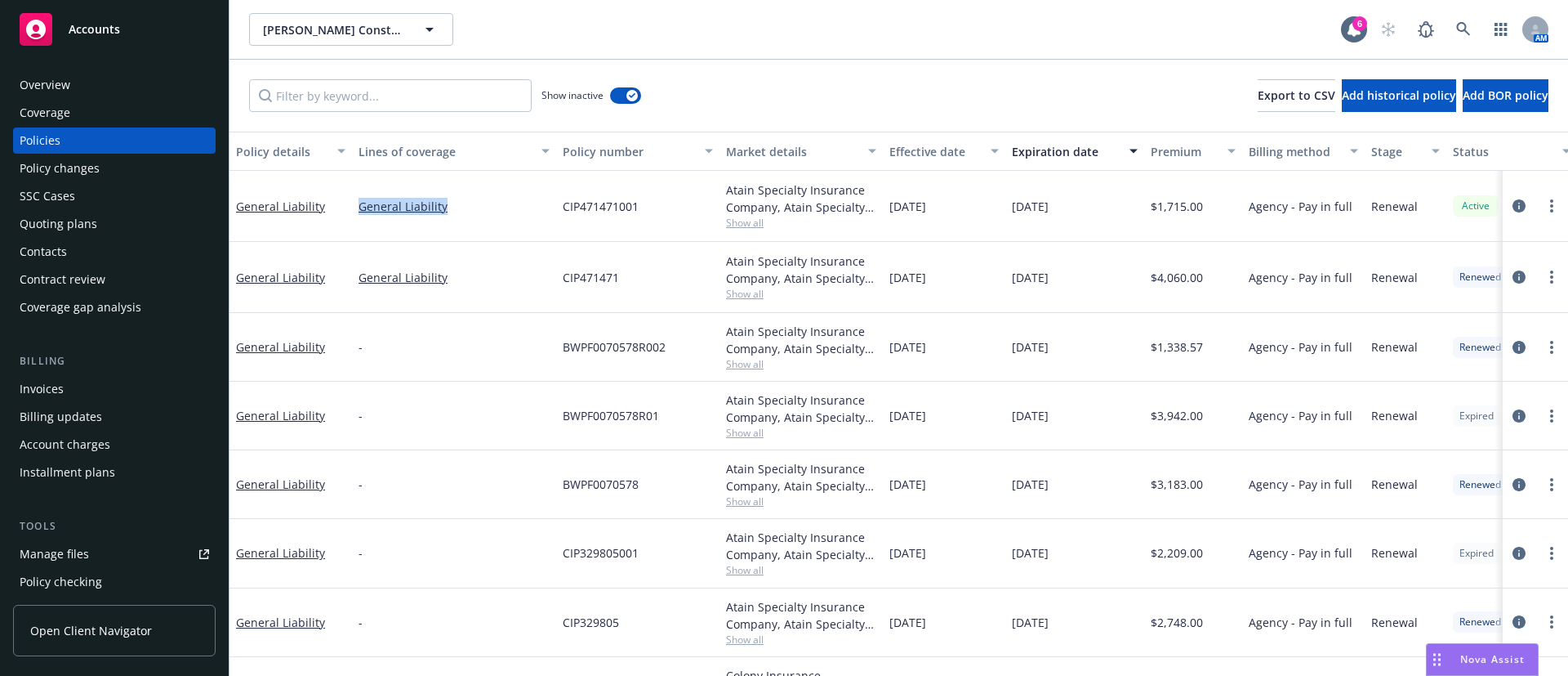
drag, startPoint x: 461, startPoint y: 202, endPoint x: 336, endPoint y: 203, distance: 125.0
click at [336, 203] on div "General Liability General Liability CIP471471001 Atain Specialty Insurance Comp…" at bounding box center [1017, 206] width 1577 height 71
copy div "General Liability"
click at [736, 222] on span "Show all" at bounding box center [801, 222] width 150 height 14
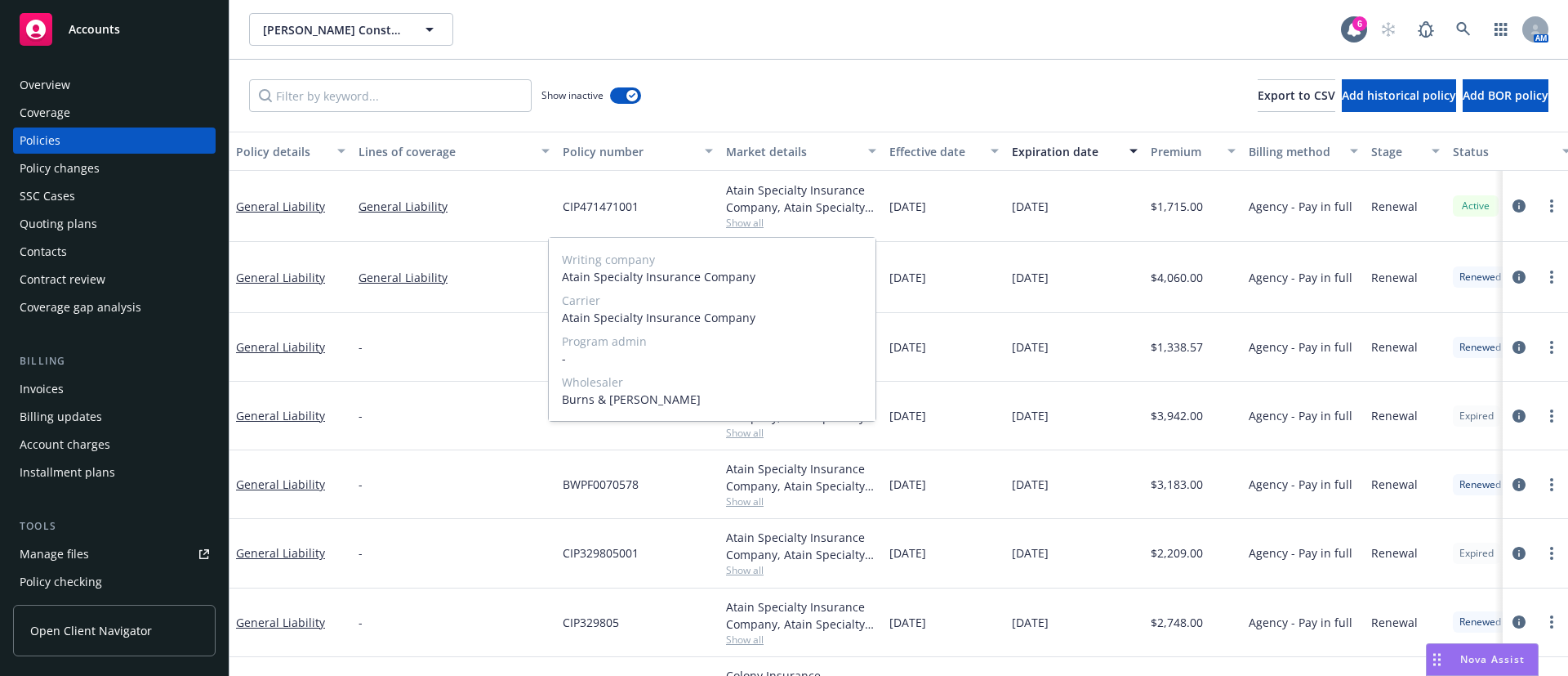
click at [597, 401] on span "Burns & [PERSON_NAME]" at bounding box center [712, 399] width 301 height 17
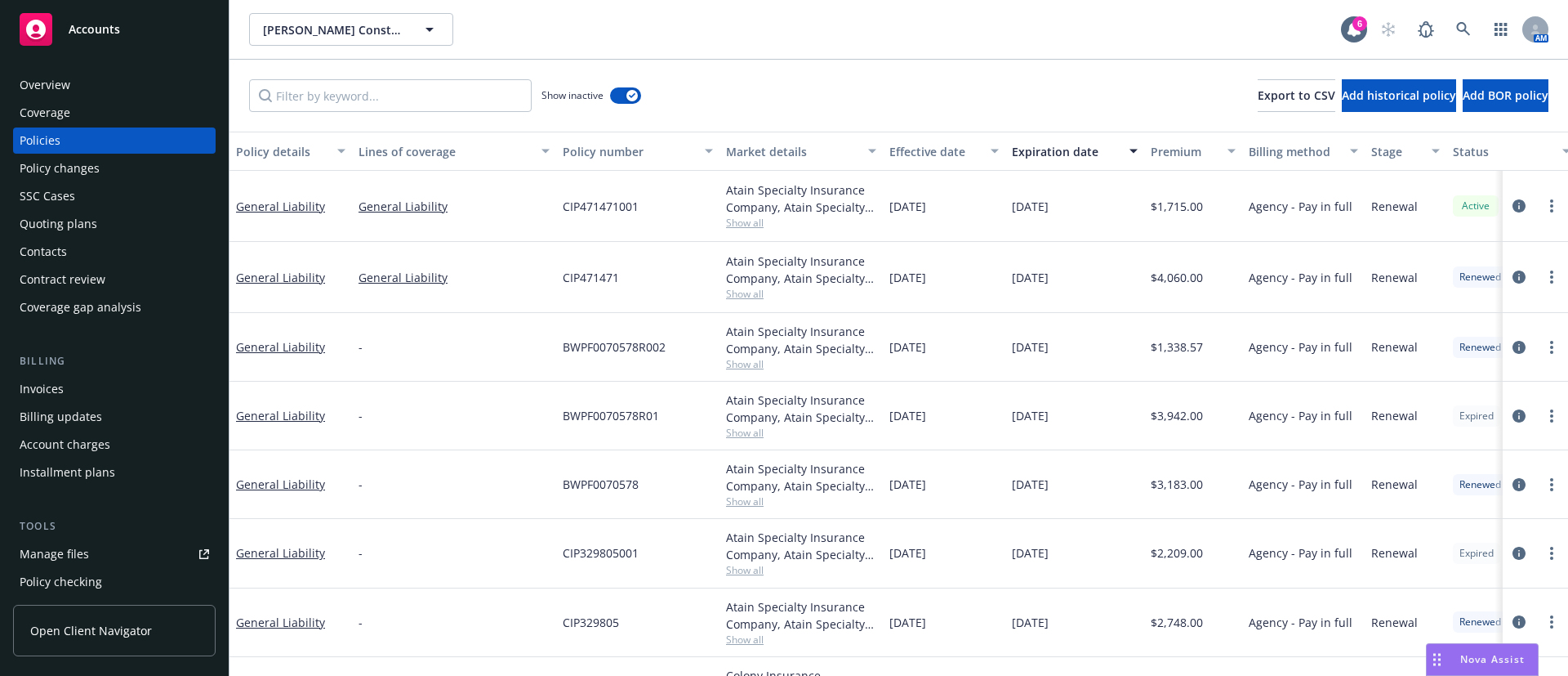
click at [103, 252] on div "Contacts" at bounding box center [115, 252] width 189 height 26
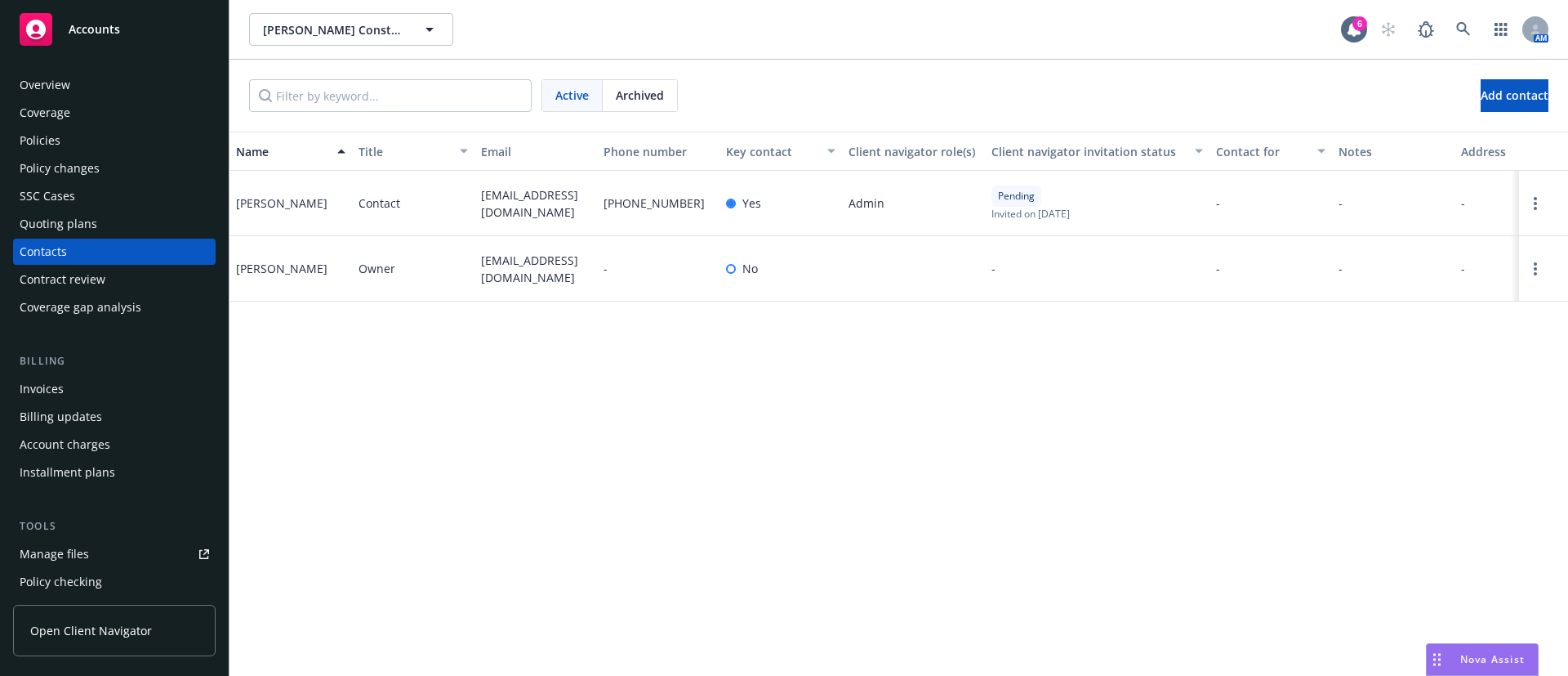
click at [540, 201] on span "[EMAIL_ADDRESS][DOMAIN_NAME]" at bounding box center [536, 202] width 109 height 34
click at [540, 199] on span "[EMAIL_ADDRESS][DOMAIN_NAME]" at bounding box center [536, 202] width 109 height 34
click at [540, 198] on span "[EMAIL_ADDRESS][DOMAIN_NAME]" at bounding box center [536, 202] width 109 height 34
drag, startPoint x: 540, startPoint y: 198, endPoint x: 509, endPoint y: 192, distance: 31.6
click at [510, 188] on div "[EMAIL_ADDRESS][DOMAIN_NAME]" at bounding box center [535, 202] width 122 height 65
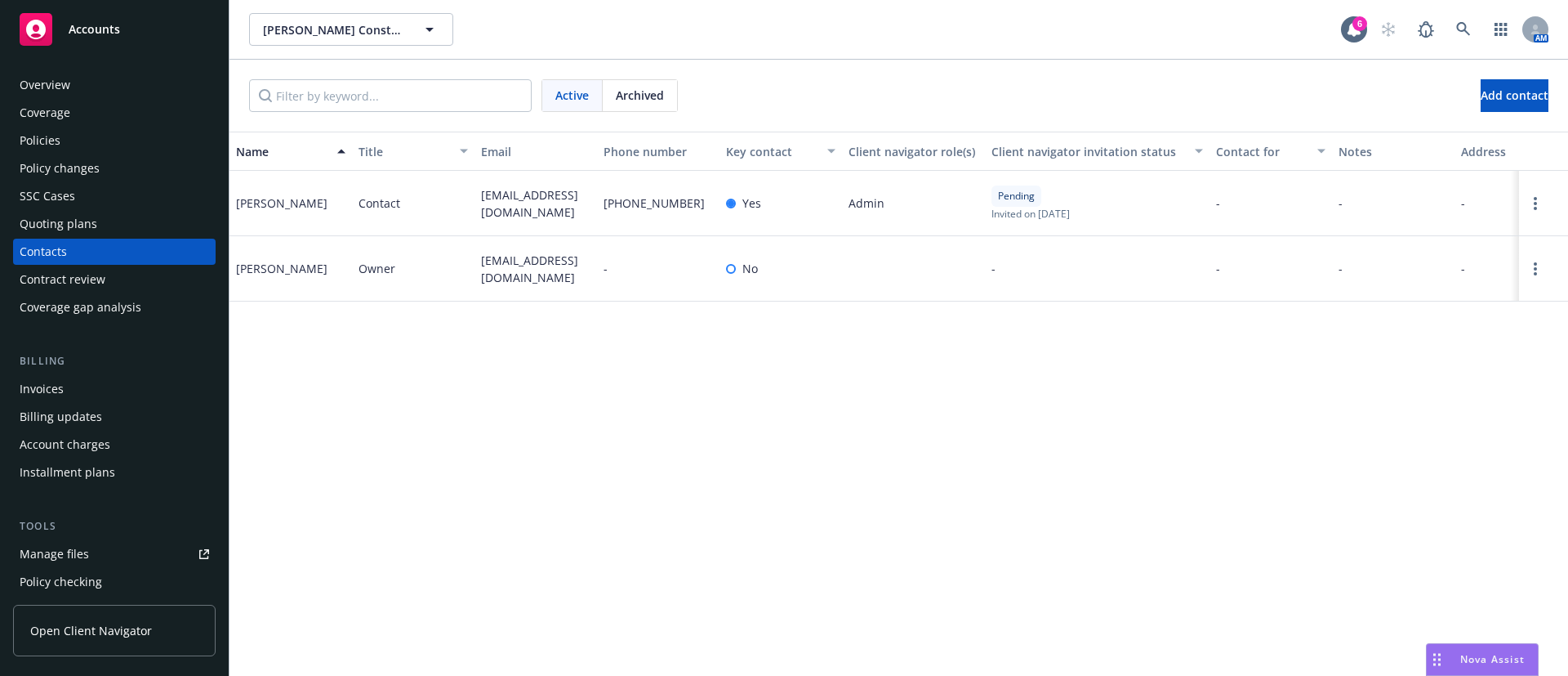
click at [509, 192] on span "[EMAIL_ADDRESS][DOMAIN_NAME]" at bounding box center [536, 202] width 109 height 34
copy span "[EMAIL_ADDRESS][DOMAIN_NAME]"
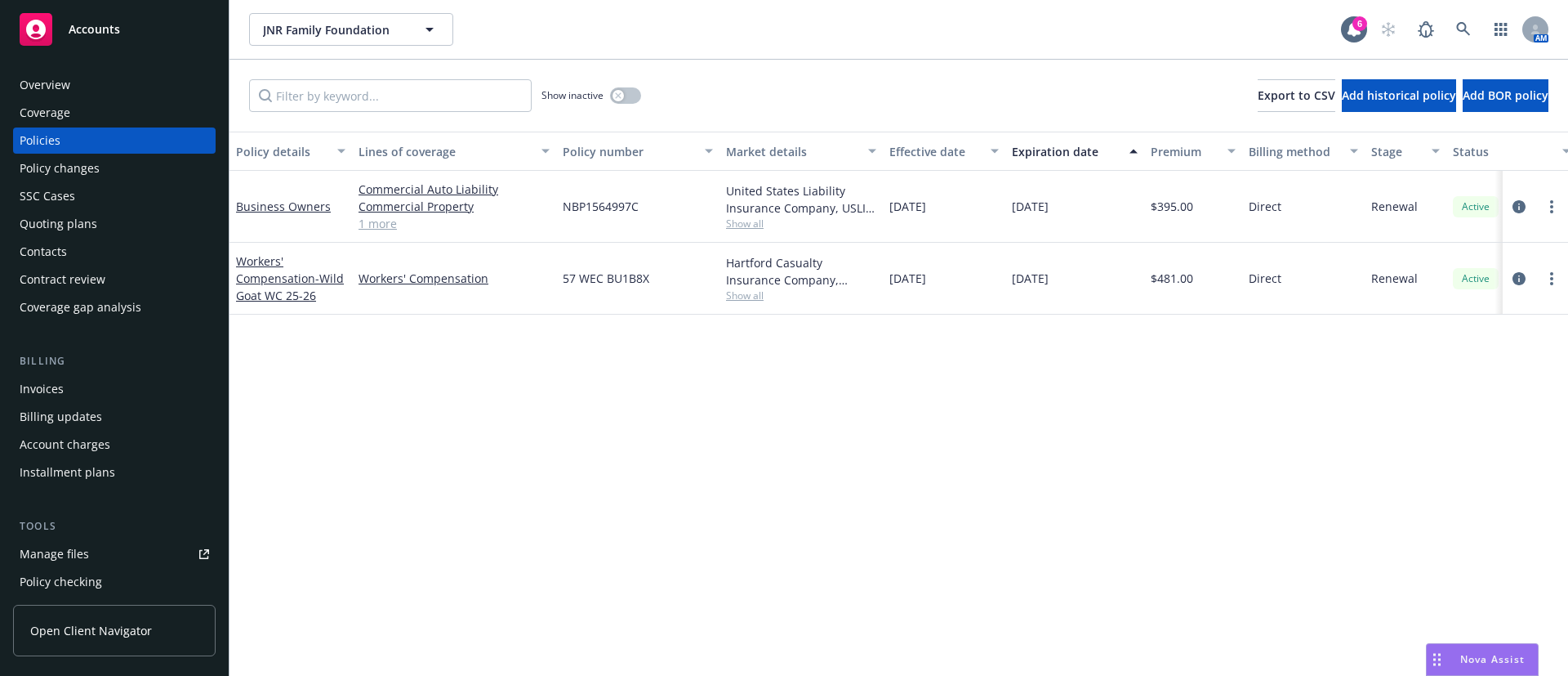
click at [746, 221] on span "Show all" at bounding box center [801, 223] width 150 height 14
click at [371, 466] on div "Policy details Lines of coverage Policy number Market details Effective date Ex…" at bounding box center [898, 403] width 1339 height 544
click at [632, 96] on button "button" at bounding box center [625, 96] width 31 height 17
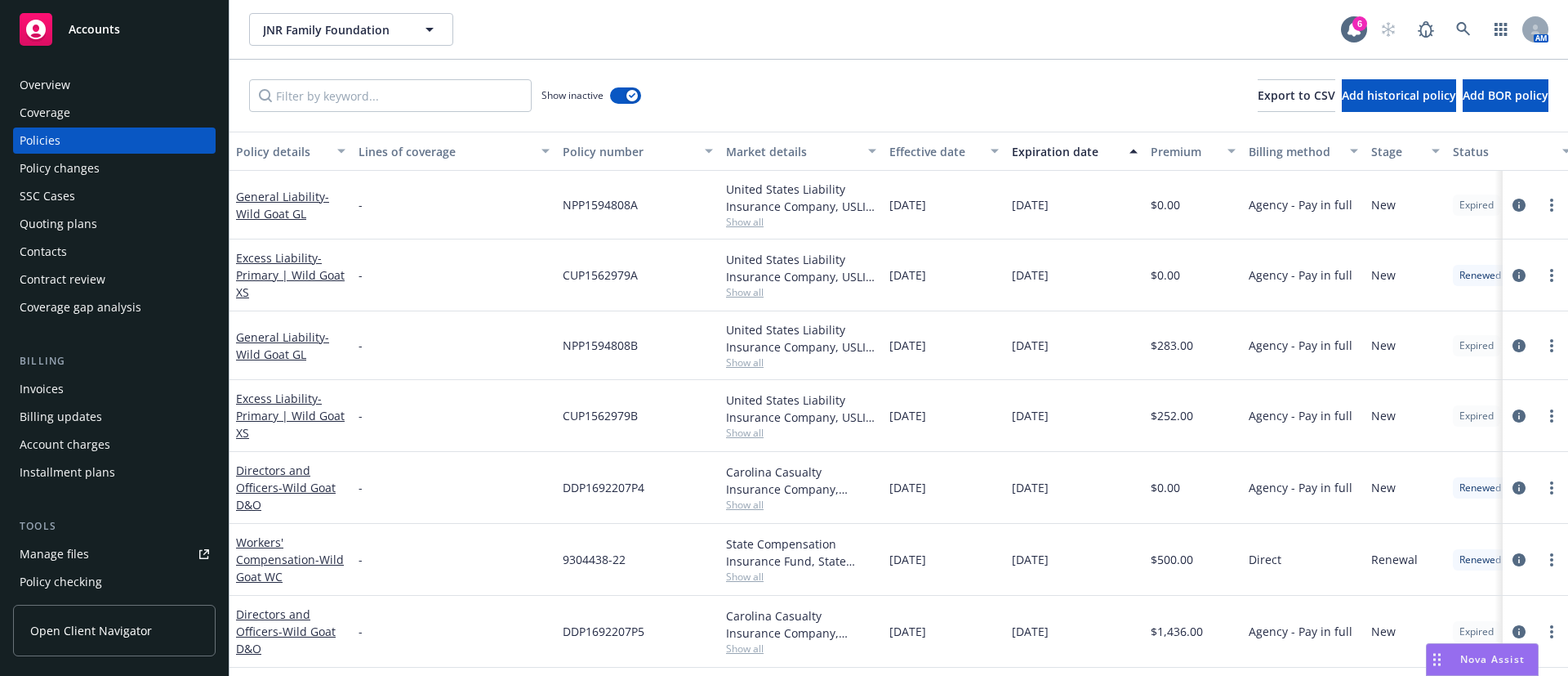
click at [1044, 149] on div "Expiration date" at bounding box center [1066, 152] width 108 height 17
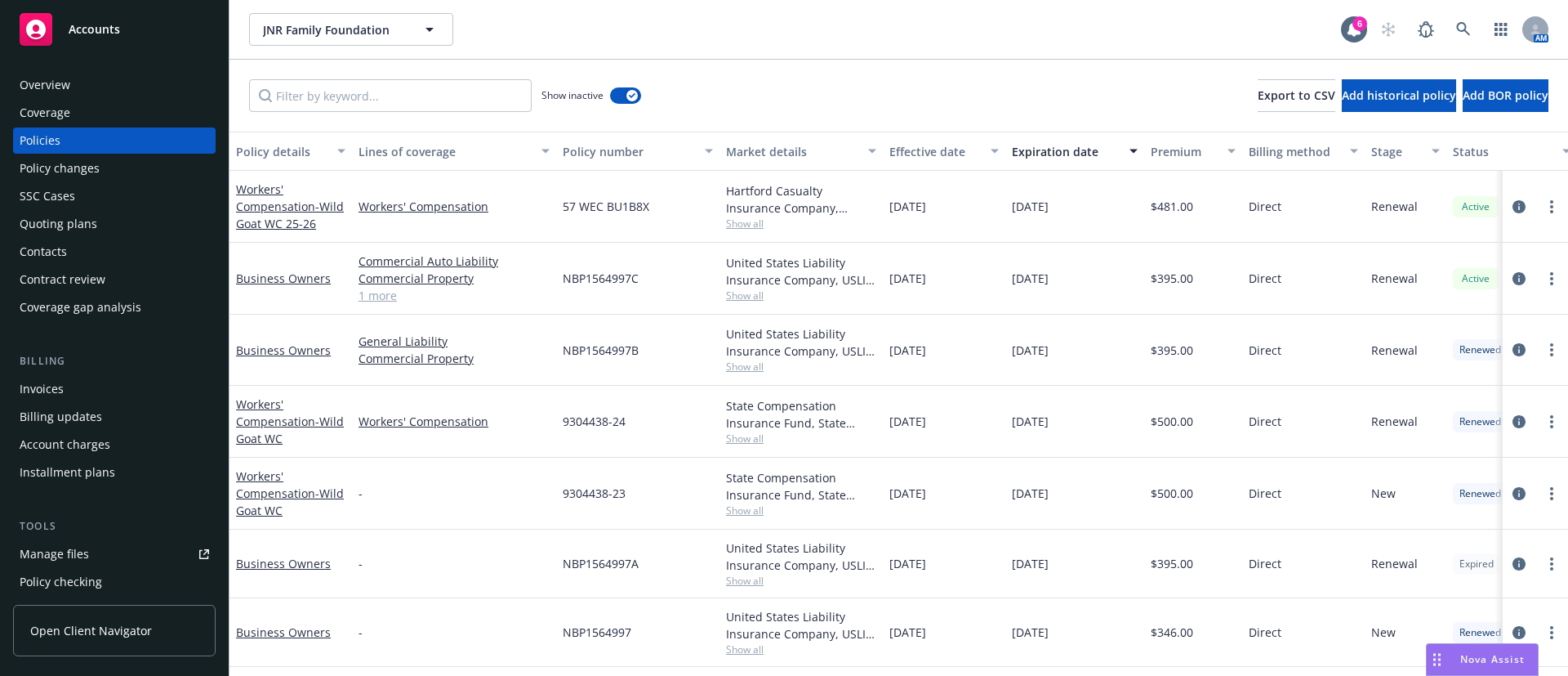
click at [746, 437] on span "Show all" at bounding box center [801, 438] width 150 height 14
click at [597, 420] on span "9304438-24" at bounding box center [594, 421] width 63 height 17
click at [598, 420] on span "9304438-24" at bounding box center [594, 421] width 63 height 17
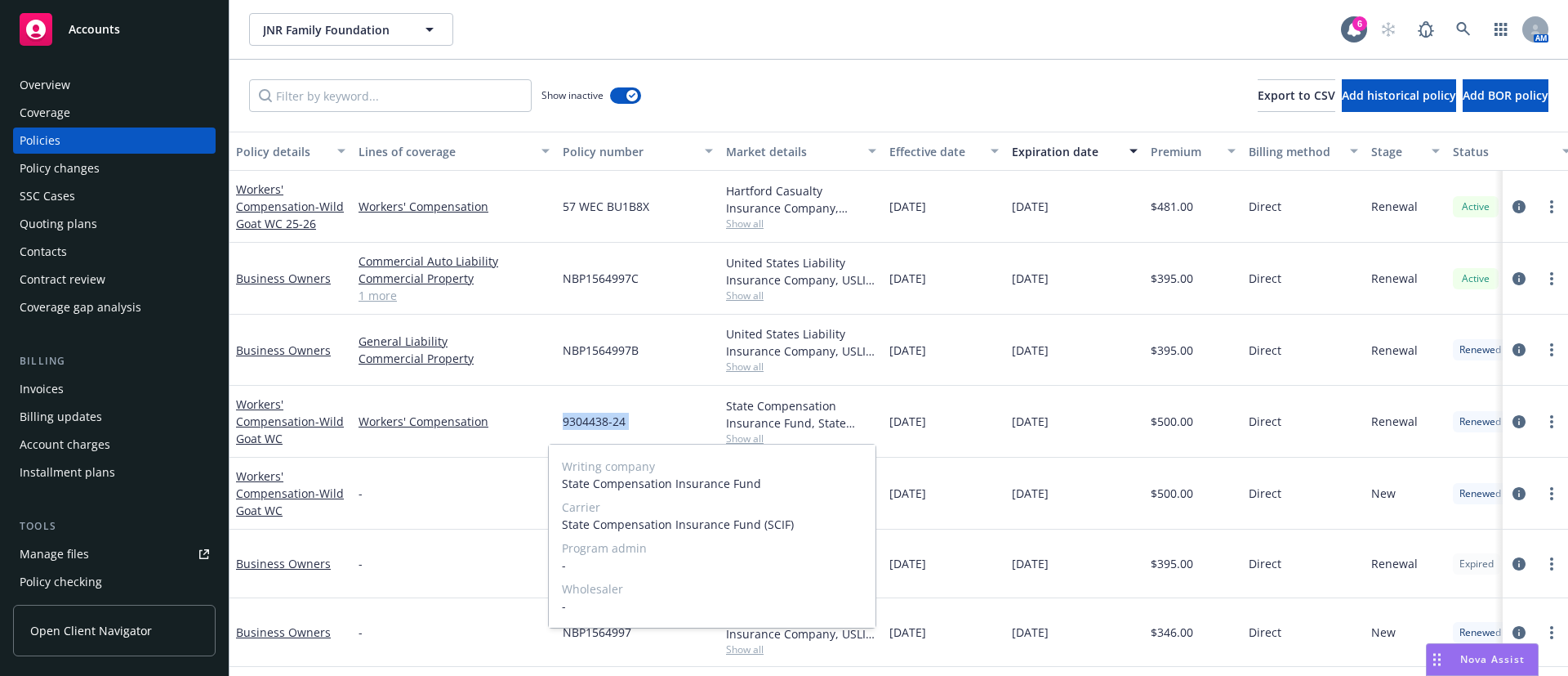
click at [598, 420] on span "9304438-24" at bounding box center [594, 421] width 63 height 17
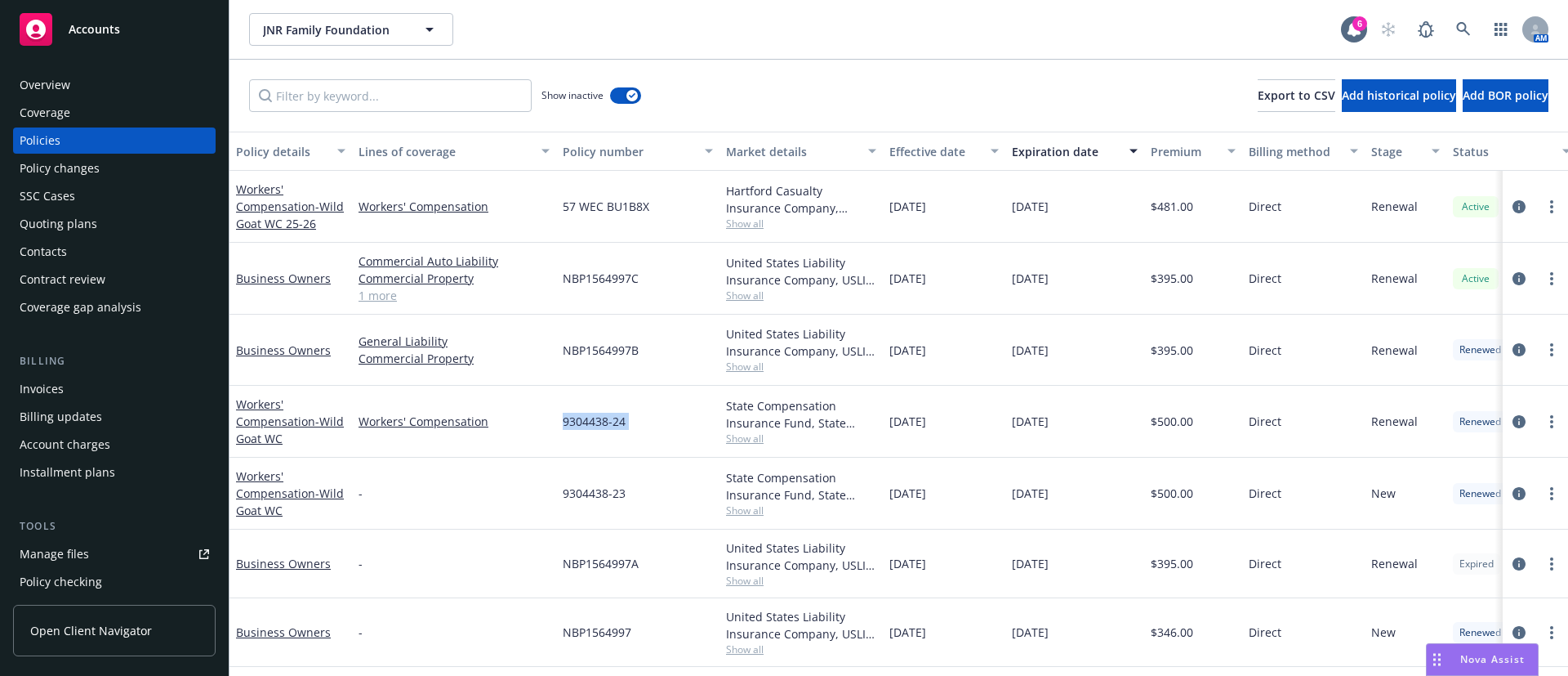
copy span "9304438-24"
